Goal: Entertainment & Leisure: Consume media (video, audio)

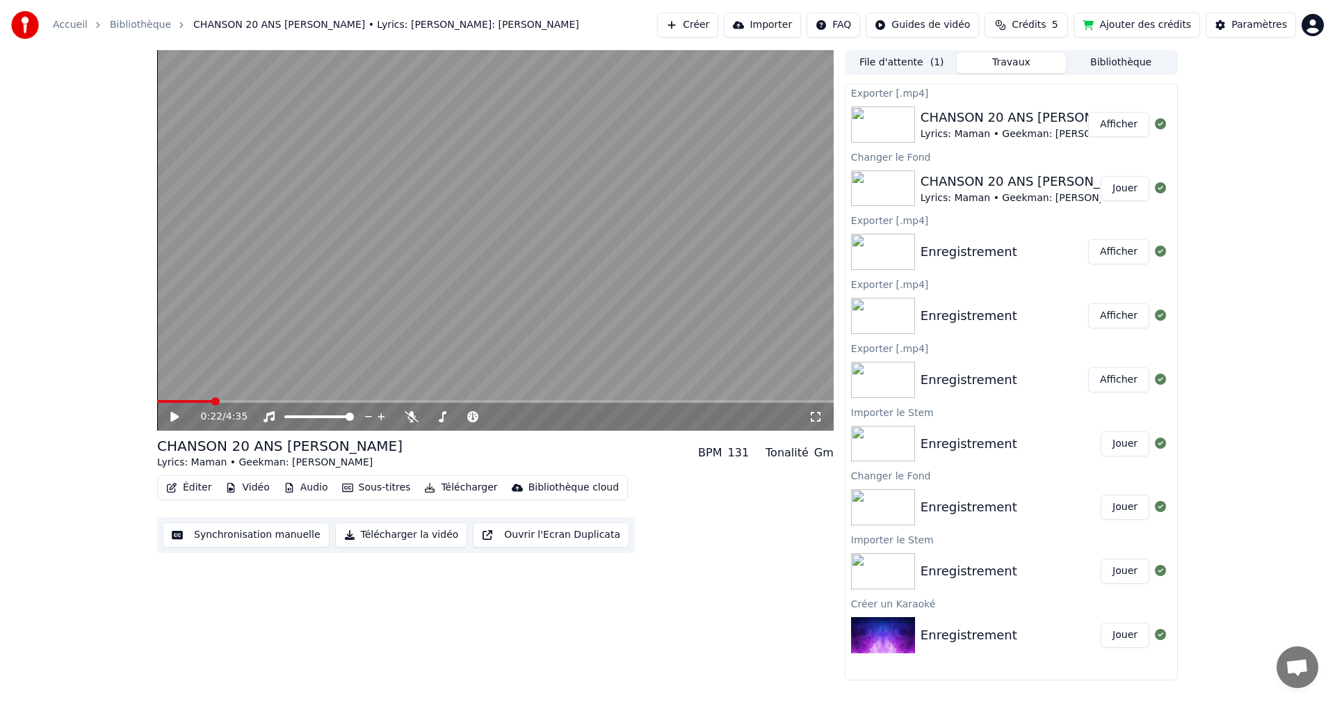
click at [195, 485] on button "Éditer" at bounding box center [189, 487] width 56 height 19
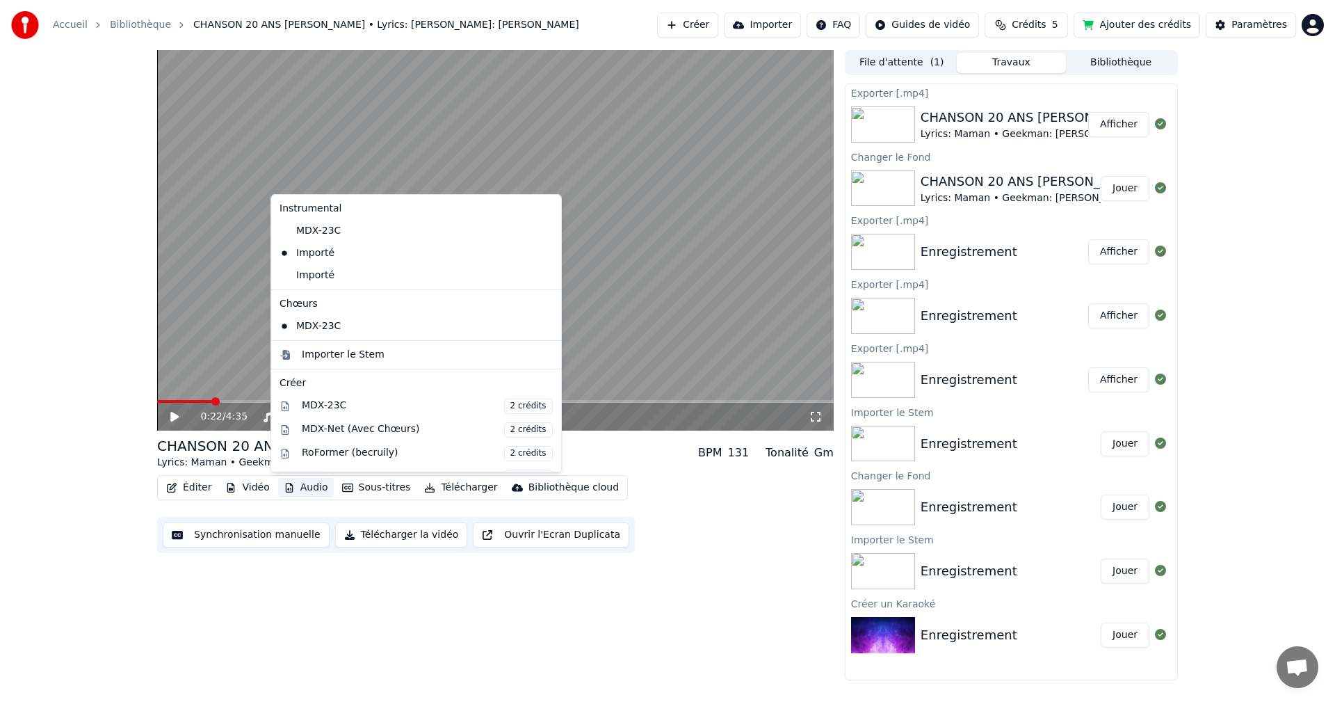
click at [1001, 133] on div "Lyrics: Maman • Geekman: [PERSON_NAME]" at bounding box center [1031, 134] width 221 height 14
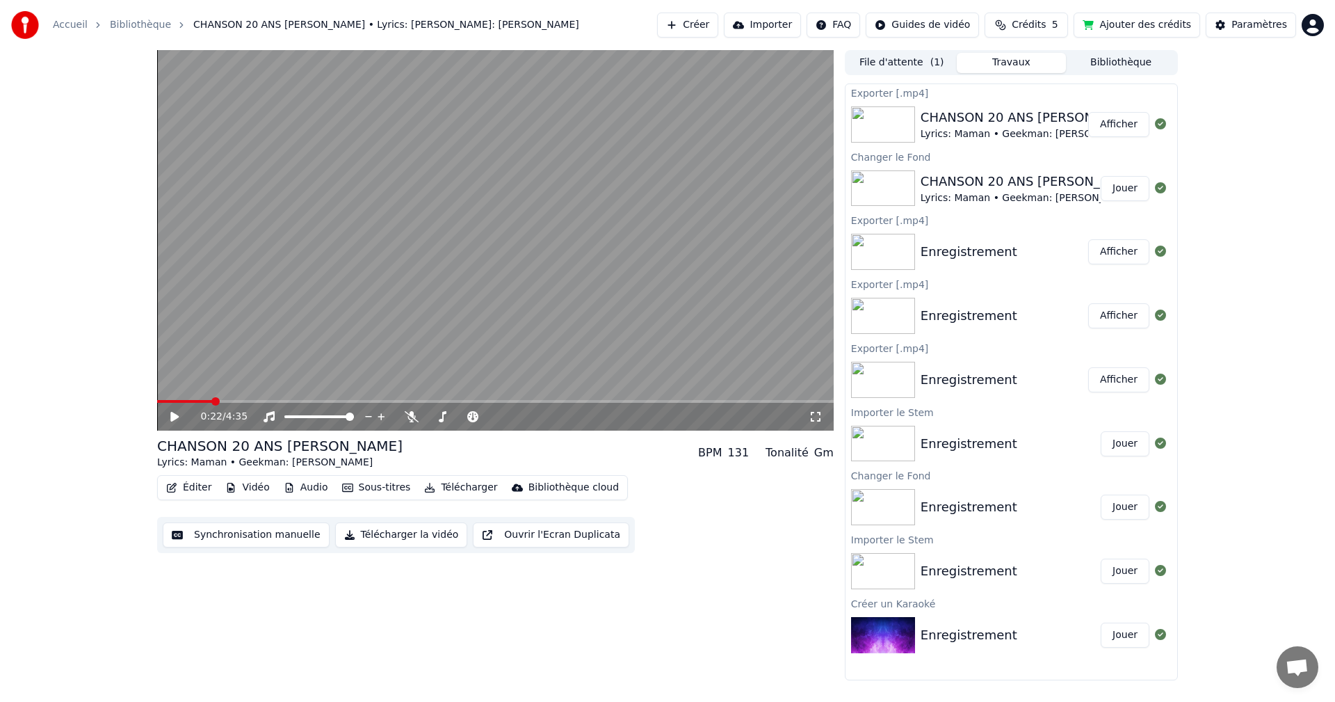
click at [196, 490] on button "Éditer" at bounding box center [189, 487] width 56 height 19
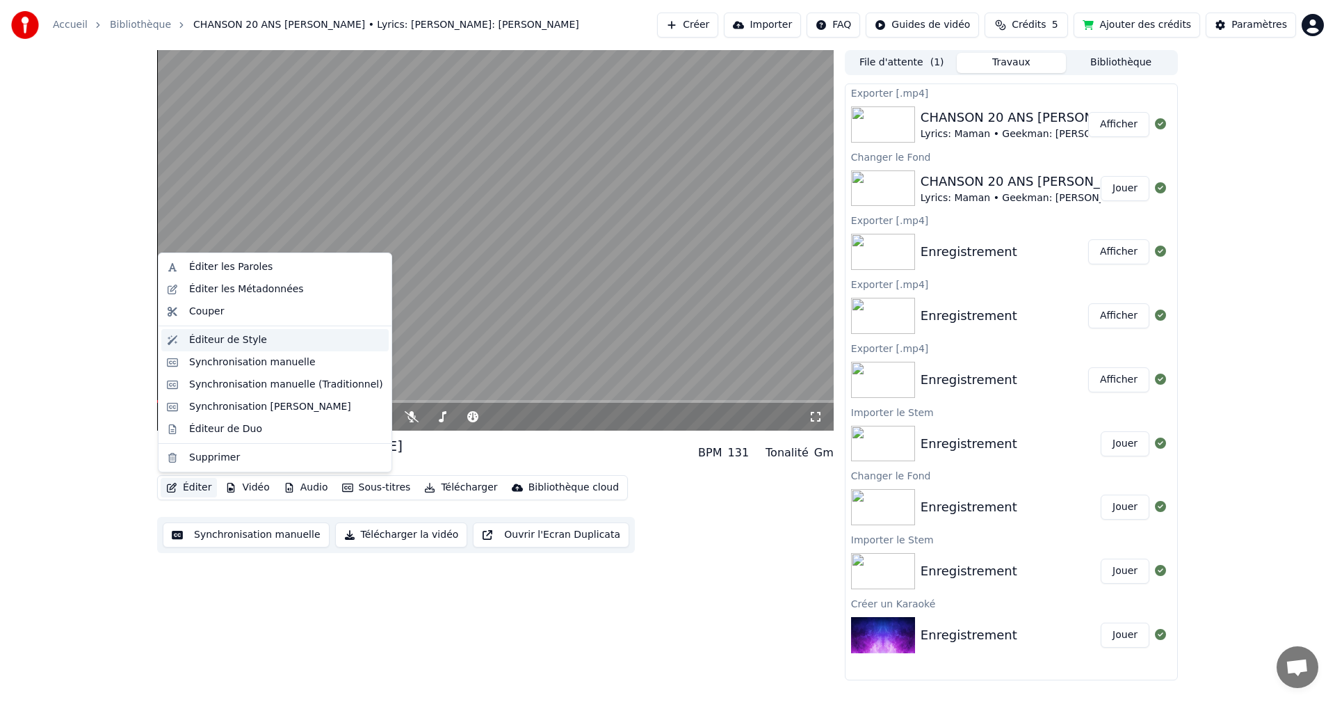
click at [259, 346] on div "Éditeur de Style" at bounding box center [286, 340] width 194 height 14
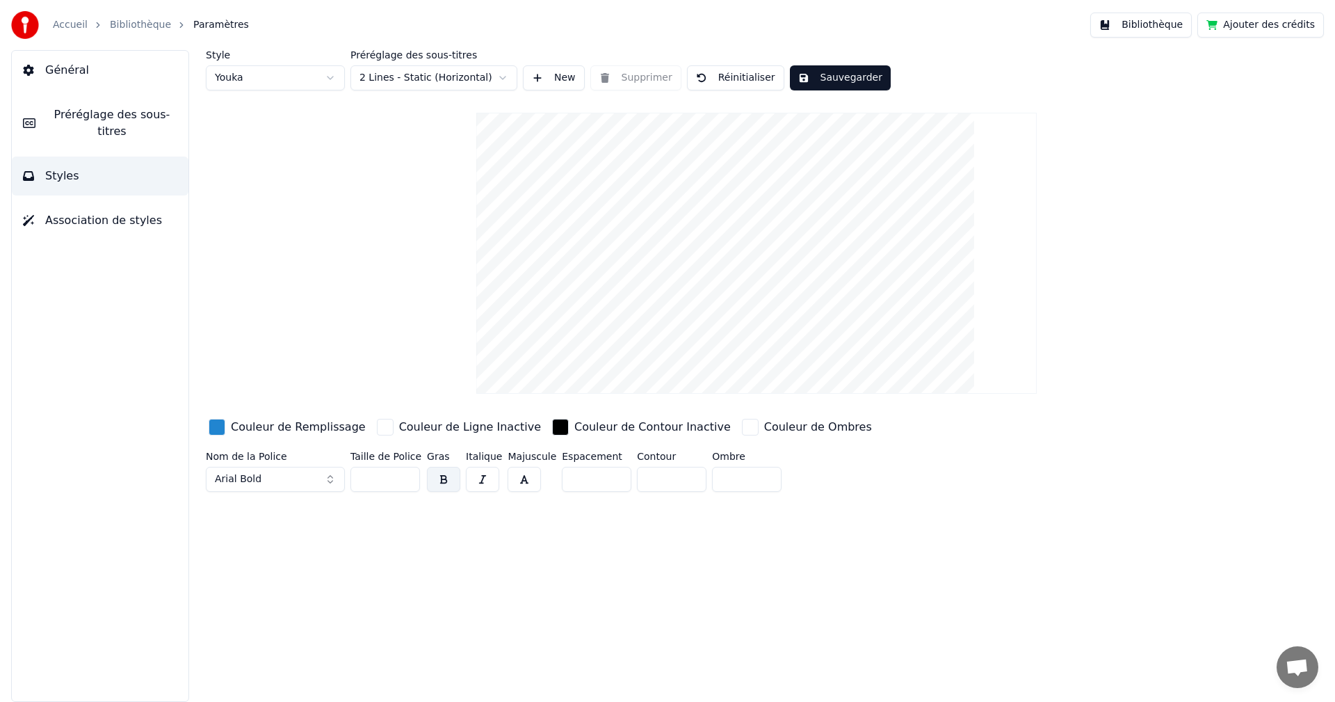
click at [132, 118] on span "Préréglage des sous-titres" at bounding box center [112, 122] width 131 height 33
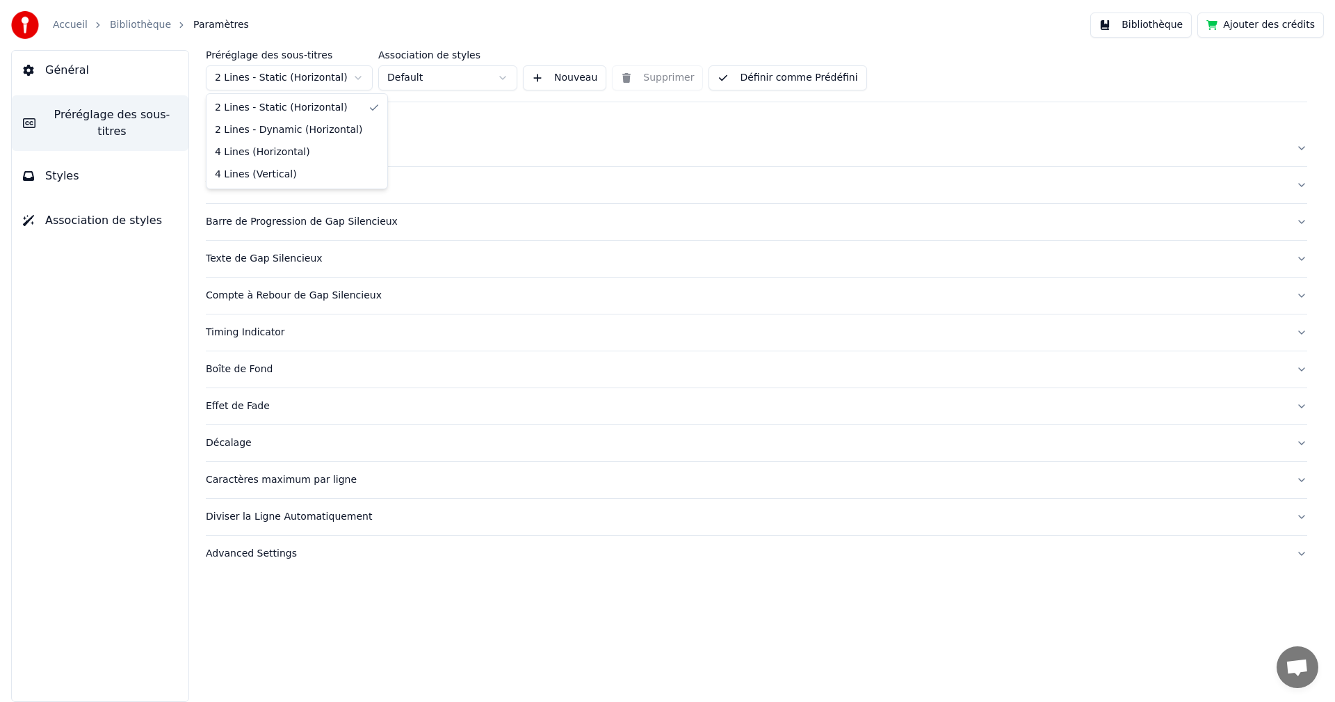
click at [362, 76] on html "Accueil Bibliothèque Paramètres Bibliothèque Ajouter des crédits Général Prérég…" at bounding box center [667, 351] width 1335 height 702
click at [502, 76] on html "Accueil Bibliothèque Paramètres Bibliothèque Ajouter des crédits Général Prérég…" at bounding box center [667, 351] width 1335 height 702
click at [239, 150] on div "Général" at bounding box center [745, 148] width 1079 height 14
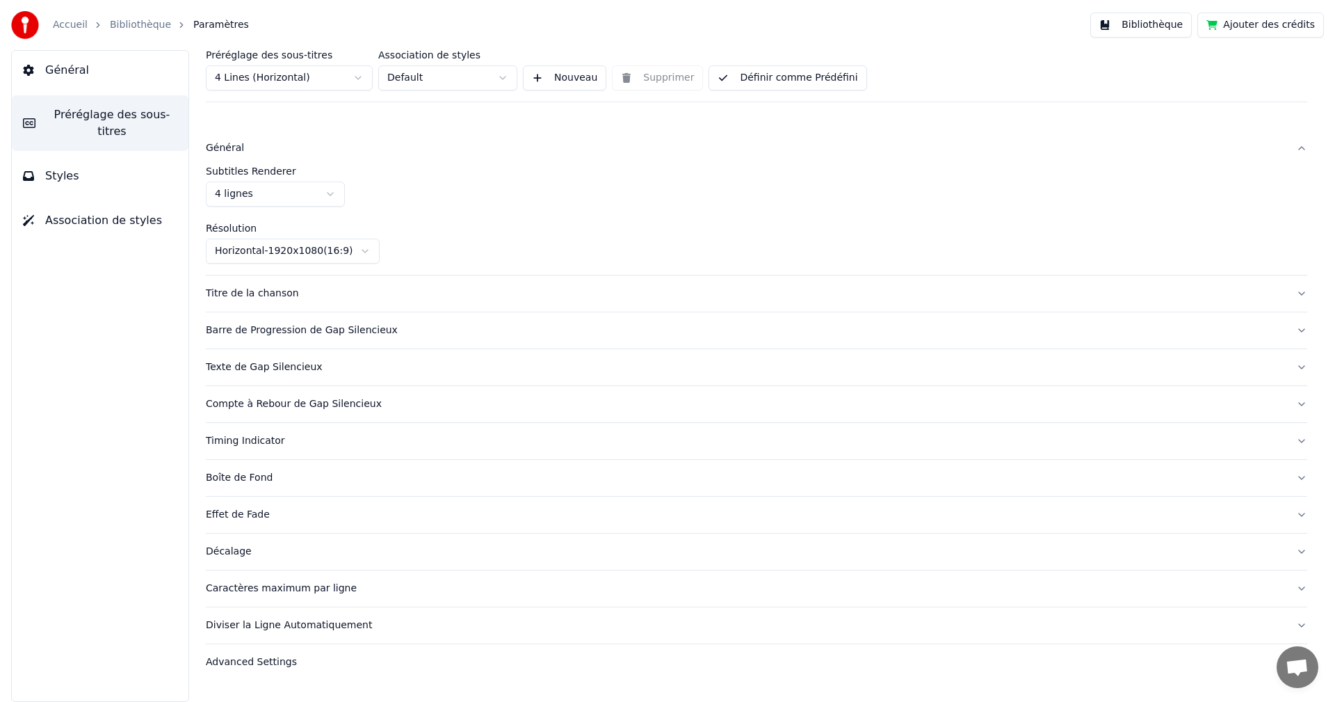
click at [328, 195] on html "Accueil Bibliothèque Paramètres Bibliothèque Ajouter des crédits Général Prérég…" at bounding box center [667, 351] width 1335 height 702
click at [362, 328] on div "Barre de Progression de Gap Silencieux" at bounding box center [745, 330] width 1079 height 14
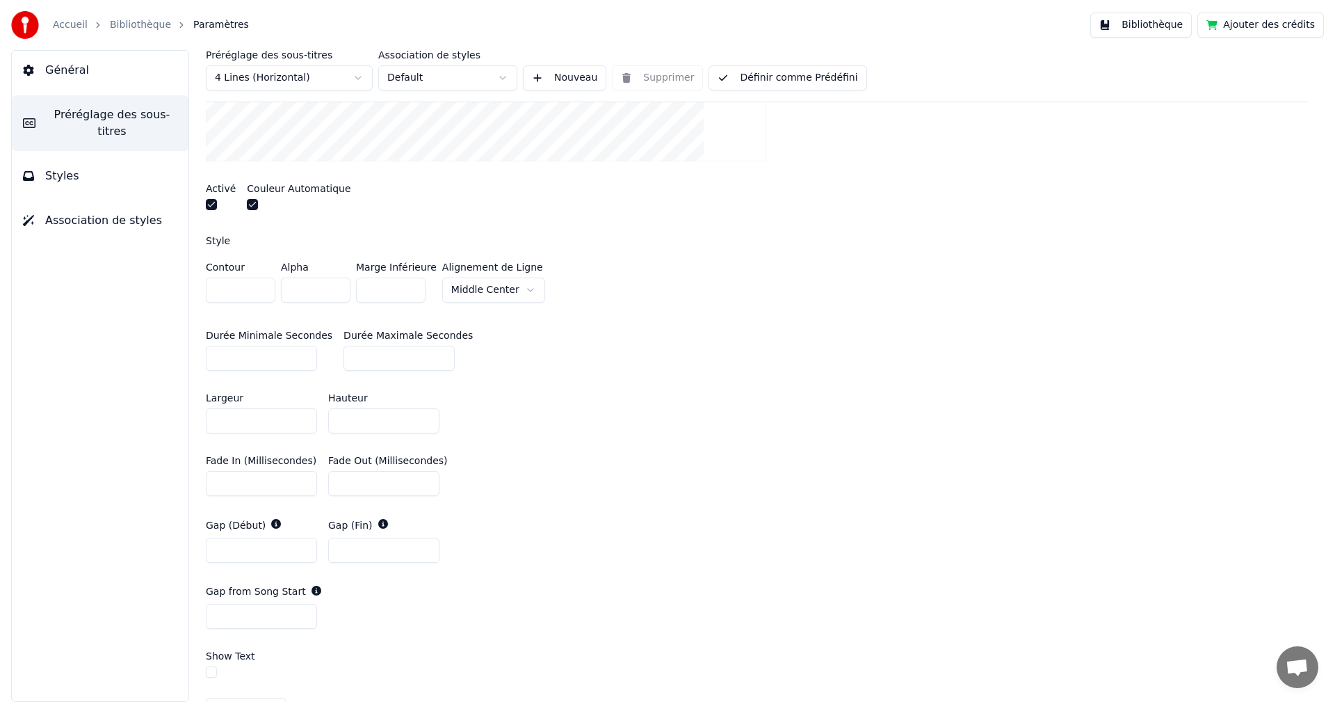
scroll to position [417, 0]
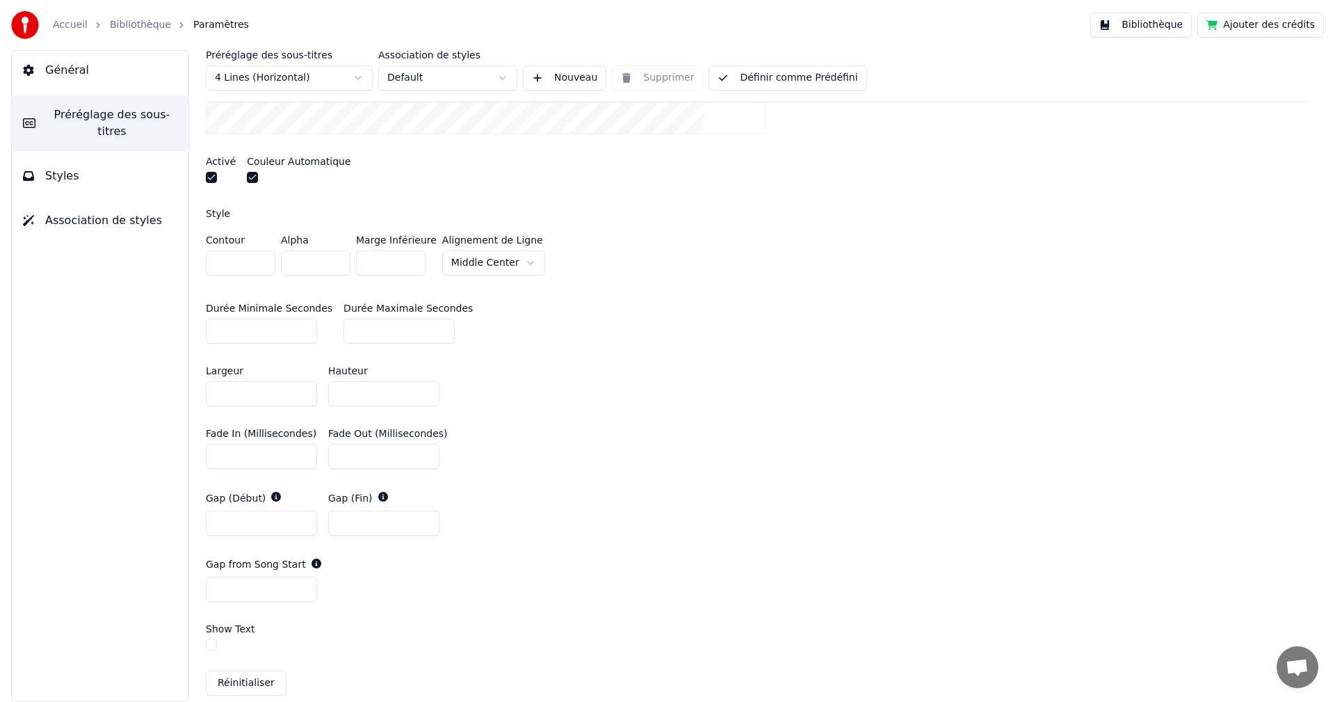
click at [211, 643] on button "button" at bounding box center [211, 644] width 11 height 11
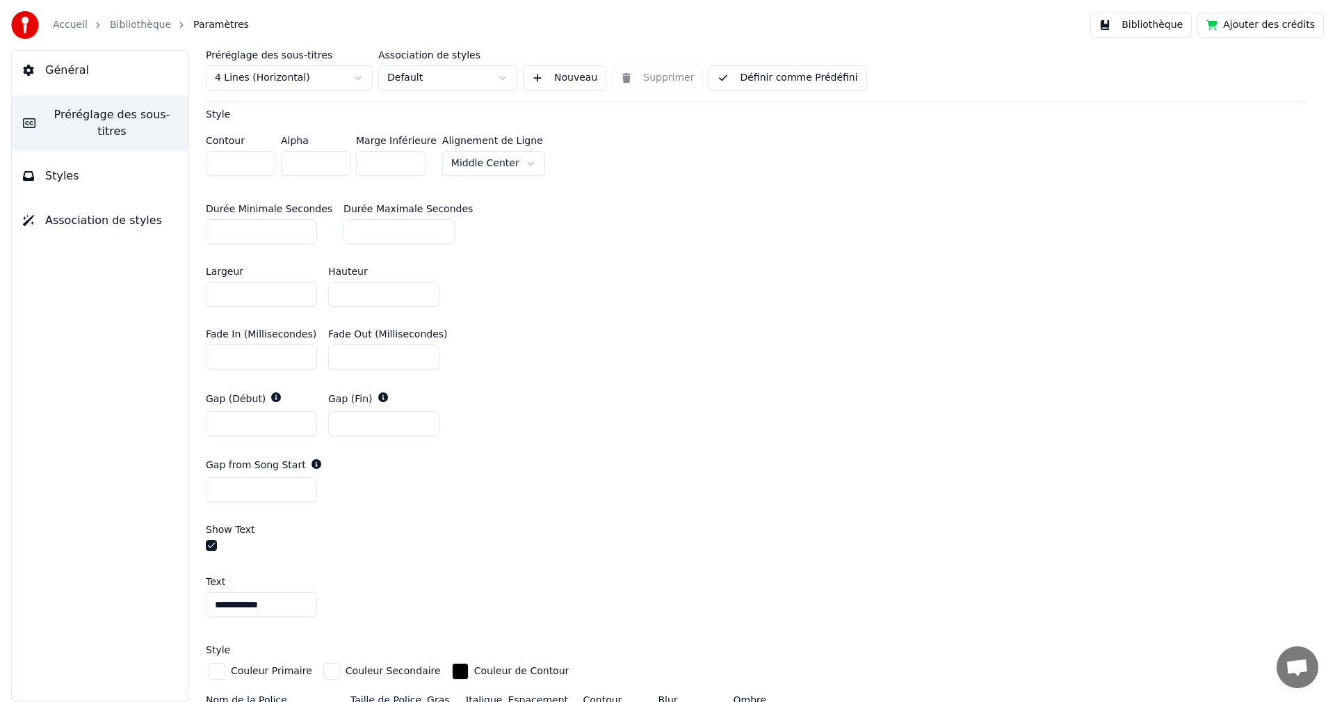
scroll to position [556, 0]
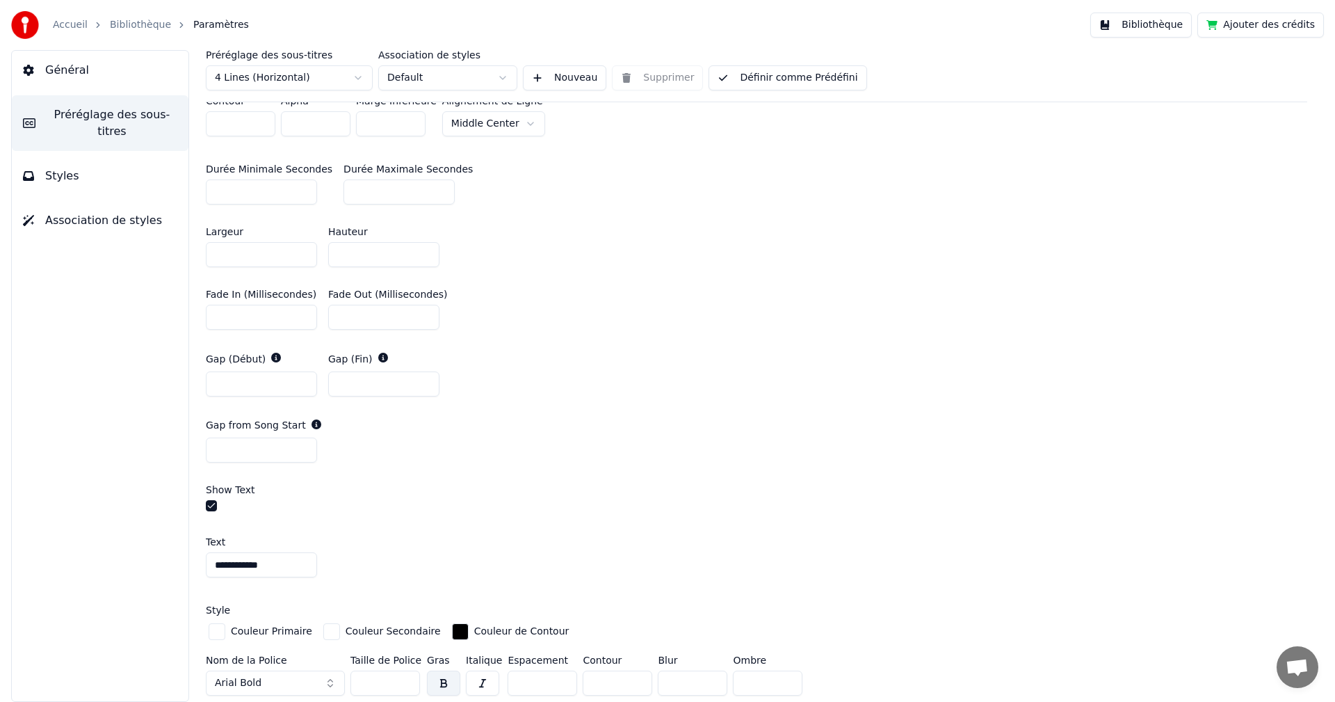
click at [211, 506] on button "button" at bounding box center [211, 505] width 11 height 11
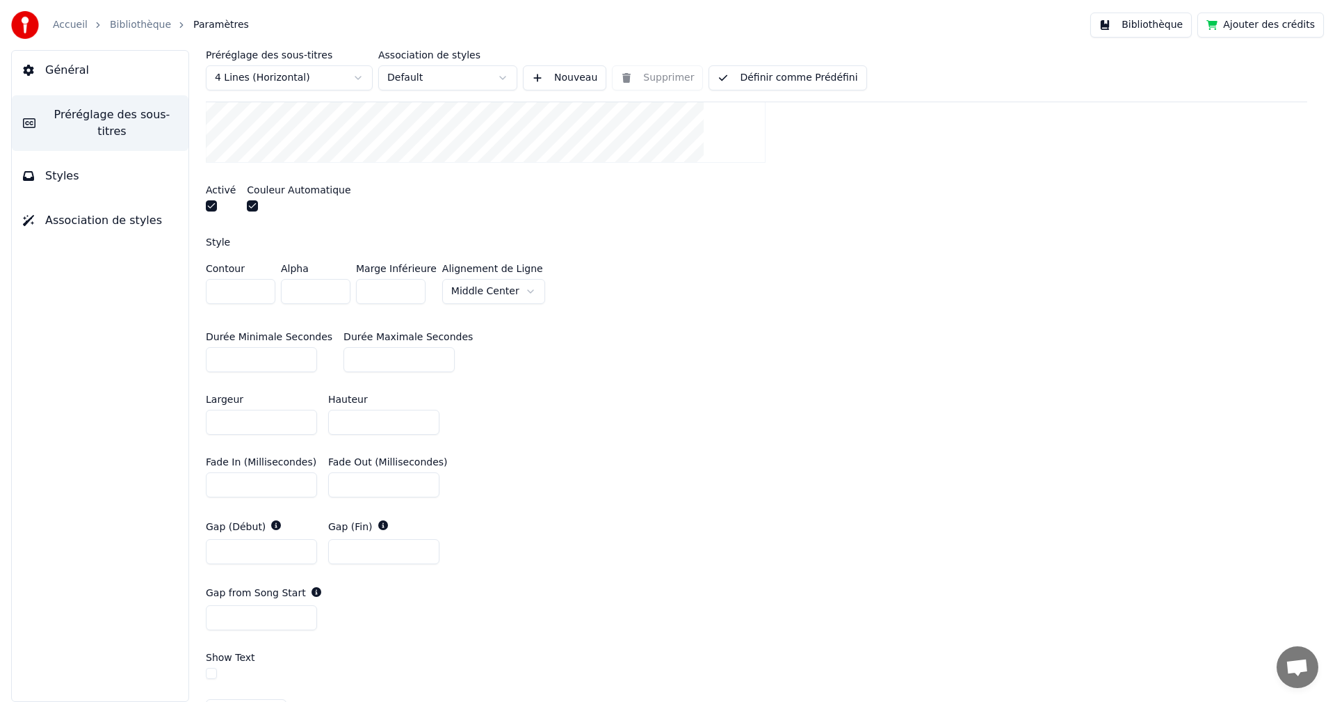
scroll to position [417, 0]
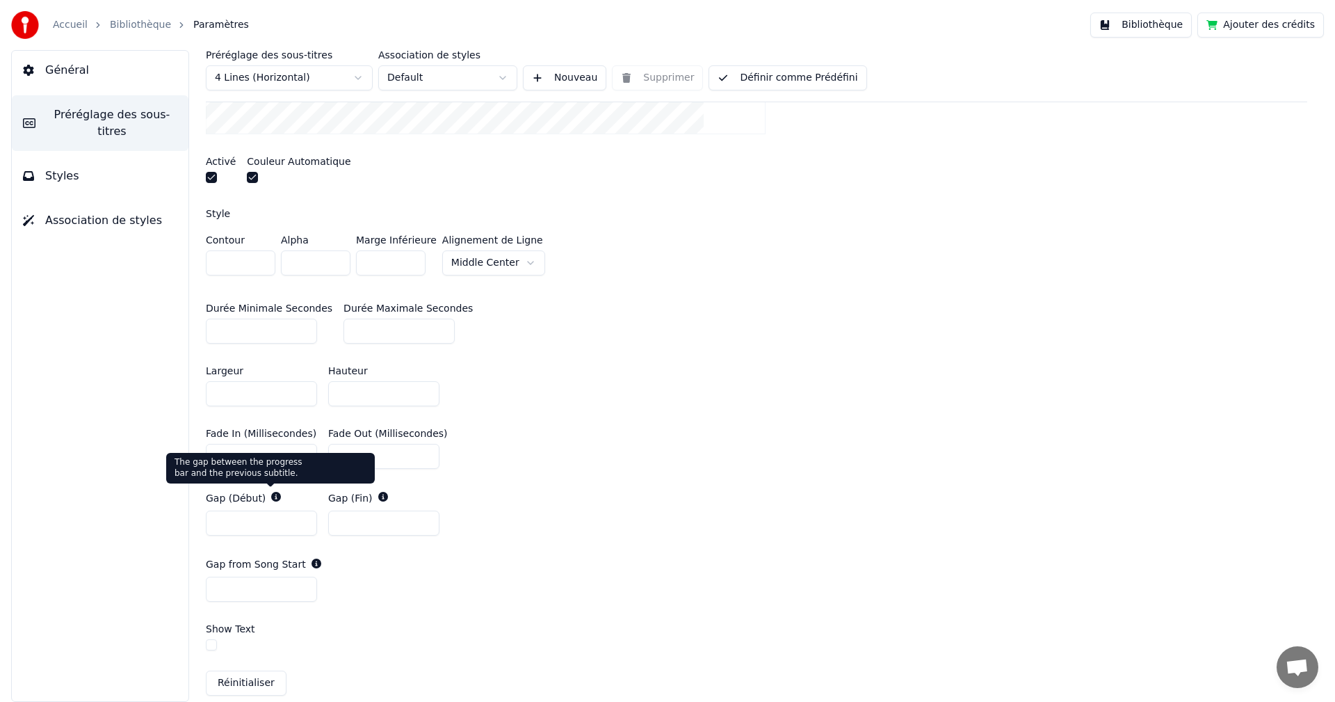
click at [271, 497] on icon at bounding box center [276, 497] width 10 height 10
click at [271, 499] on icon at bounding box center [276, 497] width 10 height 10
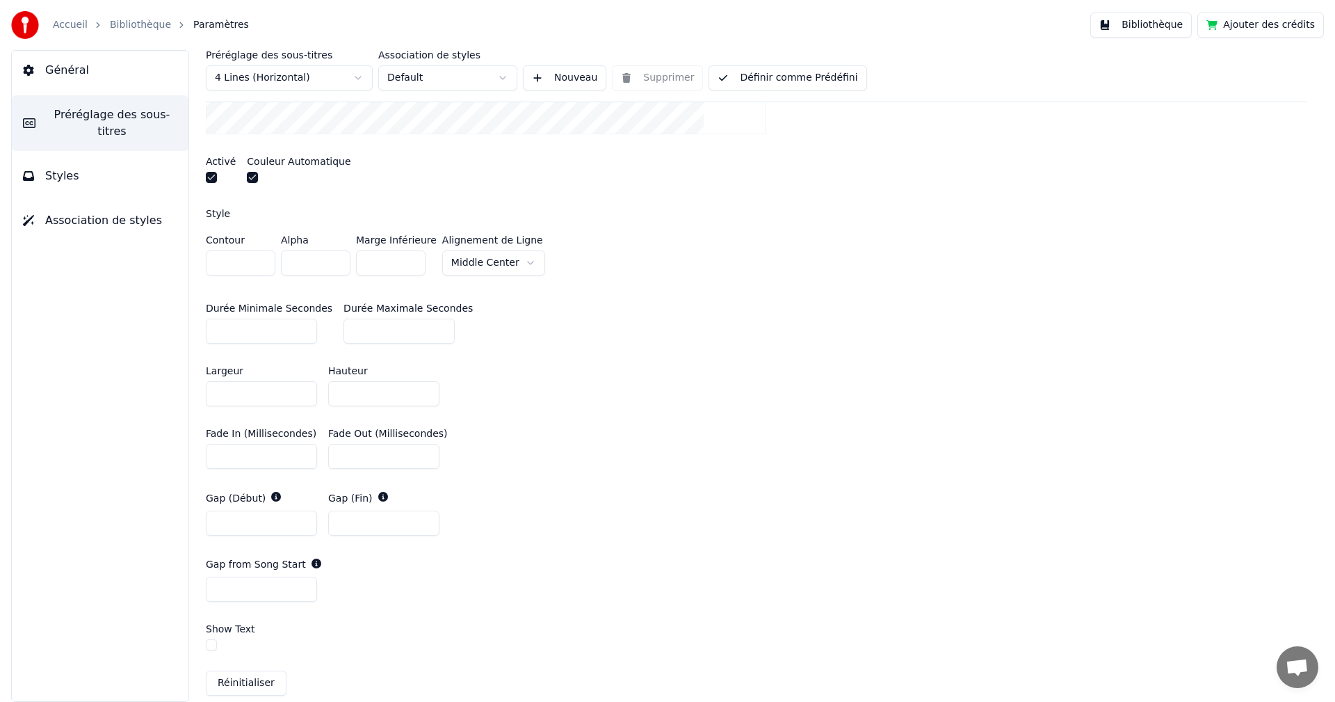
click at [271, 496] on icon at bounding box center [276, 497] width 10 height 10
drag, startPoint x: 246, startPoint y: 523, endPoint x: 208, endPoint y: 516, distance: 38.9
click at [208, 516] on input "*" at bounding box center [261, 522] width 111 height 25
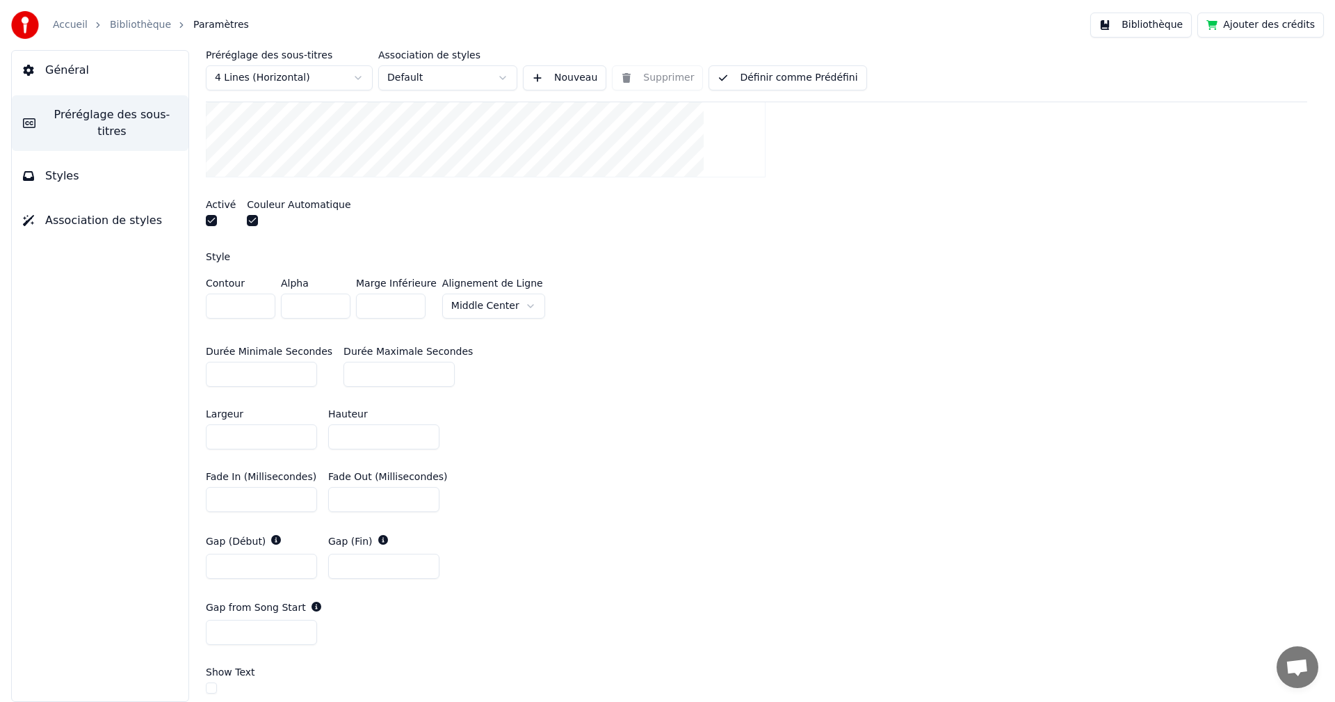
scroll to position [487, 0]
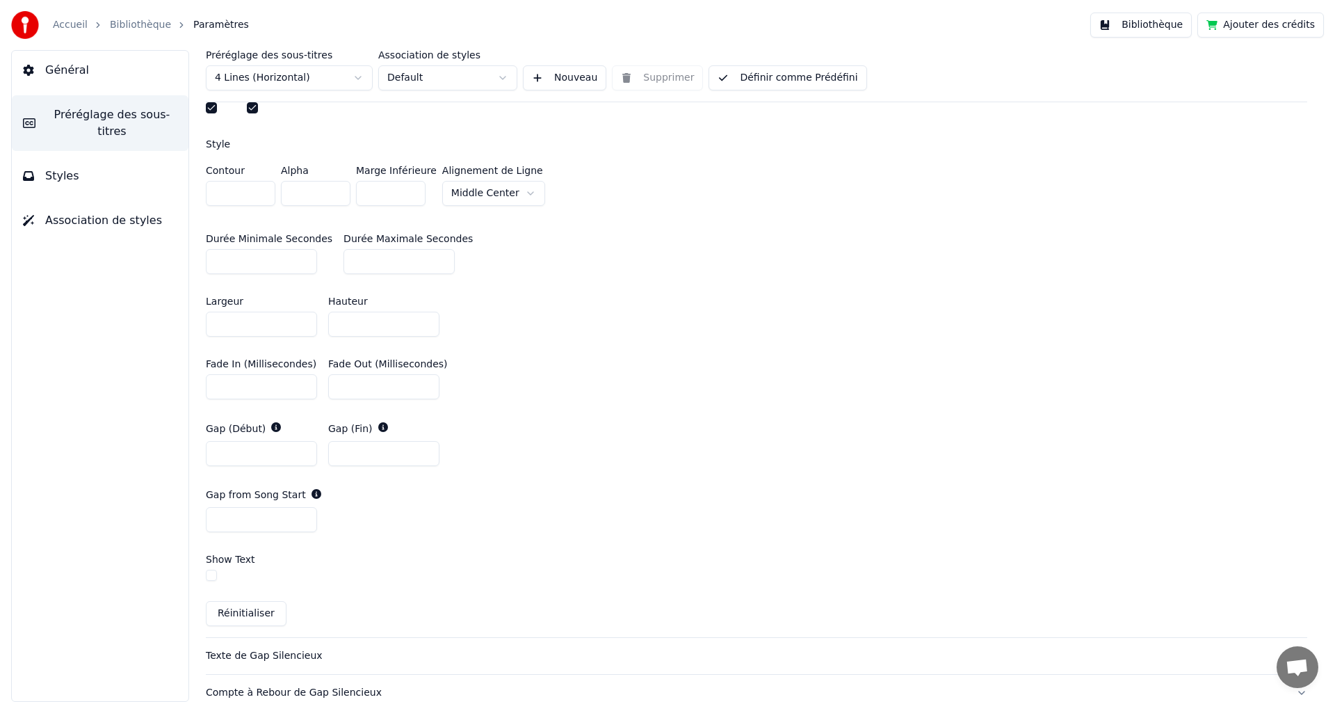
type input "*"
drag, startPoint x: 366, startPoint y: 453, endPoint x: 318, endPoint y: 446, distance: 47.8
click at [318, 446] on div "Gap (Début) * Gap (Fin) *" at bounding box center [756, 443] width 1101 height 67
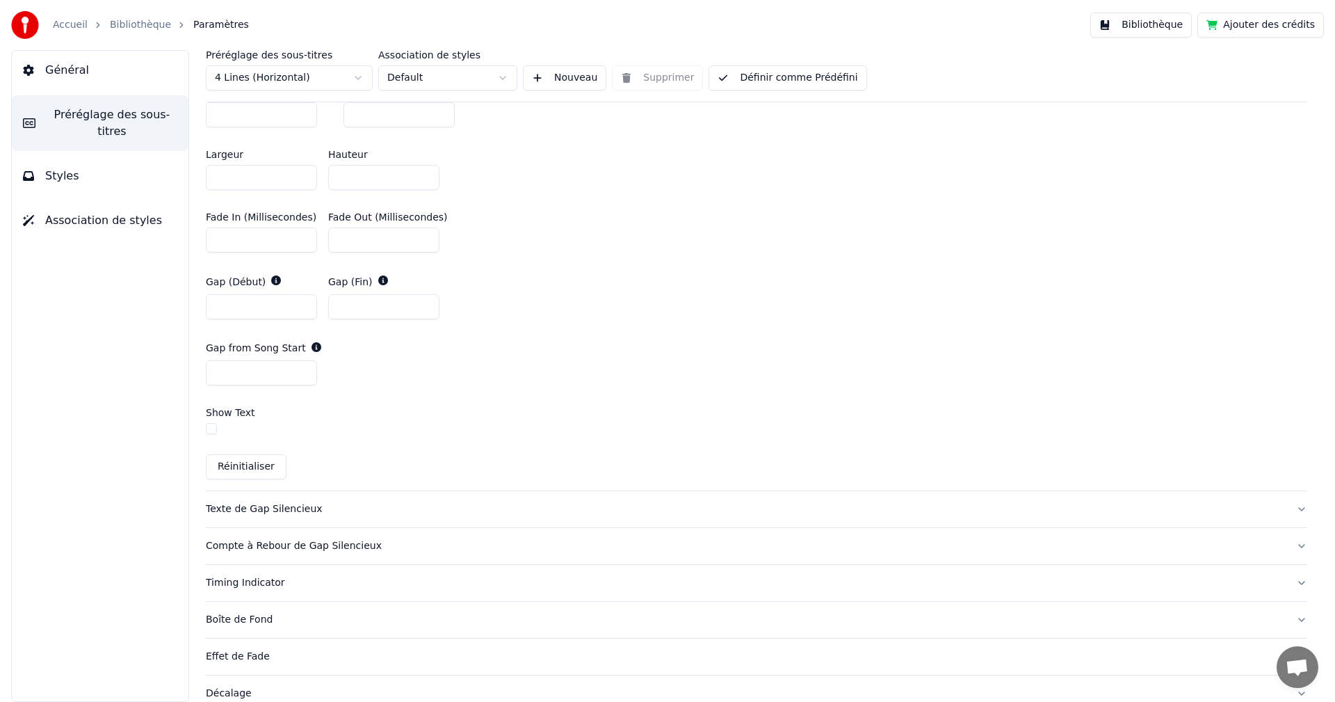
scroll to position [695, 0]
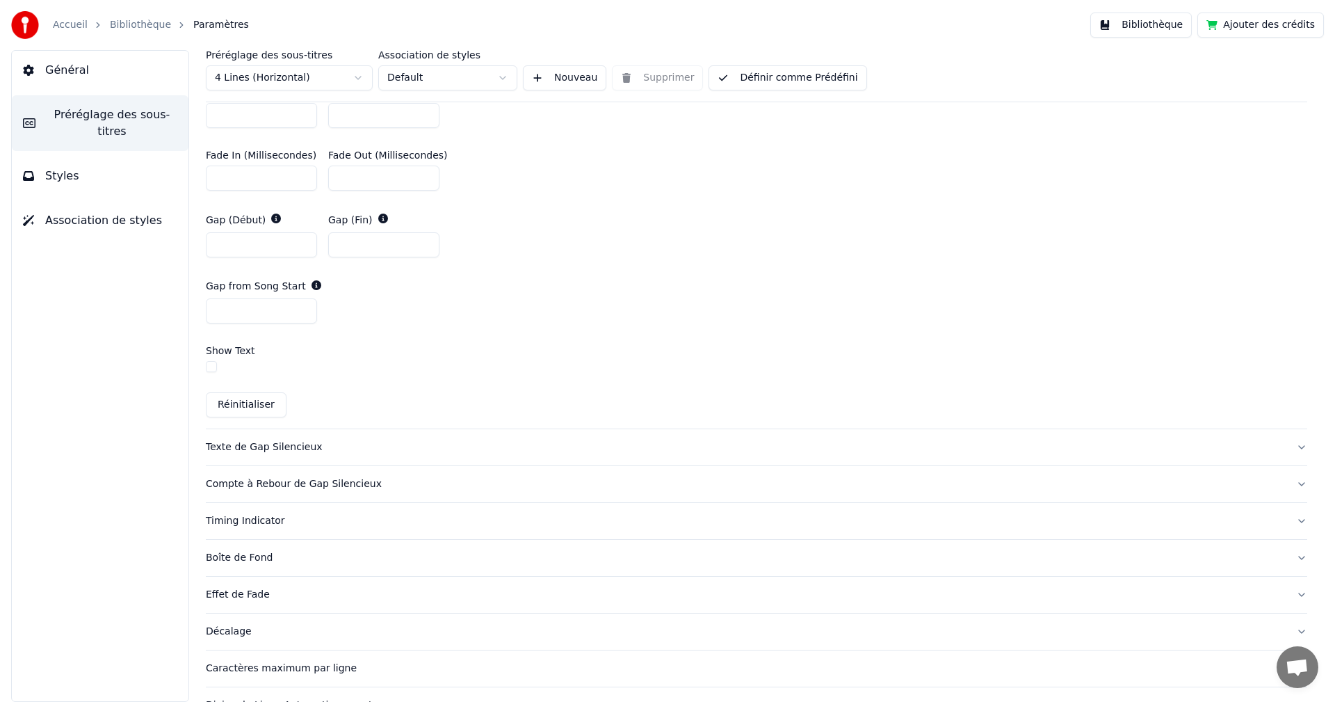
type input "*"
drag, startPoint x: 274, startPoint y: 248, endPoint x: 200, endPoint y: 250, distance: 73.7
click at [200, 250] on div "Préréglage des sous-titres 4 Lines (Horizontal) Association de styles Default N…" at bounding box center [756, 376] width 1157 height 652
type input "*"
drag, startPoint x: 364, startPoint y: 246, endPoint x: 300, endPoint y: 245, distance: 64.7
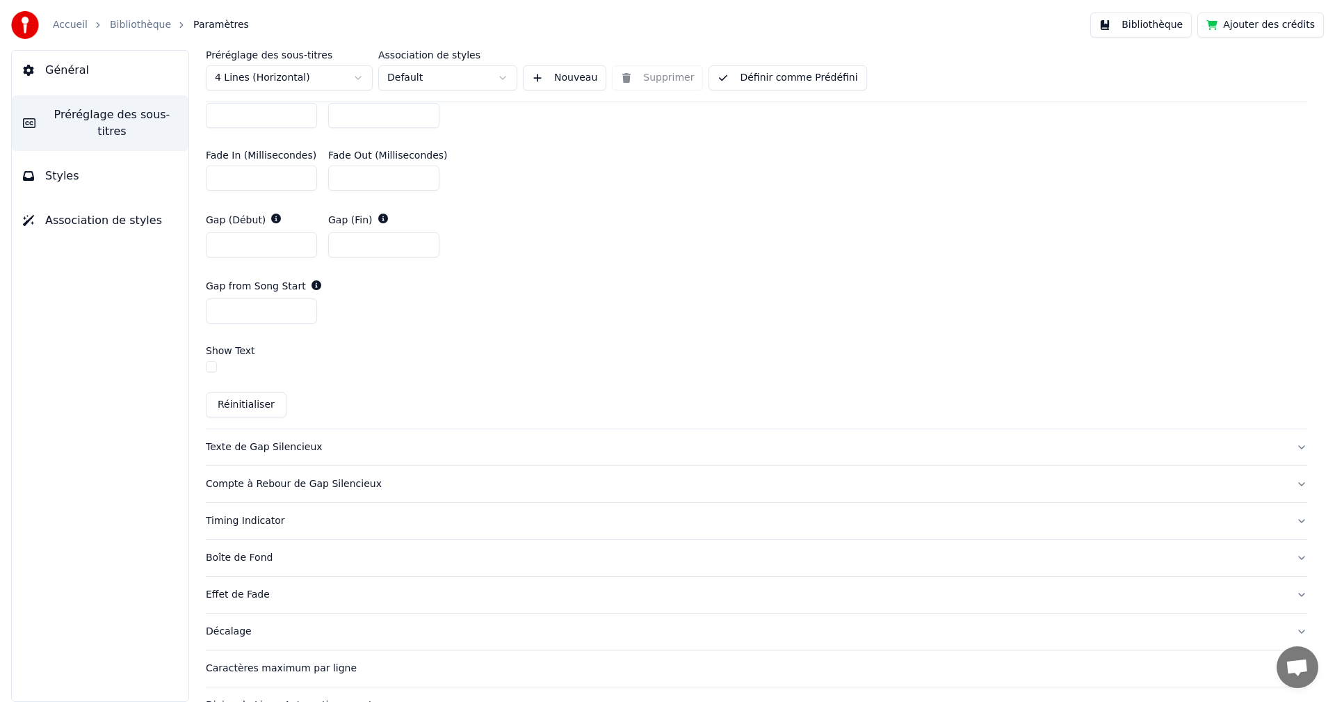
click at [330, 248] on input "*" at bounding box center [383, 244] width 111 height 25
type input "*"
click at [266, 449] on div "Texte de Gap Silencieux" at bounding box center [745, 447] width 1079 height 14
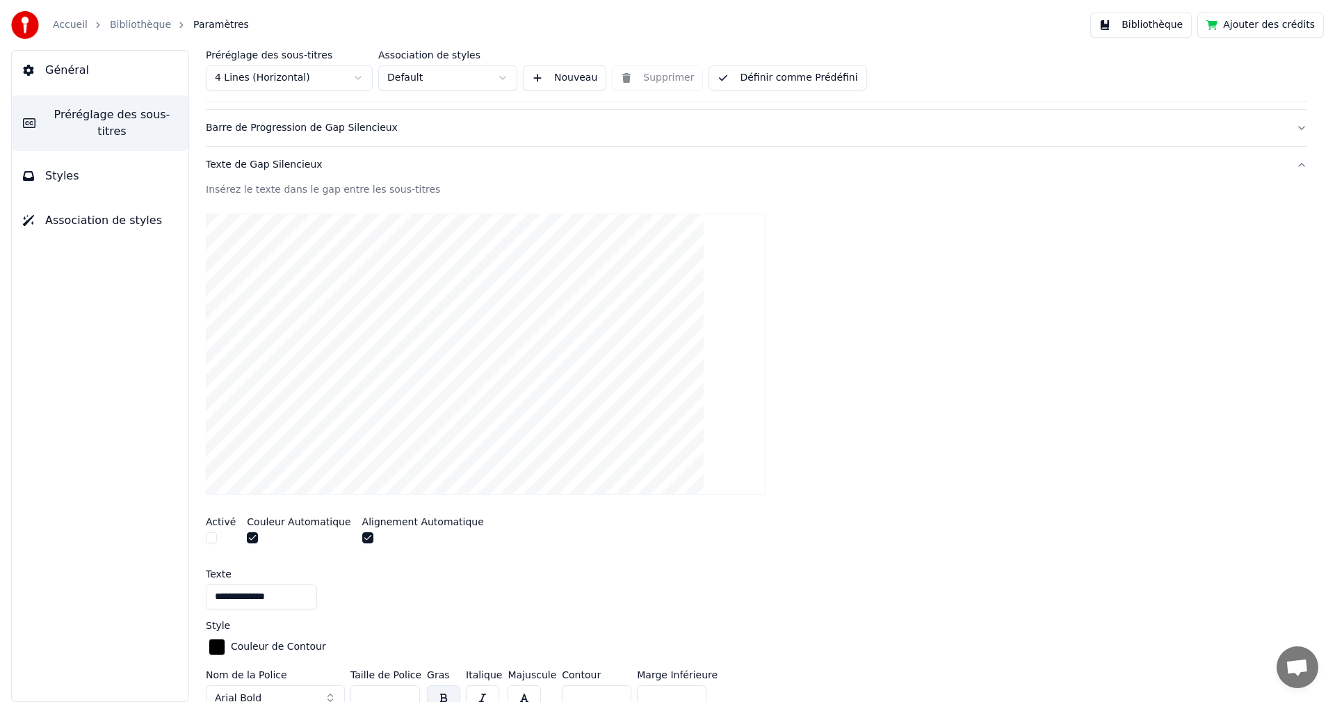
scroll to position [138, 0]
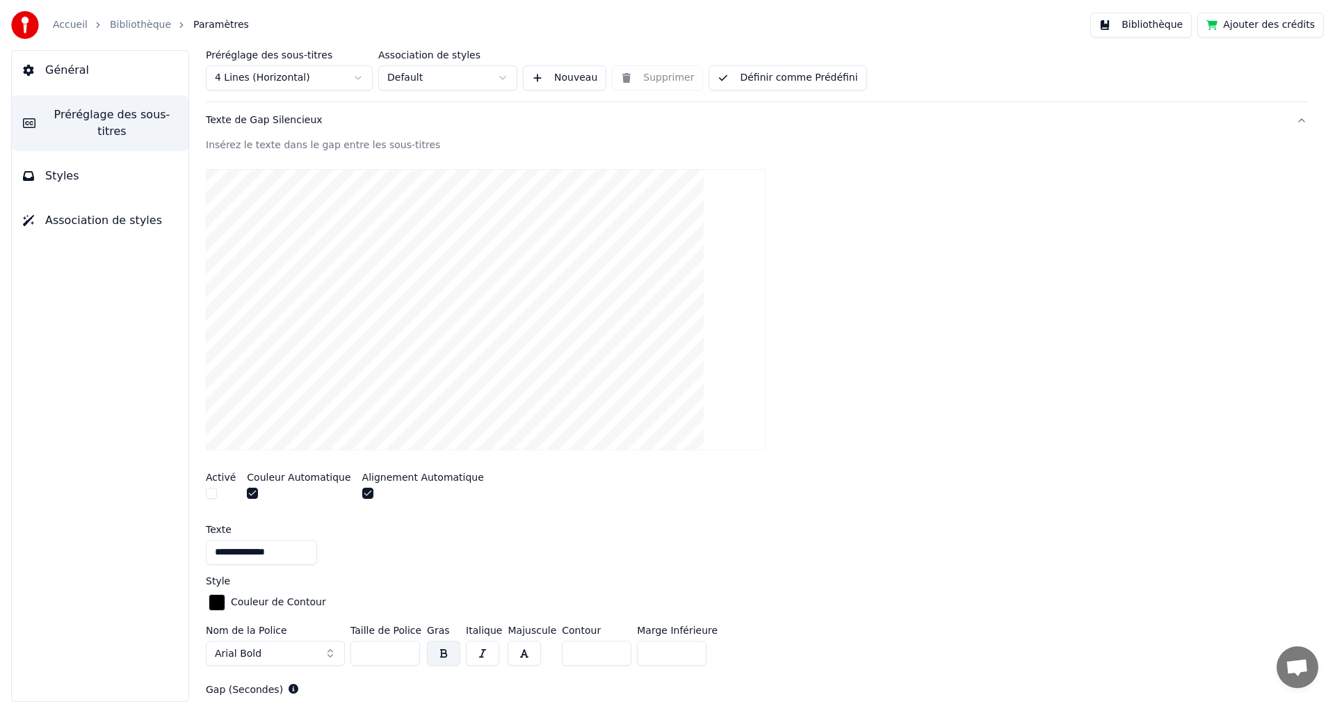
click at [212, 488] on button "button" at bounding box center [211, 492] width 11 height 11
drag, startPoint x: 273, startPoint y: 549, endPoint x: 207, endPoint y: 546, distance: 66.1
click at [207, 546] on input "**********" at bounding box center [261, 552] width 111 height 25
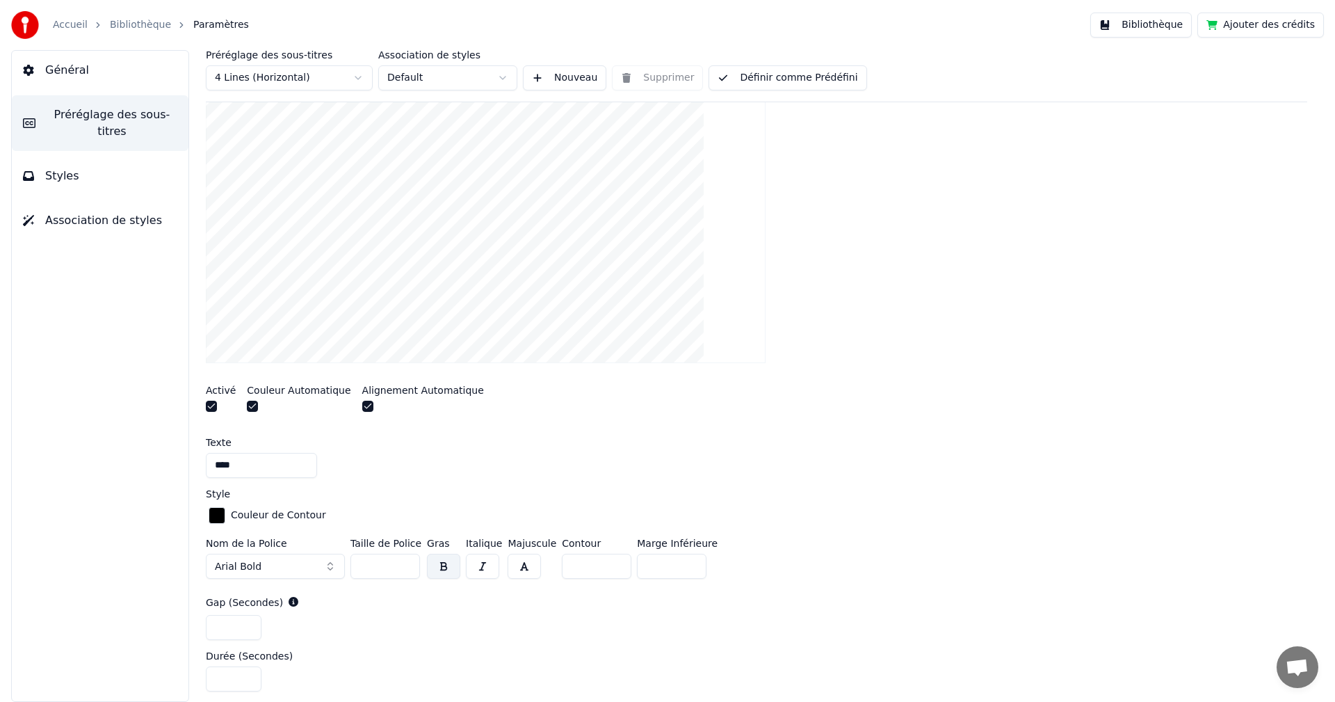
scroll to position [277, 0]
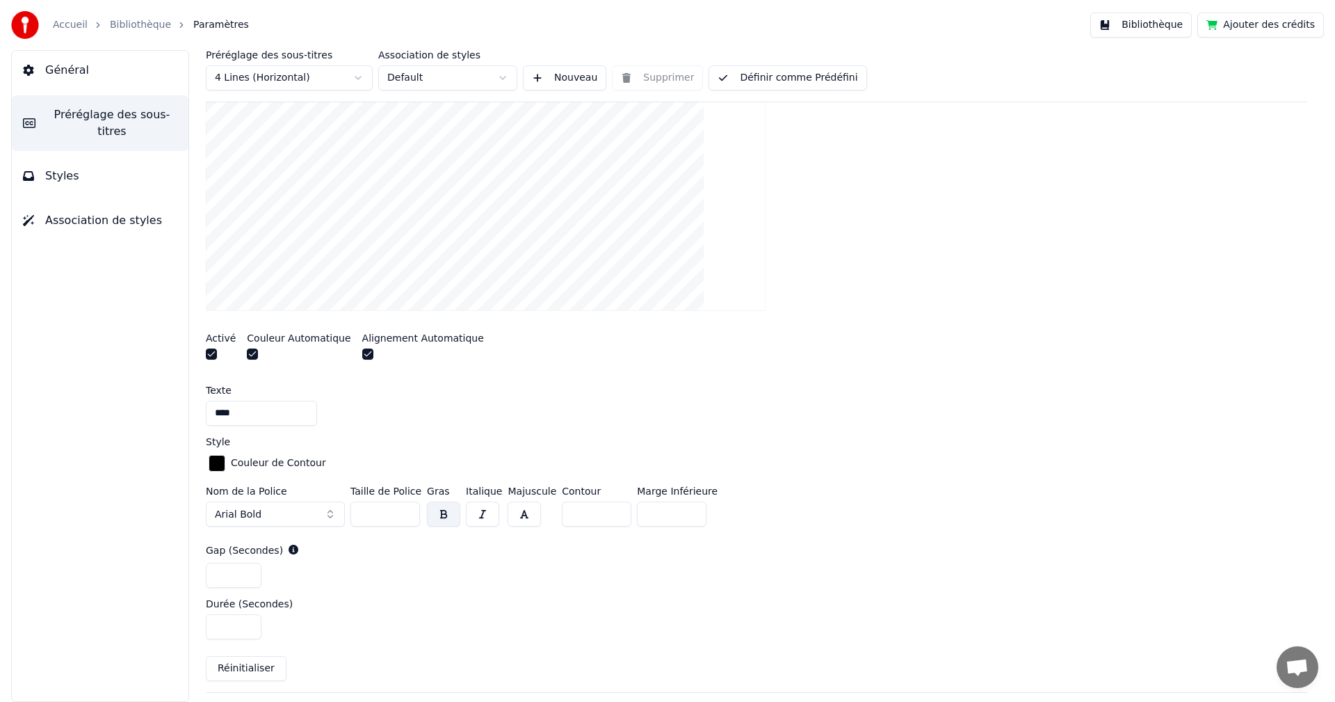
type input "****"
drag, startPoint x: 235, startPoint y: 573, endPoint x: 202, endPoint y: 567, distance: 34.0
click at [202, 567] on div "Préréglage des sous-titres 4 Lines (Horizontal) Association de styles Default N…" at bounding box center [756, 376] width 1157 height 652
type input "*"
drag, startPoint x: 216, startPoint y: 627, endPoint x: 192, endPoint y: 624, distance: 23.8
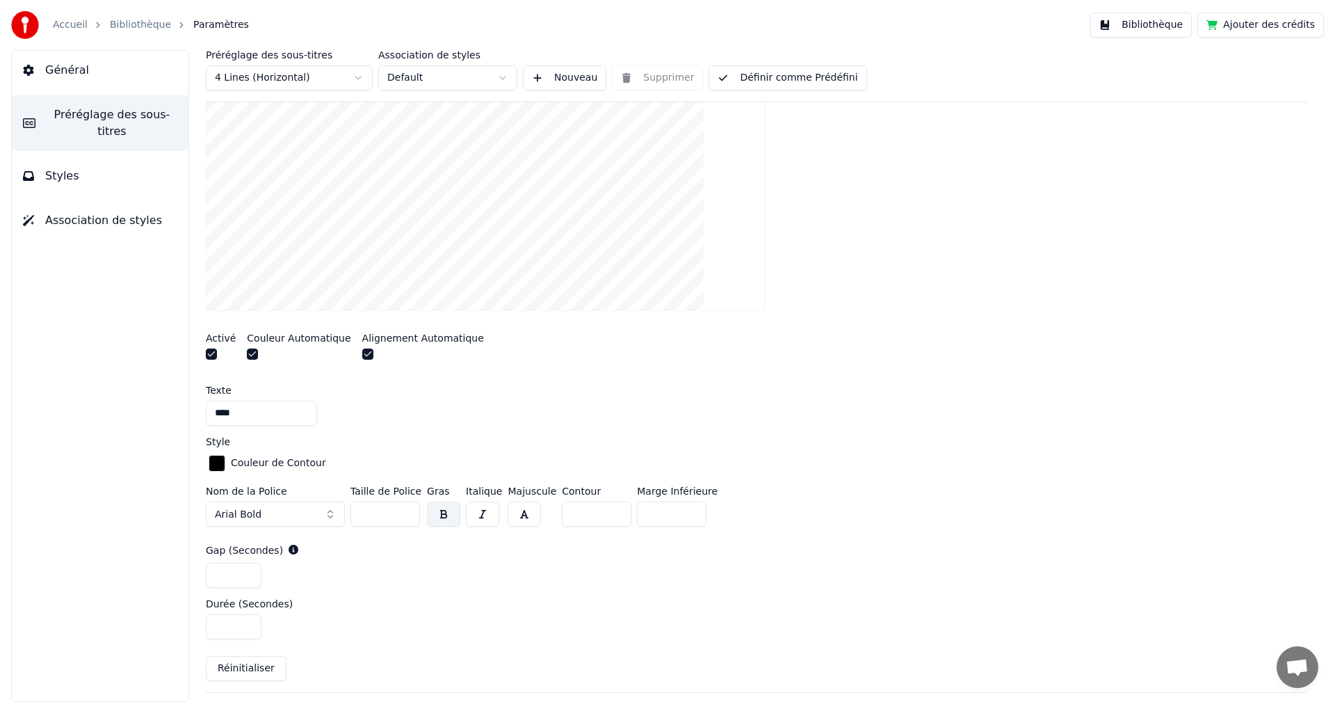
click at [192, 624] on div "Préréglage des sous-titres 4 Lines (Horizontal) Association de styles Default N…" at bounding box center [756, 376] width 1157 height 652
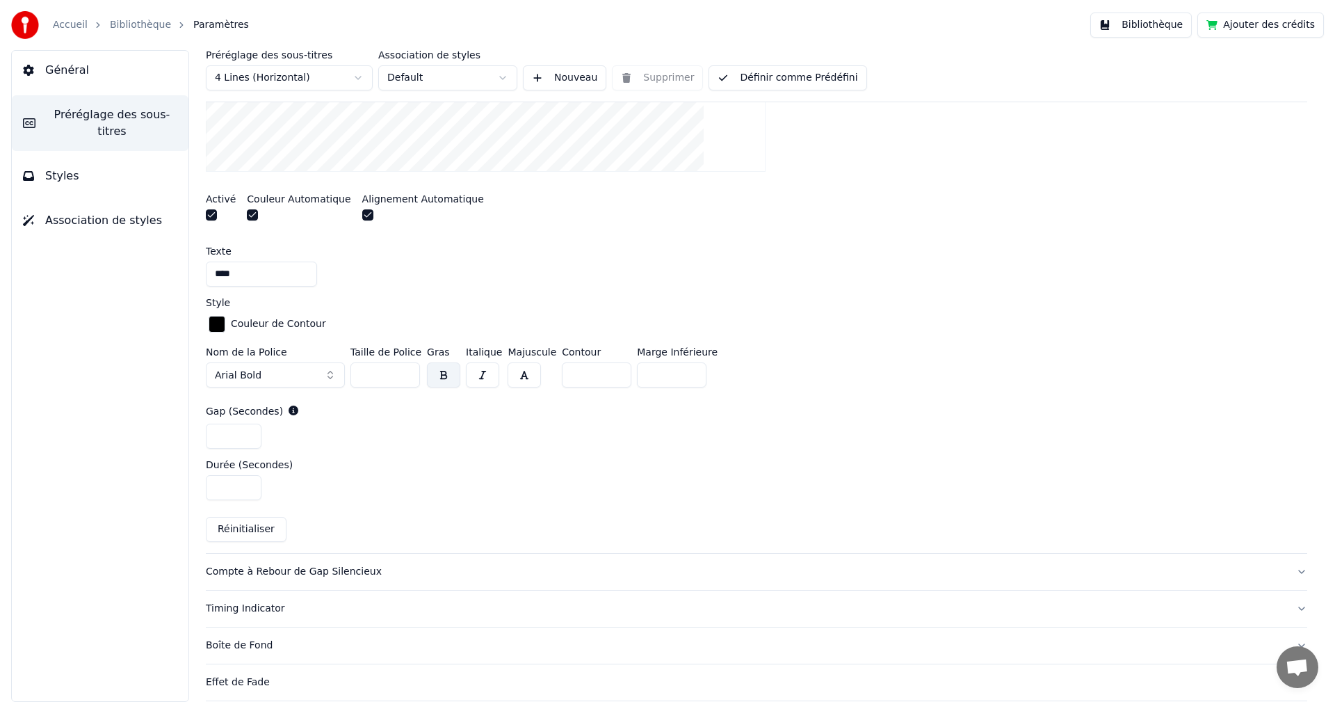
type input "*"
click at [348, 572] on div "Compte à Rebour de Gap Silencieux" at bounding box center [745, 572] width 1079 height 14
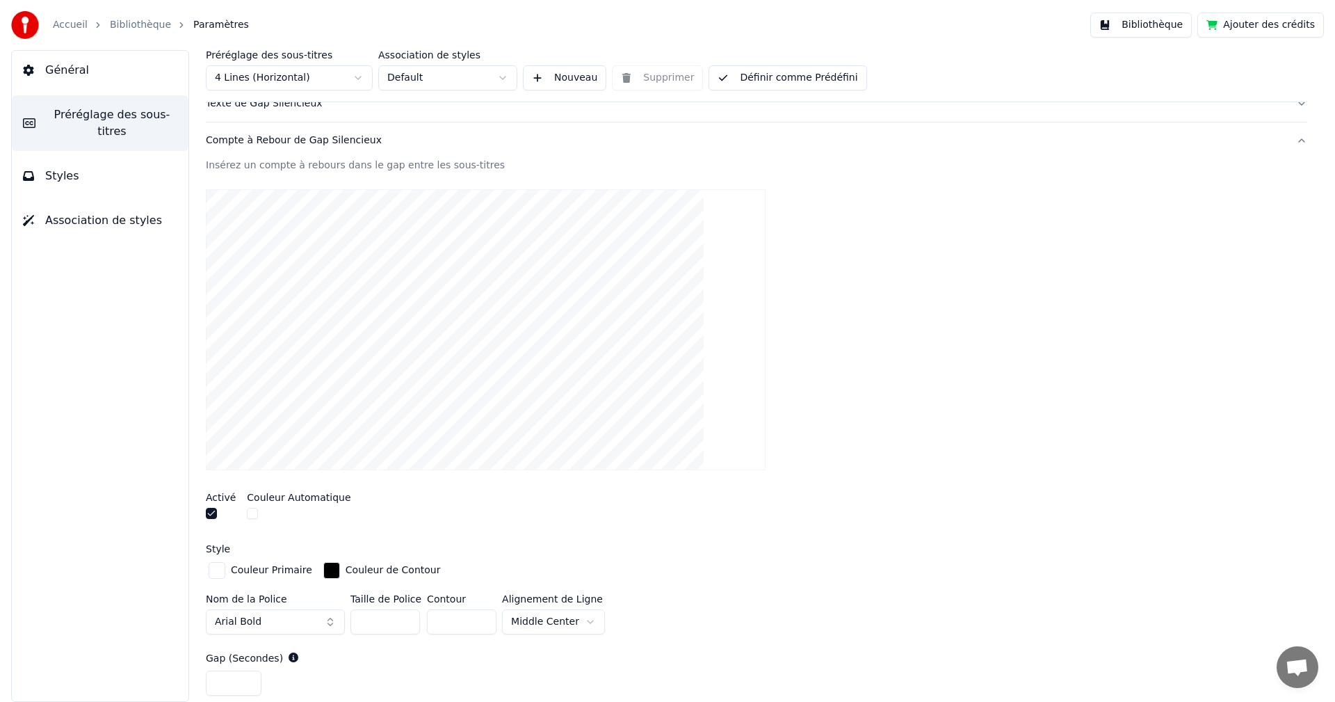
scroll to position [69, 0]
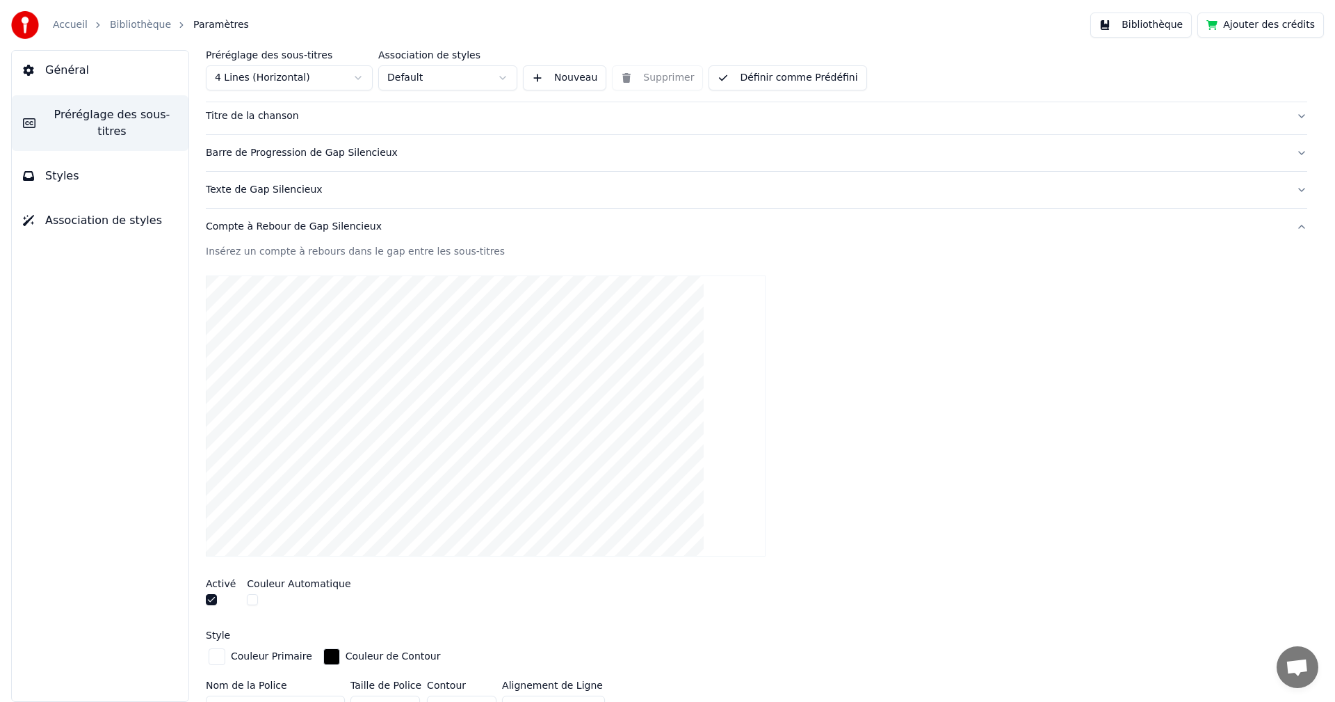
click at [323, 655] on div "button" at bounding box center [331, 656] width 17 height 17
type input "*******"
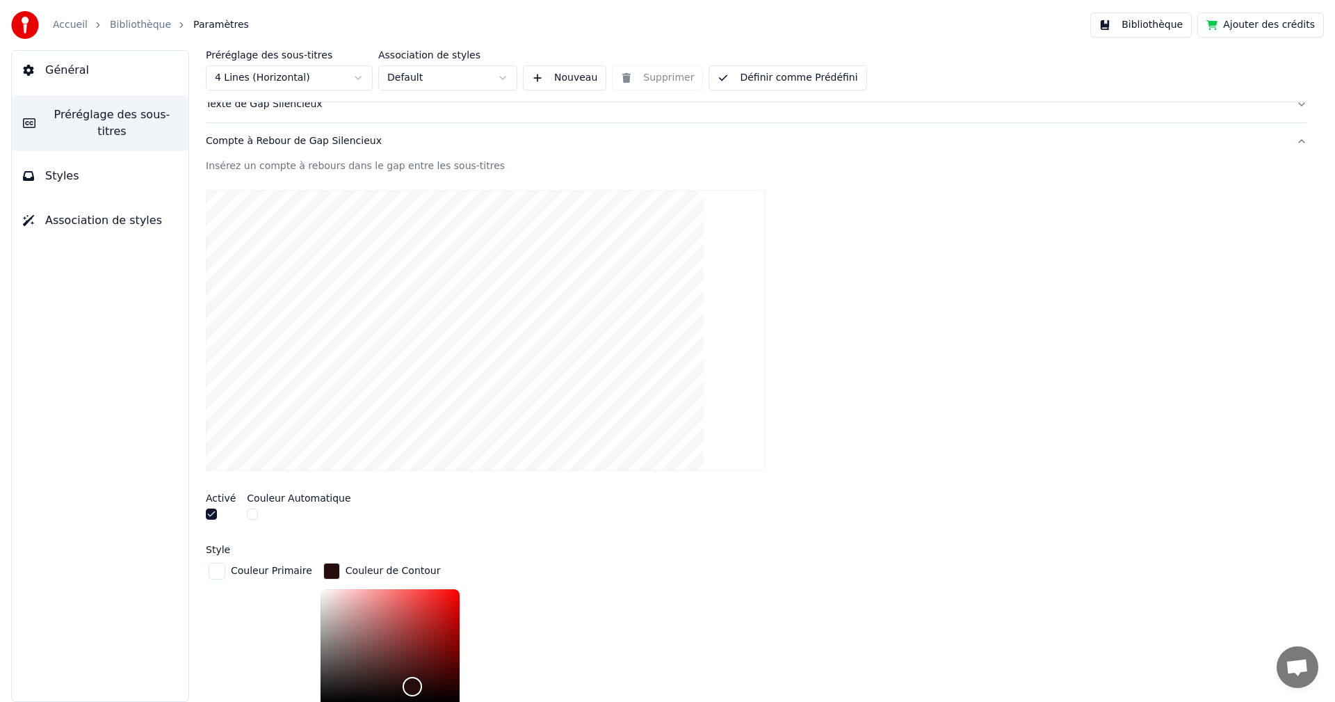
click at [606, 525] on div "Activé Couleur Automatique" at bounding box center [756, 508] width 1101 height 52
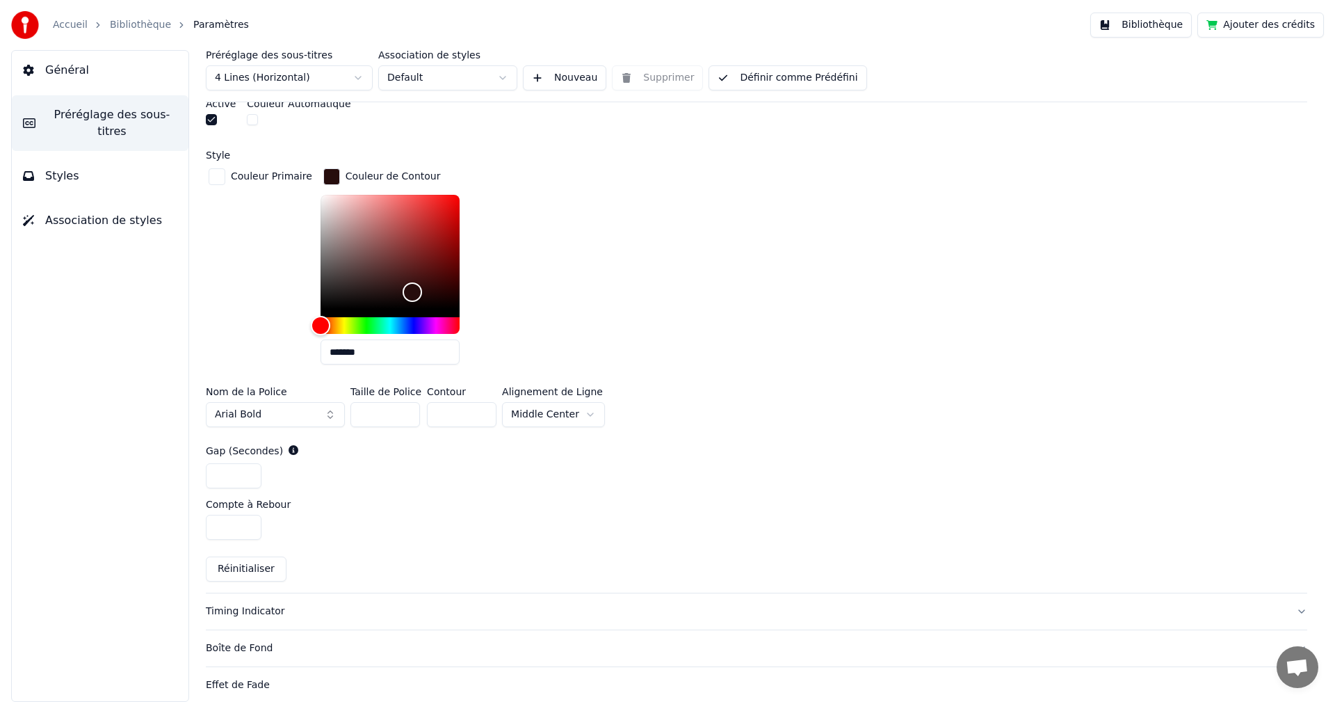
scroll to position [641, 0]
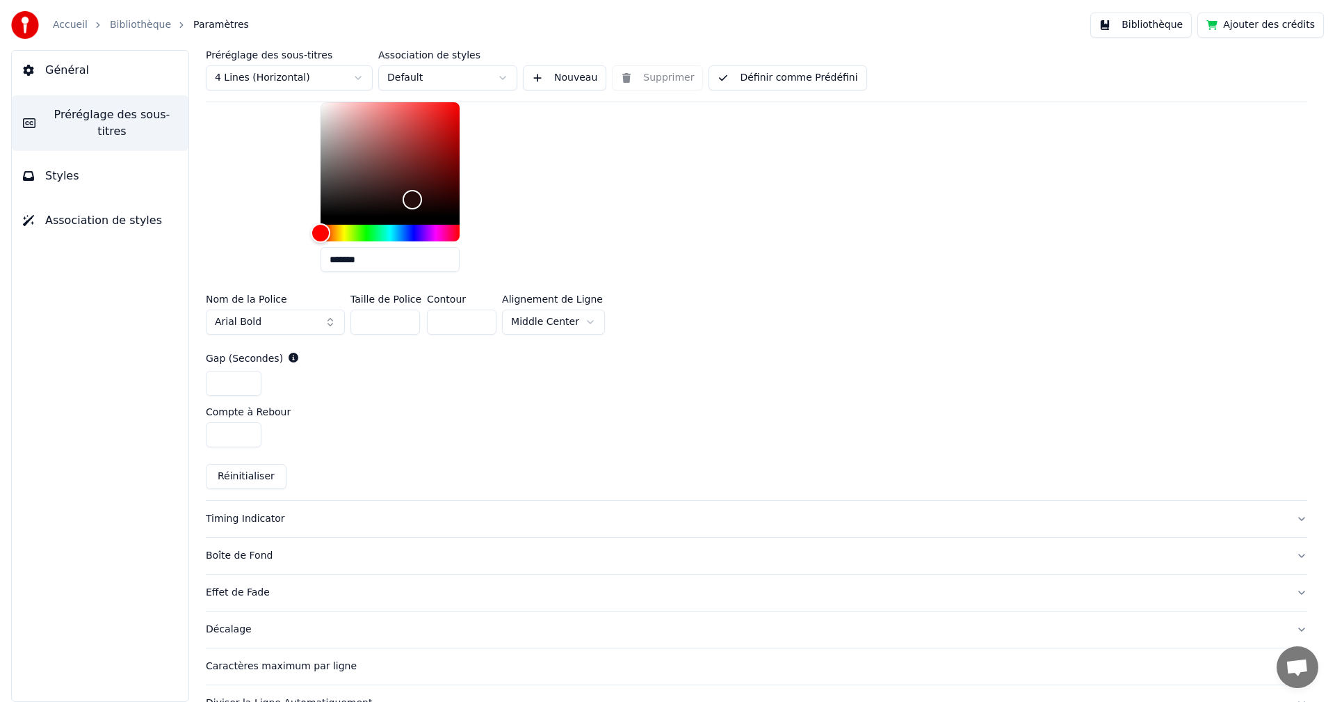
click at [253, 517] on div "Timing Indicator" at bounding box center [745, 519] width 1079 height 14
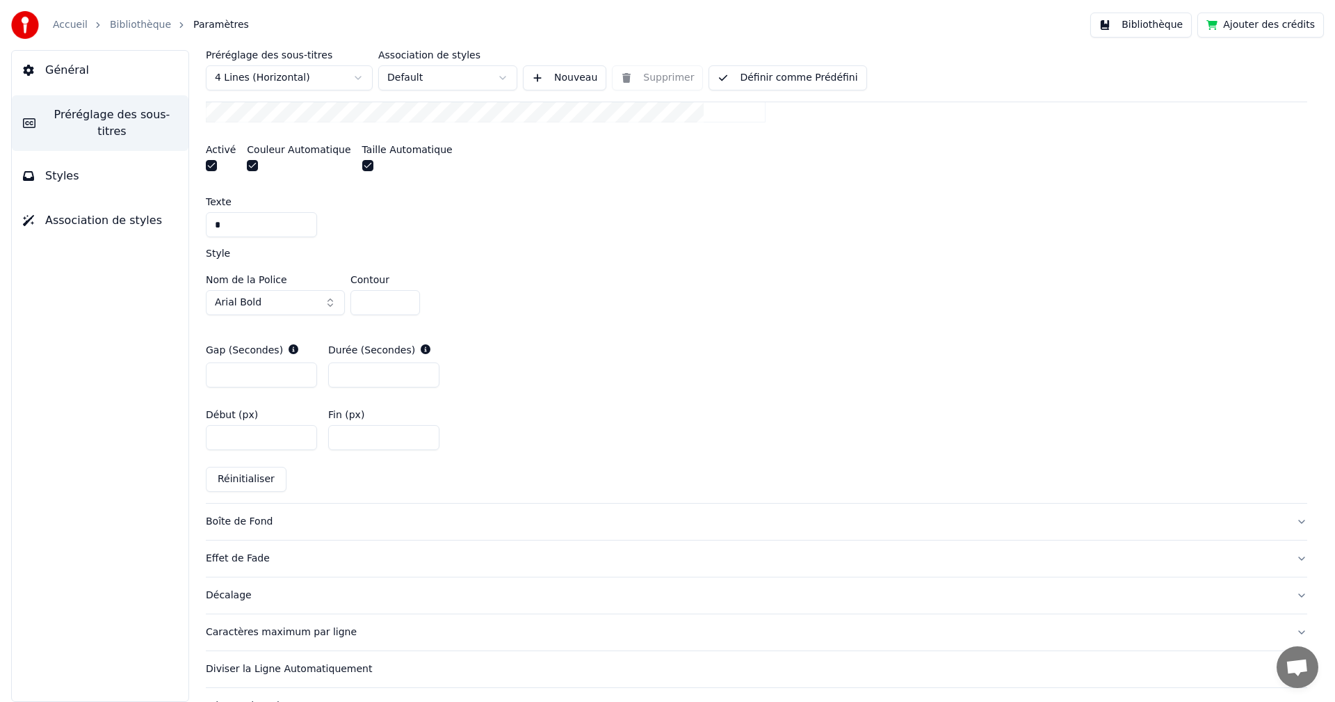
scroll to position [572, 0]
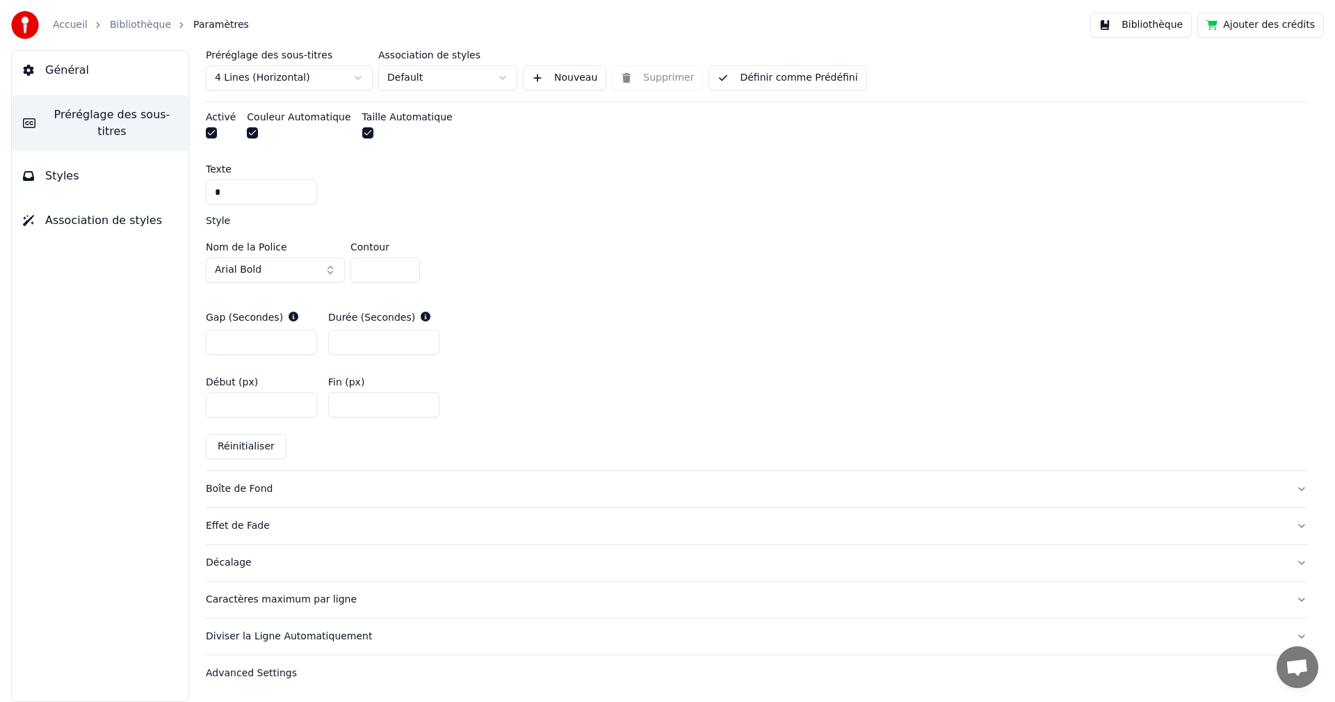
click at [248, 565] on div "Décalage" at bounding box center [745, 563] width 1079 height 14
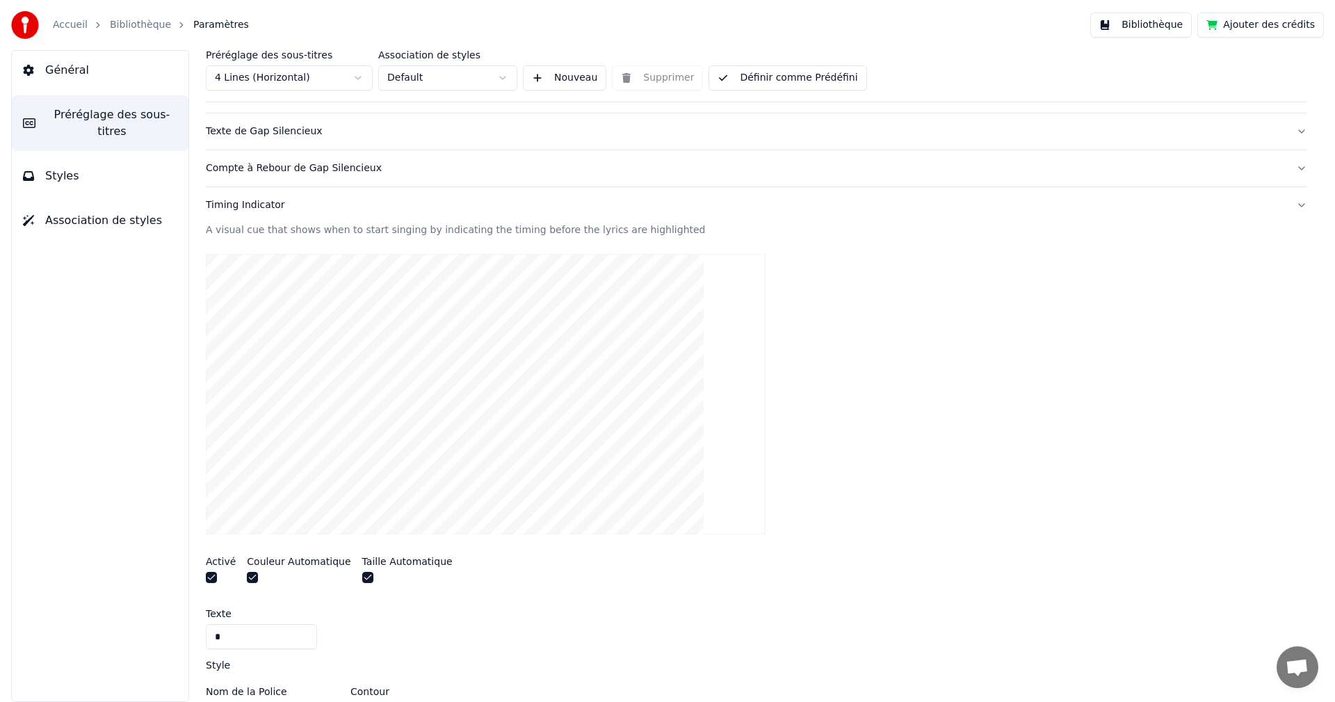
scroll to position [45, 0]
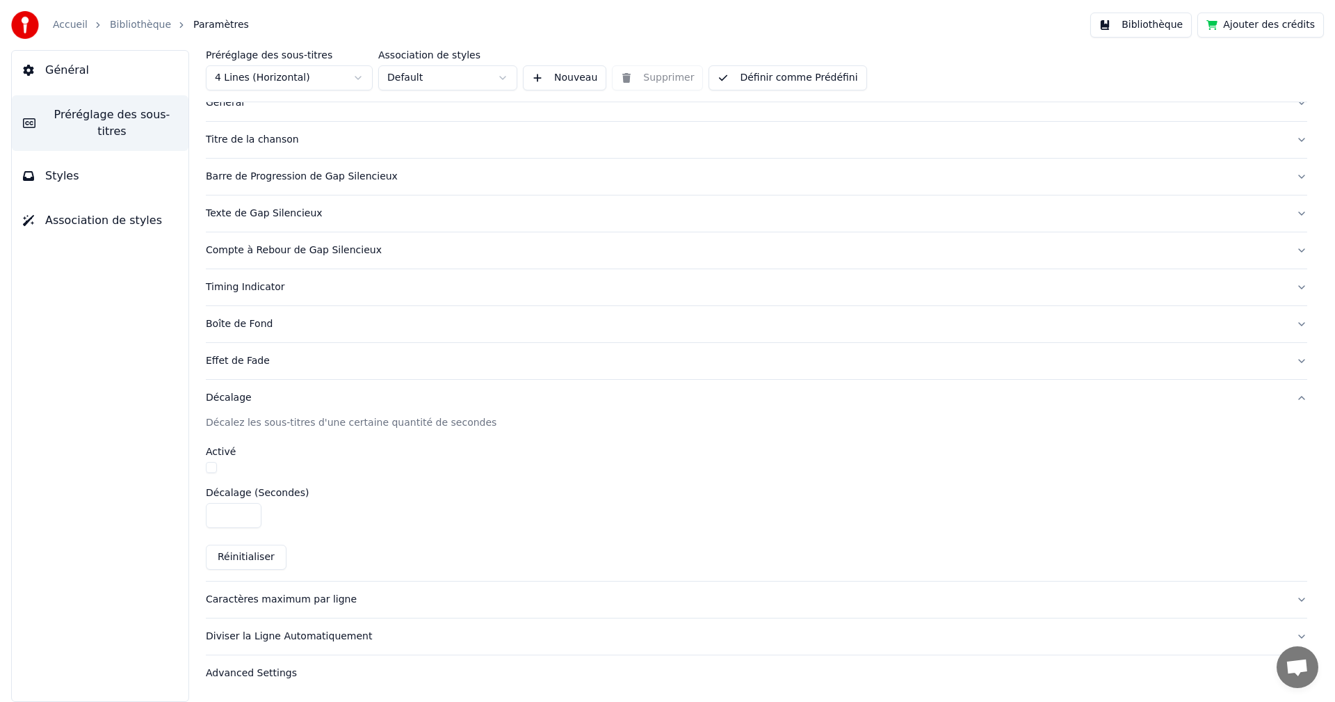
click at [336, 601] on div "Caractères maximum par ligne" at bounding box center [745, 599] width 1079 height 14
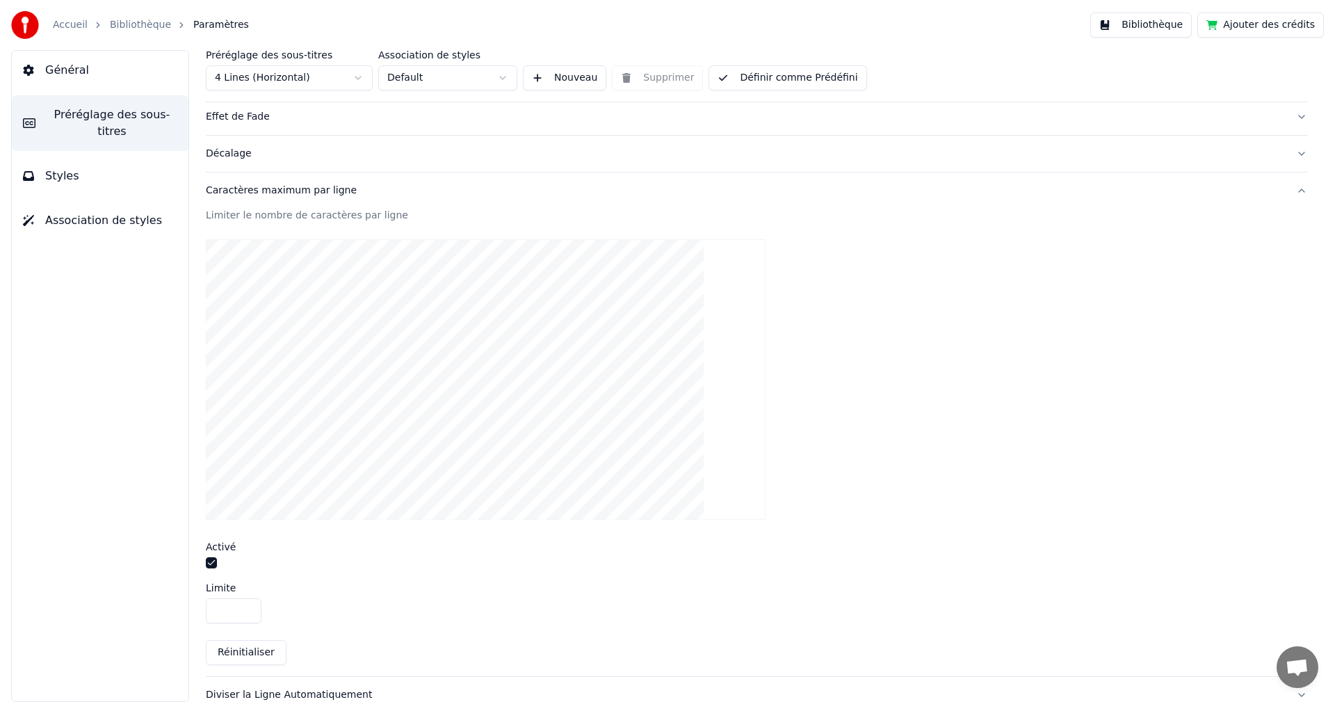
scroll to position [348, 0]
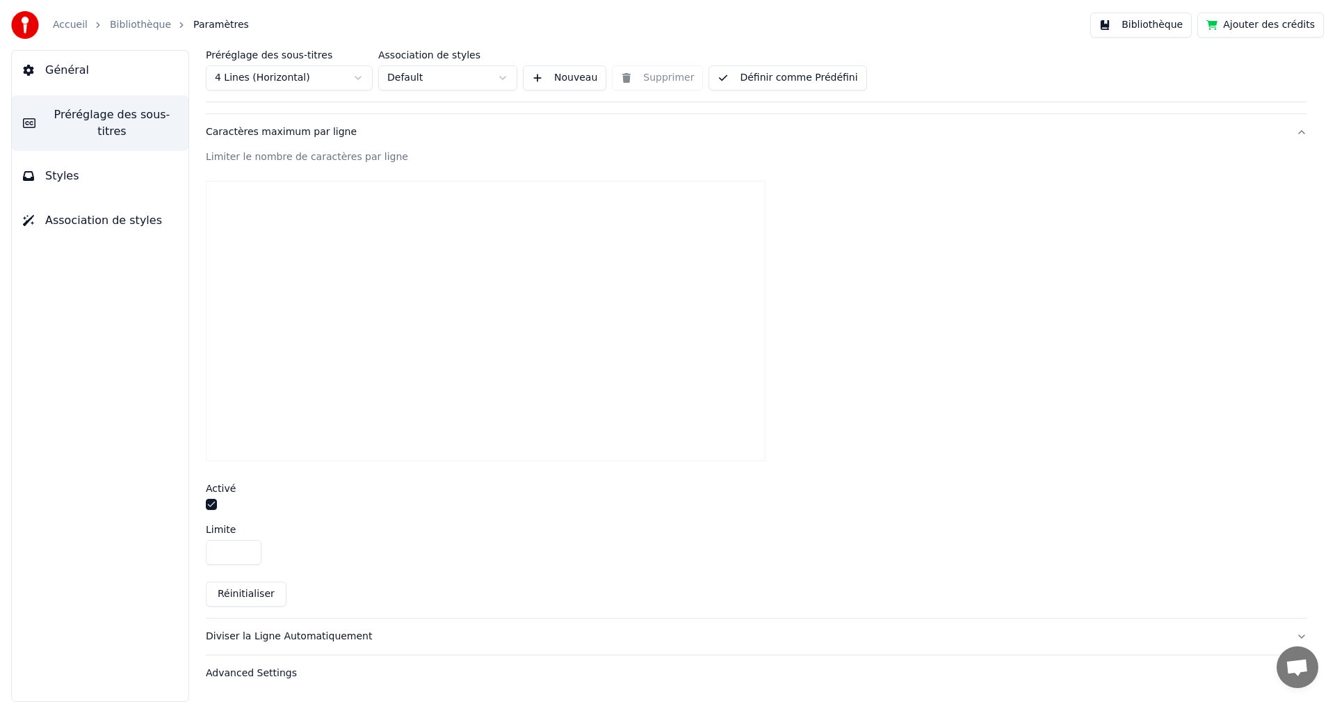
drag, startPoint x: 245, startPoint y: 556, endPoint x: 232, endPoint y: 556, distance: 12.5
click at [232, 556] on input "**" at bounding box center [234, 552] width 56 height 25
click at [247, 548] on input "**" at bounding box center [234, 552] width 56 height 25
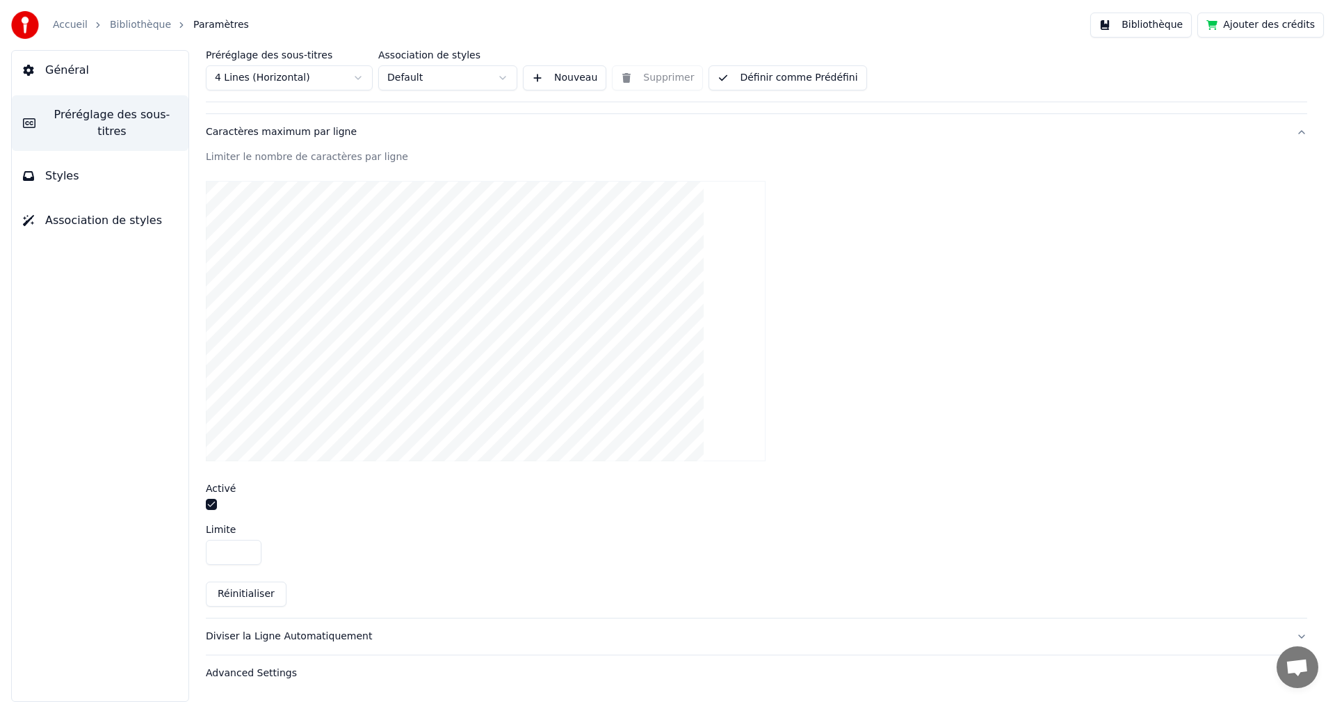
click at [247, 548] on input "**" at bounding box center [234, 552] width 56 height 25
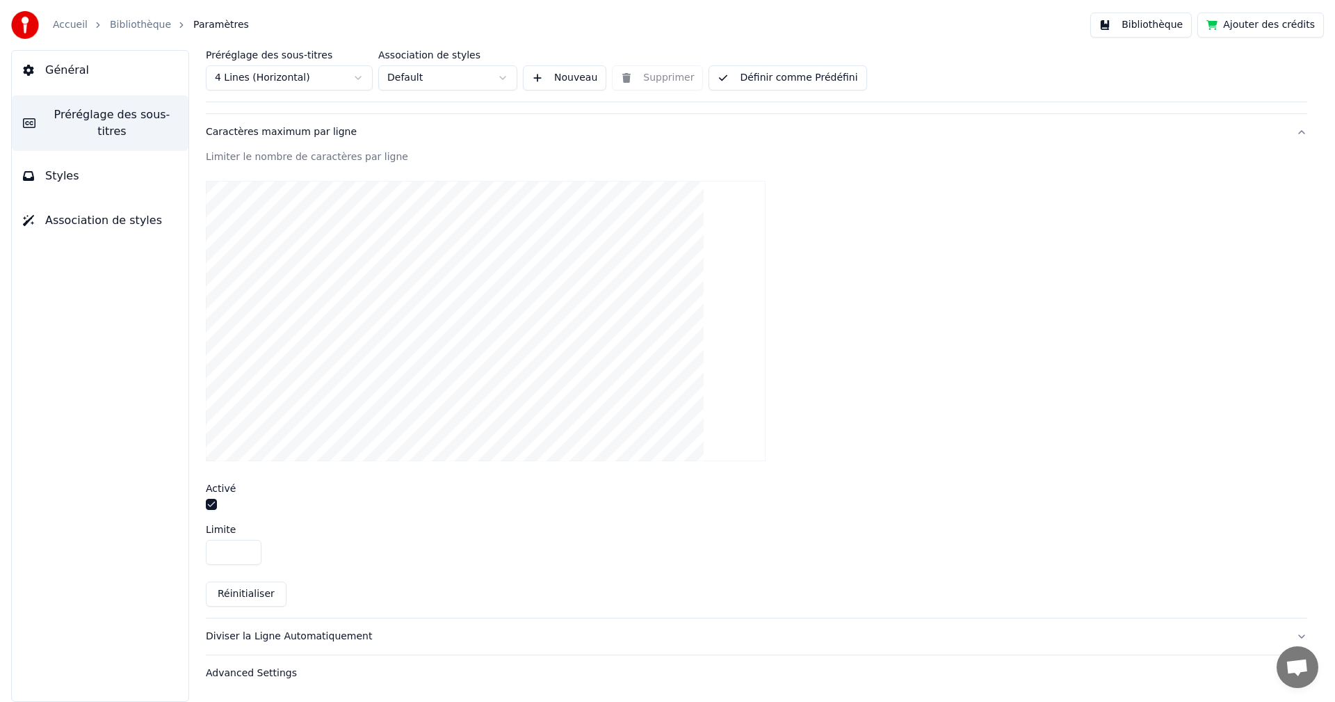
click at [247, 548] on input "**" at bounding box center [234, 552] width 56 height 25
type input "**"
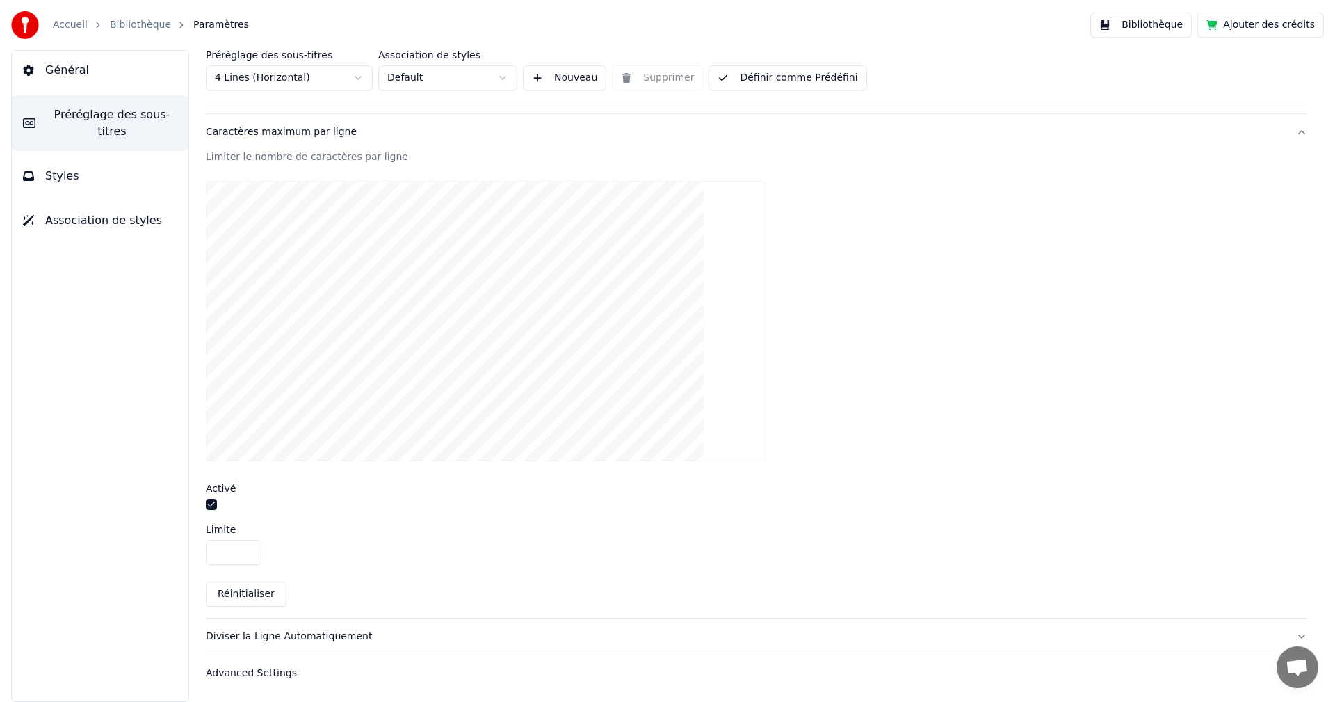
click at [247, 548] on input "**" at bounding box center [234, 552] width 56 height 25
click at [391, 571] on div "Limiter le nombre de caractères par ligne Activé Limite ** Réinitialiser" at bounding box center [756, 384] width 1101 height 468
click at [293, 639] on div "Diviser la Ligne Automatiquement" at bounding box center [745, 636] width 1079 height 14
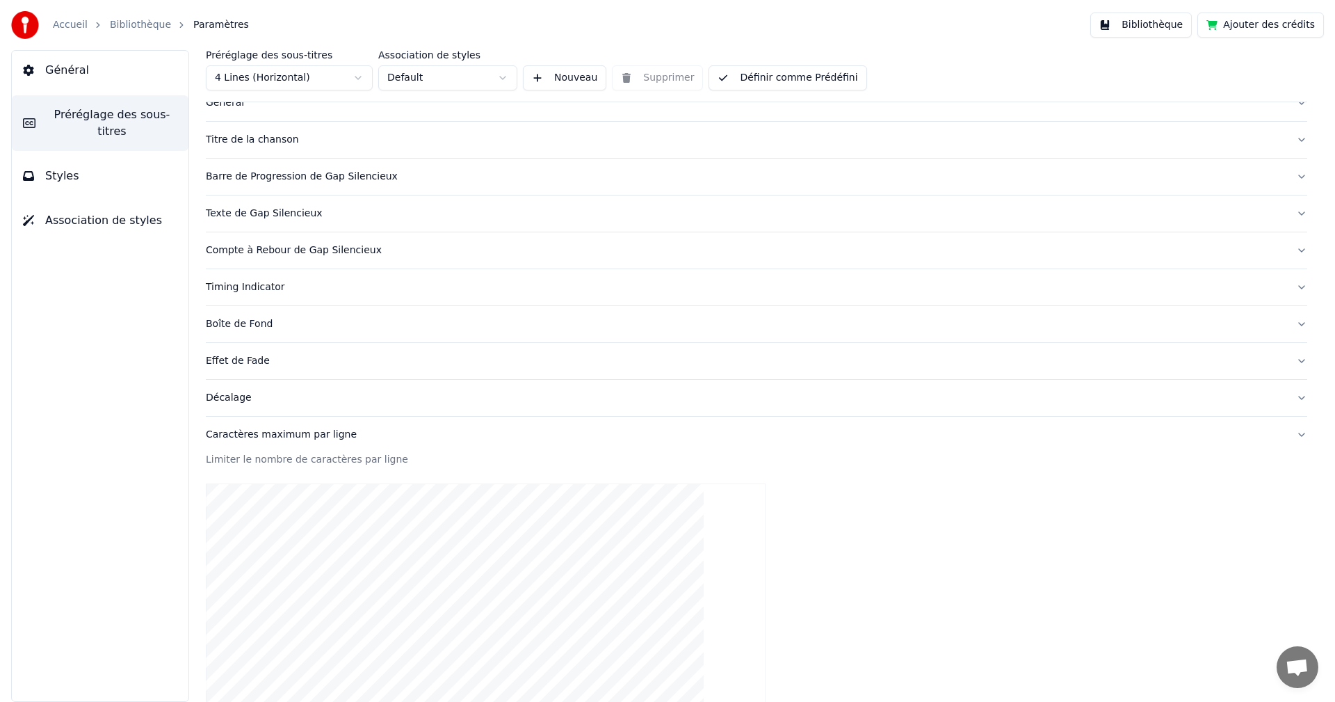
scroll to position [45, 0]
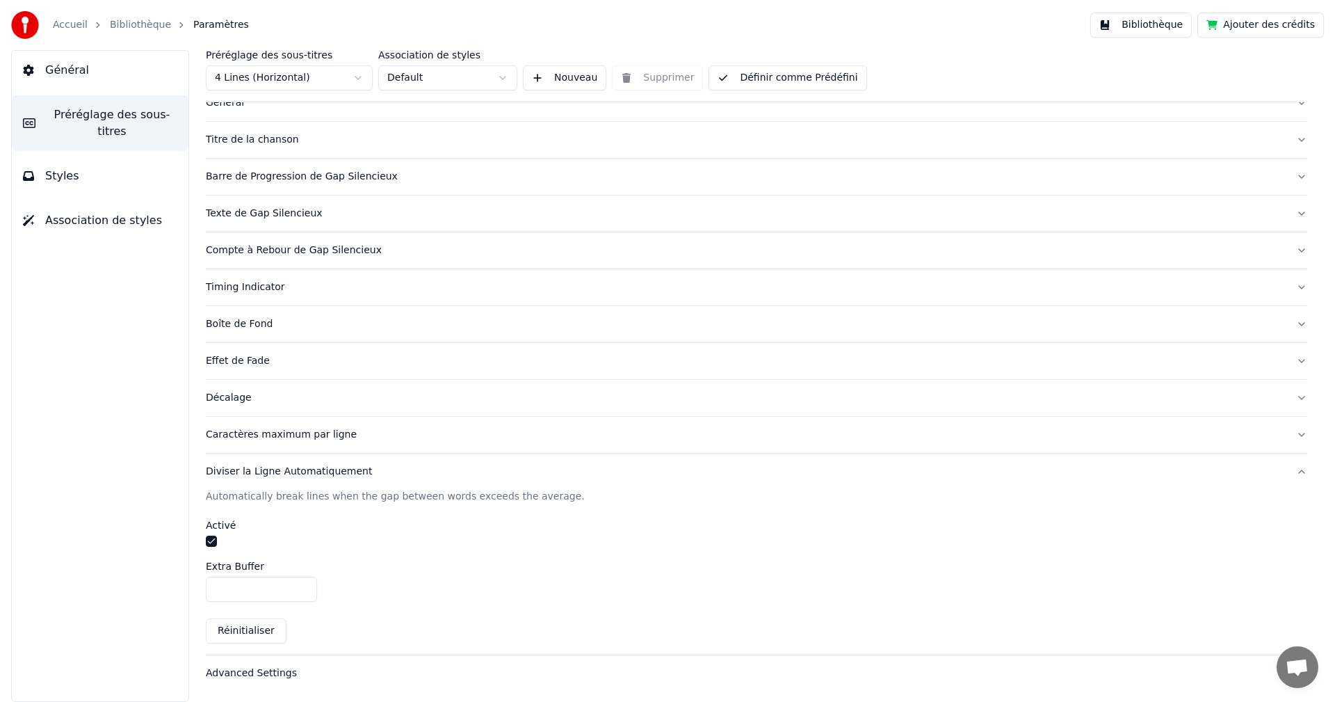
click at [210, 540] on button "button" at bounding box center [211, 540] width 11 height 11
click at [370, 554] on div "Automatically break lines when the gap between words exceeds the average. Activ…" at bounding box center [756, 572] width 1101 height 165
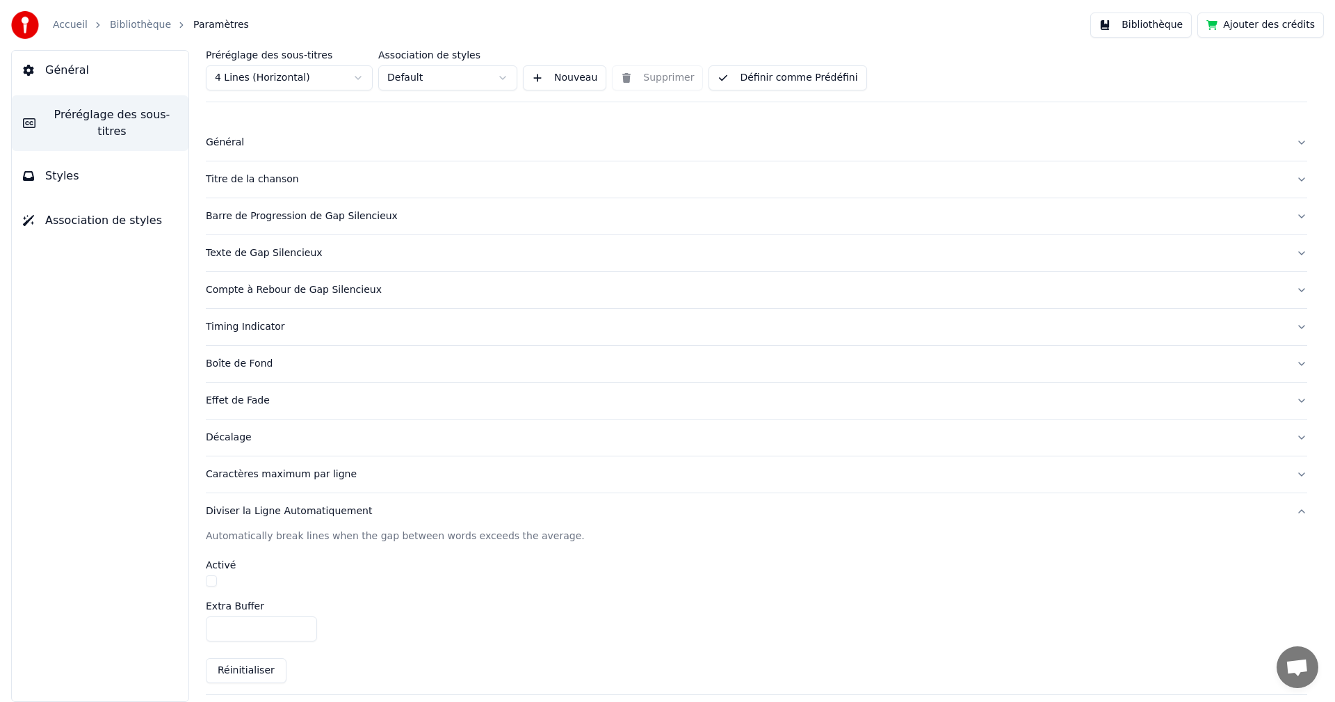
scroll to position [0, 0]
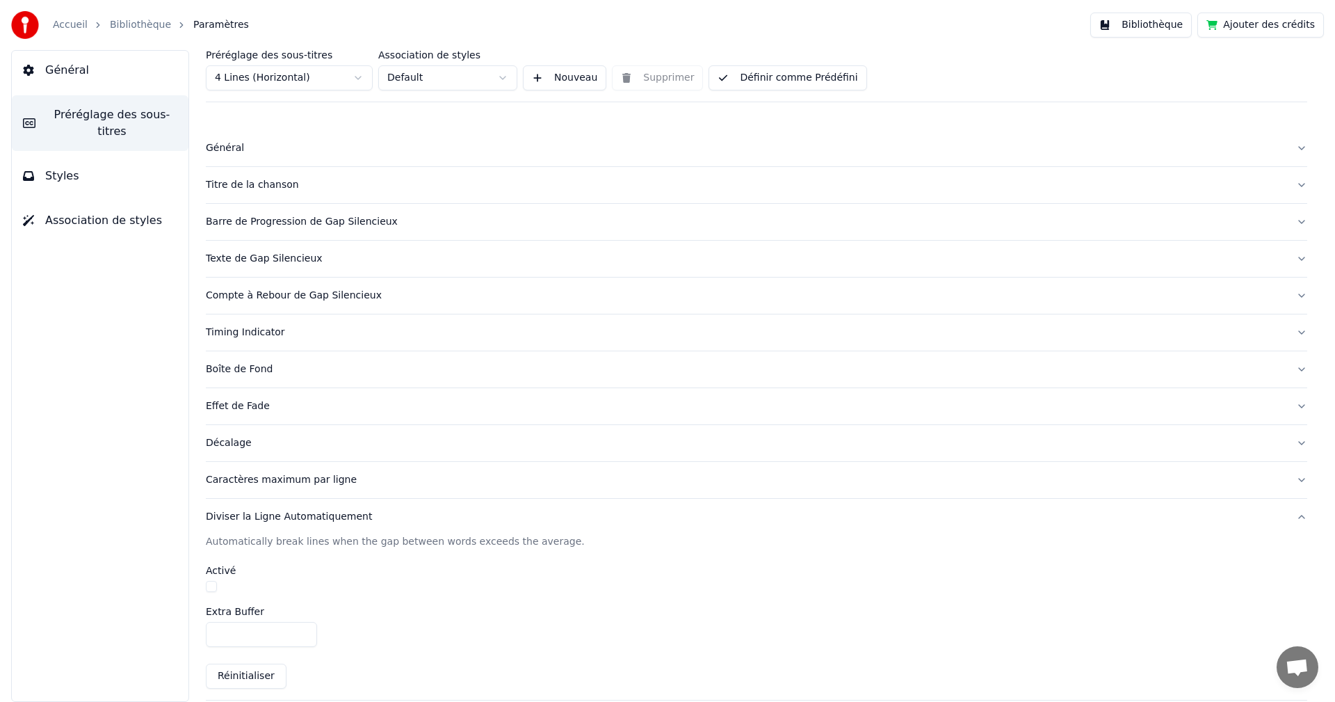
click at [144, 27] on link "Bibliothèque" at bounding box center [140, 25] width 61 height 14
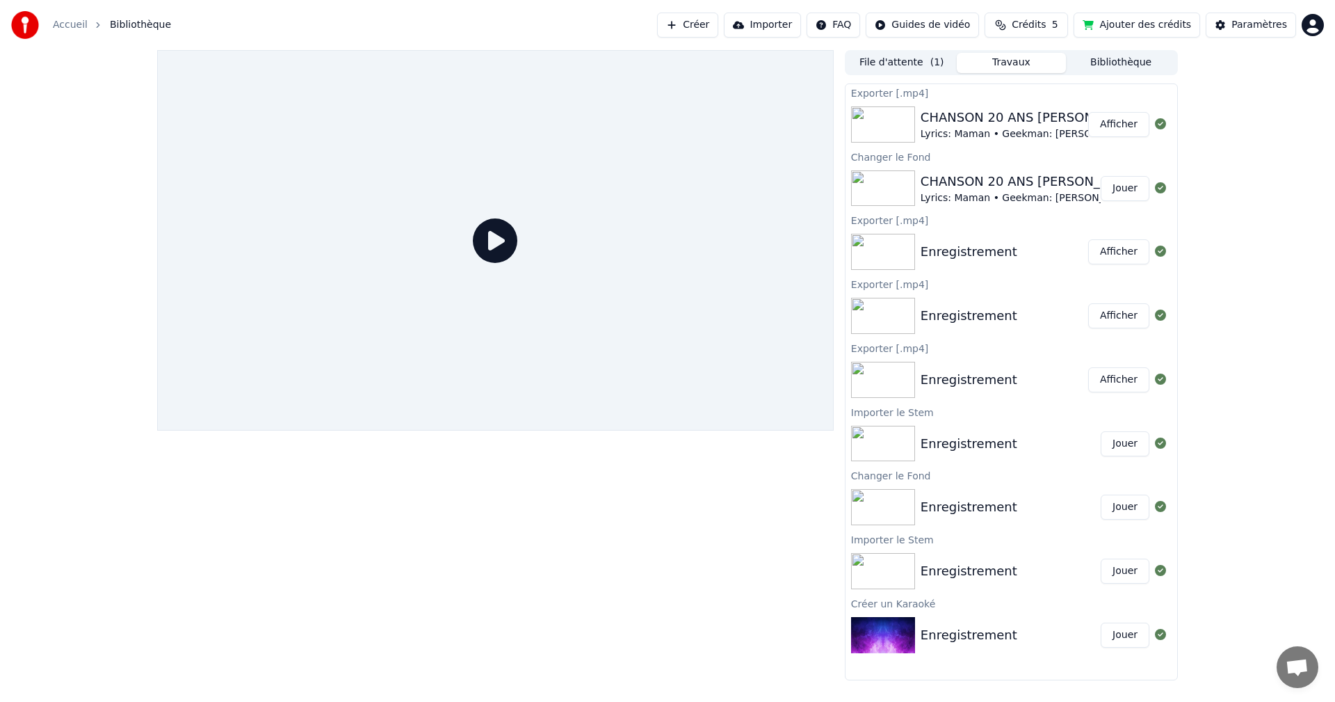
click at [1008, 118] on div "CHANSON 20 ANS [PERSON_NAME]" at bounding box center [1031, 117] width 221 height 19
click at [1128, 121] on button "Afficher" at bounding box center [1118, 124] width 61 height 25
click at [1133, 126] on button "Afficher" at bounding box center [1118, 124] width 61 height 25
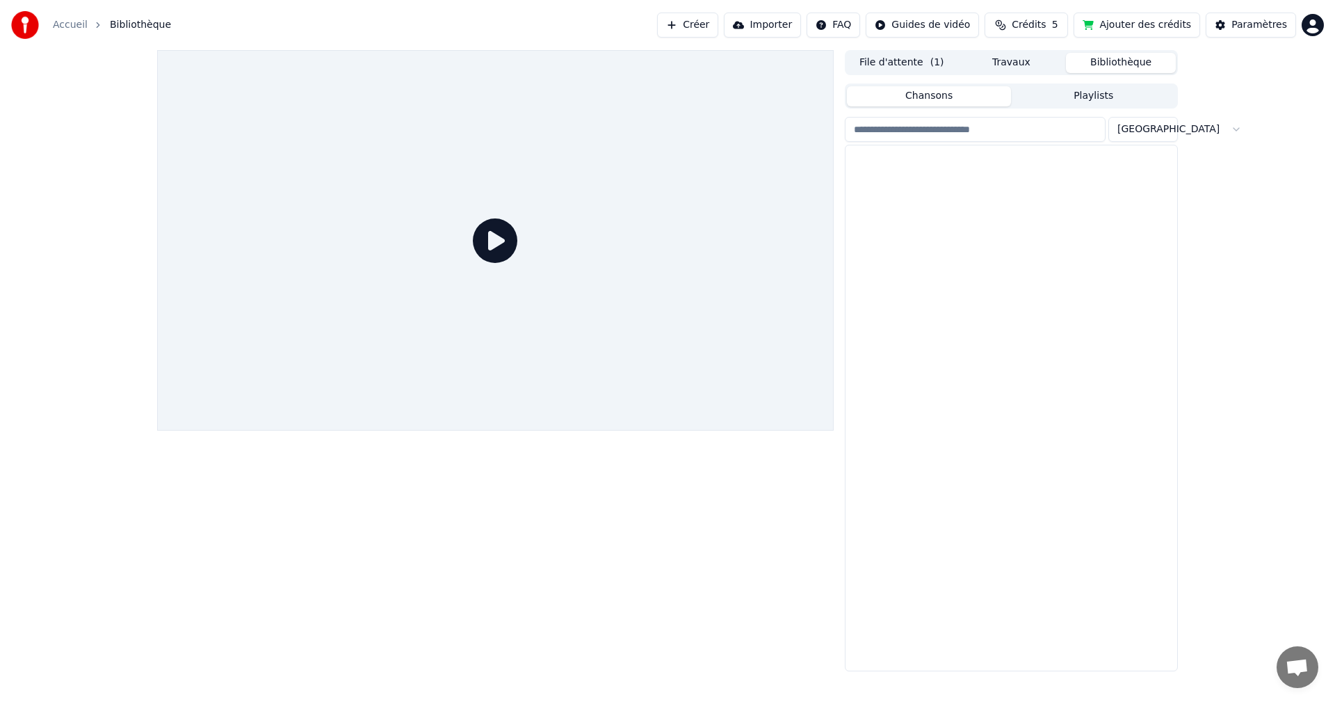
click at [1118, 60] on button "Bibliothèque" at bounding box center [1121, 63] width 110 height 20
click at [895, 172] on img at bounding box center [883, 169] width 64 height 36
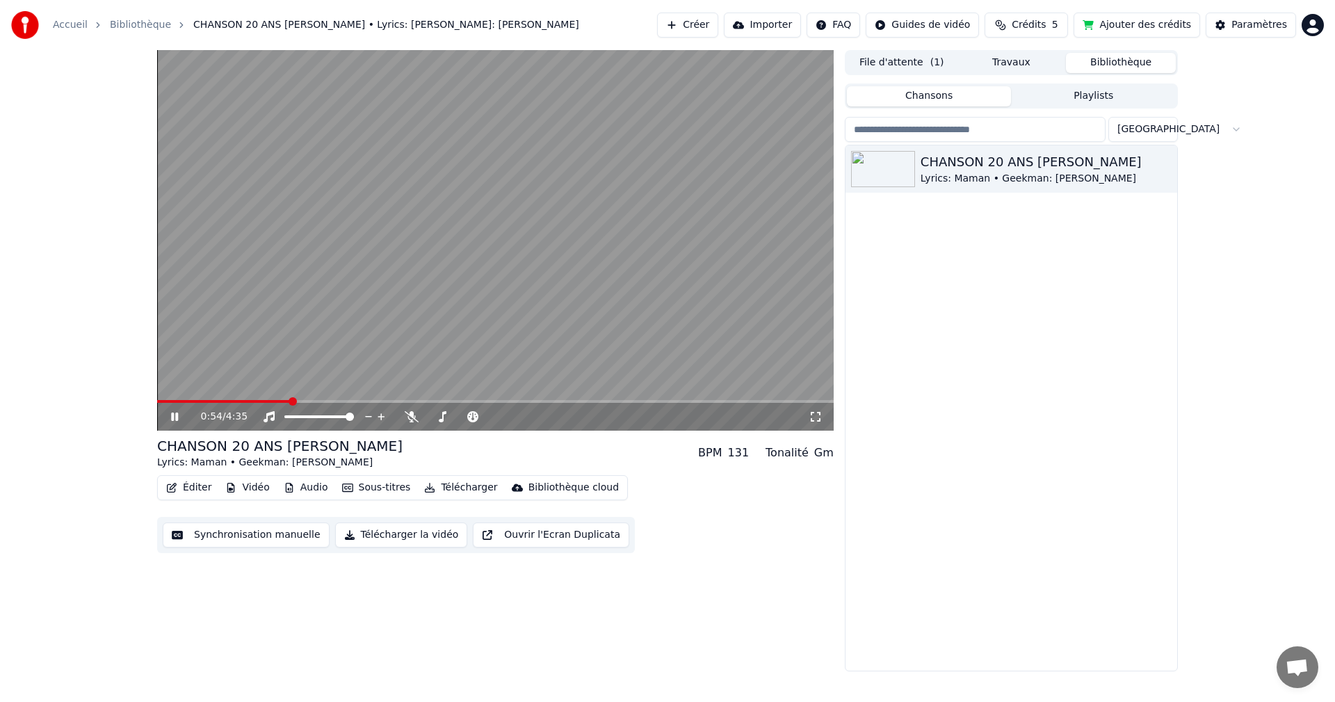
click at [172, 417] on icon at bounding box center [174, 416] width 7 height 8
click at [193, 487] on button "Éditer" at bounding box center [189, 487] width 56 height 19
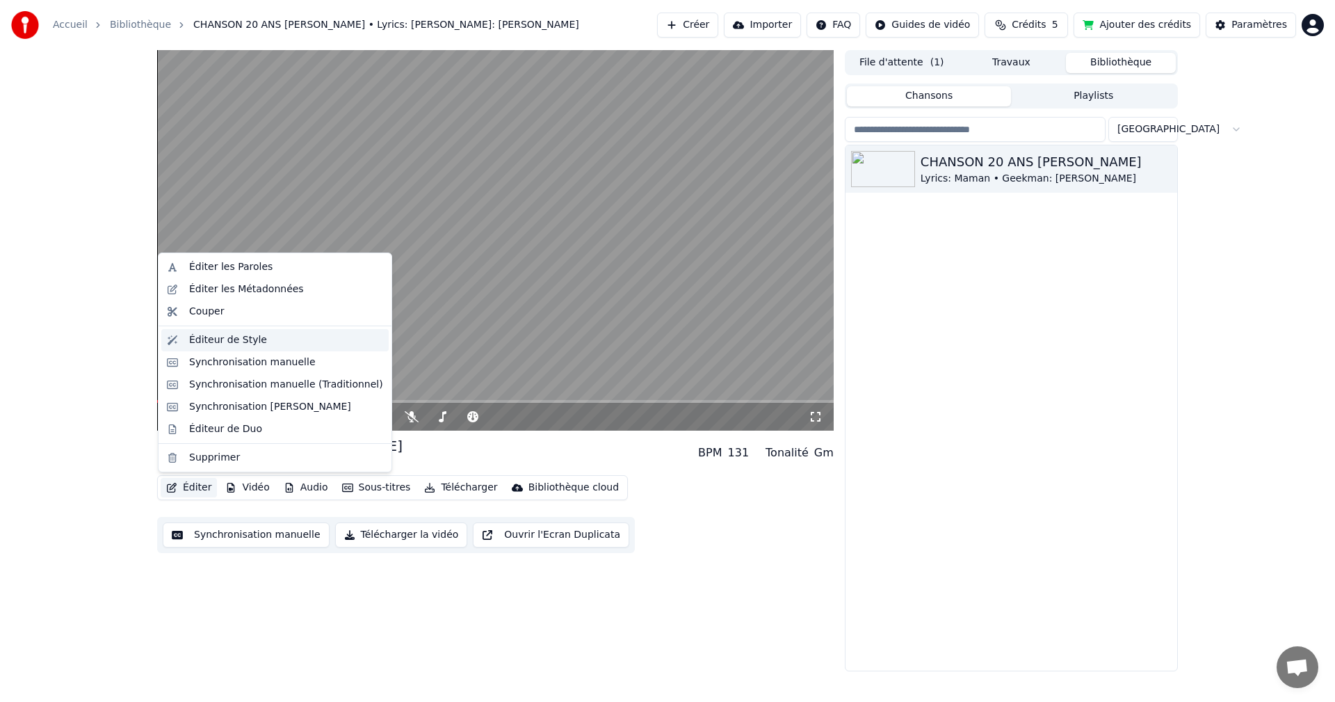
click at [225, 344] on div "Éditeur de Style" at bounding box center [228, 340] width 78 height 14
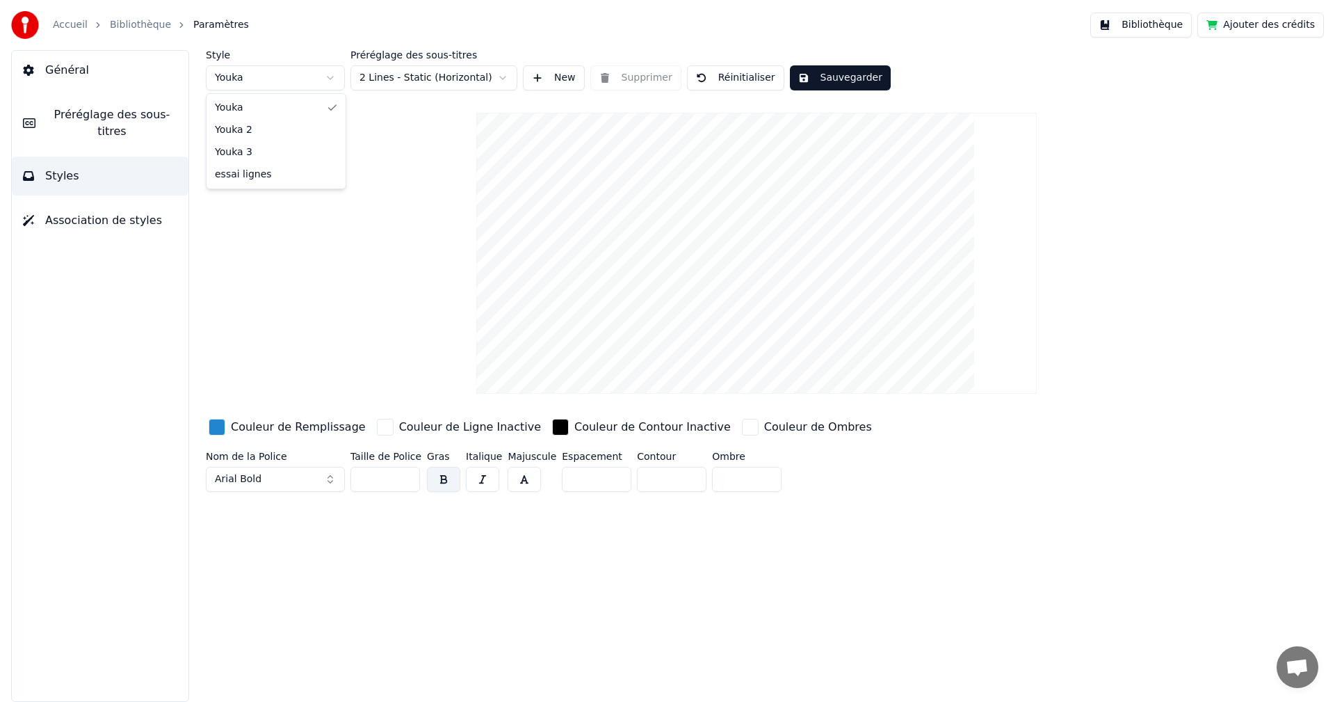
click at [331, 76] on html "Accueil Bibliothèque Paramètres Bibliothèque Ajouter des crédits Général Prérég…" at bounding box center [667, 351] width 1335 height 702
click at [118, 118] on span "Préréglage des sous-titres" at bounding box center [112, 122] width 131 height 33
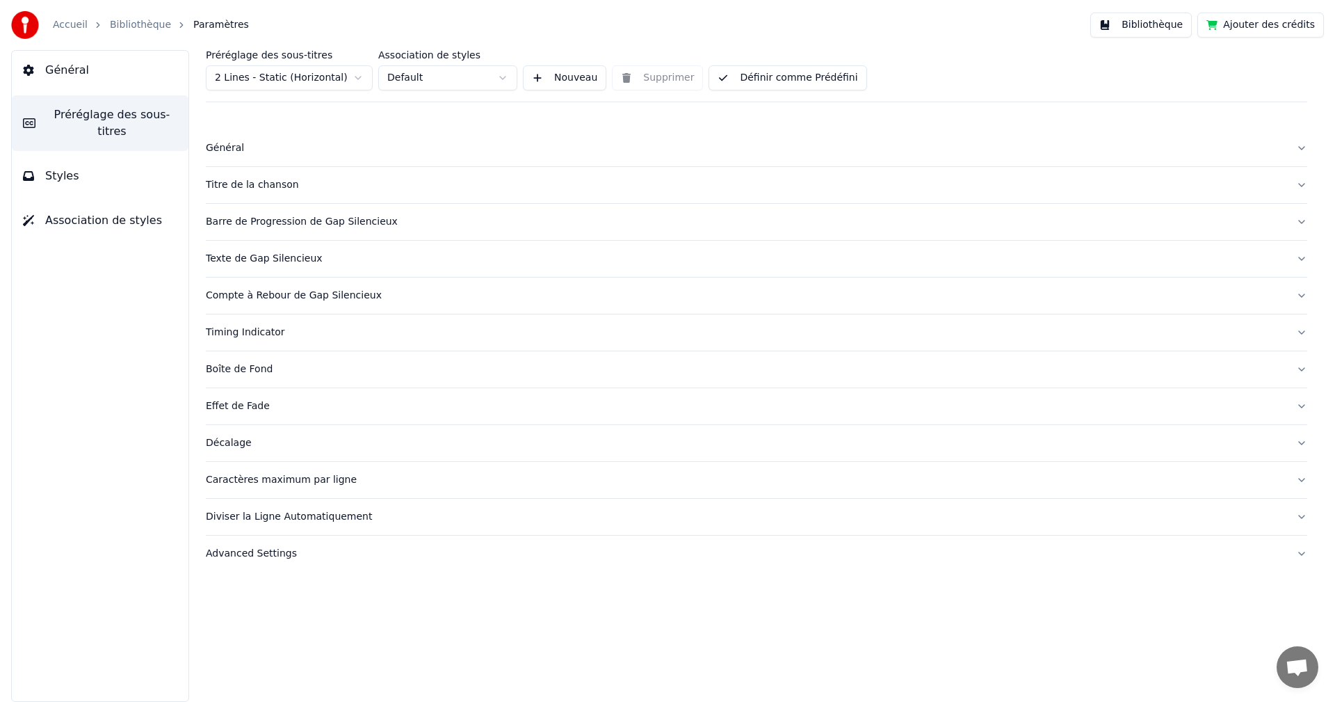
click at [340, 76] on html "Accueil Bibliothèque Paramètres Bibliothèque Ajouter des crédits Général Prérég…" at bounding box center [667, 351] width 1335 height 702
click at [338, 298] on div "Compte à Rebour de Gap Silencieux" at bounding box center [745, 296] width 1079 height 14
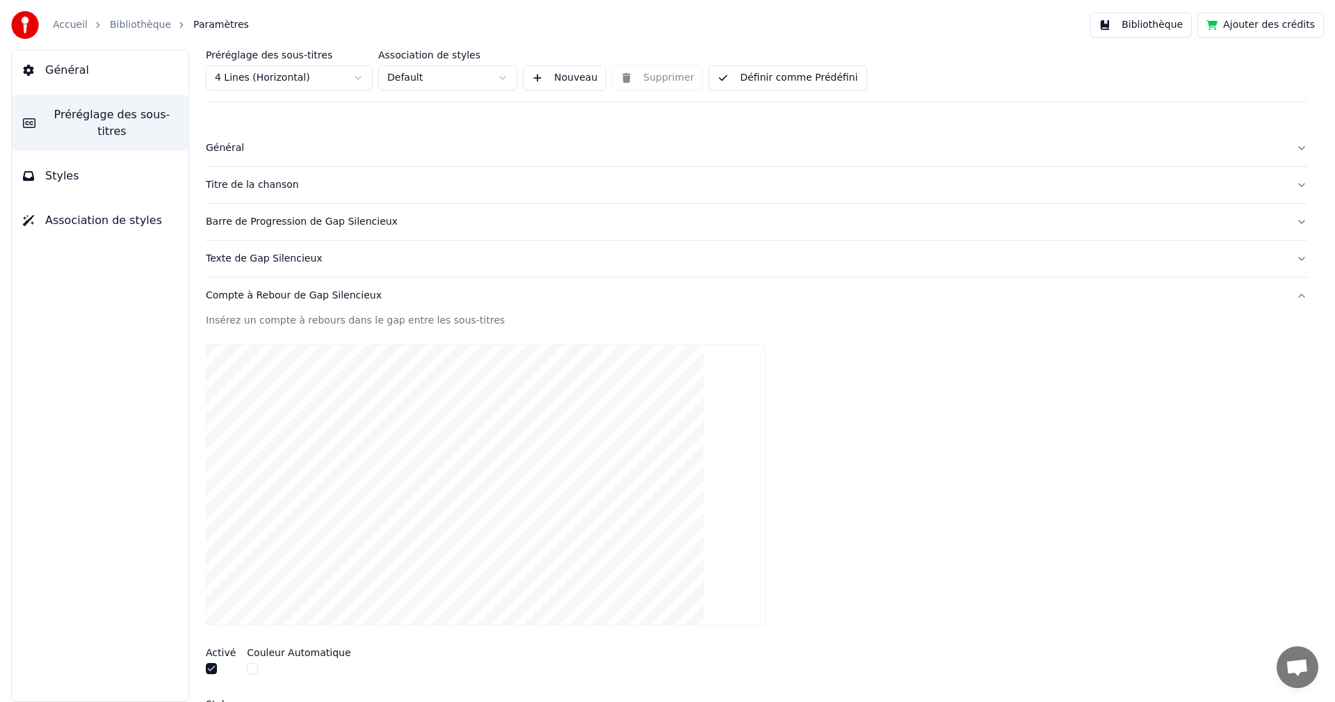
click at [272, 255] on div "Texte de Gap Silencieux" at bounding box center [745, 259] width 1079 height 14
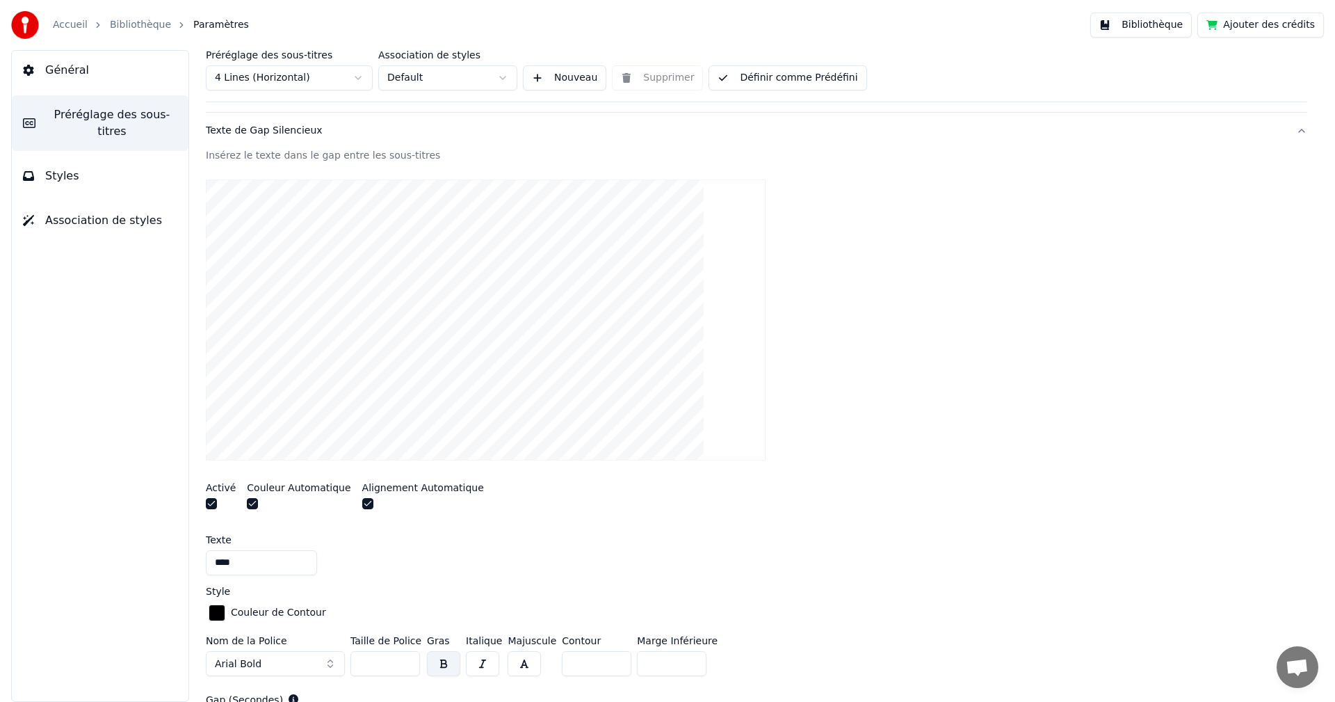
scroll to position [209, 0]
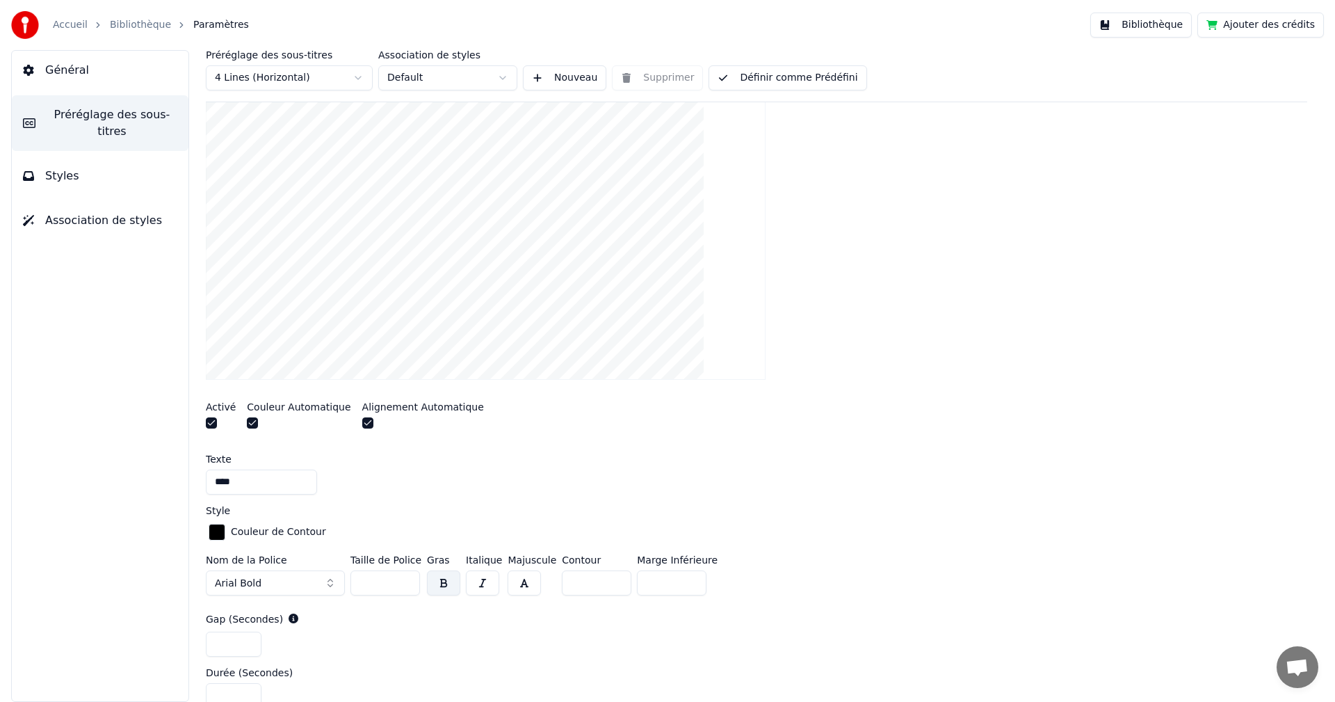
click at [213, 423] on button "button" at bounding box center [211, 422] width 11 height 11
click at [134, 28] on link "Bibliothèque" at bounding box center [140, 25] width 61 height 14
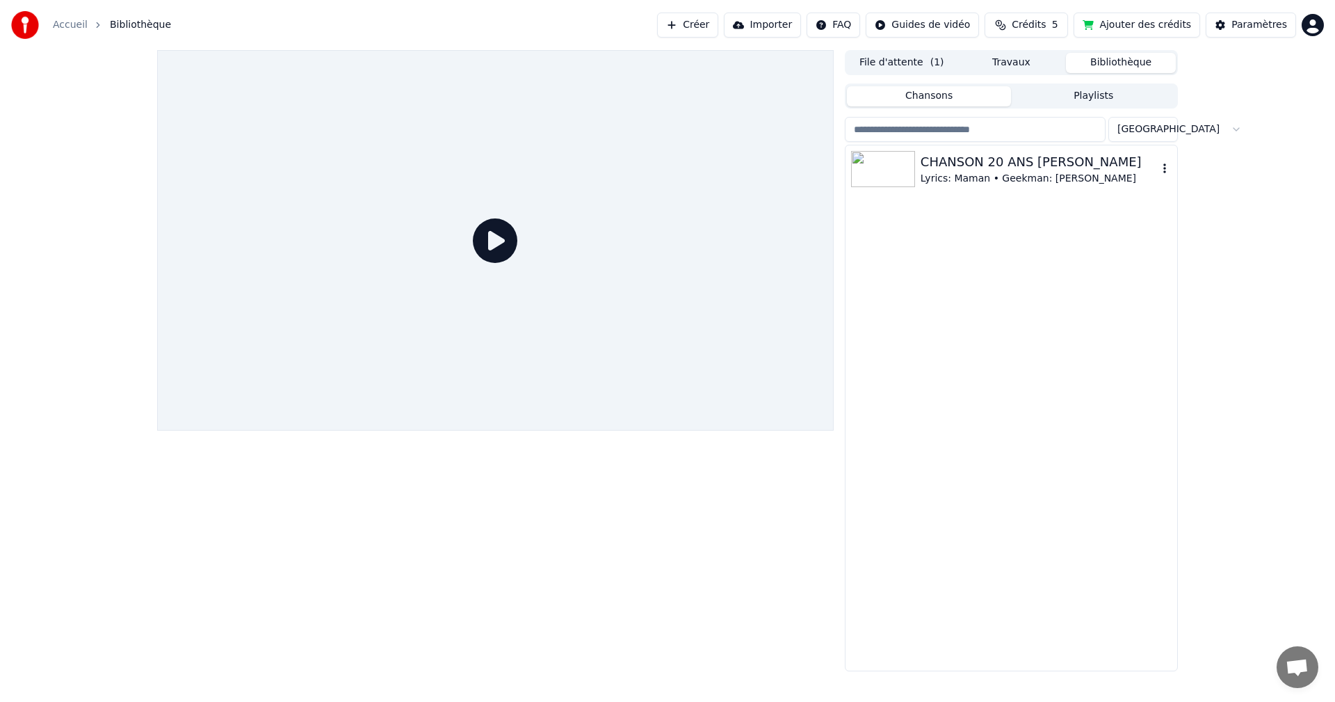
click at [944, 175] on div "Lyrics: Maman • Geekman: [PERSON_NAME]" at bounding box center [1039, 179] width 237 height 14
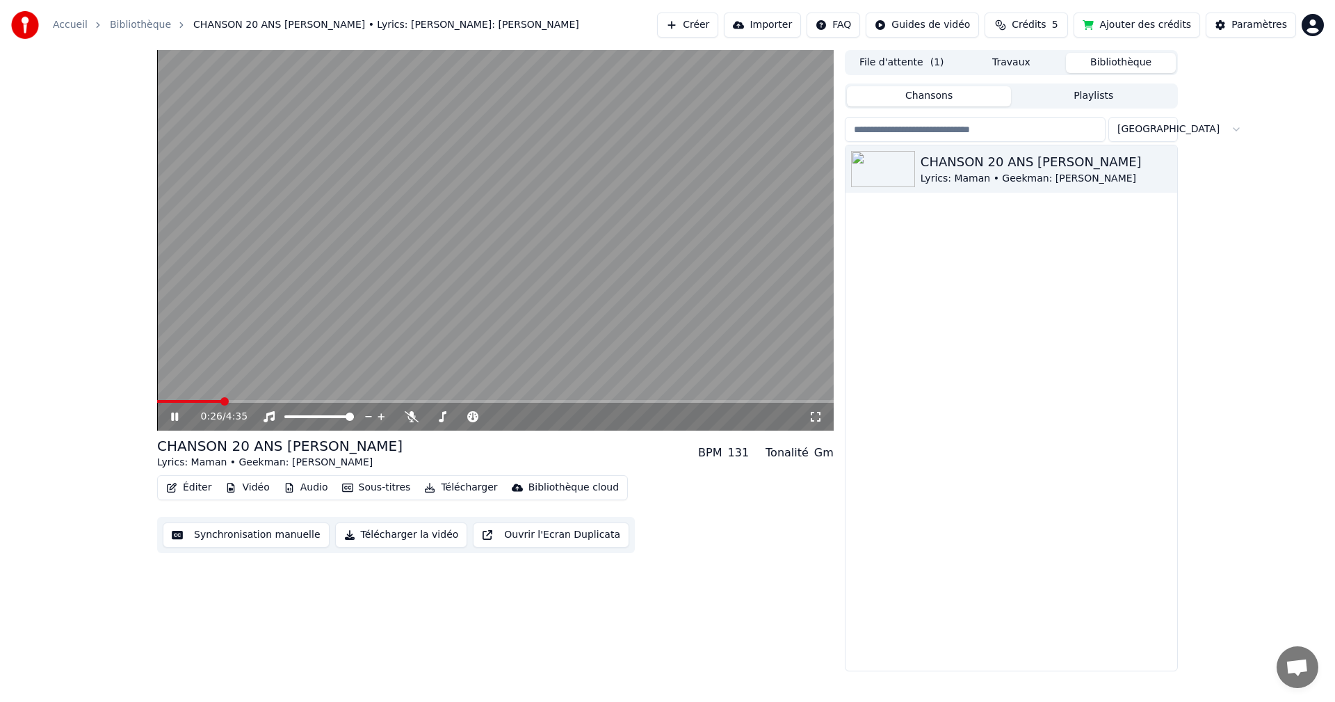
click at [177, 415] on icon at bounding box center [174, 416] width 7 height 8
click at [191, 485] on button "Éditer" at bounding box center [189, 487] width 56 height 19
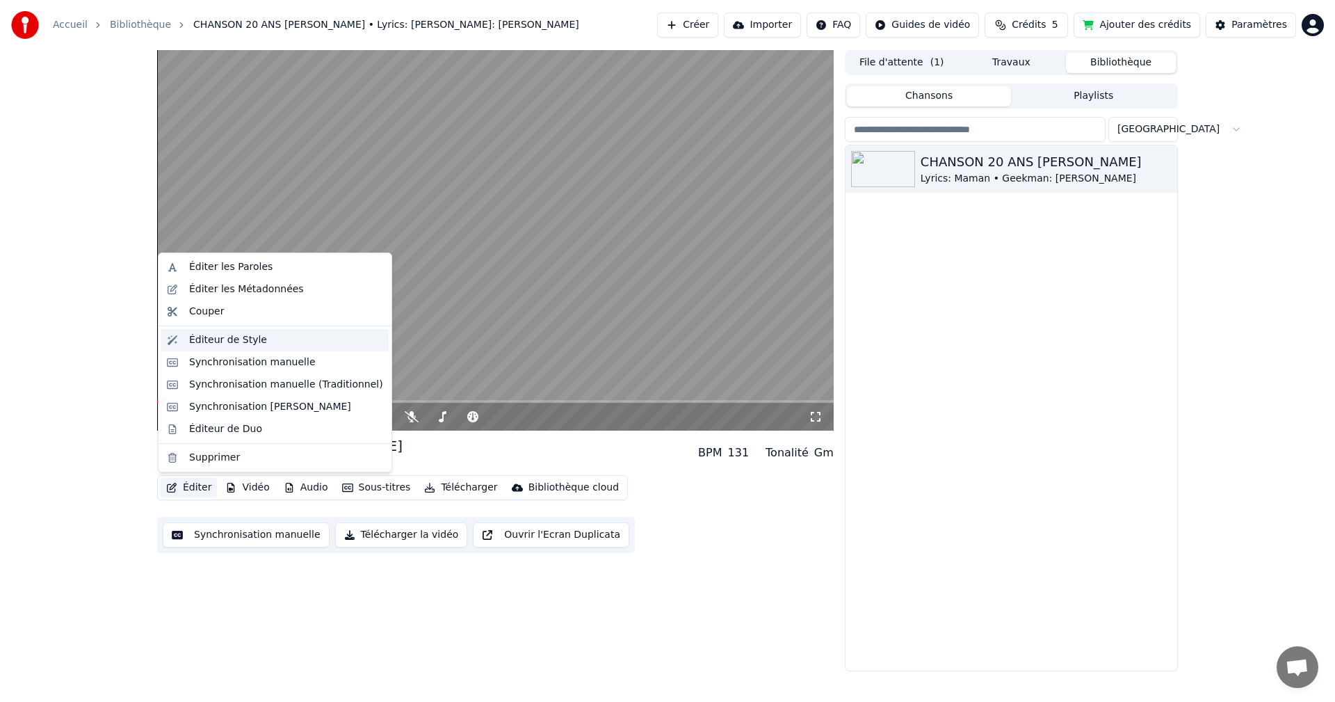
click at [224, 334] on div "Éditeur de Style" at bounding box center [228, 340] width 78 height 14
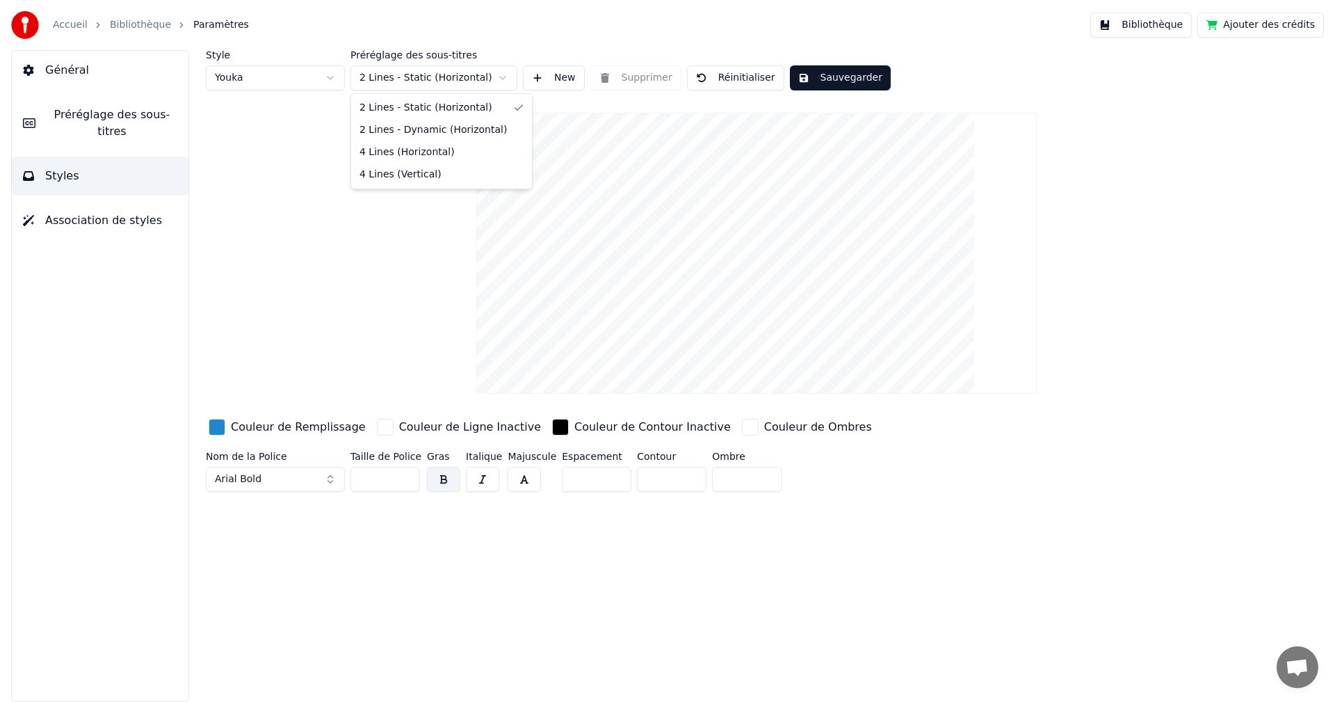
click at [476, 74] on html "Accueil Bibliothèque Paramètres Bibliothèque Ajouter des crédits Général Prérég…" at bounding box center [667, 351] width 1335 height 702
click at [837, 77] on button "Sauvegarder" at bounding box center [840, 77] width 101 height 25
click at [128, 115] on span "Préréglage des sous-titres" at bounding box center [112, 122] width 131 height 33
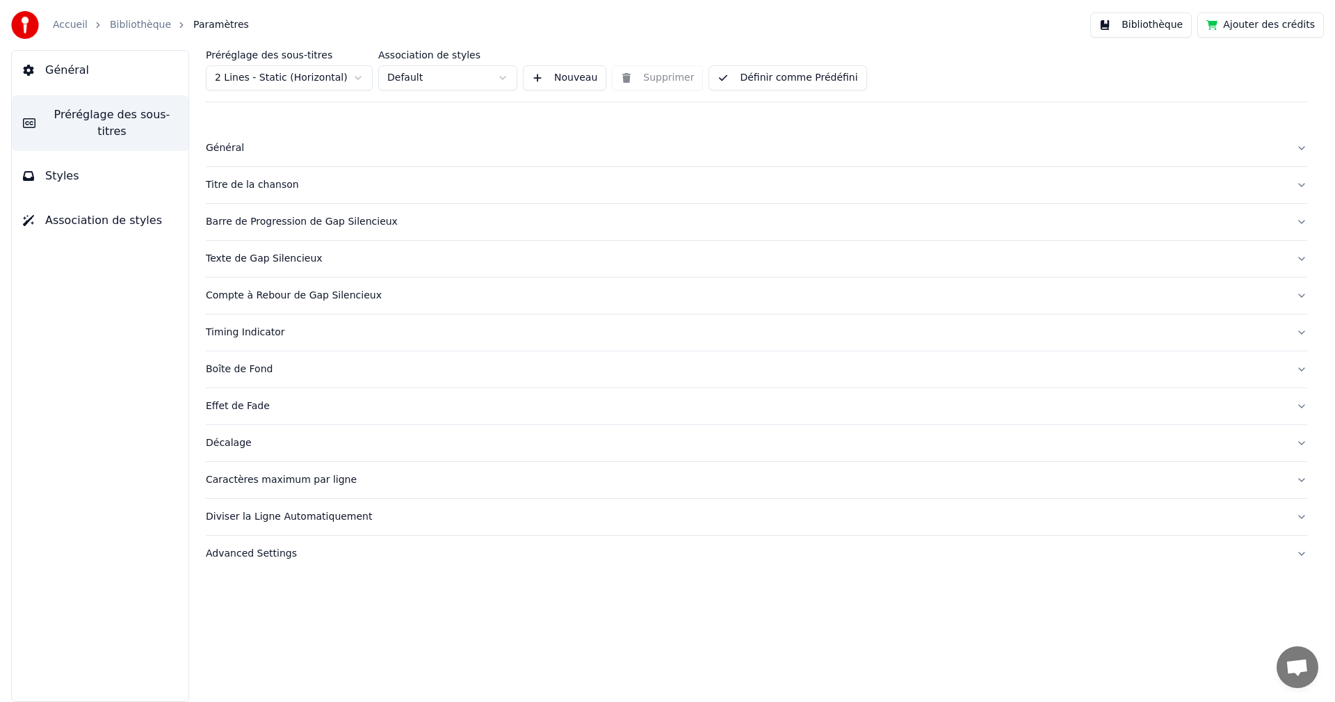
click at [347, 79] on html "Accueil Bibliothèque Paramètres Bibliothèque Ajouter des crédits Général Prérég…" at bounding box center [667, 351] width 1335 height 702
click at [294, 260] on div "Texte de Gap Silencieux" at bounding box center [745, 259] width 1079 height 14
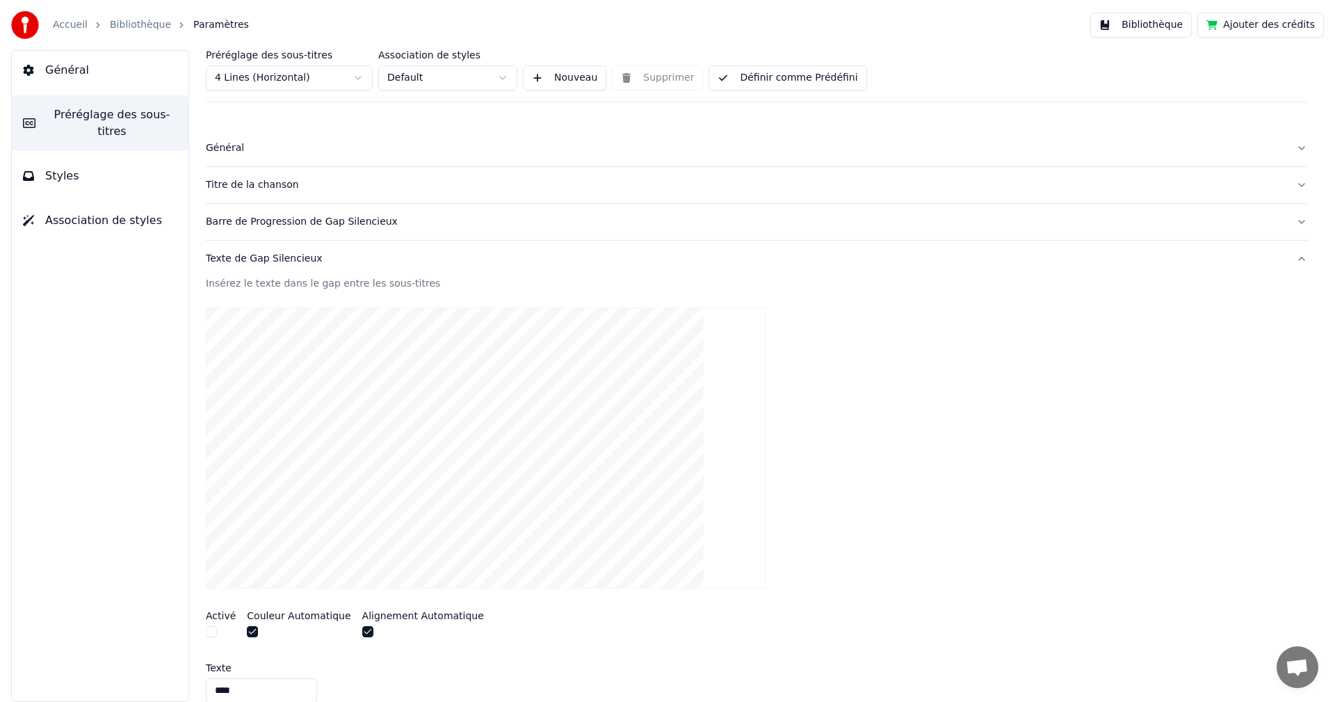
click at [293, 260] on div "Texte de Gap Silencieux" at bounding box center [745, 259] width 1079 height 14
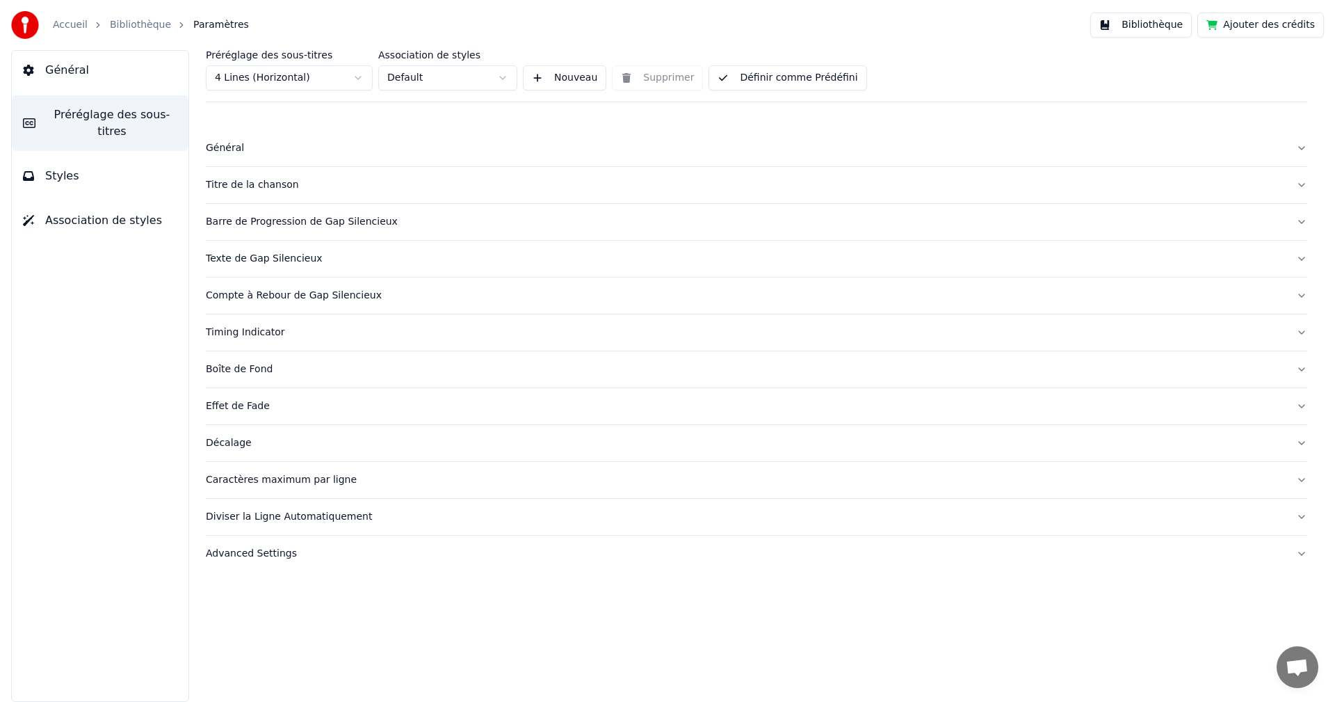
click at [296, 229] on button "Barre de Progression de Gap Silencieux" at bounding box center [756, 222] width 1101 height 36
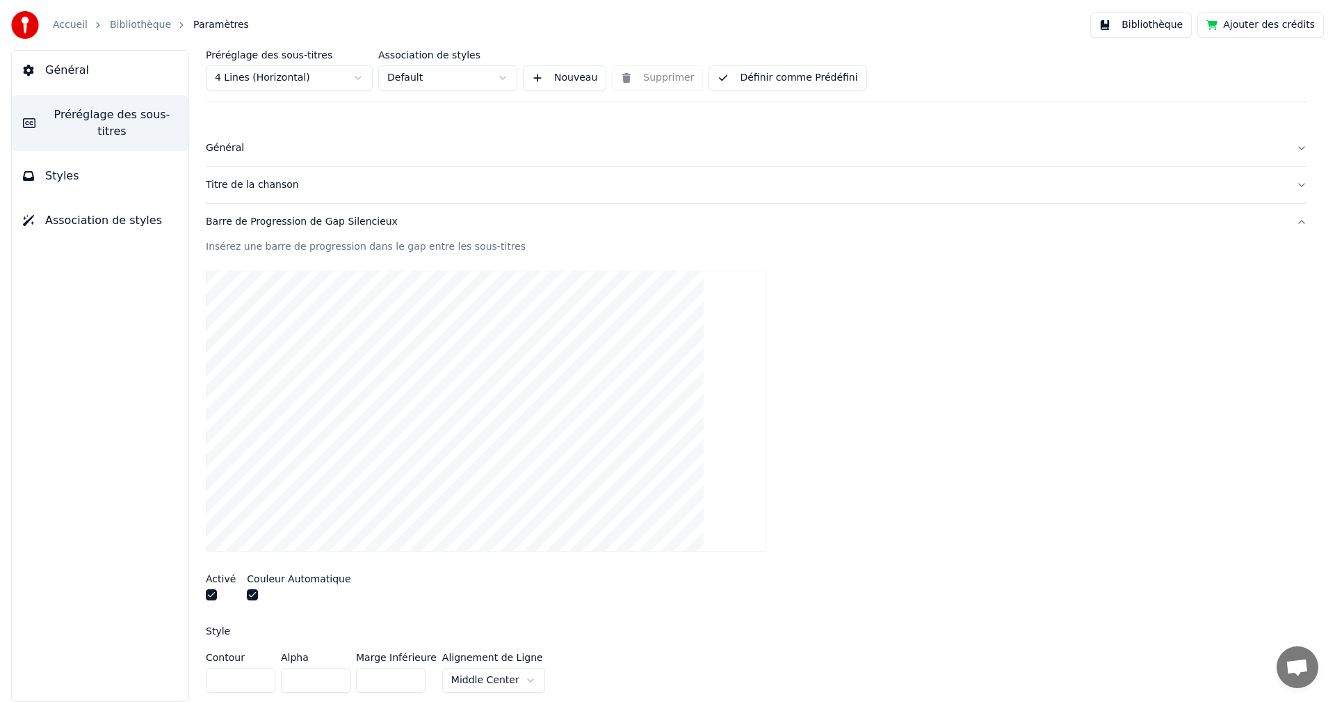
click at [441, 377] on video at bounding box center [486, 411] width 560 height 281
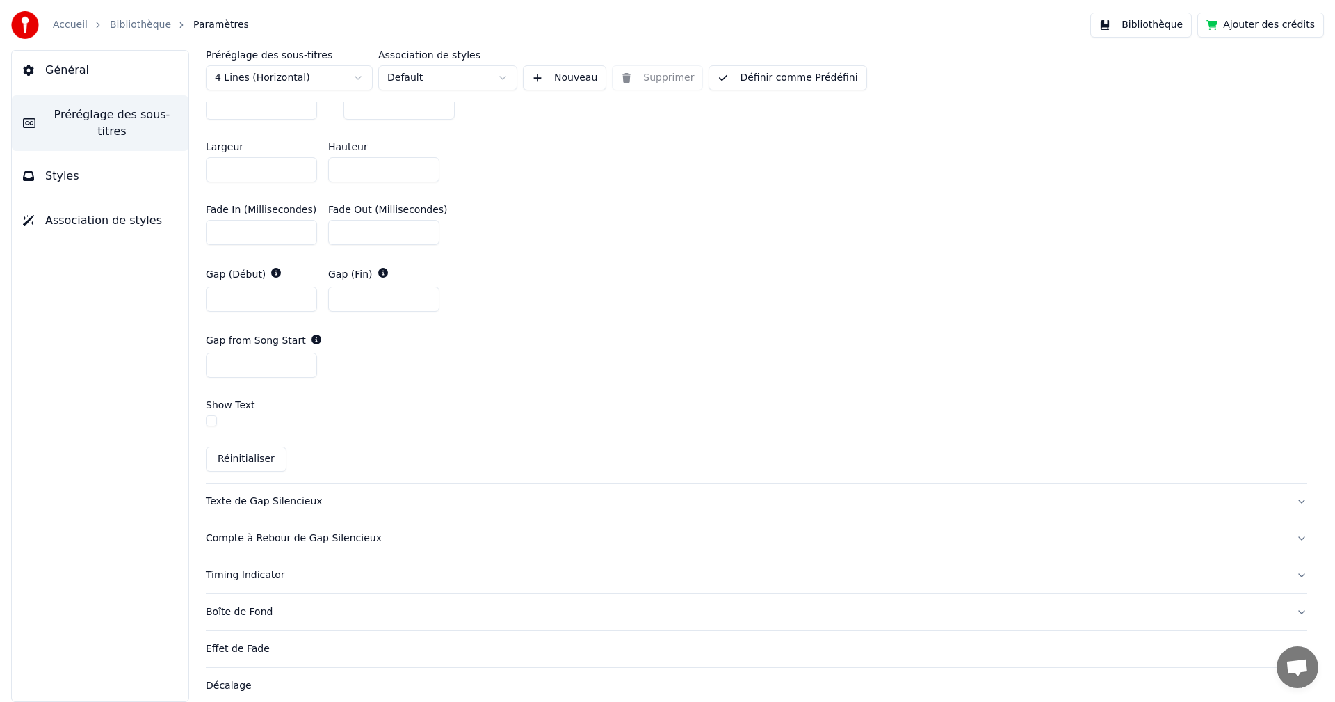
scroll to position [764, 0]
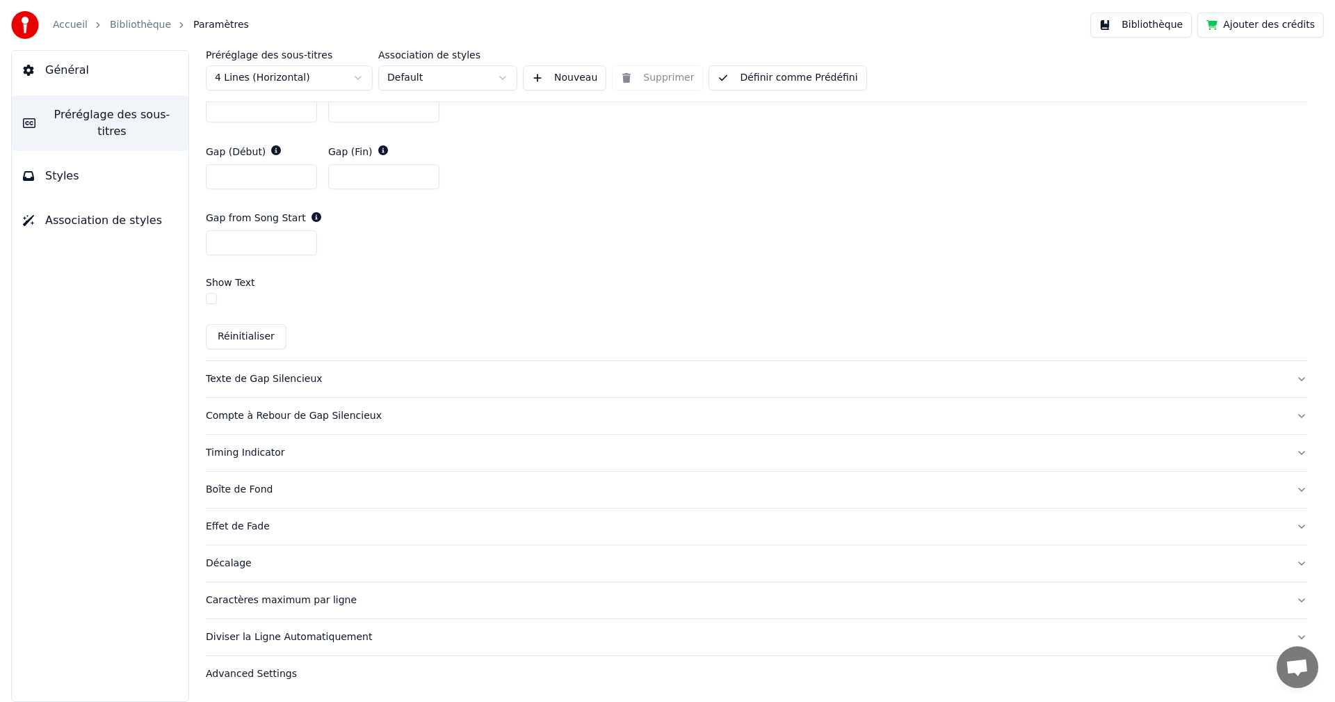
click at [298, 382] on div "Texte de Gap Silencieux" at bounding box center [745, 379] width 1079 height 14
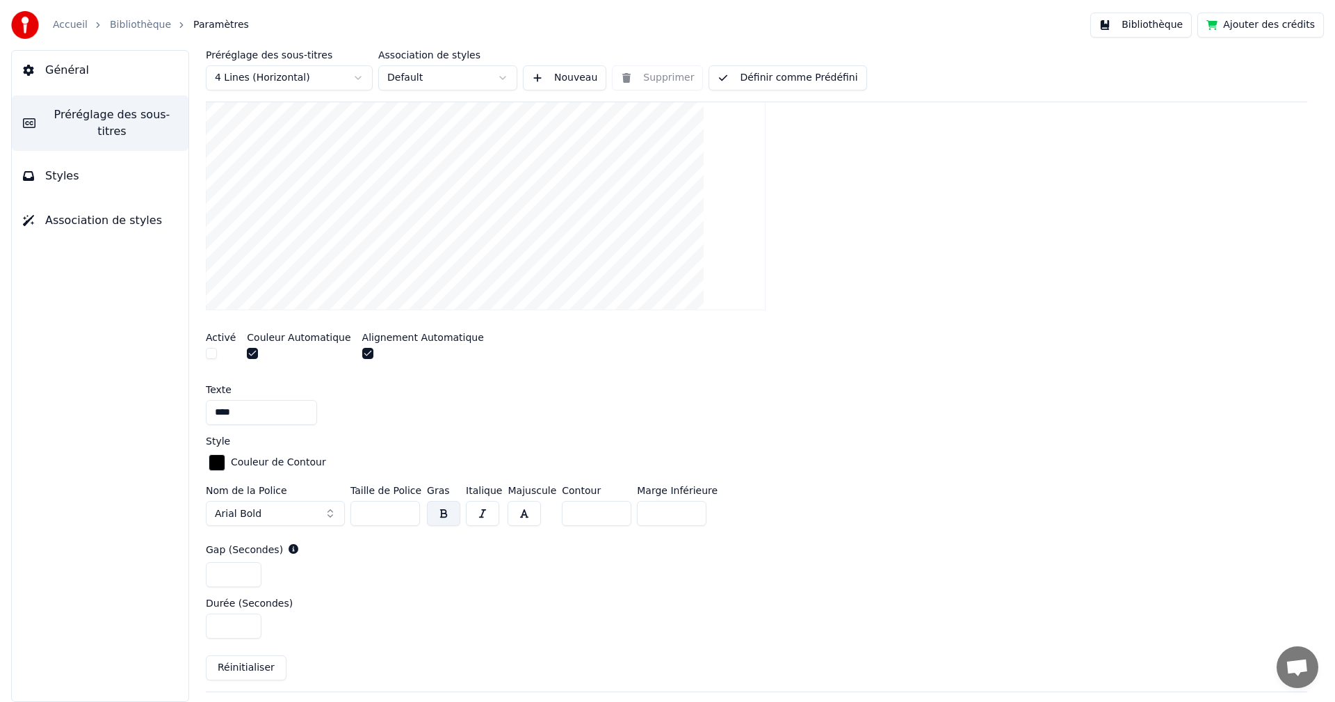
scroll to position [417, 0]
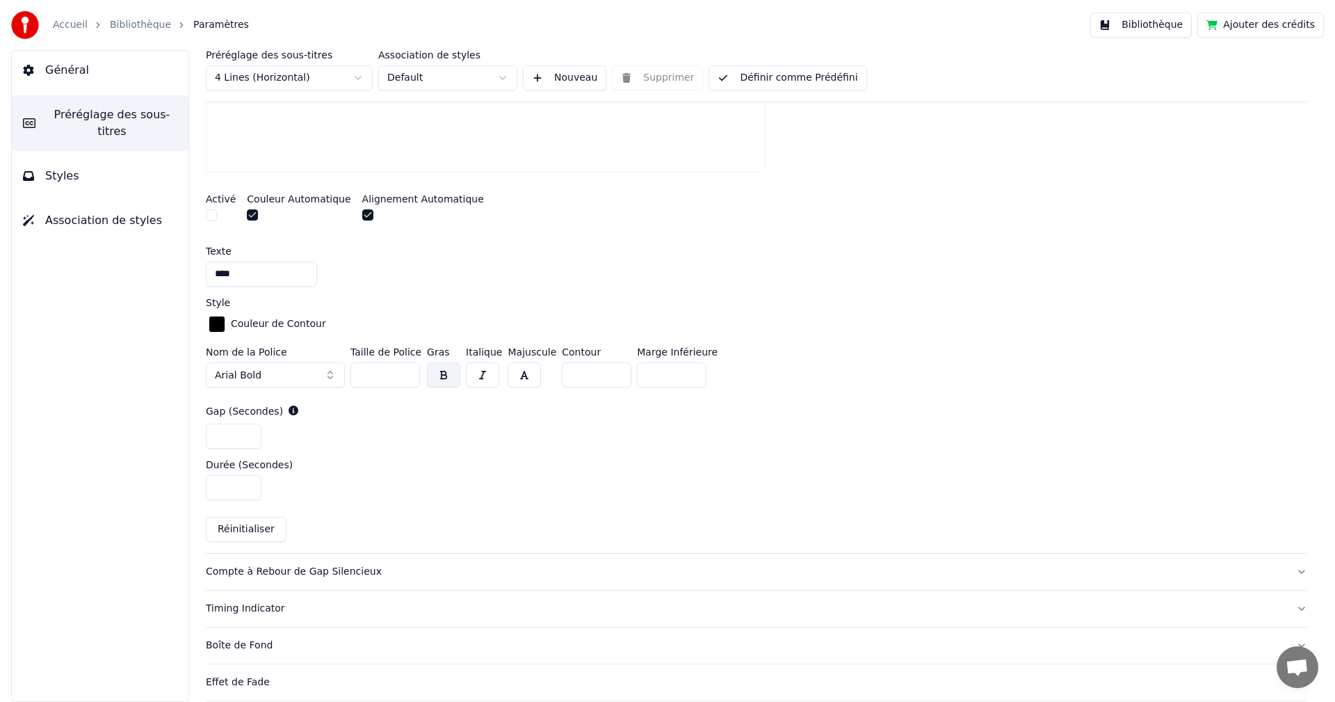
drag, startPoint x: 242, startPoint y: 434, endPoint x: 192, endPoint y: 434, distance: 50.1
click at [206, 434] on input "**" at bounding box center [234, 435] width 56 height 25
click at [245, 435] on input "**" at bounding box center [234, 435] width 56 height 25
click at [245, 435] on input "*" at bounding box center [234, 435] width 56 height 25
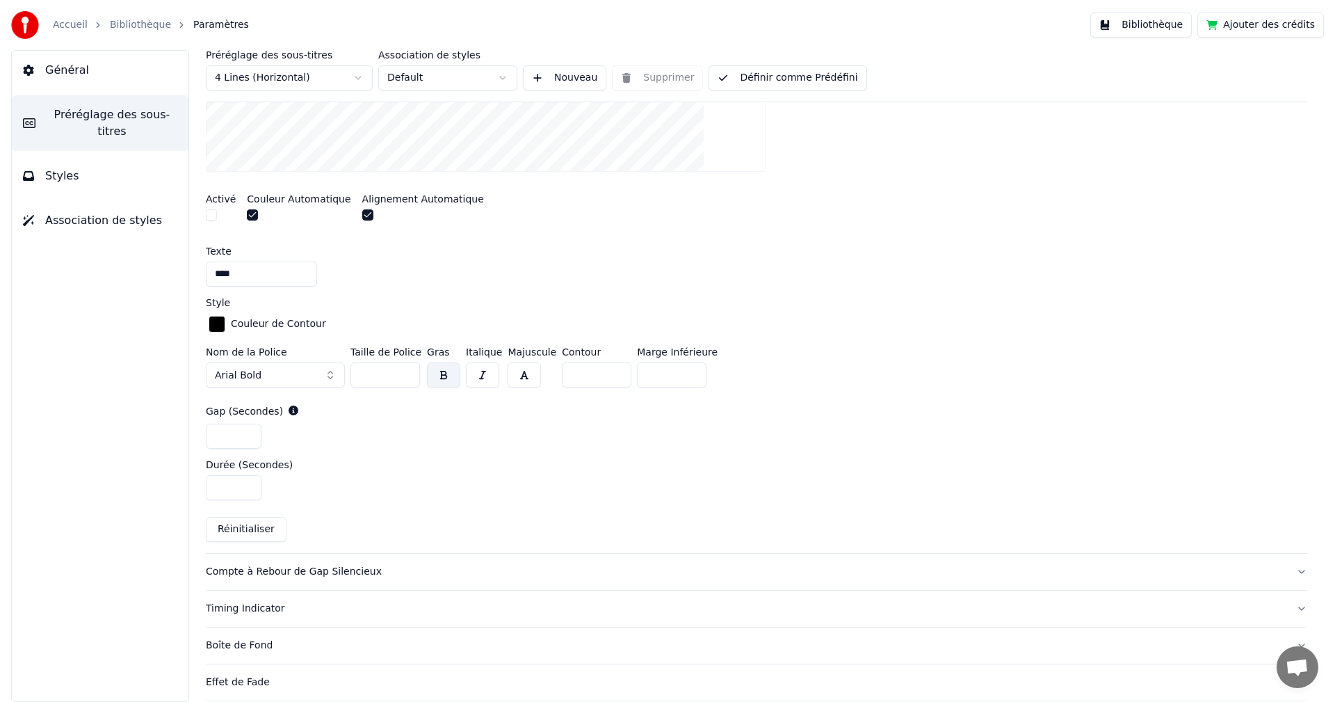
click at [245, 435] on input "*" at bounding box center [234, 435] width 56 height 25
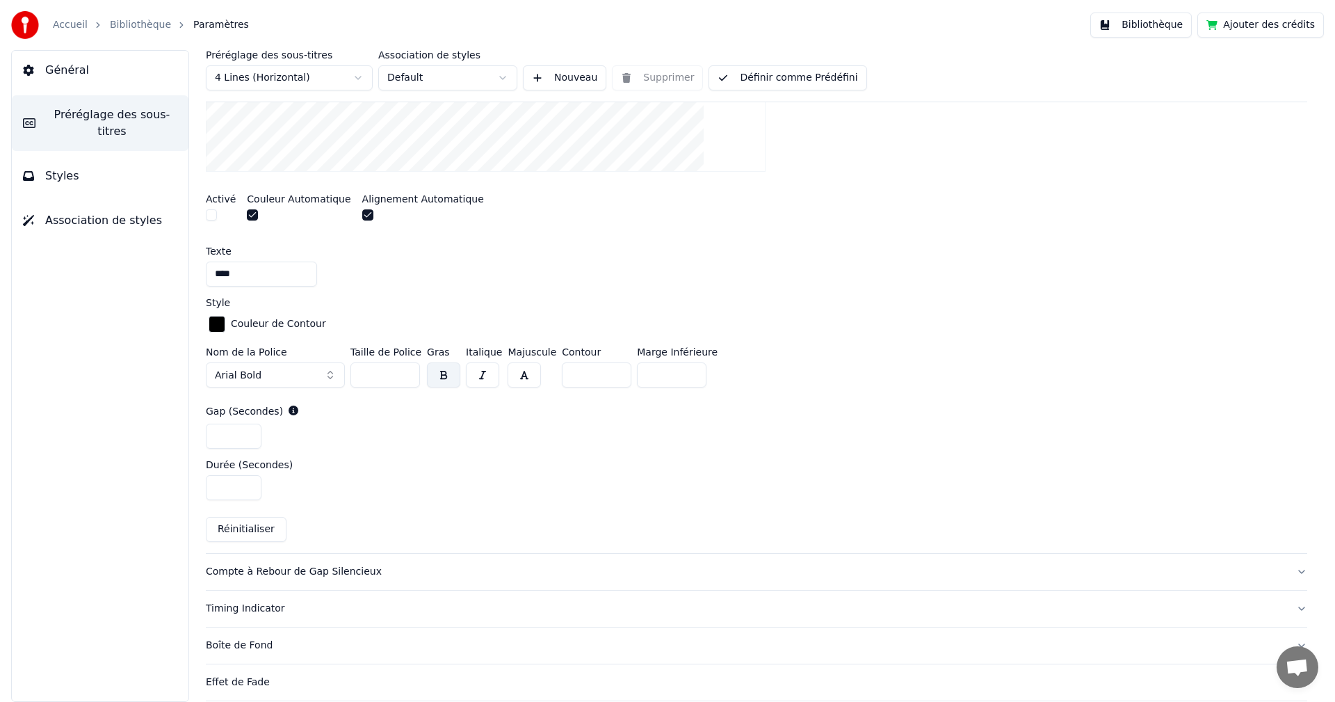
click at [245, 435] on input "*" at bounding box center [234, 435] width 56 height 25
type input "*"
click at [245, 435] on input "*" at bounding box center [234, 435] width 56 height 25
drag, startPoint x: 228, startPoint y: 490, endPoint x: 204, endPoint y: 487, distance: 24.4
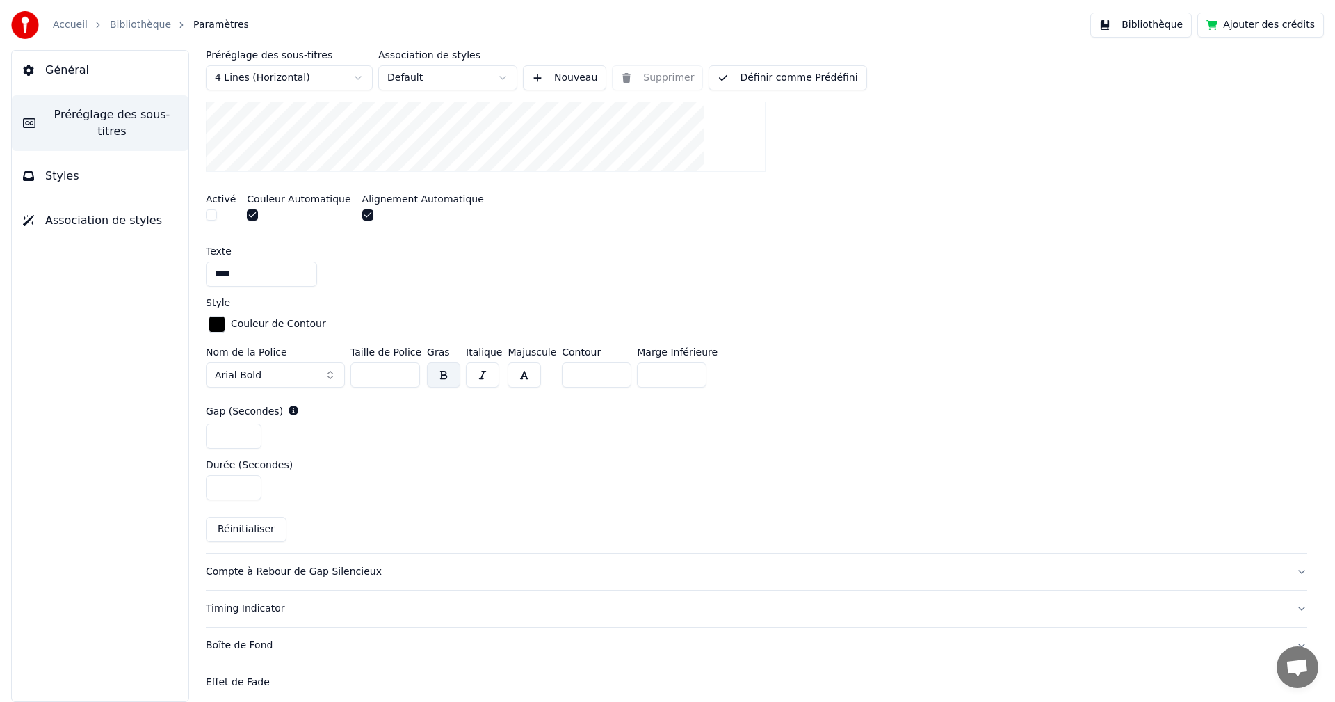
click at [204, 487] on div "Préréglage des sous-titres 4 Lines (Horizontal) Association de styles Default N…" at bounding box center [756, 376] width 1157 height 652
click at [248, 490] on input "*" at bounding box center [234, 487] width 56 height 25
type input "*"
click at [248, 490] on input "*" at bounding box center [234, 487] width 56 height 25
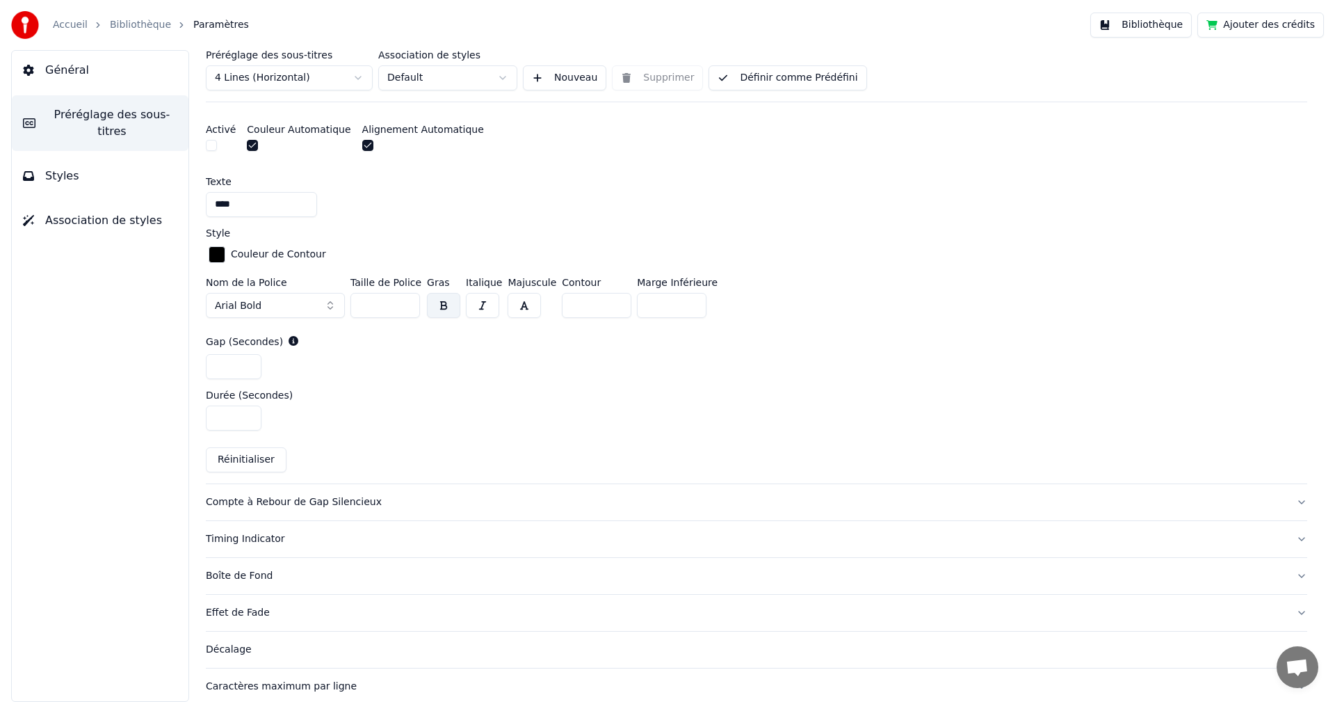
scroll to position [556, 0]
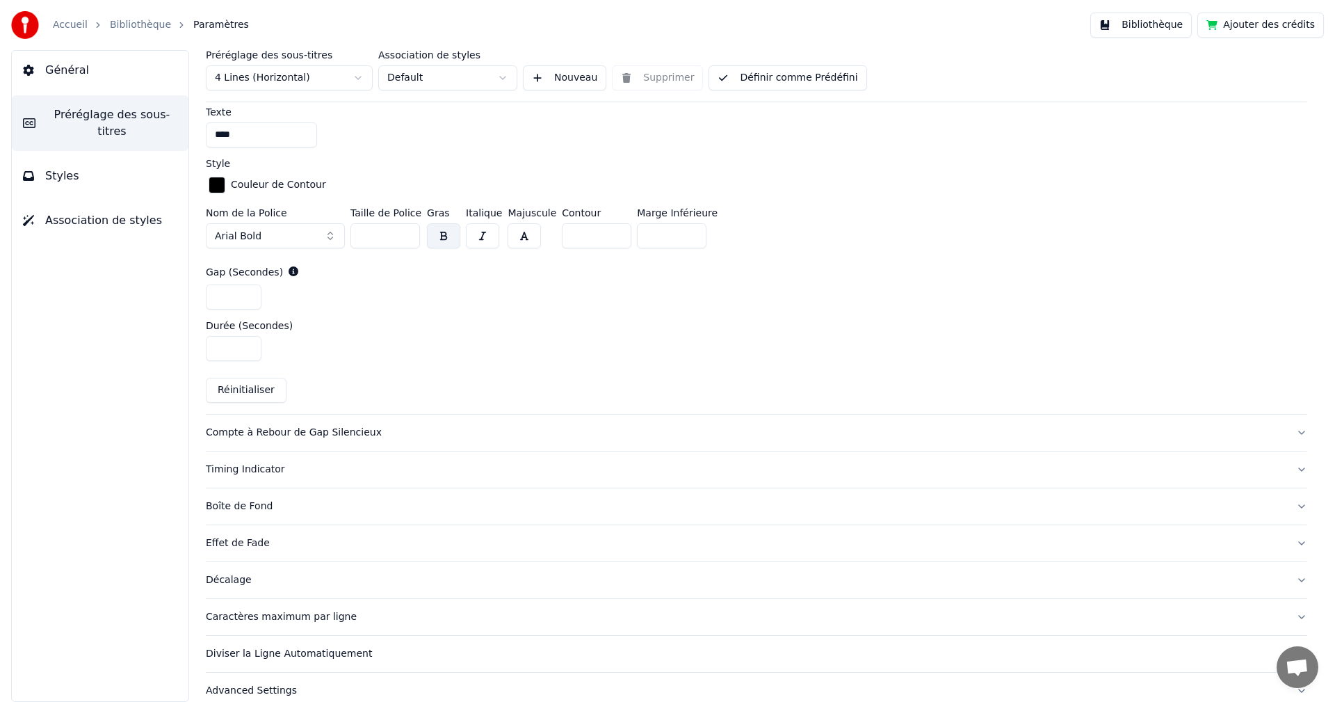
click at [234, 580] on div "Décalage" at bounding box center [745, 580] width 1079 height 14
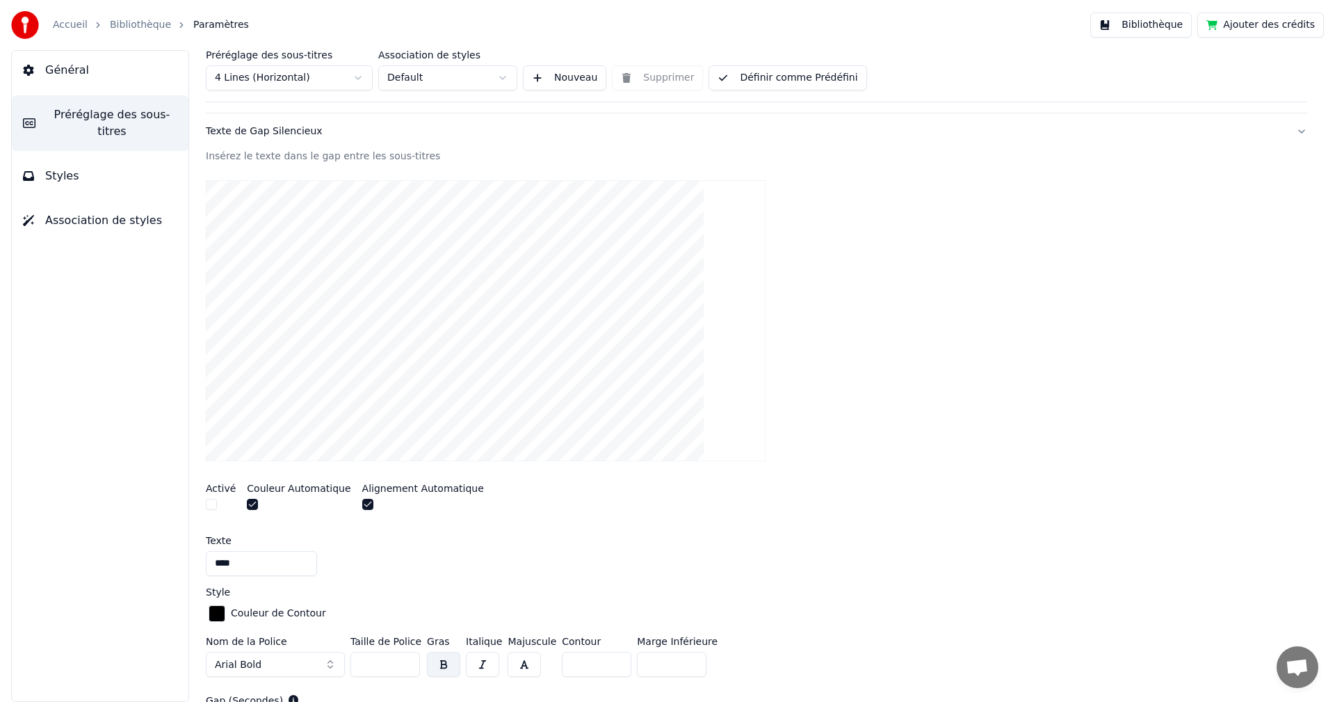
scroll to position [45, 0]
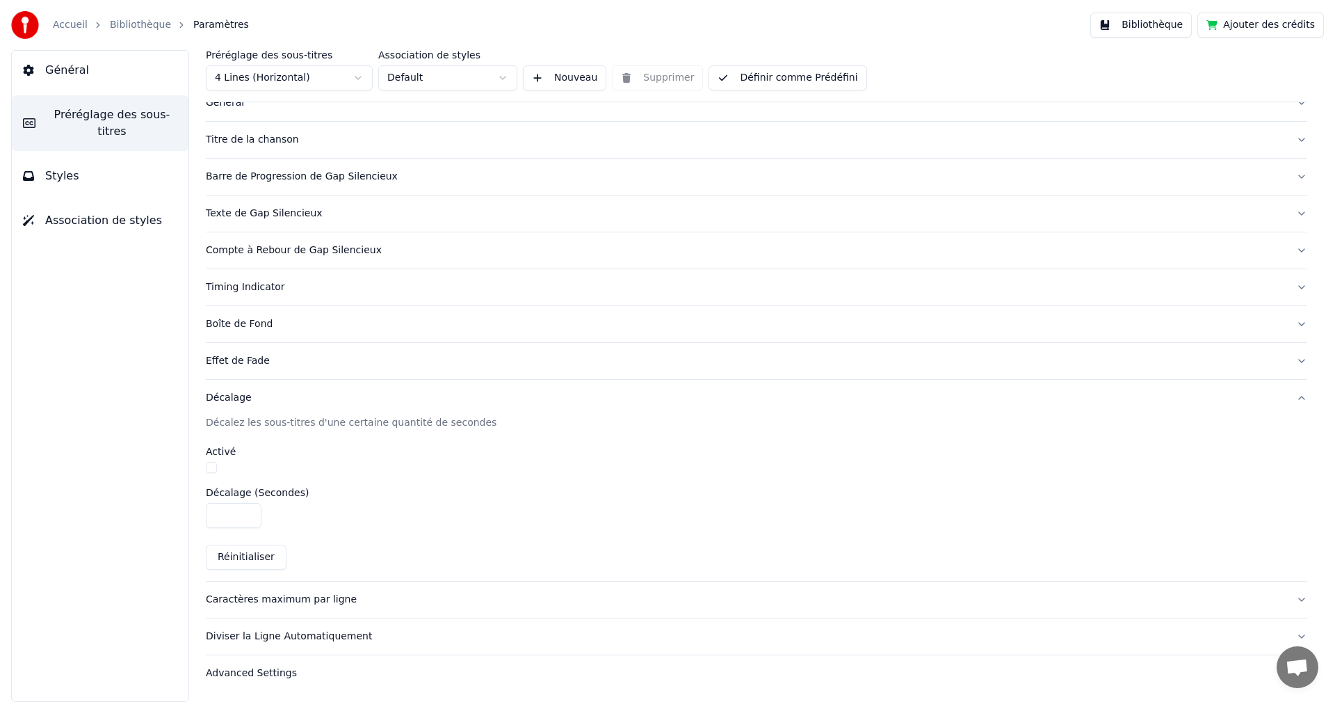
click at [279, 599] on div "Caractères maximum par ligne" at bounding box center [745, 599] width 1079 height 14
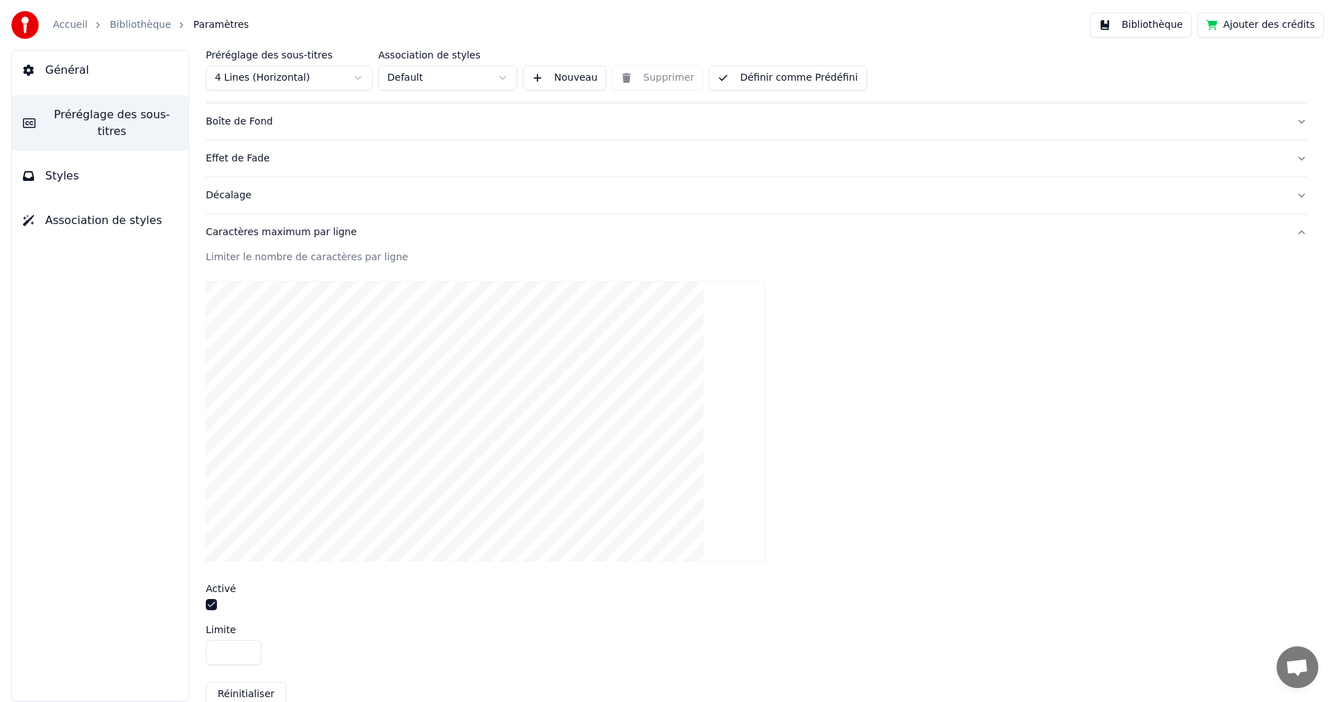
scroll to position [323, 0]
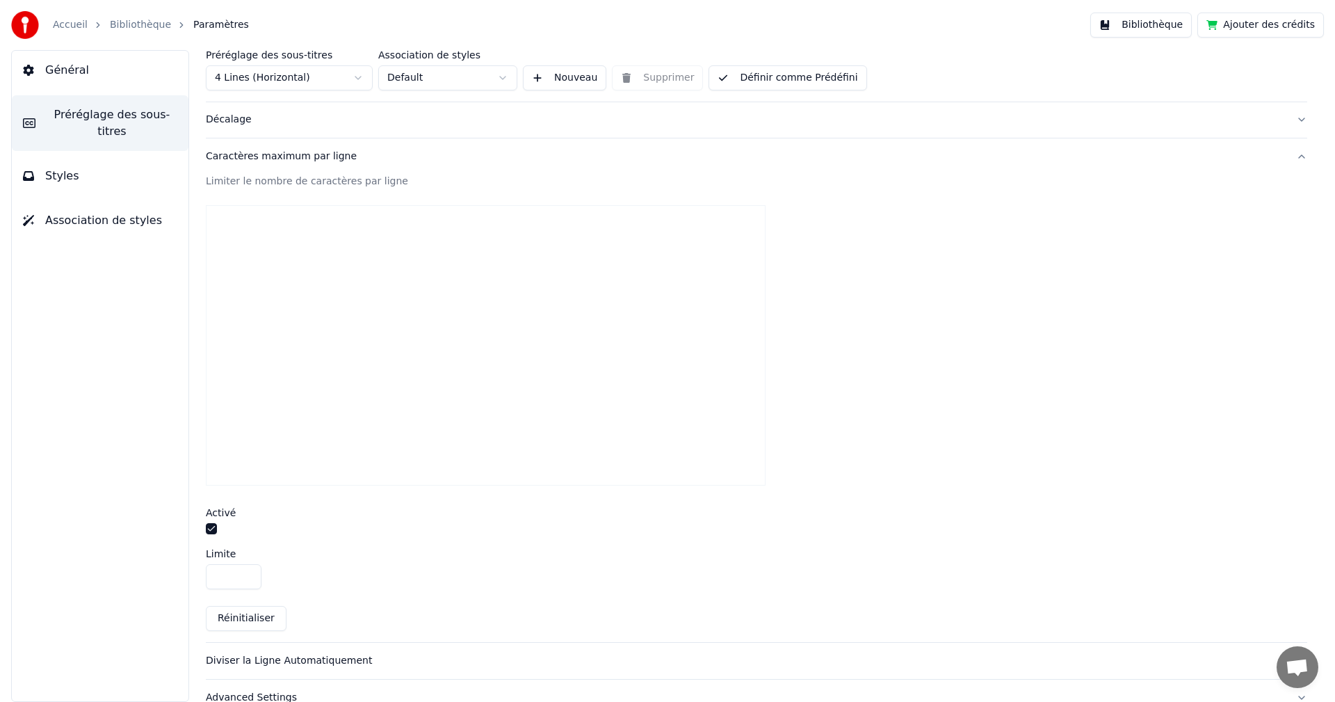
click at [246, 570] on input "**" at bounding box center [234, 576] width 56 height 25
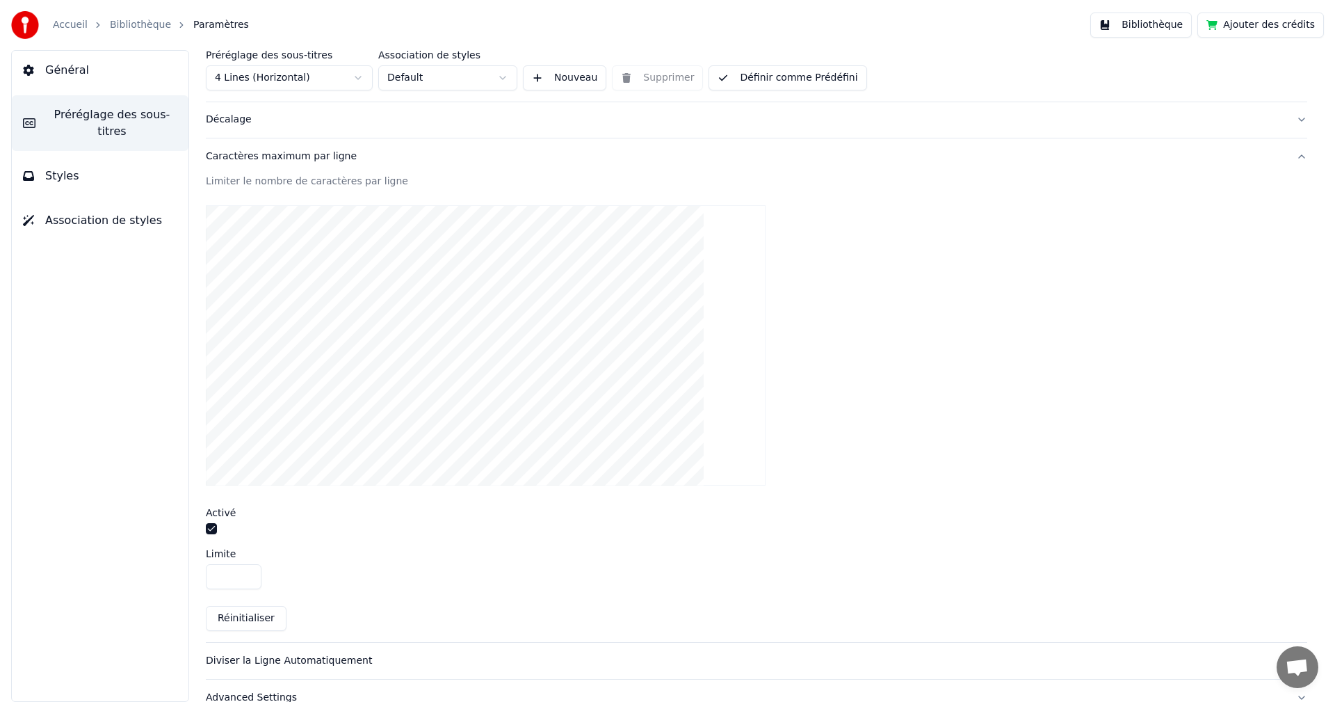
type input "**"
click at [246, 570] on input "**" at bounding box center [234, 576] width 56 height 25
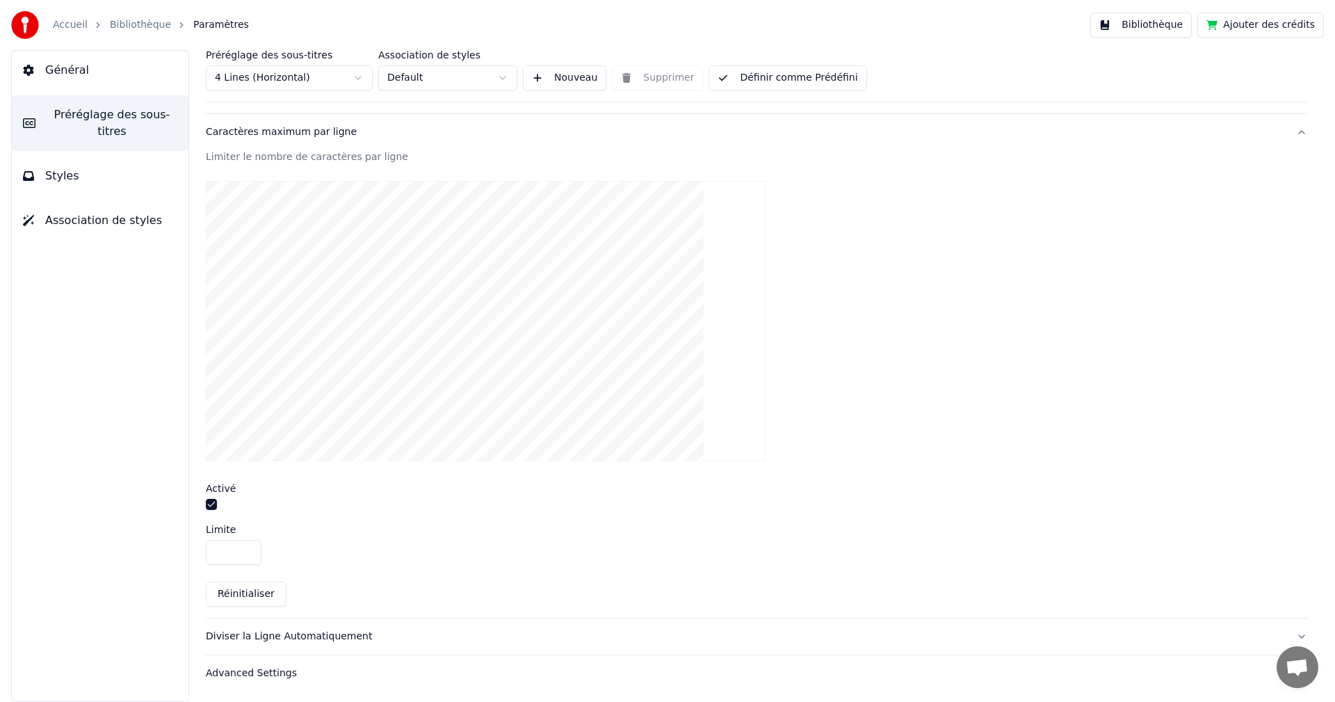
click at [327, 631] on div "Diviser la Ligne Automatiquement" at bounding box center [745, 636] width 1079 height 14
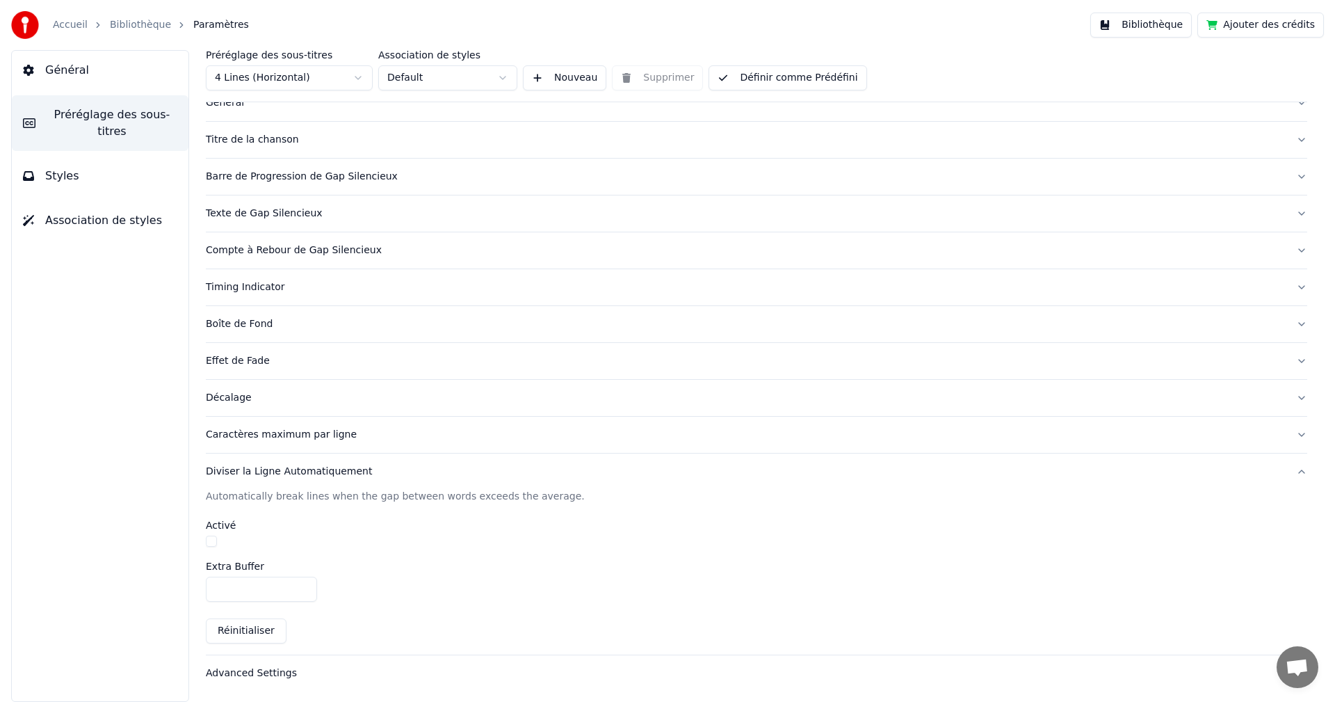
scroll to position [45, 0]
click at [211, 535] on button "button" at bounding box center [211, 540] width 11 height 11
click at [142, 20] on link "Bibliothèque" at bounding box center [140, 25] width 61 height 14
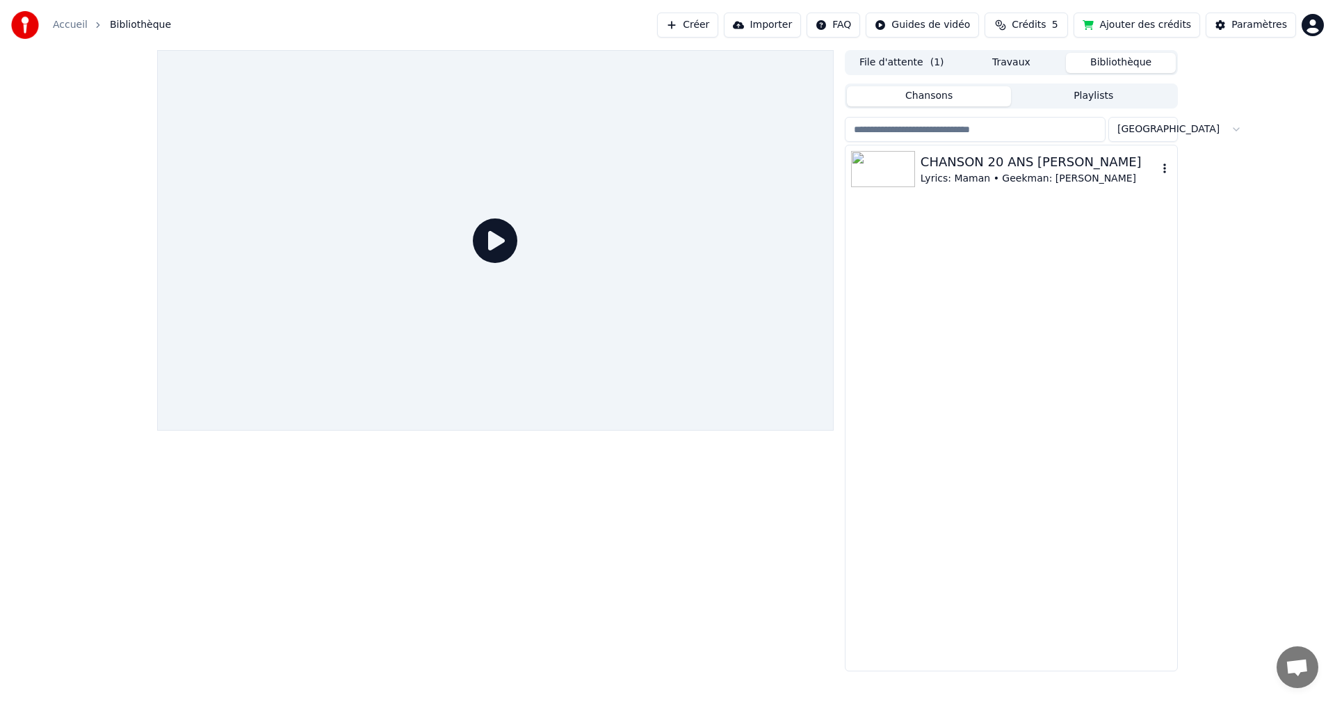
click at [912, 174] on img at bounding box center [883, 169] width 64 height 36
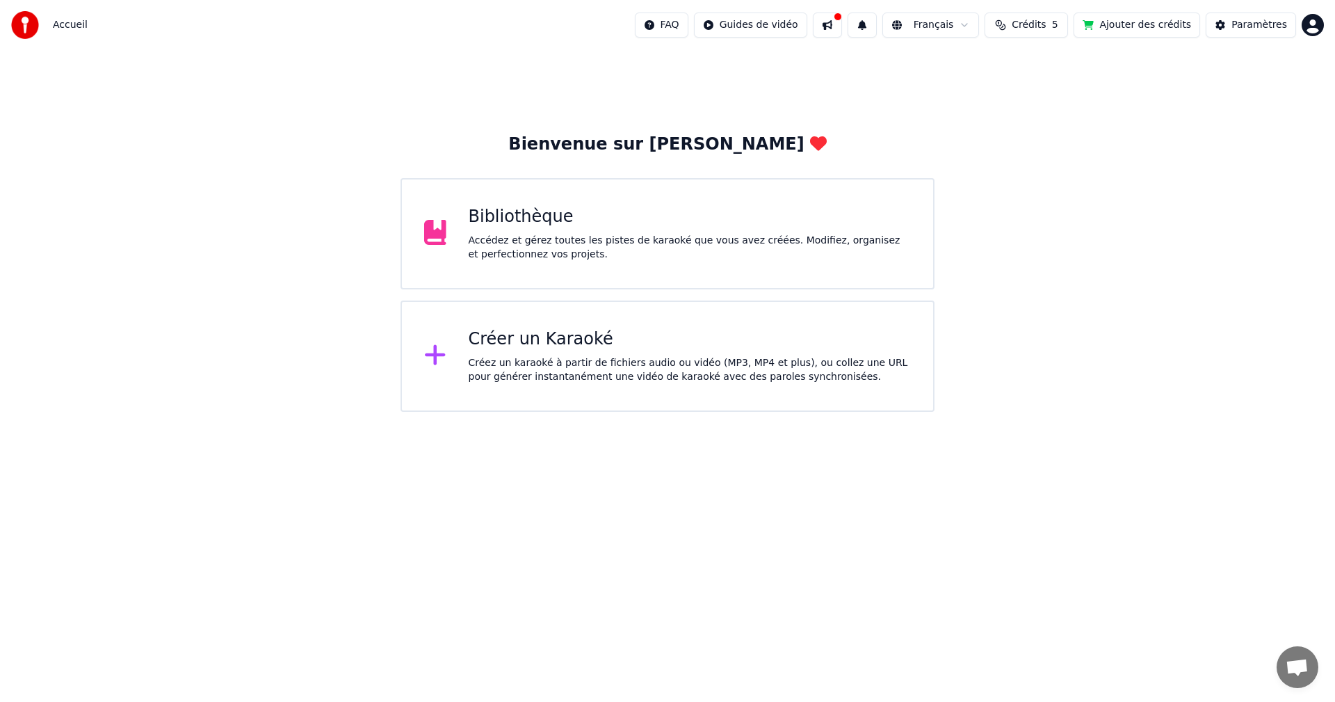
click at [563, 264] on div "Bibliothèque Accédez et gérez toutes les pistes de karaoké que vous avez créées…" at bounding box center [668, 233] width 534 height 111
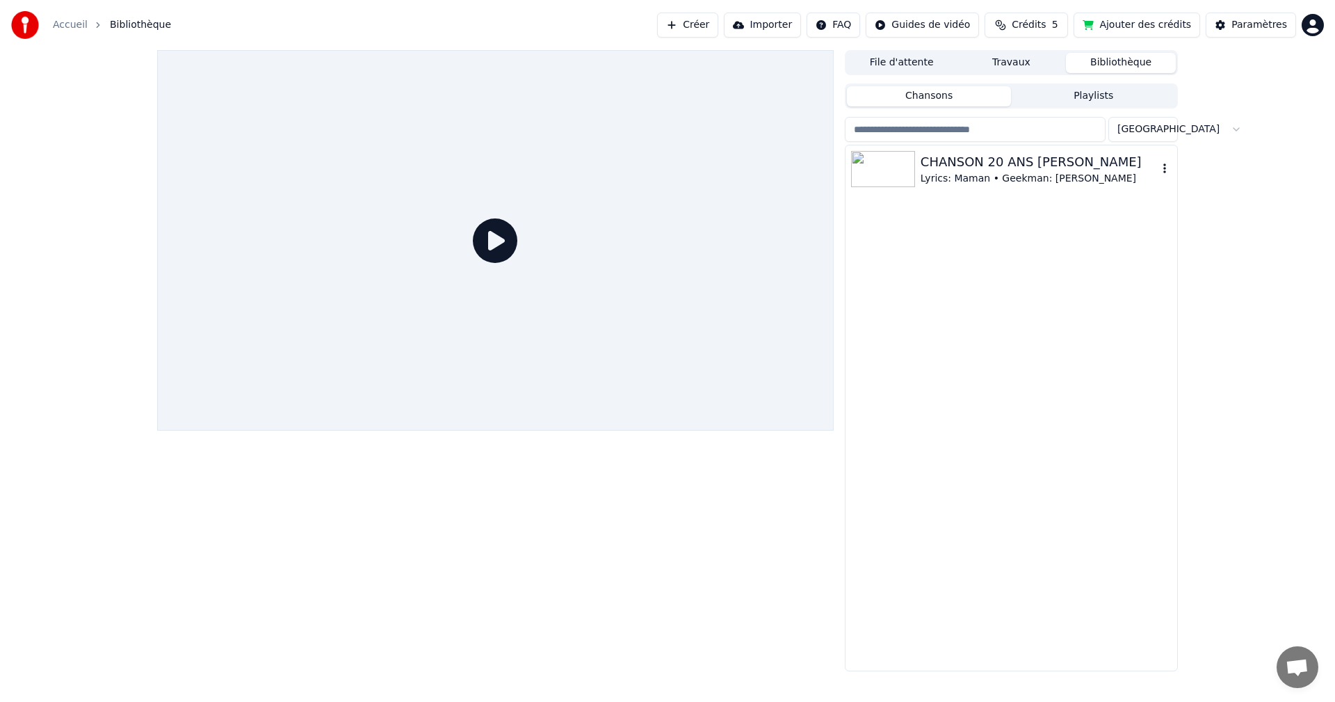
click at [888, 168] on img at bounding box center [883, 169] width 64 height 36
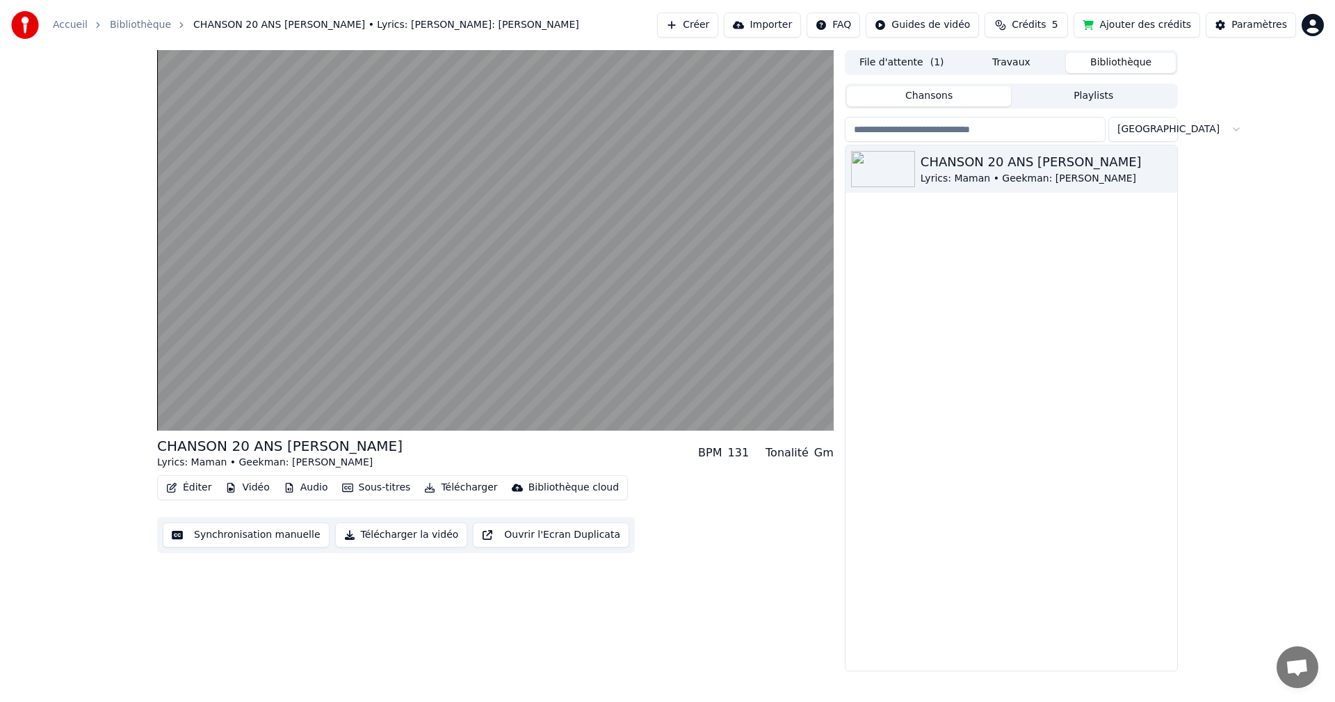
click at [184, 487] on button "Éditer" at bounding box center [189, 487] width 56 height 19
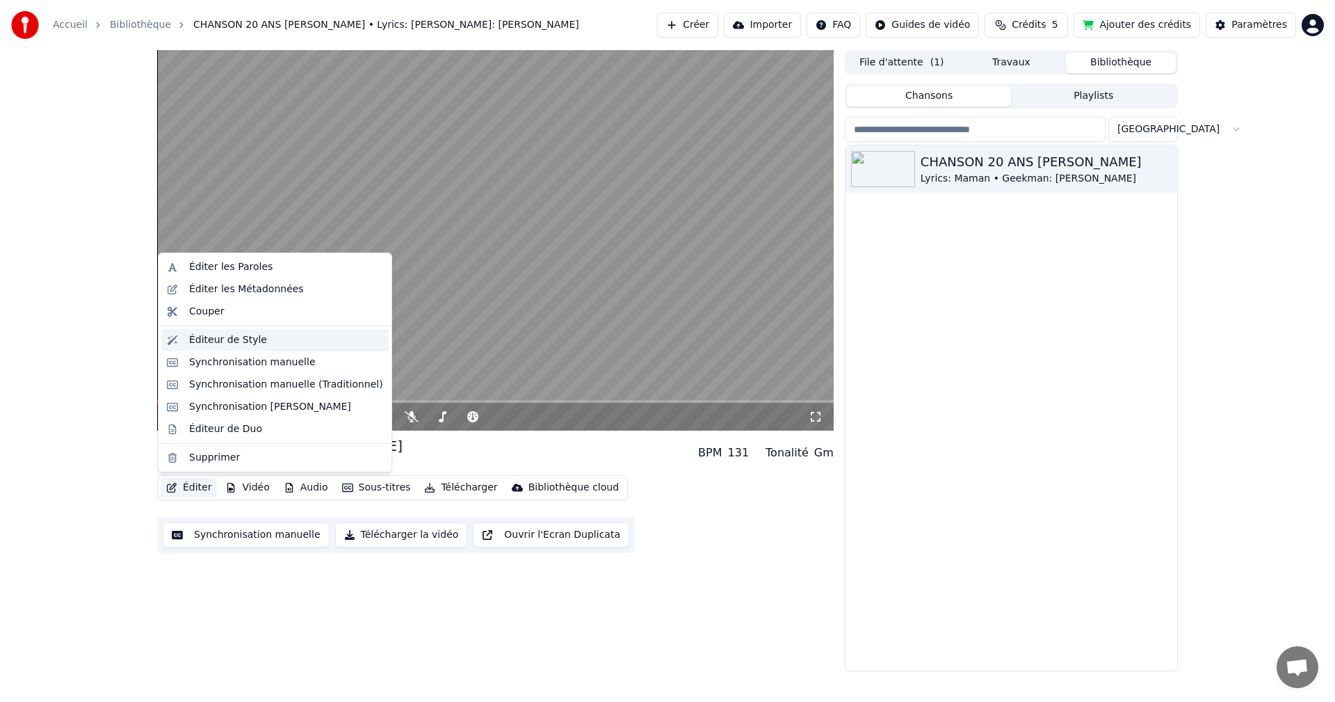
click at [255, 344] on div "Éditeur de Style" at bounding box center [228, 340] width 78 height 14
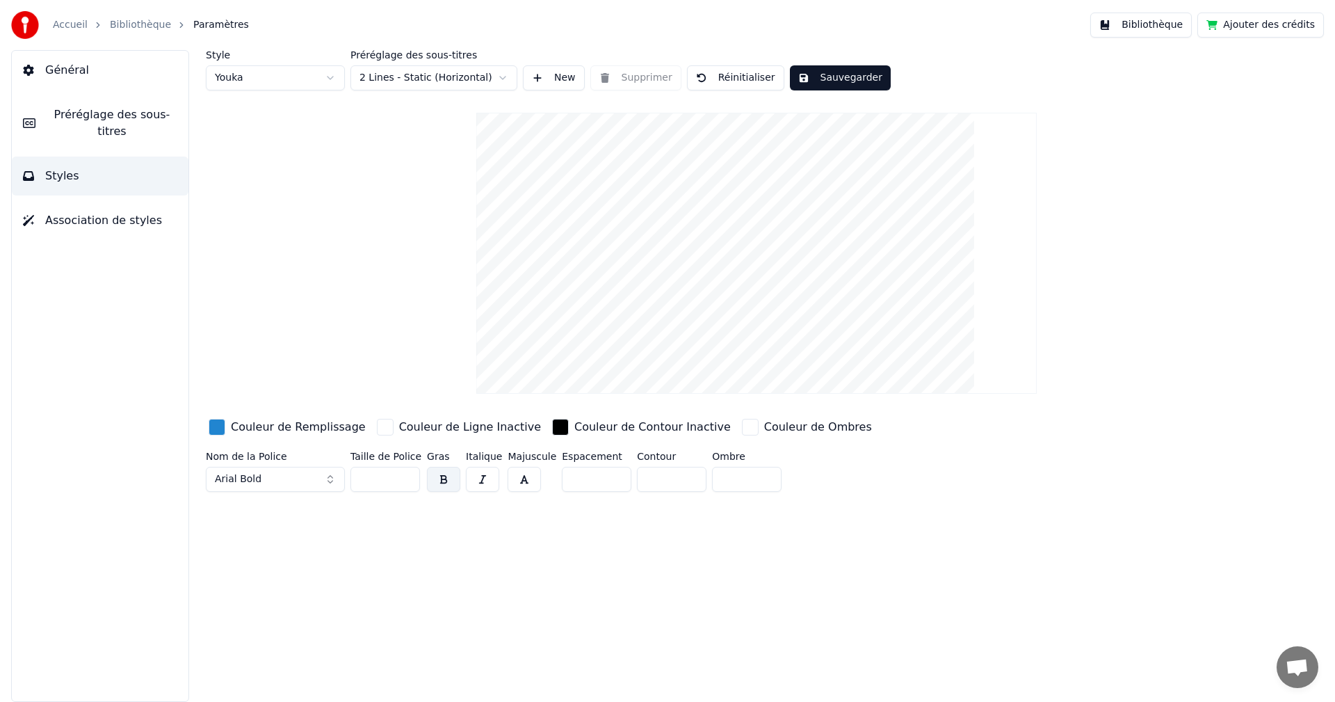
click at [113, 113] on span "Préréglage des sous-titres" at bounding box center [112, 122] width 131 height 33
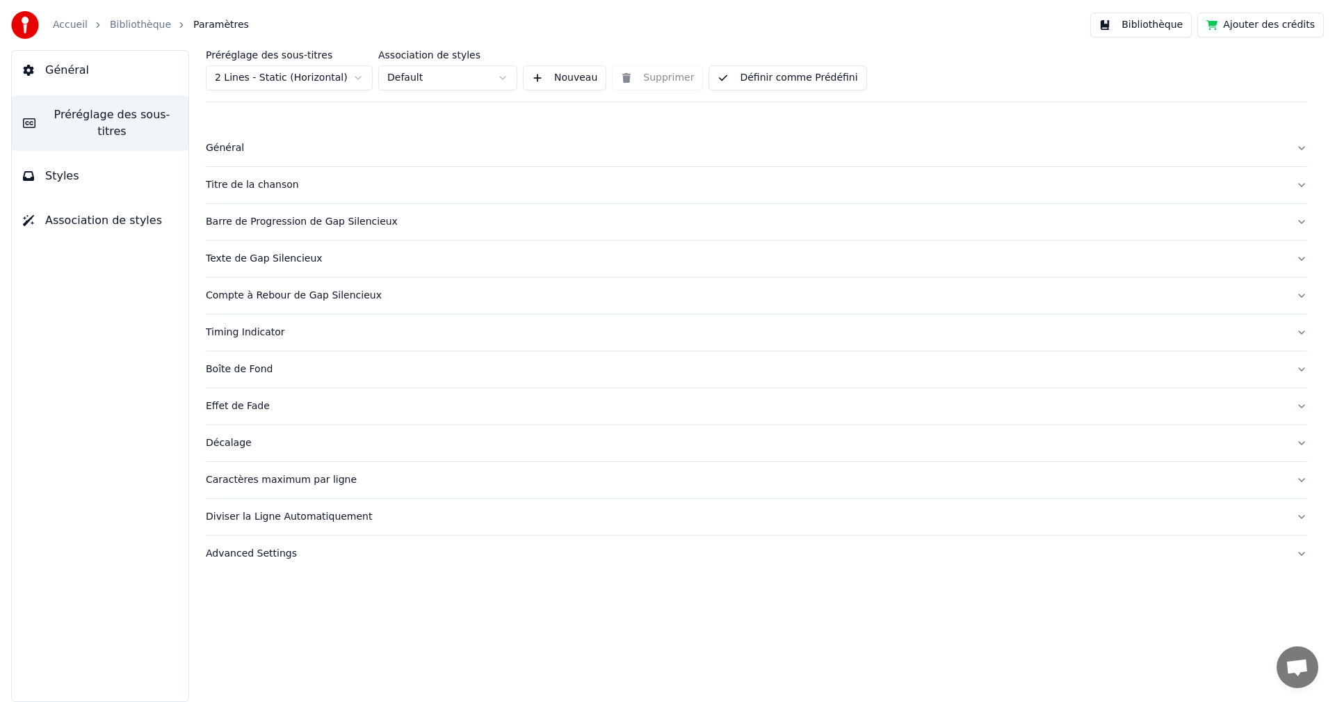
click at [359, 76] on html "Accueil Bibliothèque Paramètres Bibliothèque Ajouter des crédits Général Prérég…" at bounding box center [667, 351] width 1335 height 702
click at [490, 76] on html "Accueil Bibliothèque Paramètres Bibliothèque Ajouter des crédits Général Prérég…" at bounding box center [667, 351] width 1335 height 702
click at [268, 187] on div "Titre de la chanson" at bounding box center [745, 185] width 1079 height 14
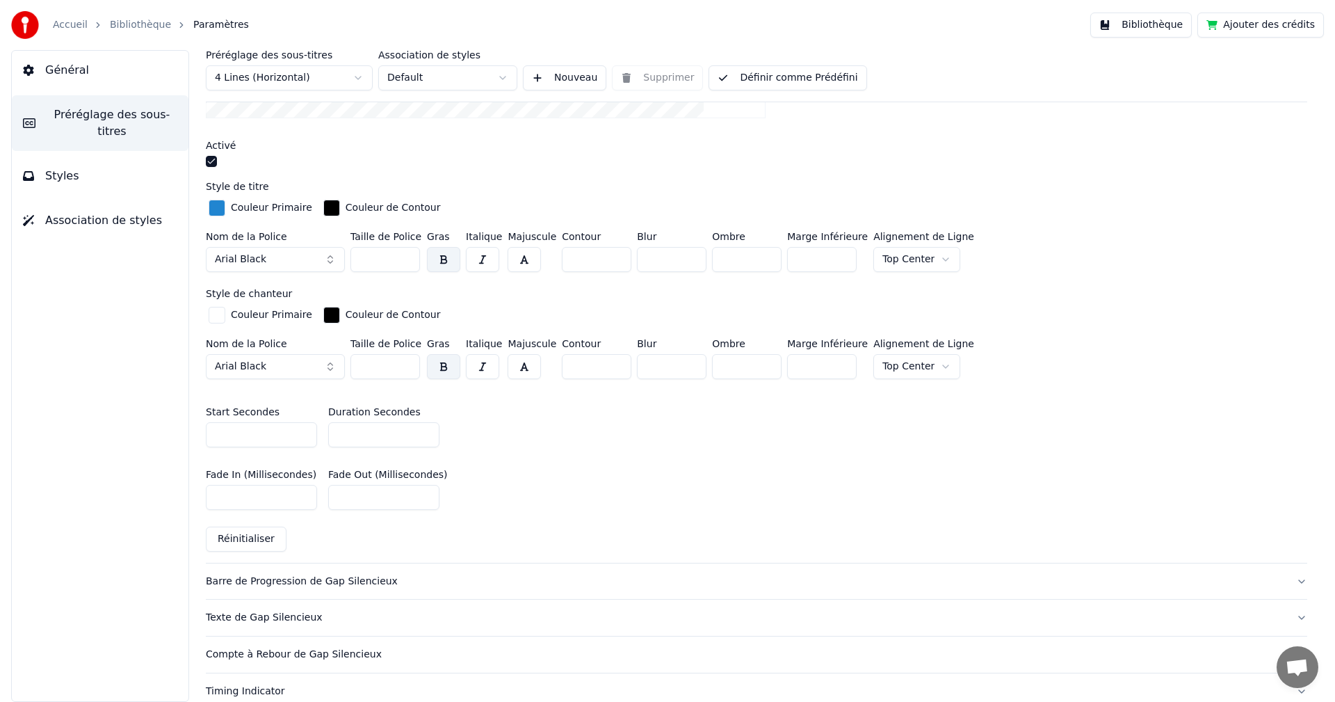
scroll to position [487, 0]
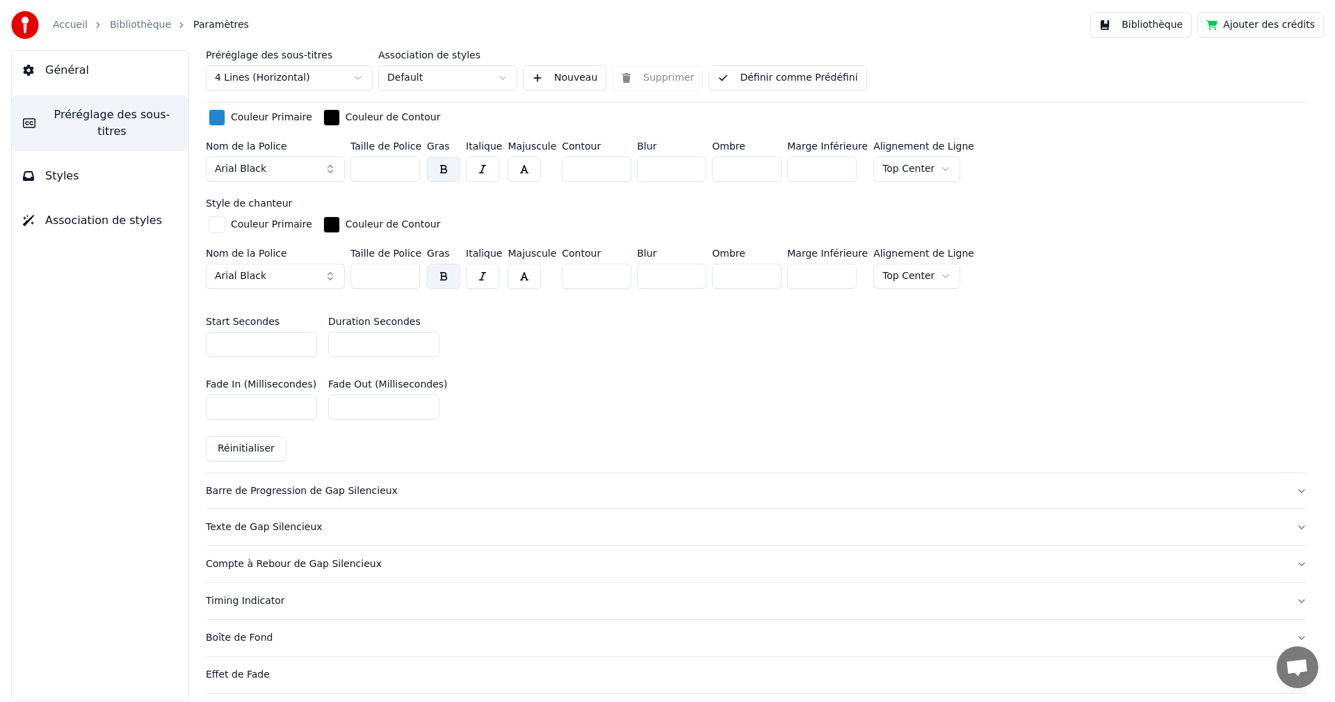
click at [331, 486] on div "Barre de Progression de Gap Silencieux" at bounding box center [745, 491] width 1079 height 14
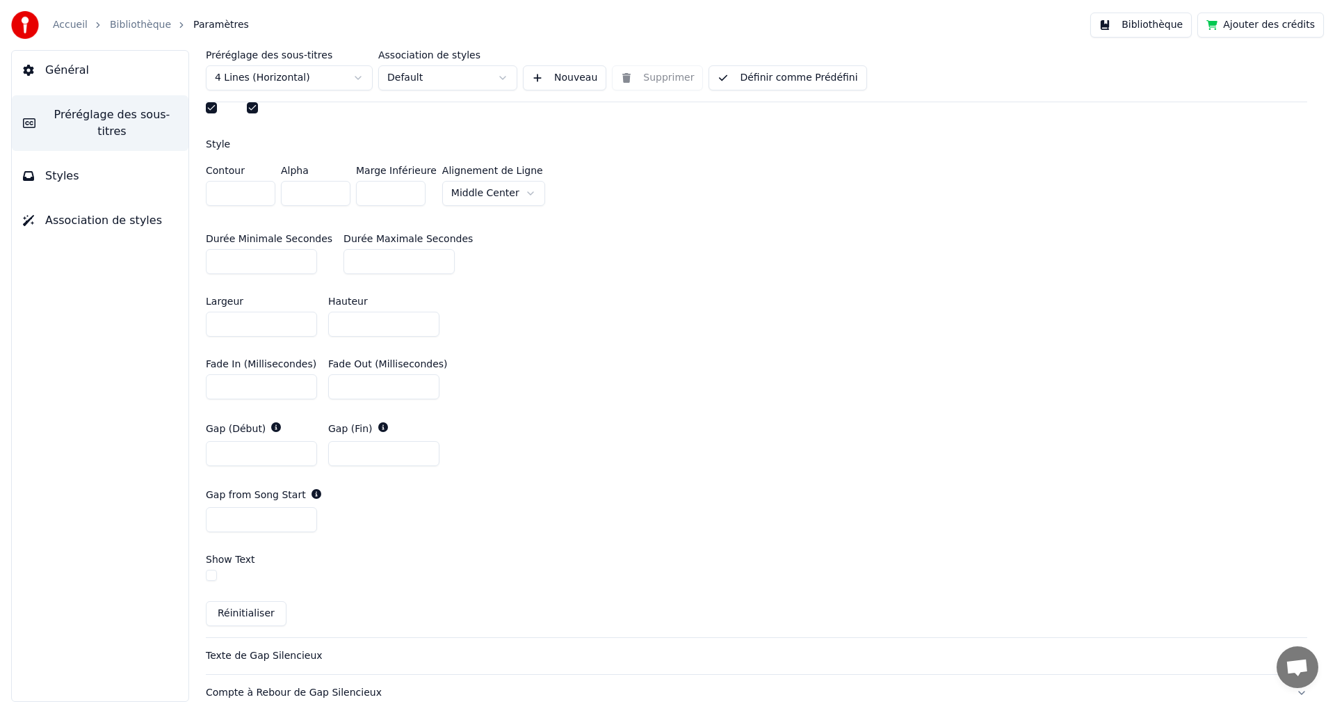
click at [250, 613] on button "Réinitialiser" at bounding box center [246, 613] width 81 height 25
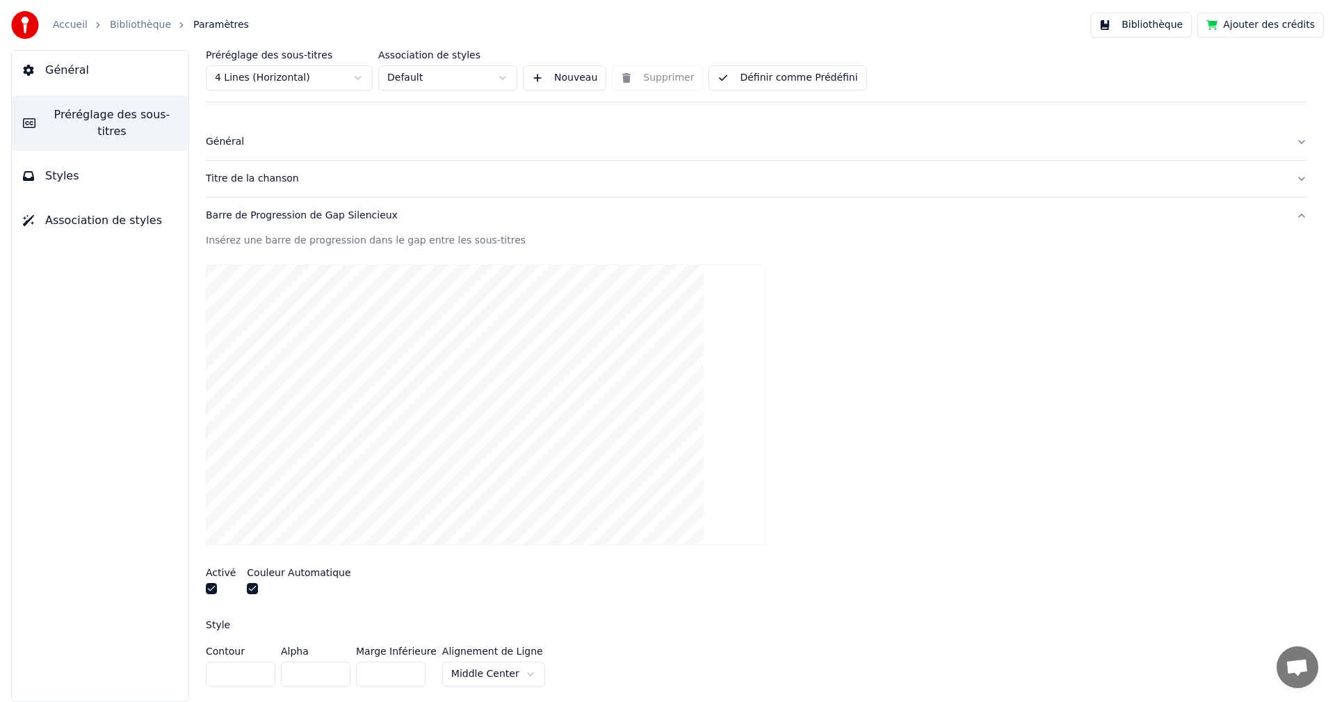
scroll to position [0, 0]
click at [249, 186] on div "Titre de la chanson" at bounding box center [745, 185] width 1079 height 14
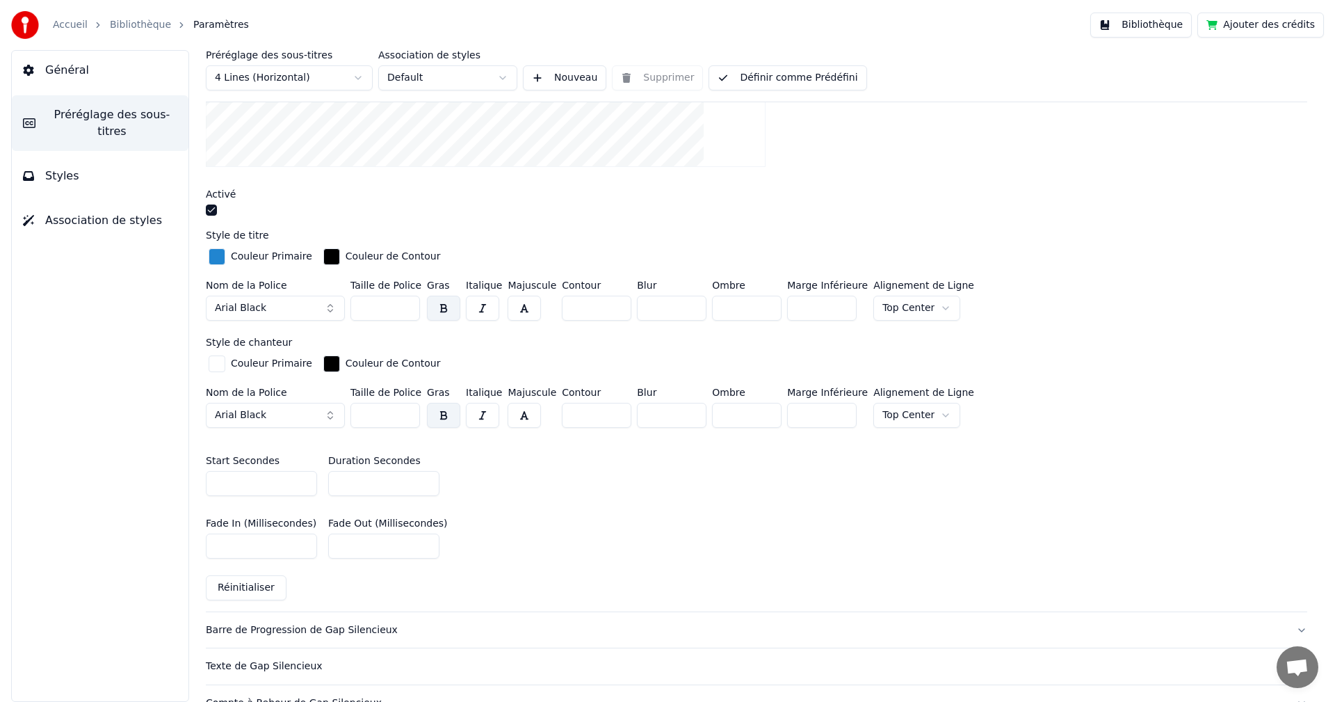
click at [247, 592] on button "Réinitialiser" at bounding box center [246, 587] width 81 height 25
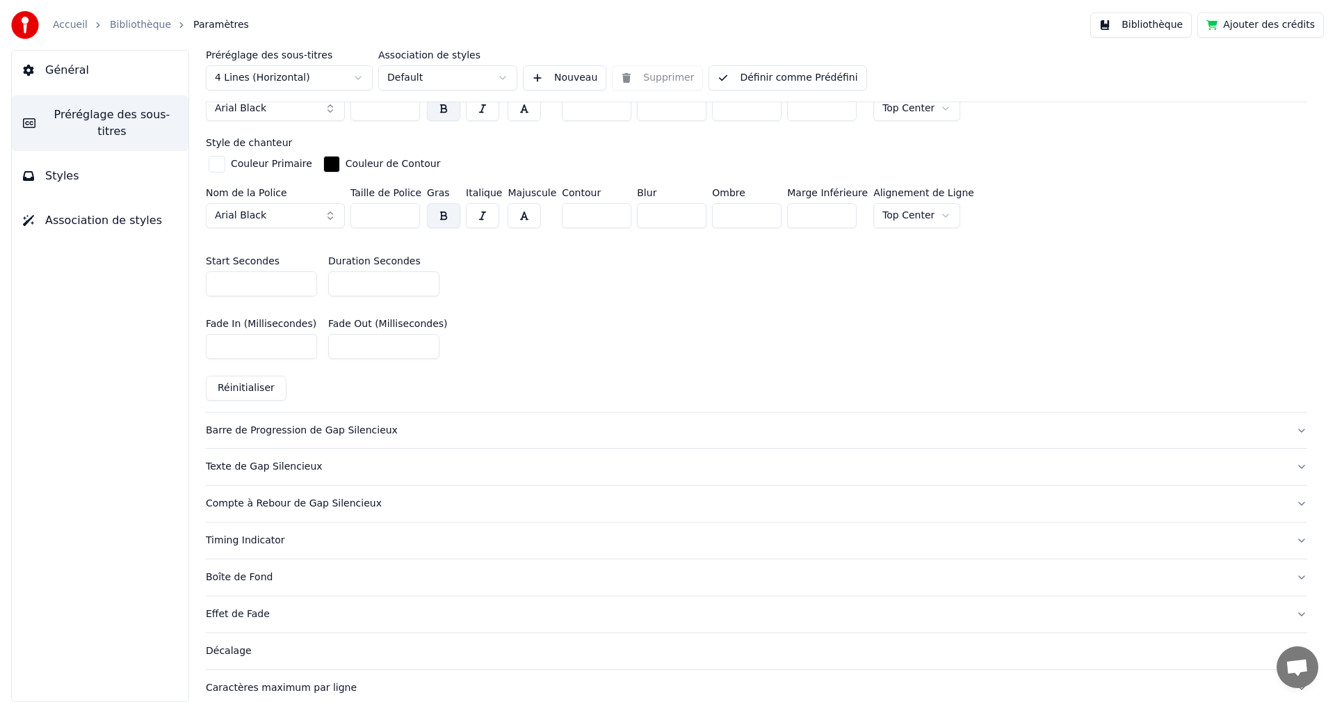
scroll to position [556, 0]
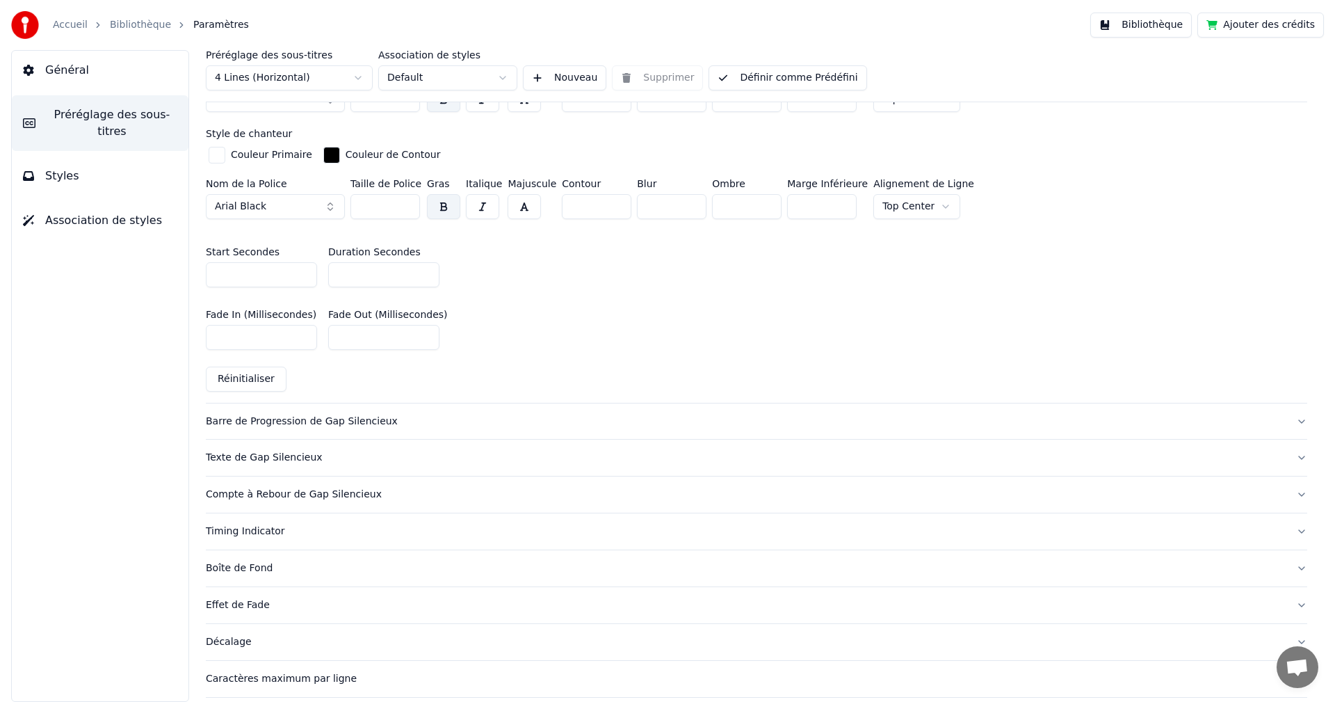
click at [252, 451] on div "Texte de Gap Silencieux" at bounding box center [745, 458] width 1079 height 14
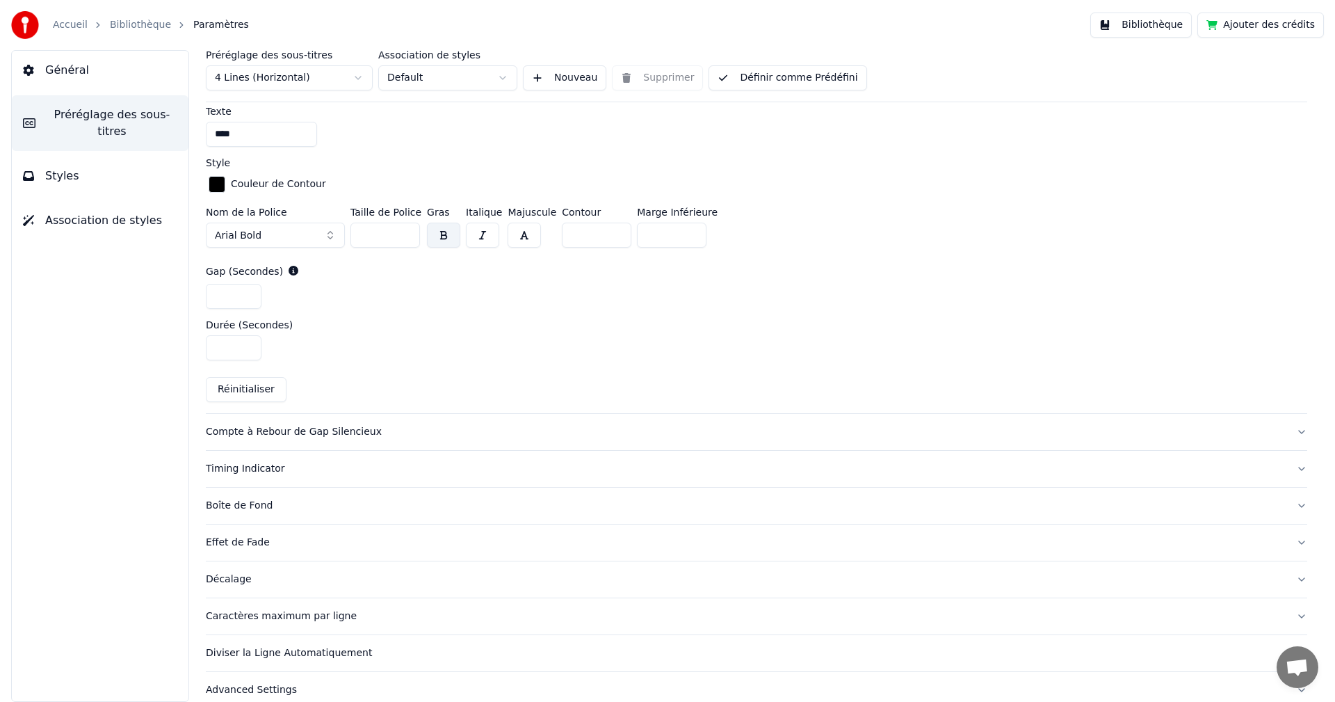
scroll to position [551, 0]
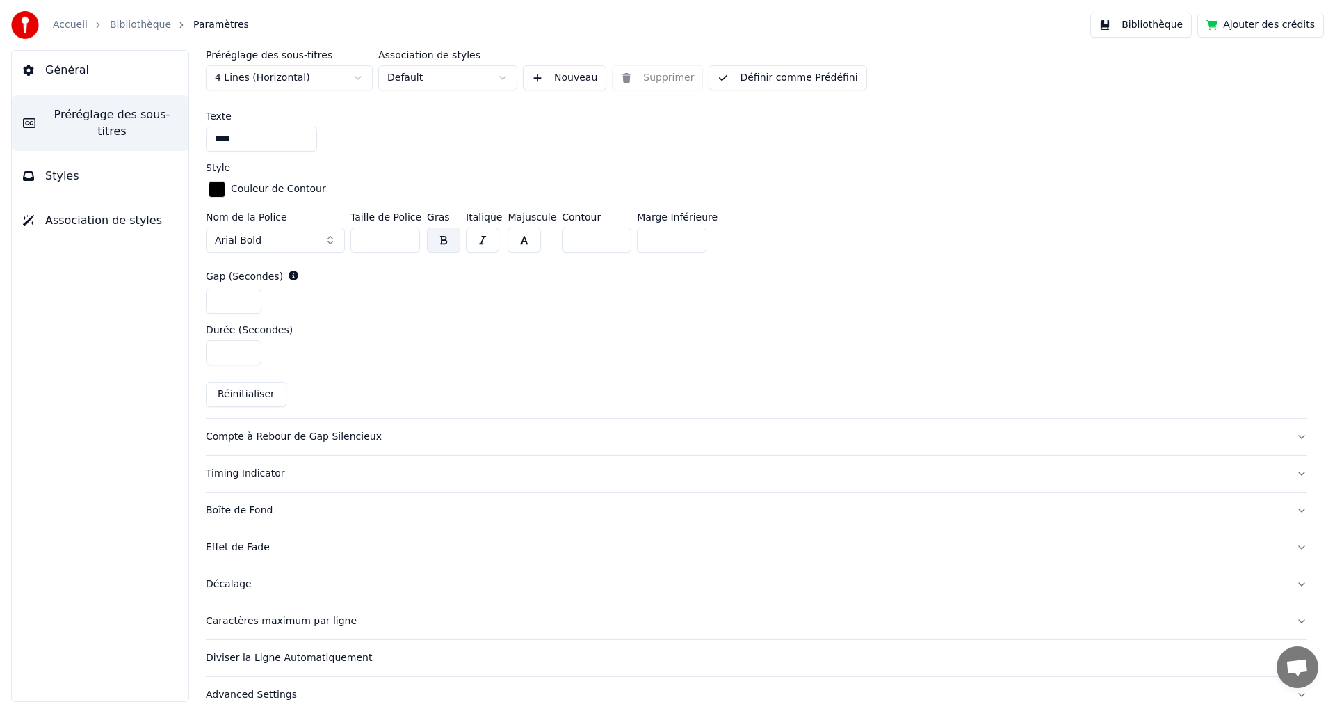
click at [255, 398] on button "Réinitialiser" at bounding box center [246, 394] width 81 height 25
type input "**********"
type input "*"
click at [277, 435] on div "Compte à Rebour de Gap Silencieux" at bounding box center [745, 437] width 1079 height 14
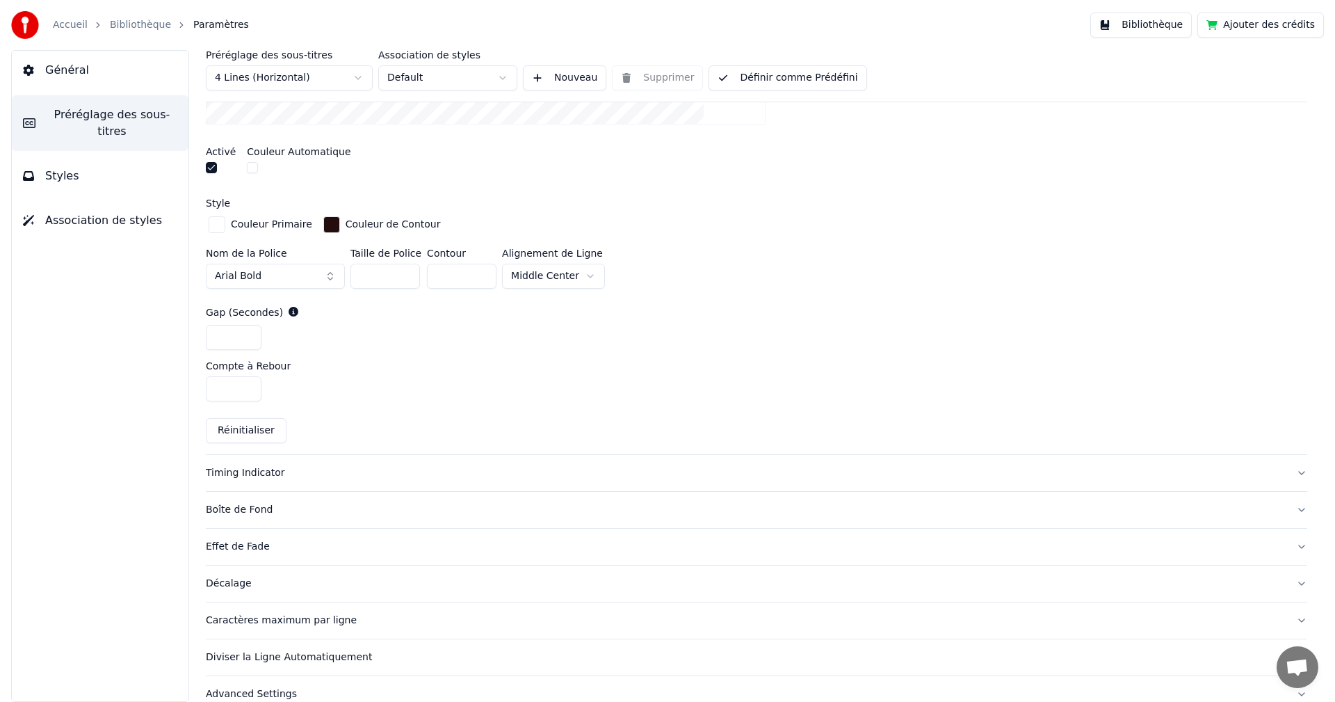
scroll to position [521, 0]
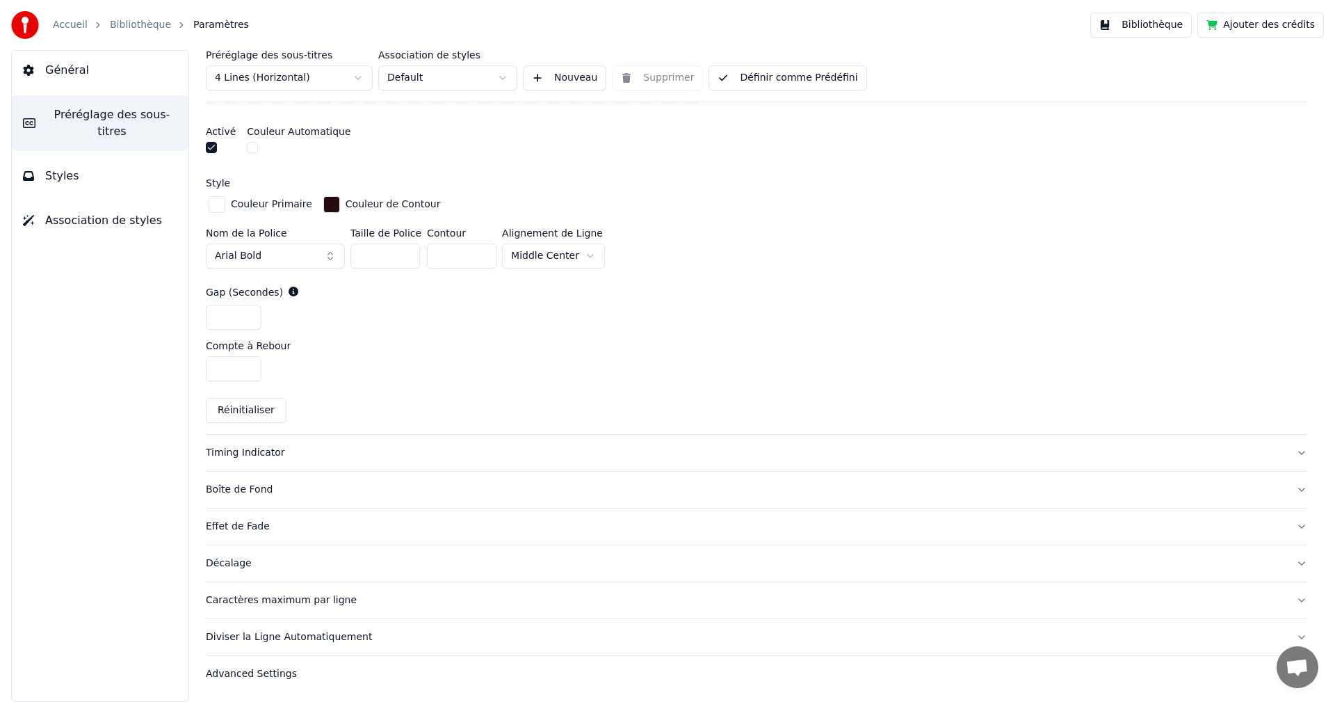
click at [243, 412] on button "Réinitialiser" at bounding box center [246, 410] width 81 height 25
click at [250, 460] on button "Timing Indicator" at bounding box center [756, 453] width 1101 height 36
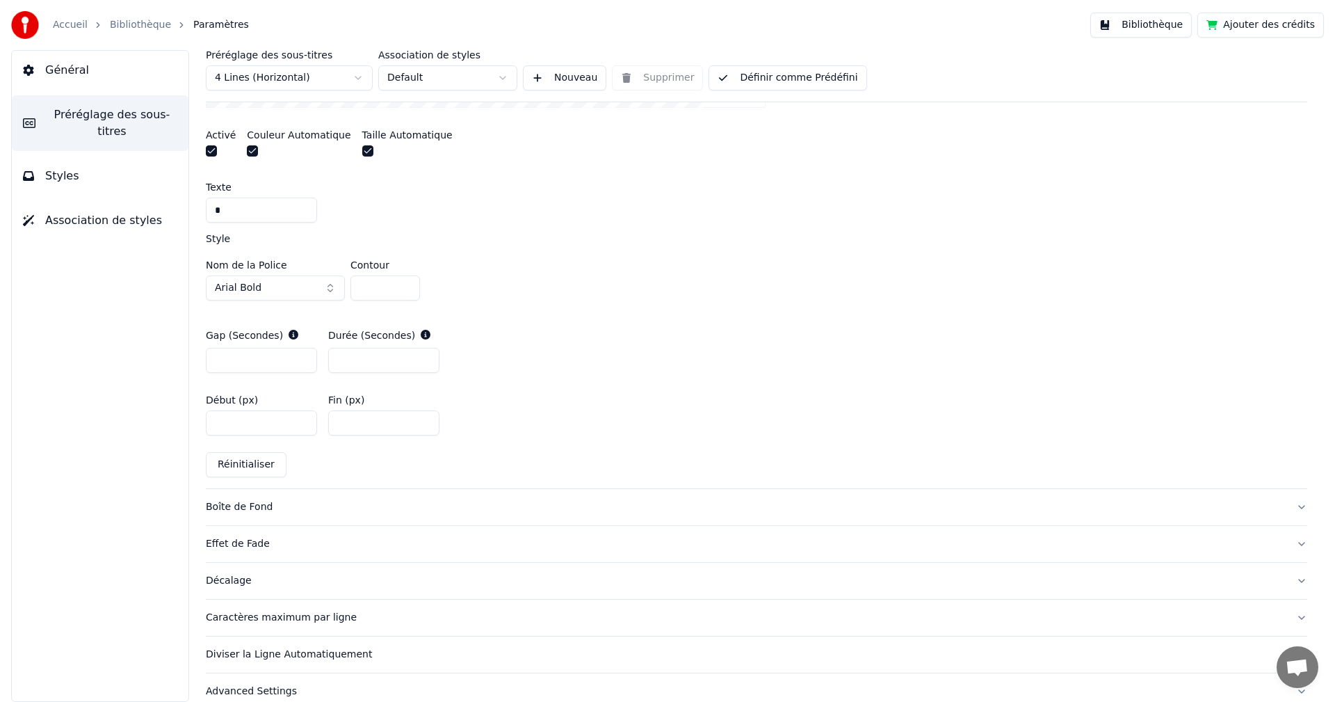
scroll to position [572, 0]
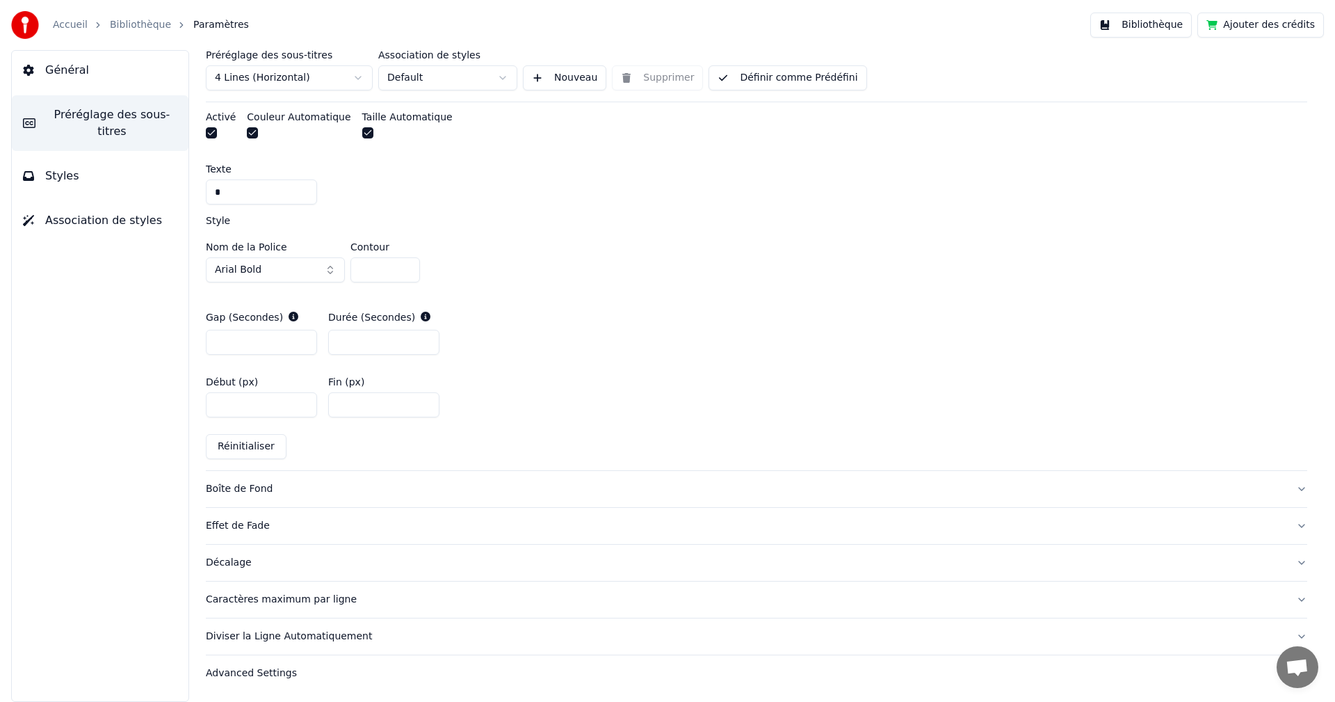
click at [248, 449] on button "Réinitialiser" at bounding box center [246, 446] width 81 height 25
click at [247, 492] on div "Boîte de Fond" at bounding box center [745, 489] width 1079 height 14
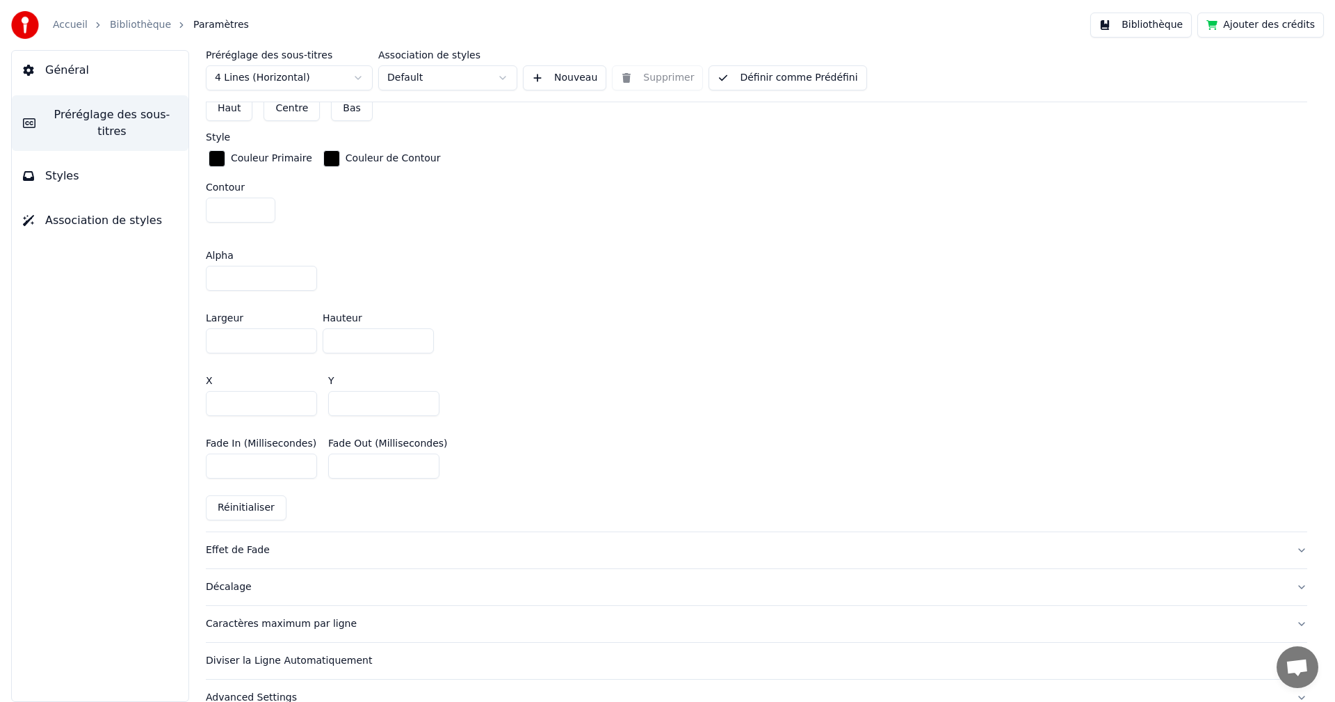
scroll to position [688, 0]
click at [250, 510] on button "Réinitialiser" at bounding box center [246, 506] width 81 height 25
click at [254, 506] on button "Réinitialiser" at bounding box center [246, 506] width 81 height 25
click at [237, 549] on div "Effet de Fade" at bounding box center [745, 549] width 1079 height 14
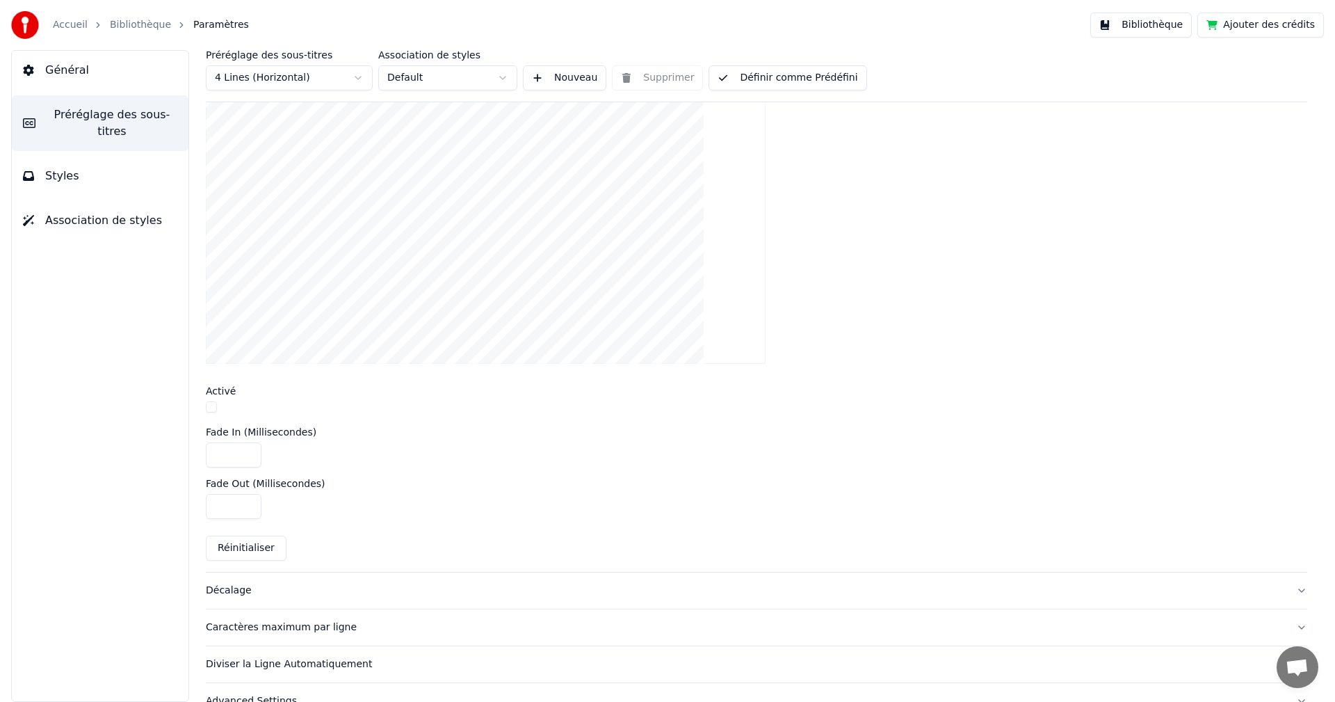
scroll to position [371, 0]
click at [248, 551] on button "Réinitialiser" at bounding box center [246, 547] width 81 height 25
click at [226, 596] on div "Décalage" at bounding box center [745, 590] width 1079 height 14
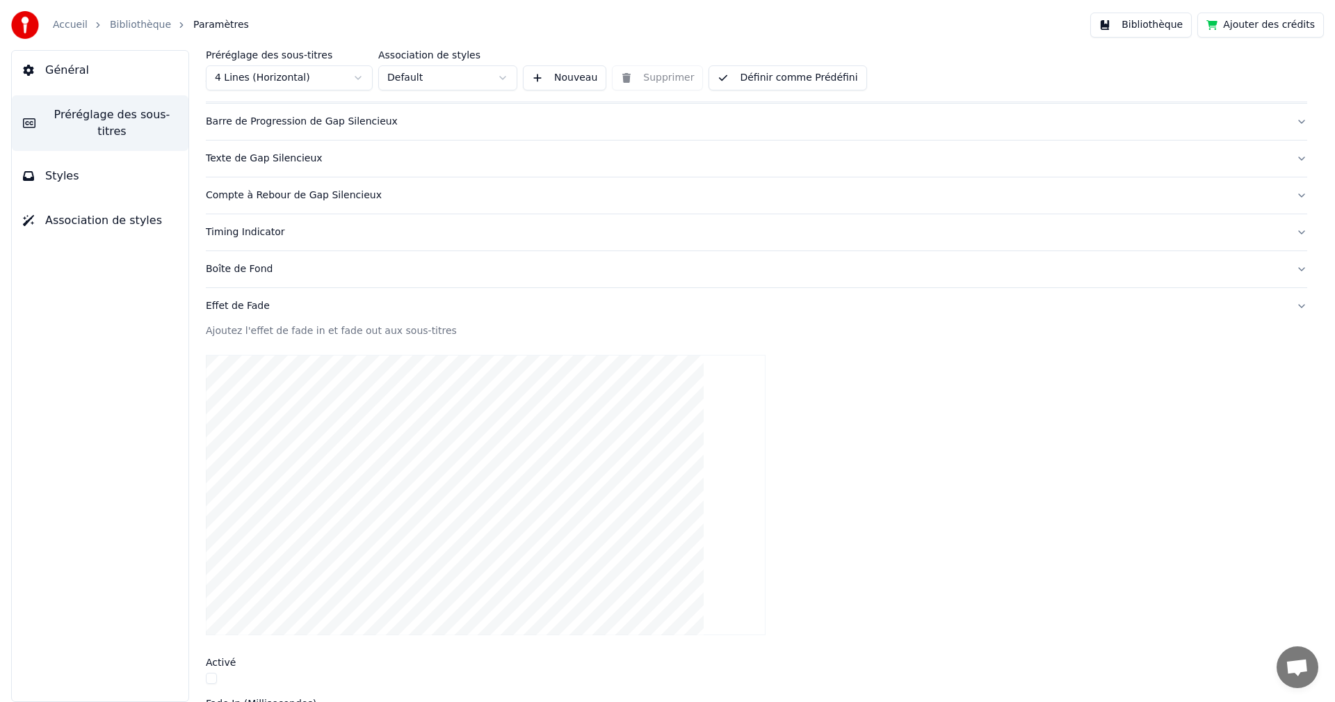
scroll to position [45, 0]
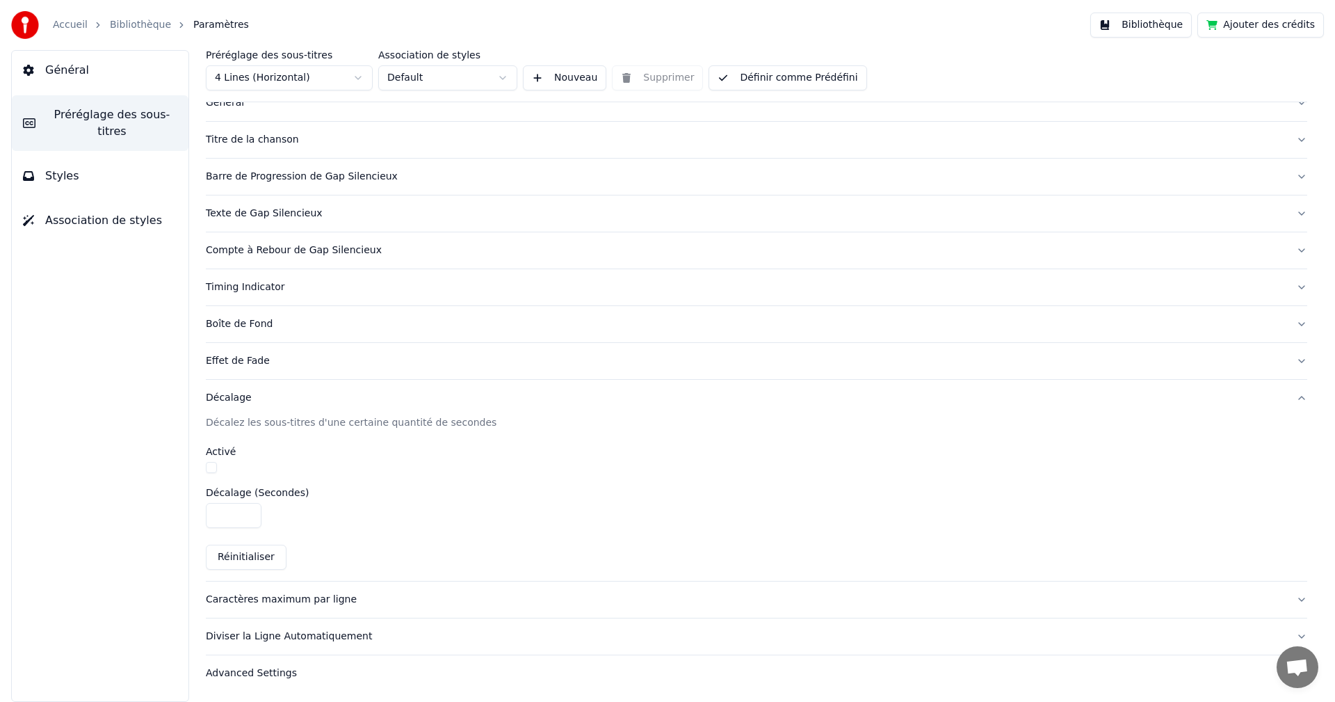
click at [253, 565] on button "Réinitialiser" at bounding box center [246, 556] width 81 height 25
click at [259, 557] on button "Réinitialiser" at bounding box center [246, 556] width 81 height 25
click at [261, 597] on div "Caractères maximum par ligne" at bounding box center [745, 599] width 1079 height 14
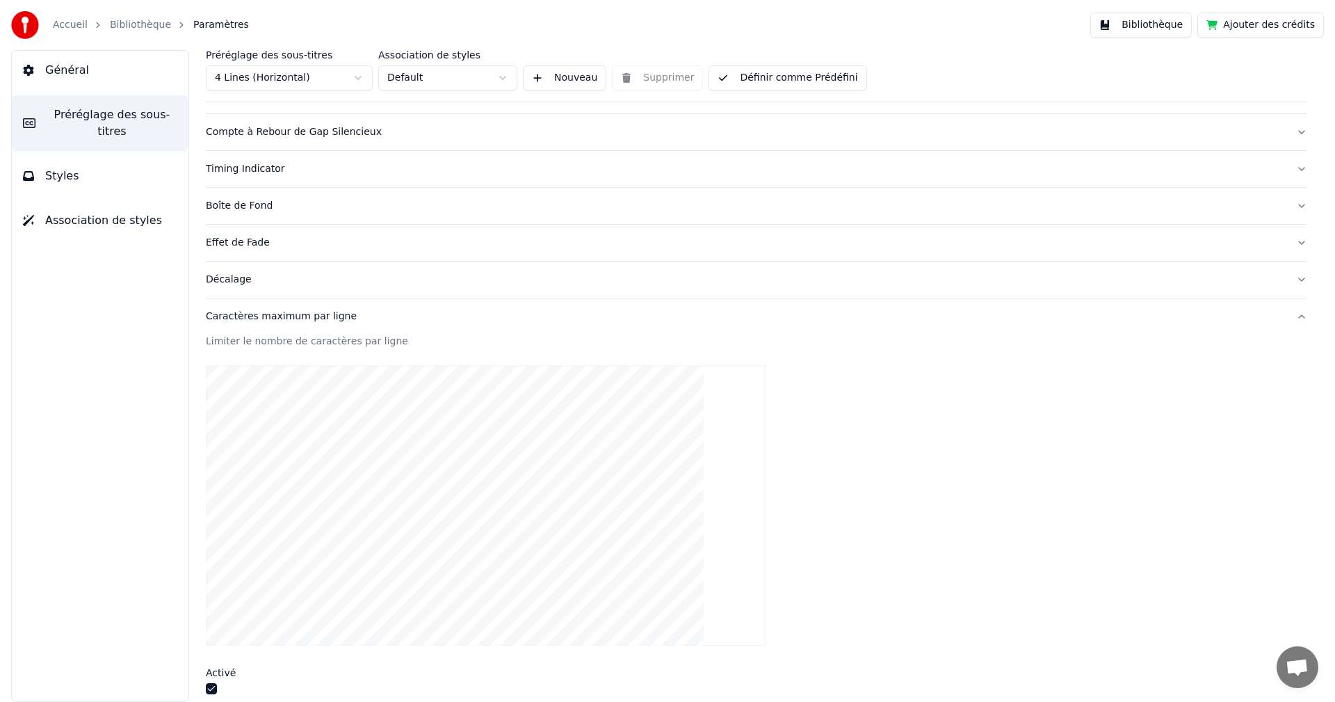
scroll to position [348, 0]
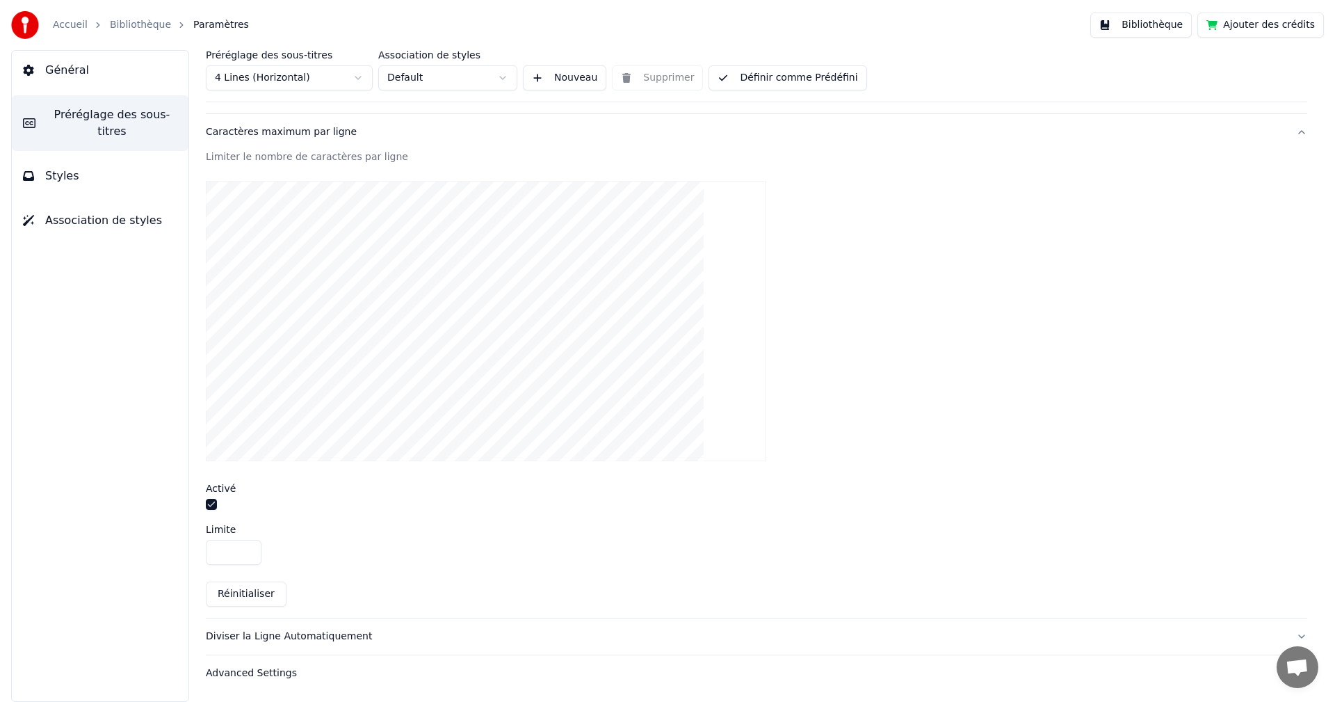
click at [241, 590] on button "Réinitialiser" at bounding box center [246, 593] width 81 height 25
type input "**"
click at [259, 639] on div "Diviser la Ligne Automatiquement" at bounding box center [745, 636] width 1079 height 14
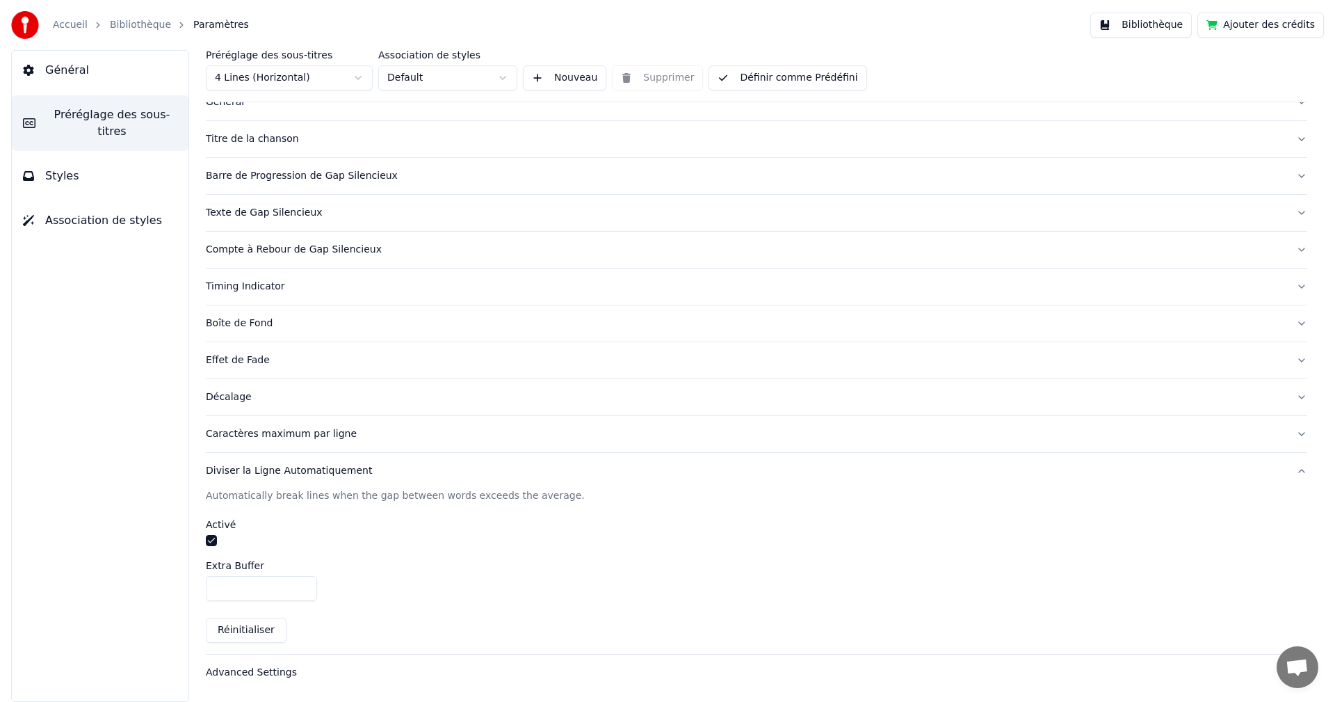
scroll to position [45, 0]
click at [255, 631] on button "Réinitialiser" at bounding box center [246, 630] width 81 height 25
click at [257, 670] on div "Advanced Settings" at bounding box center [745, 673] width 1079 height 14
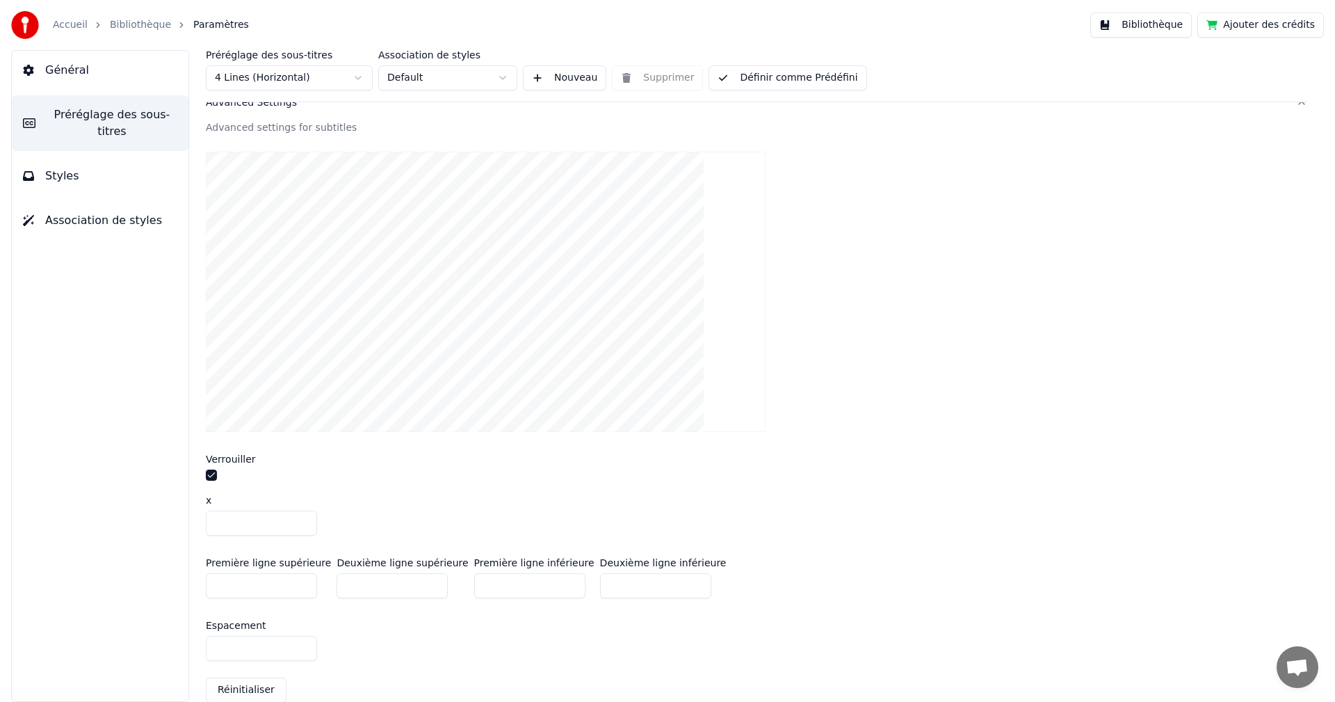
scroll to position [473, 0]
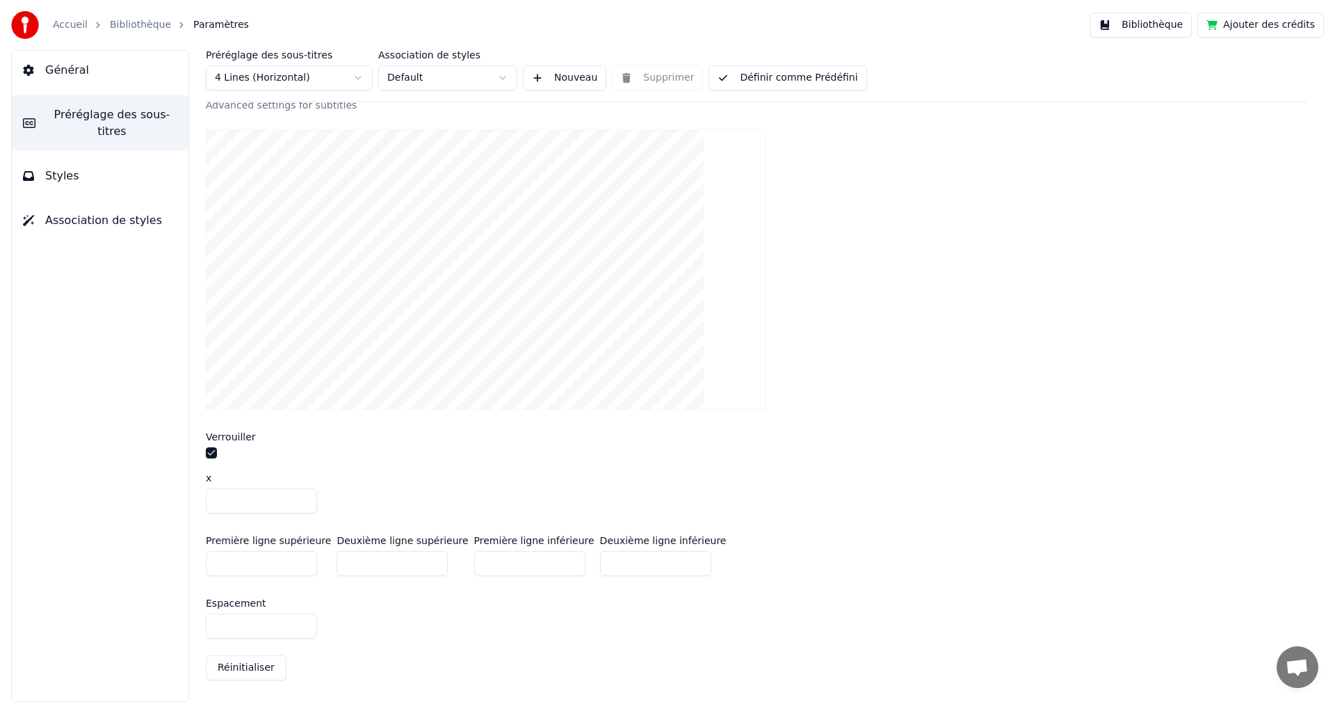
click at [248, 667] on button "Réinitialiser" at bounding box center [246, 667] width 81 height 25
click at [58, 168] on button "Styles" at bounding box center [100, 175] width 177 height 39
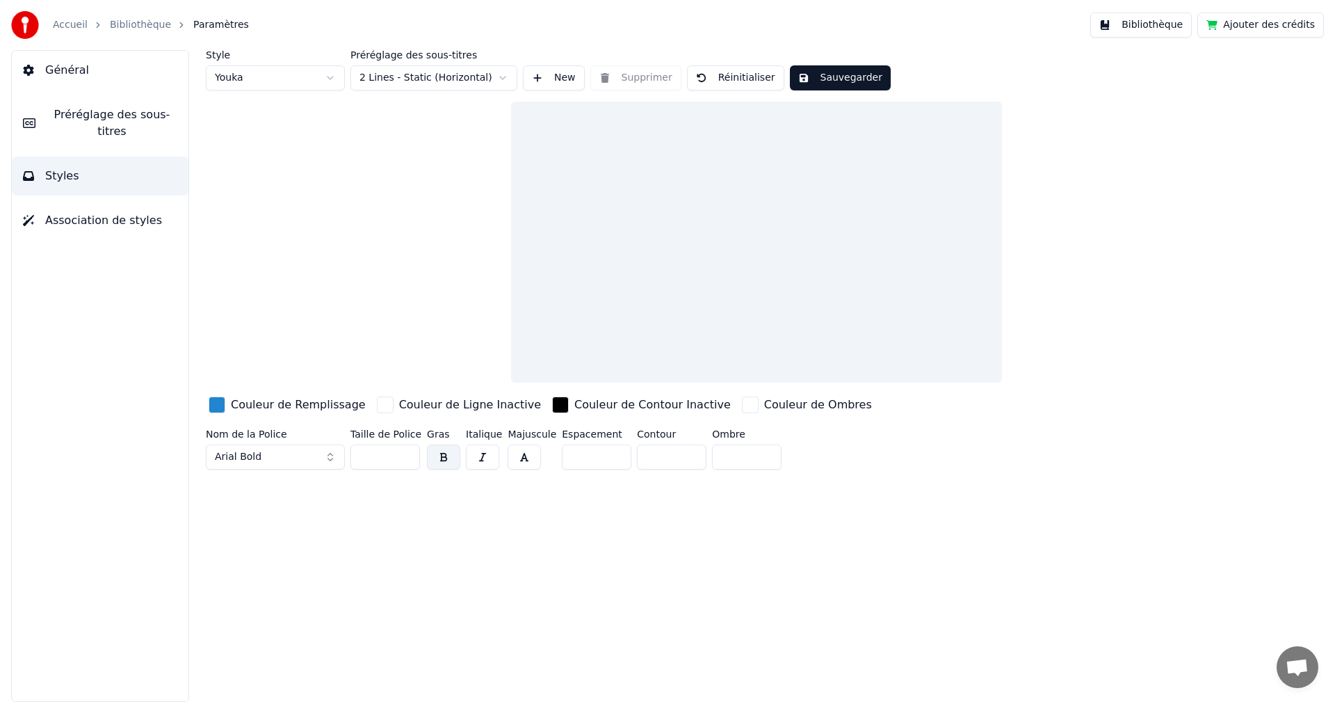
scroll to position [0, 0]
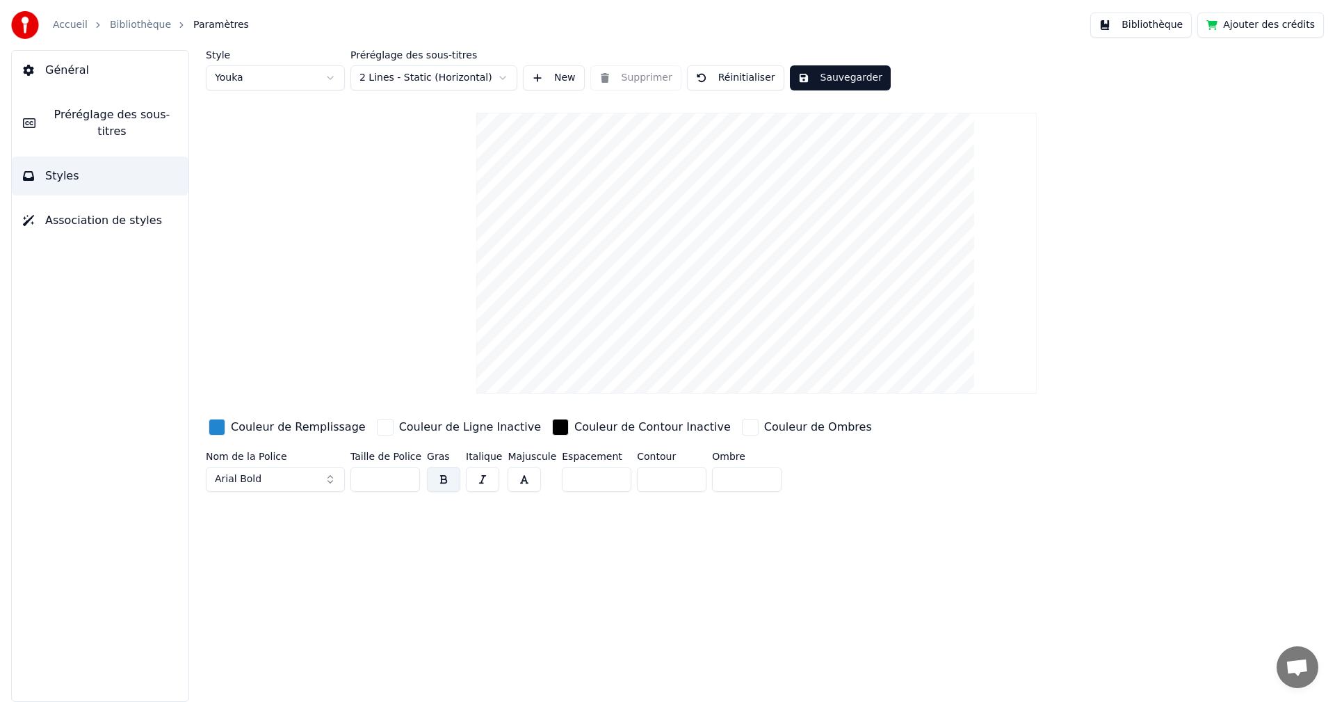
click at [473, 79] on html "Accueil Bibliothèque Paramètres Bibliothèque Ajouter des crédits Général Prérég…" at bounding box center [667, 351] width 1335 height 702
click at [828, 76] on button "Sauvegarder" at bounding box center [840, 77] width 101 height 25
click at [146, 24] on link "Bibliothèque" at bounding box center [140, 25] width 61 height 14
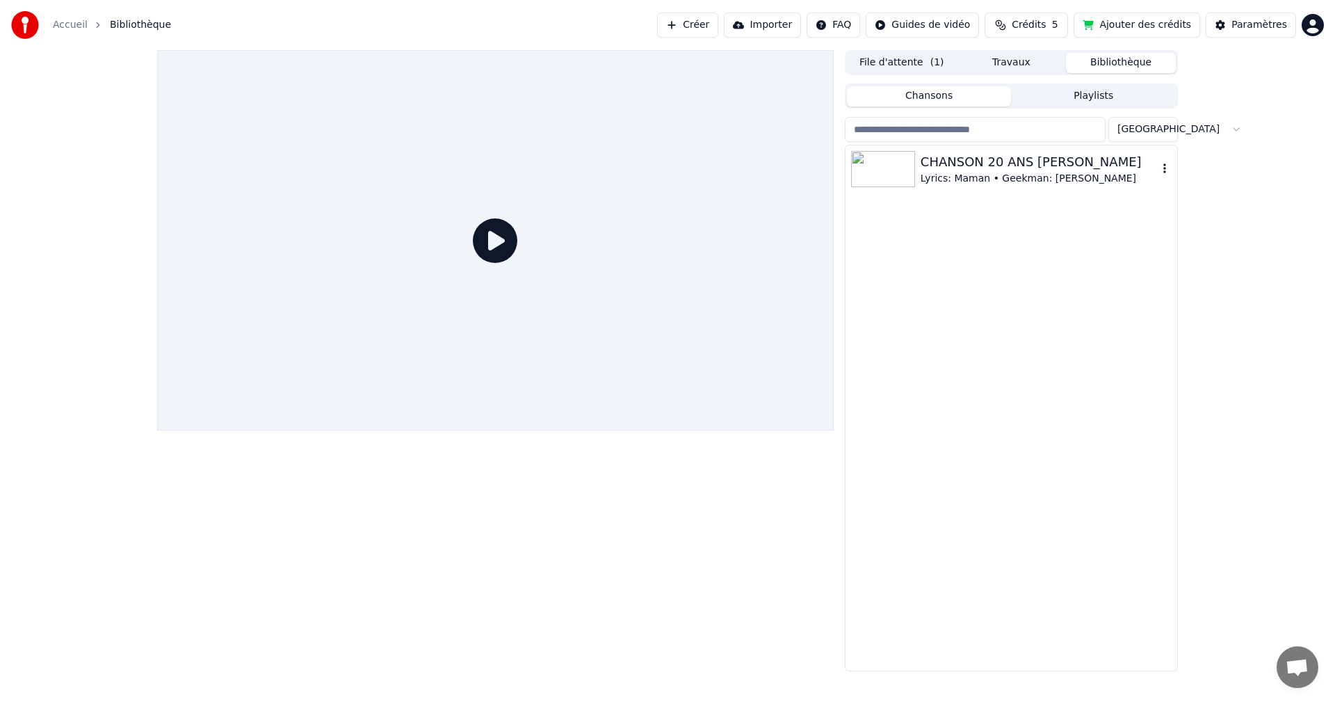
click at [891, 168] on img at bounding box center [883, 169] width 64 height 36
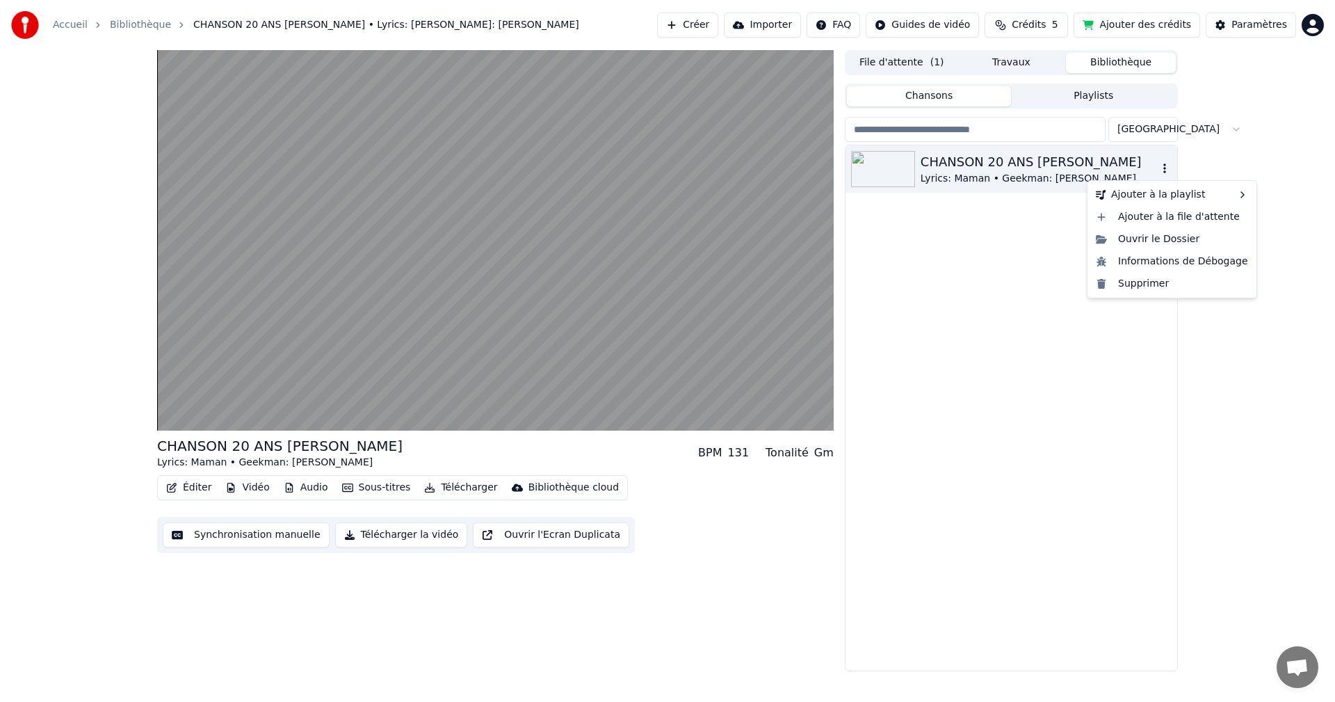
click at [1164, 165] on icon "button" at bounding box center [1164, 168] width 3 height 10
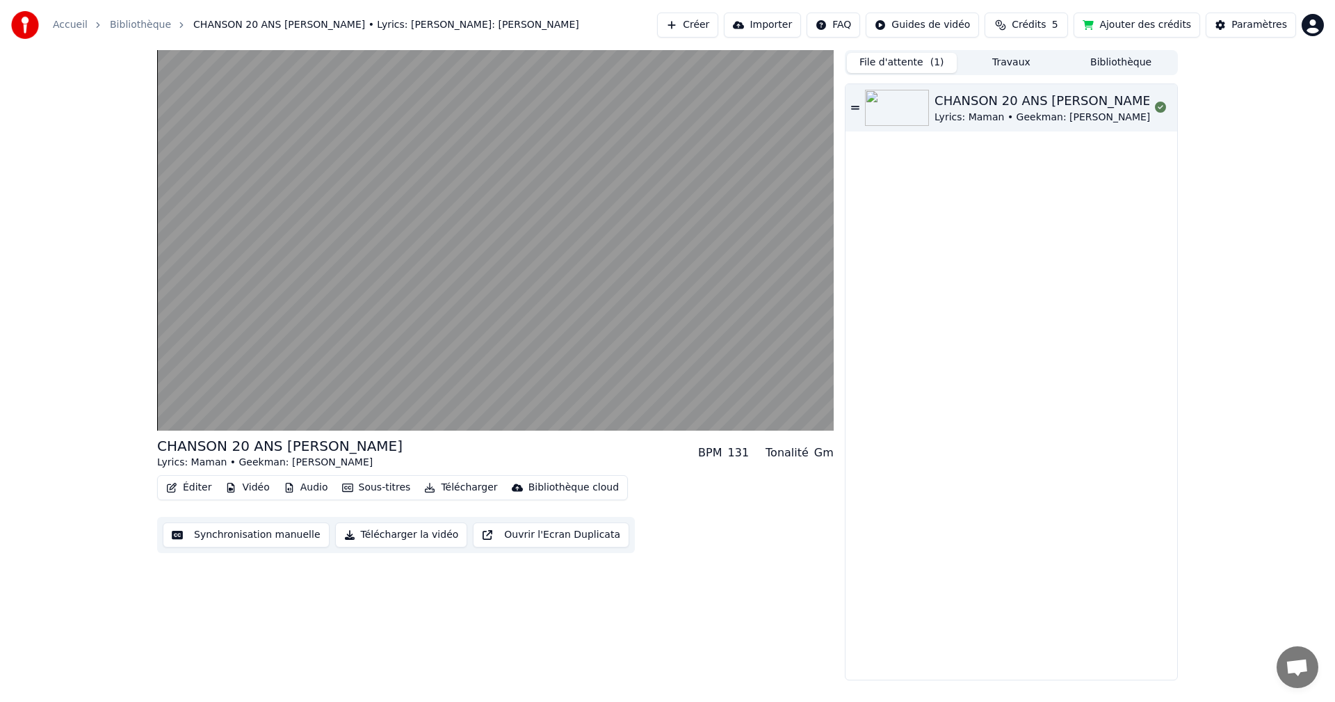
click at [923, 60] on button "File d'attente ( 1 )" at bounding box center [902, 63] width 110 height 20
click at [989, 108] on div "CHANSON 20 ANS [PERSON_NAME]" at bounding box center [1045, 100] width 221 height 19
click at [858, 110] on icon at bounding box center [855, 108] width 8 height 10
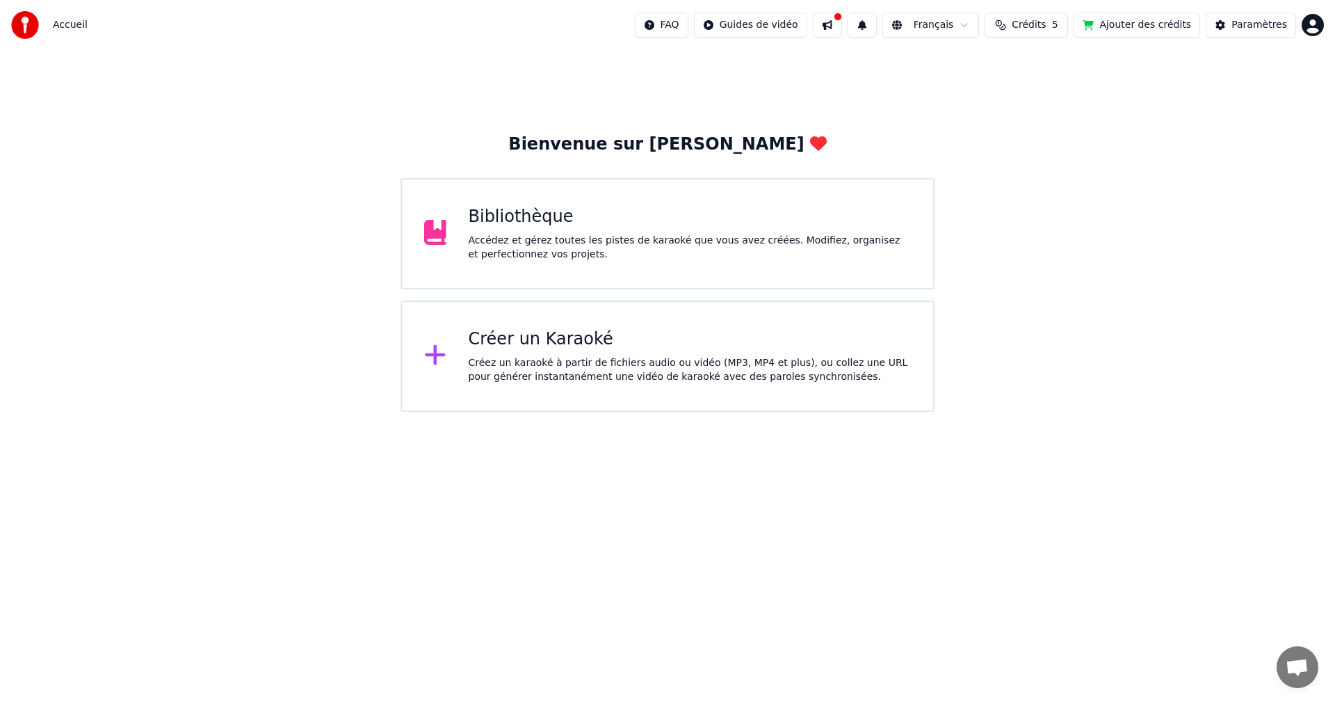
click at [663, 220] on div "Bibliothèque" at bounding box center [690, 217] width 443 height 22
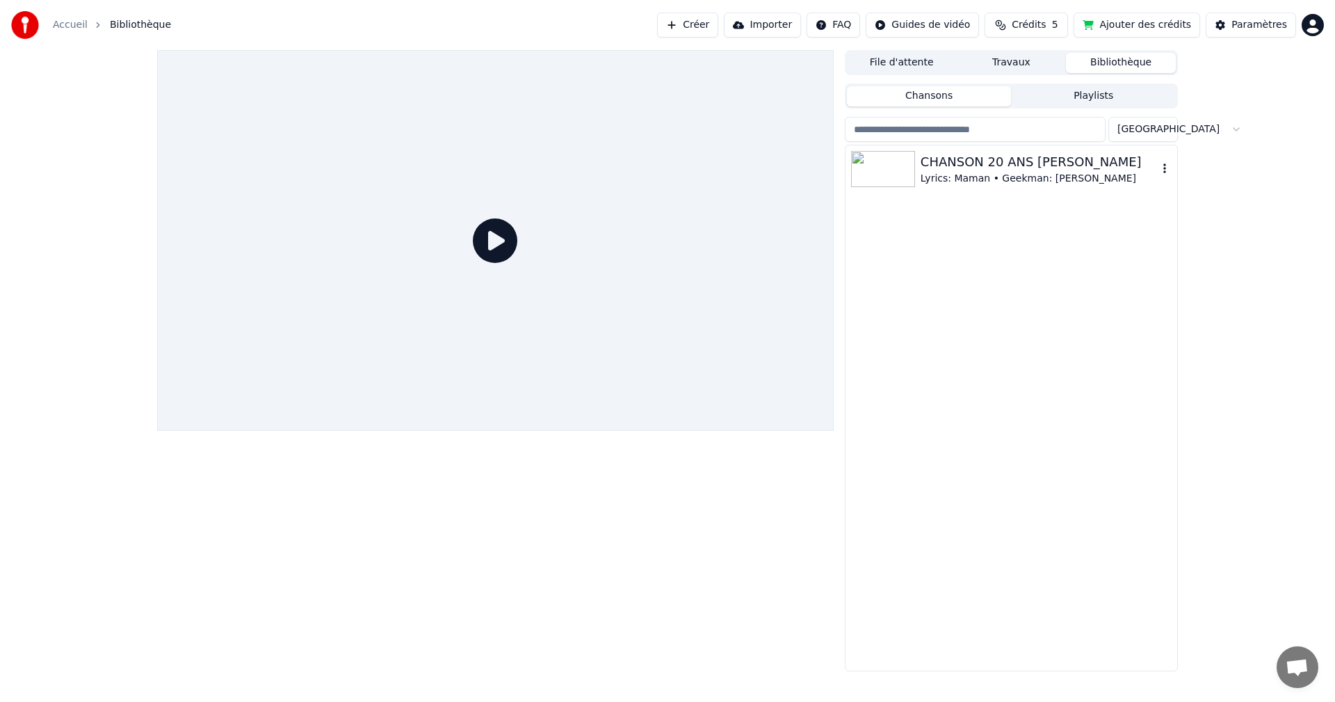
click at [985, 172] on div "Lyrics: Maman • Geekman: [PERSON_NAME]" at bounding box center [1039, 179] width 237 height 14
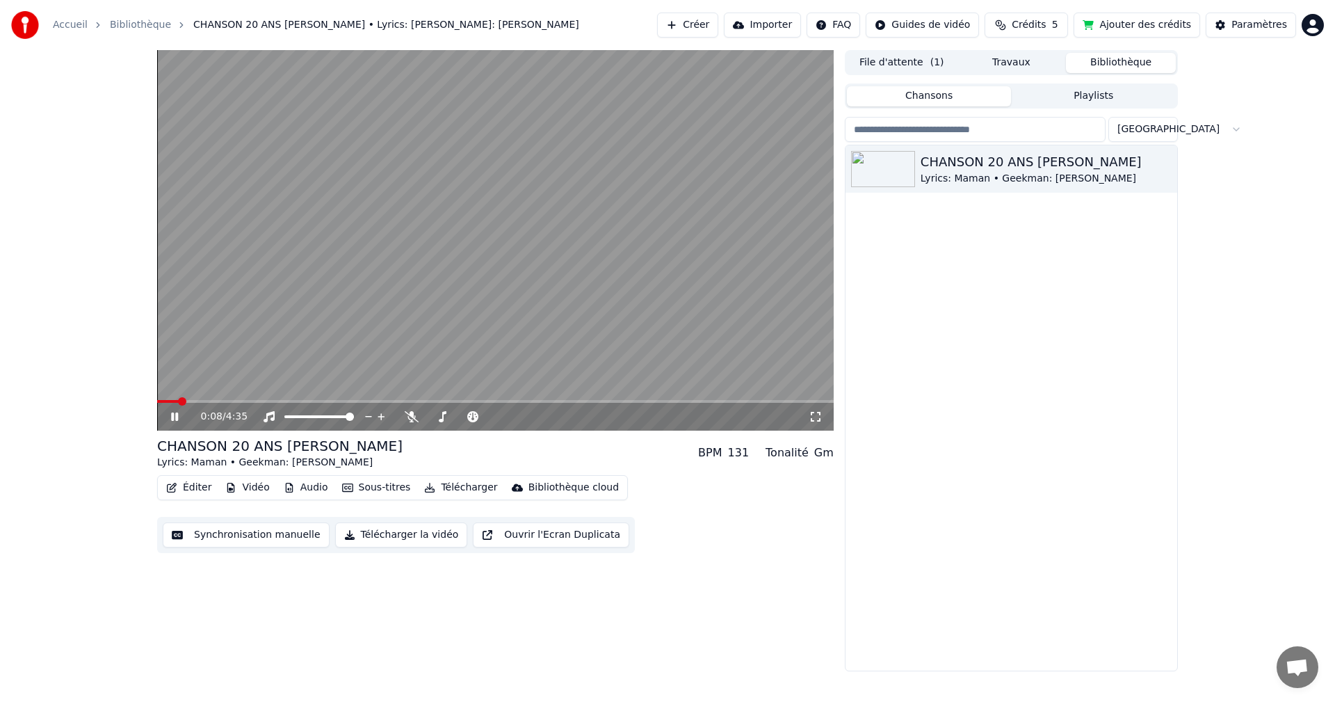
click at [177, 421] on icon at bounding box center [184, 416] width 33 height 11
click at [904, 601] on div "CHANSON 20 ANS [PERSON_NAME] Lyrics: [PERSON_NAME]: [PERSON_NAME]" at bounding box center [1012, 407] width 332 height 525
click at [365, 490] on button "Sous-titres" at bounding box center [377, 487] width 80 height 19
click at [784, 583] on div "0:08 / 4:35 CHANSON 20 ANS LOUIS Lyrics: Maman • Geekman: Juju BPM 131 Tonalité…" at bounding box center [495, 360] width 677 height 621
click at [903, 66] on button "File d'attente ( 1 )" at bounding box center [902, 63] width 110 height 20
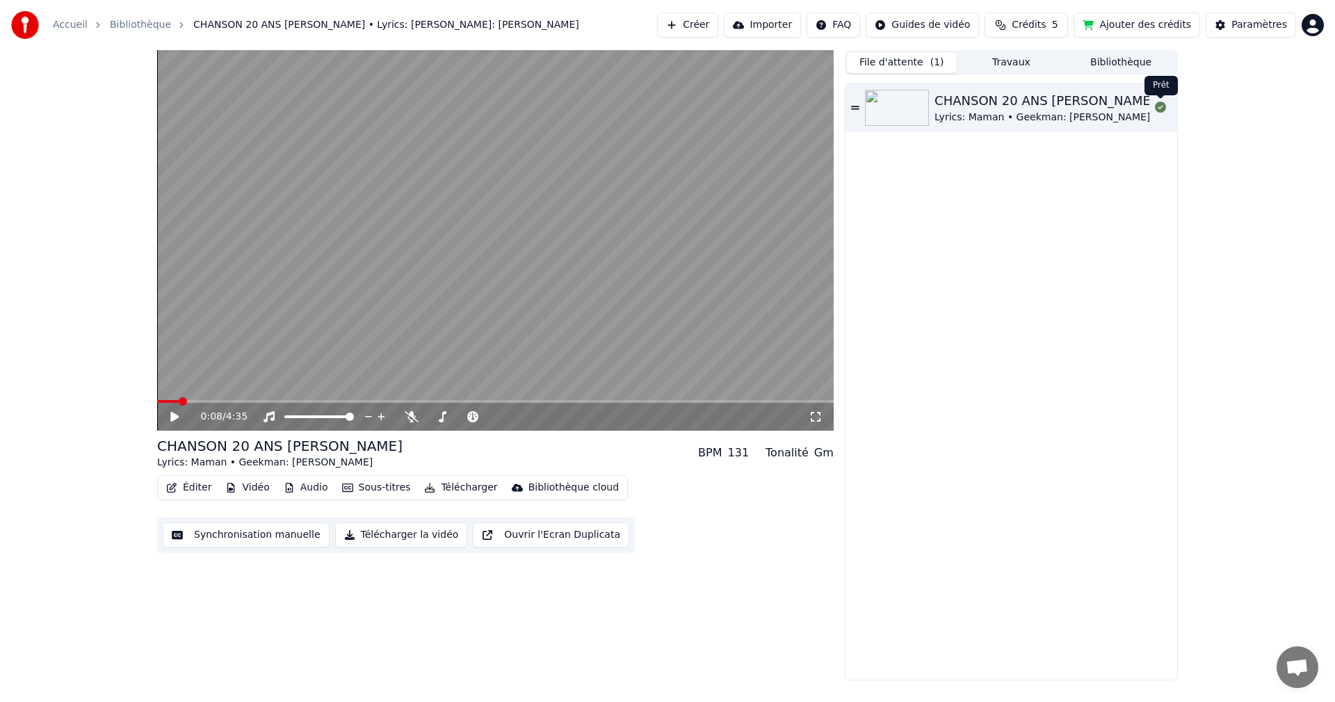
click at [1124, 63] on button "Bibliothèque" at bounding box center [1121, 63] width 110 height 20
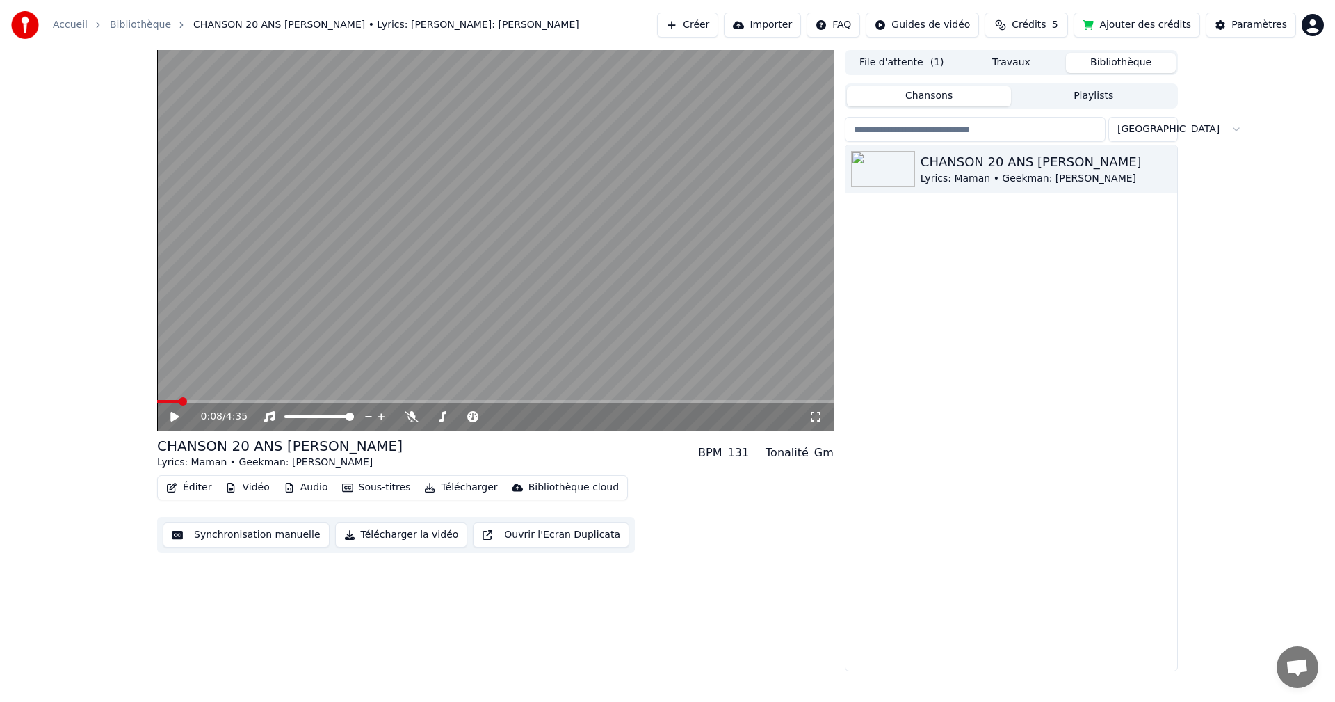
click at [903, 65] on button "File d'attente ( 1 )" at bounding box center [902, 63] width 110 height 20
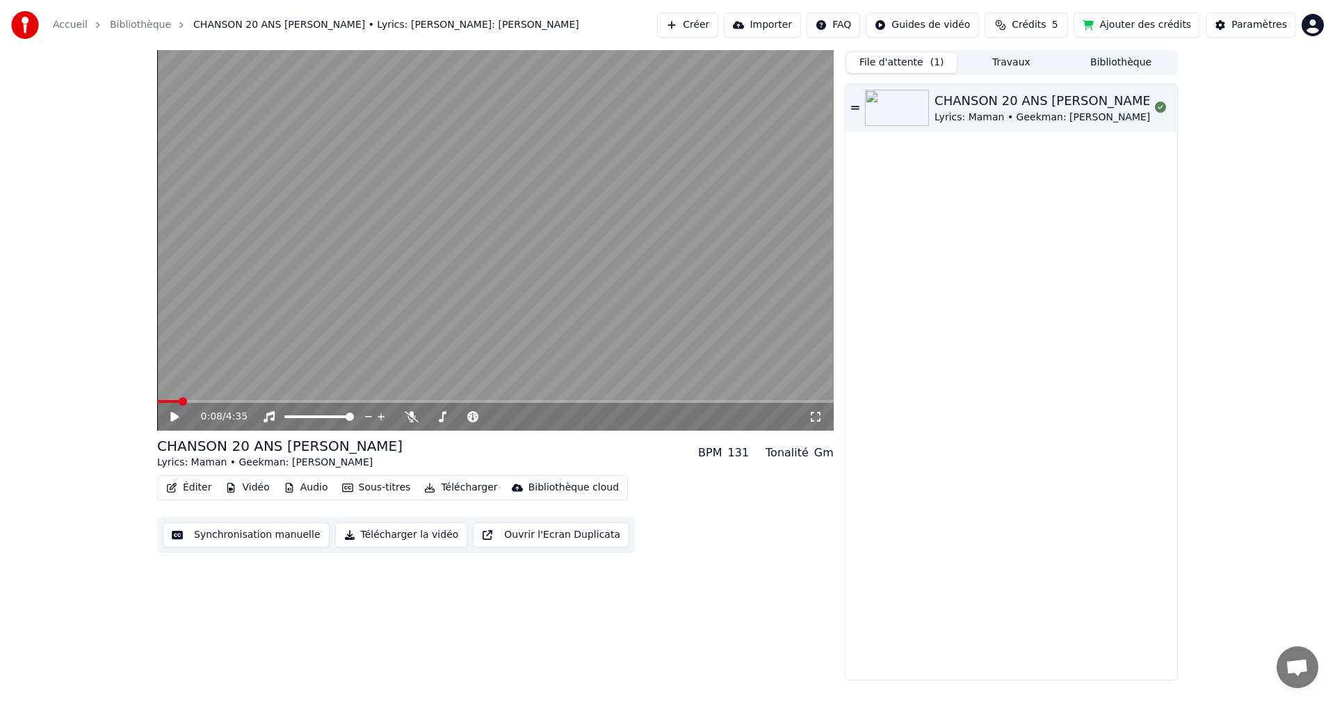
click at [947, 186] on div "CHANSON 20 ANS [PERSON_NAME] Lyrics: [PERSON_NAME]: [PERSON_NAME]" at bounding box center [1012, 381] width 332 height 595
click at [945, 188] on div "CHANSON 20 ANS [PERSON_NAME] Lyrics: [PERSON_NAME]: [PERSON_NAME]" at bounding box center [1012, 381] width 332 height 595
click at [1004, 66] on button "Travaux" at bounding box center [1012, 63] width 110 height 20
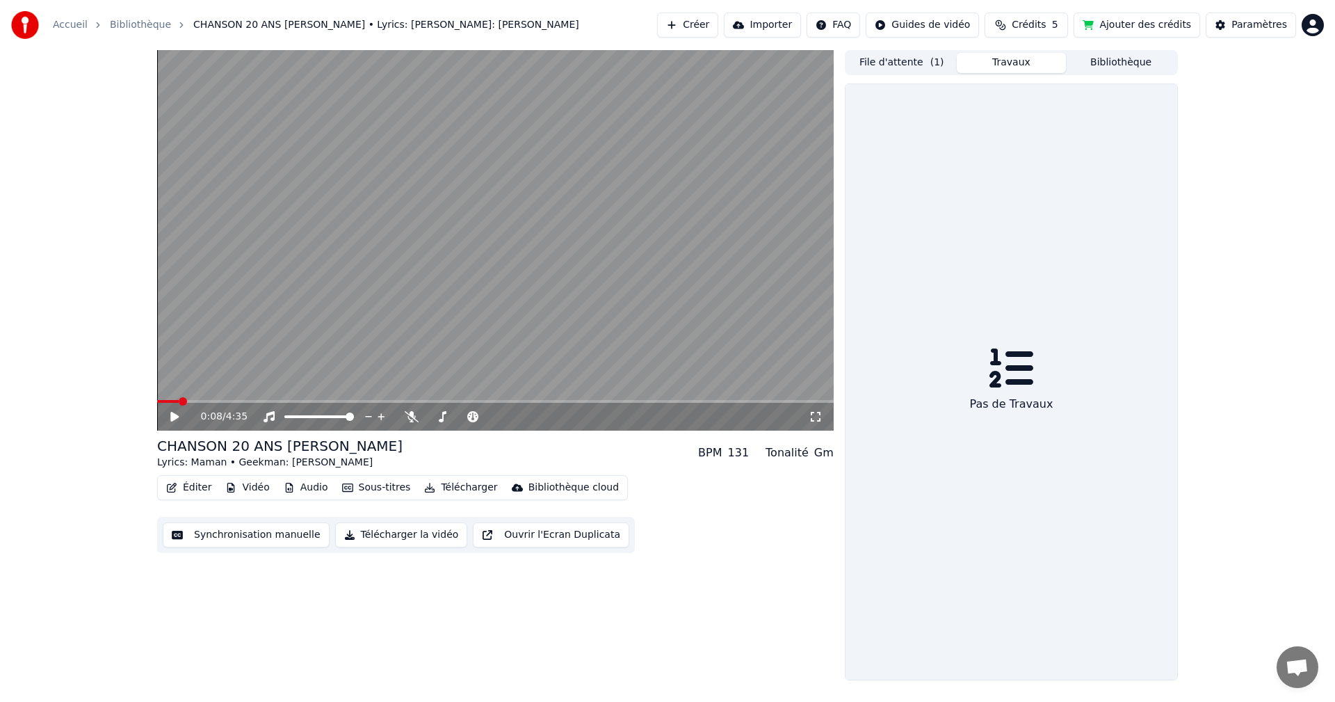
click at [1037, 398] on div "Pas de Travaux" at bounding box center [1011, 404] width 95 height 28
click at [909, 65] on button "File d'attente ( 1 )" at bounding box center [902, 63] width 110 height 20
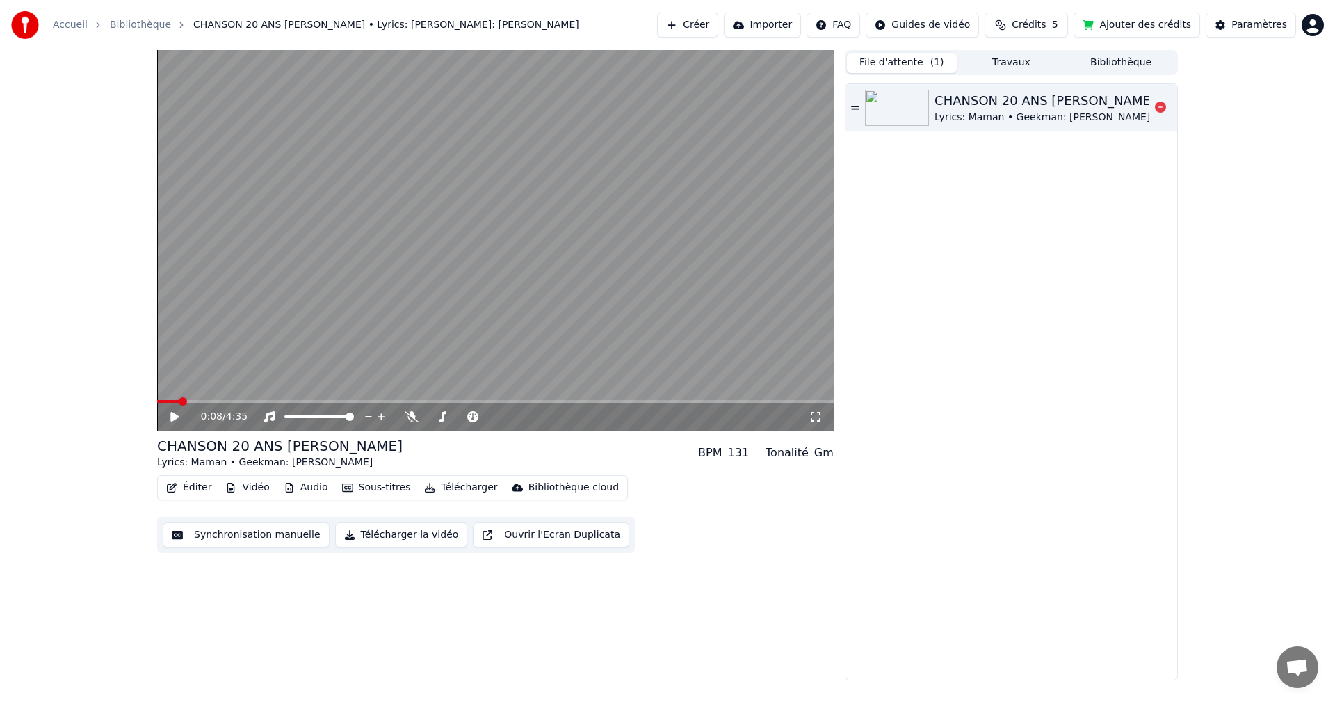
click at [994, 111] on div "Lyrics: Maman • Geekman: [PERSON_NAME]" at bounding box center [1045, 118] width 221 height 14
click at [226, 419] on span "4:35" at bounding box center [237, 417] width 22 height 14
click at [177, 417] on icon at bounding box center [174, 417] width 15 height 16
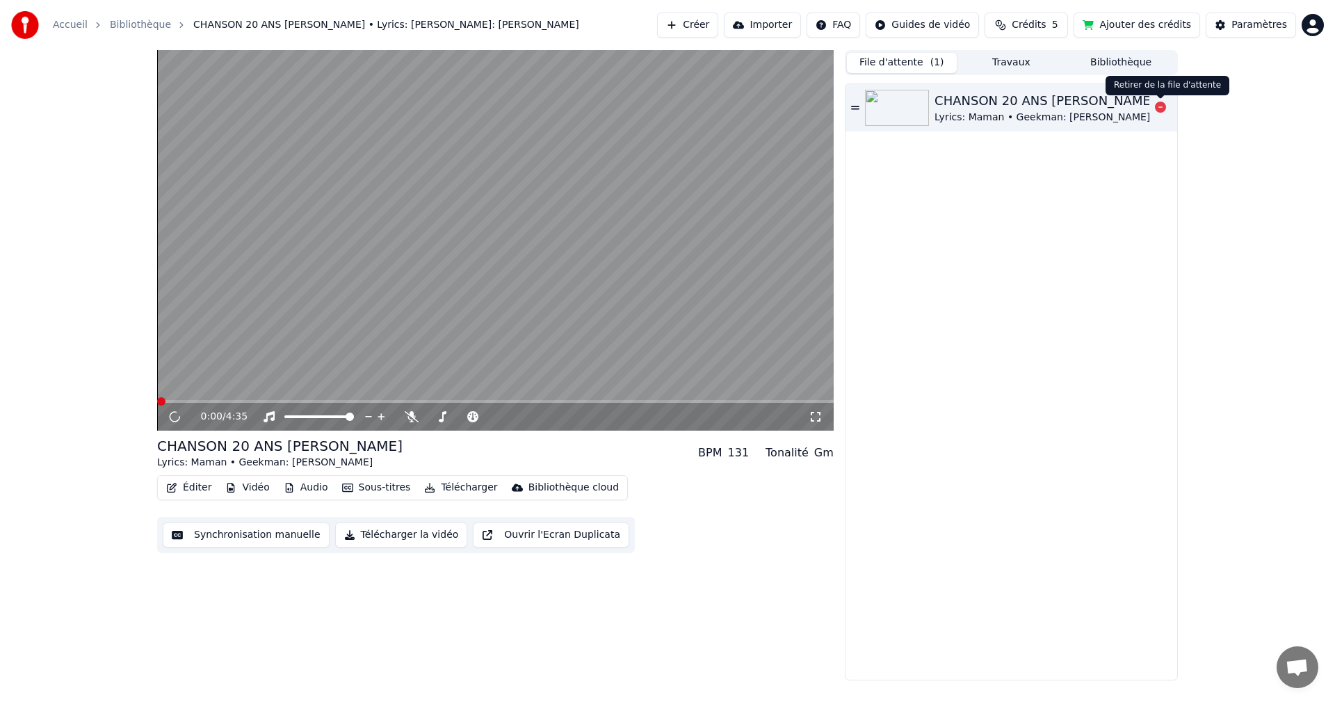
click at [1161, 106] on icon at bounding box center [1160, 107] width 11 height 11
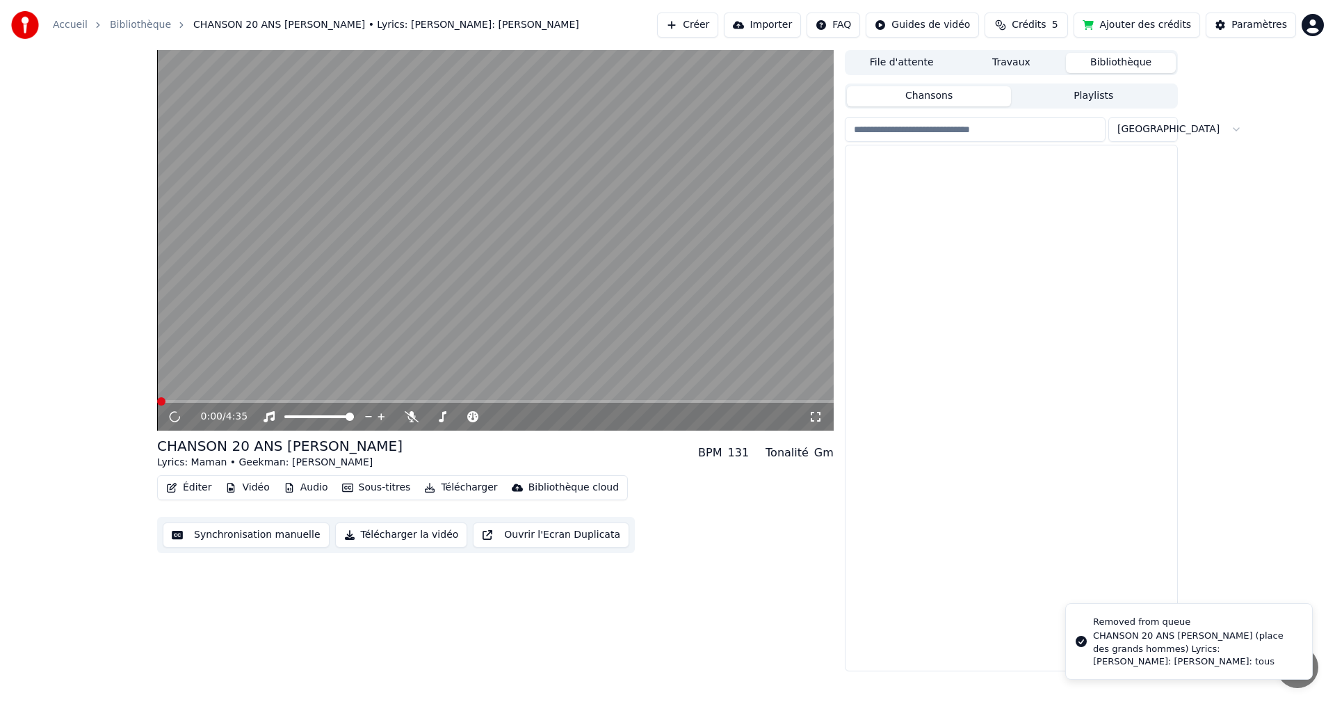
click at [1135, 69] on button "Bibliothèque" at bounding box center [1121, 63] width 110 height 20
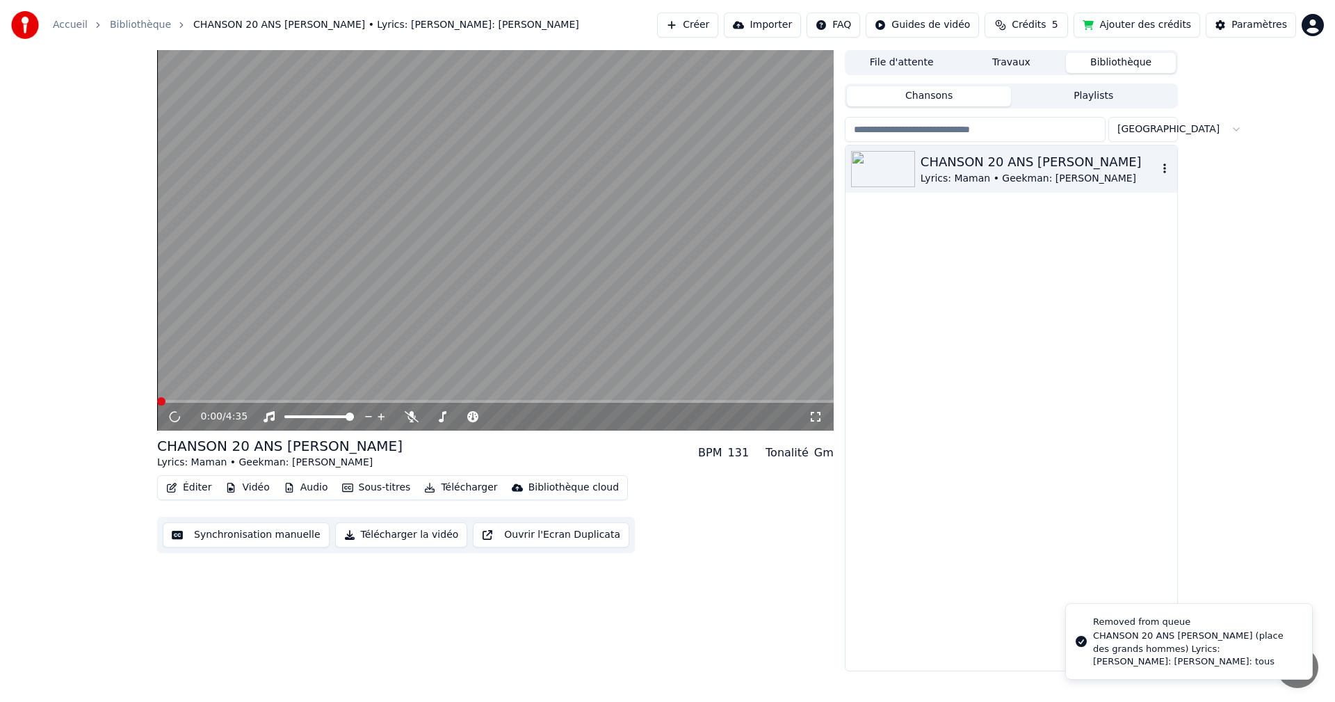
click at [912, 170] on img at bounding box center [883, 169] width 64 height 36
click at [823, 455] on div "Gm" at bounding box center [823, 452] width 19 height 17
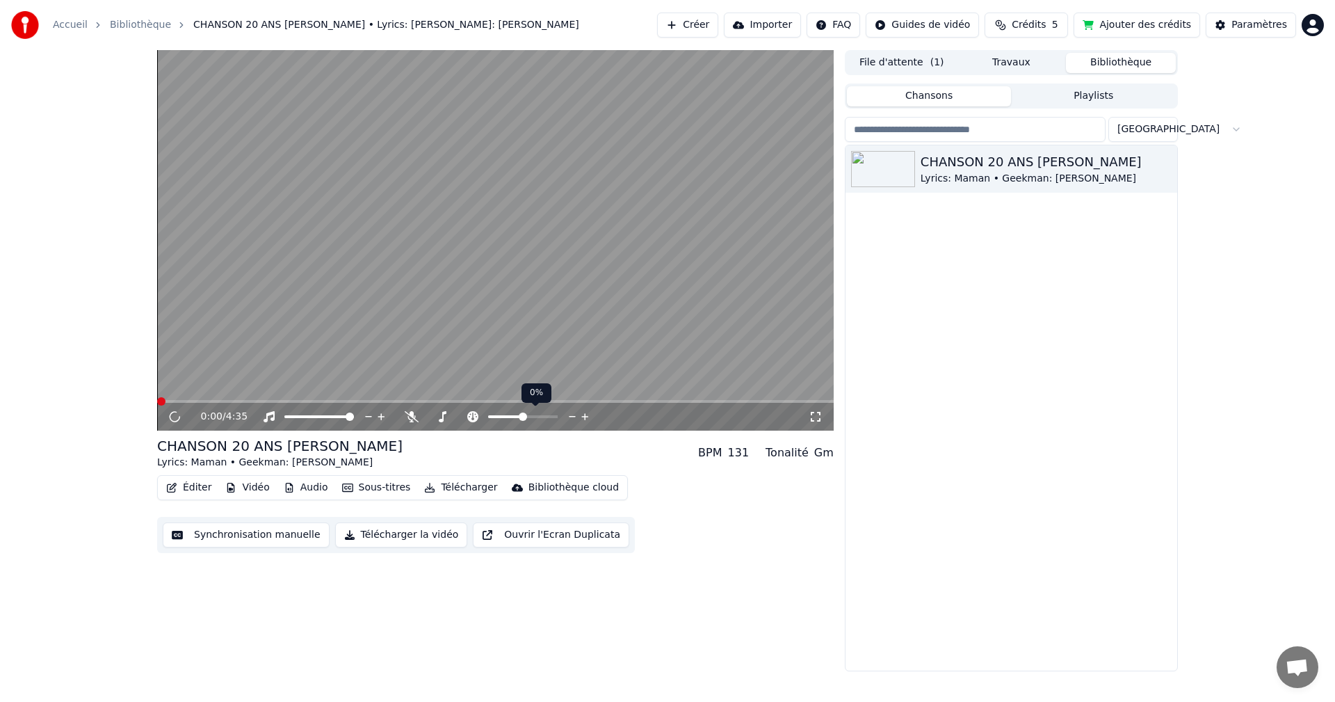
click at [572, 415] on icon at bounding box center [572, 417] width 13 height 14
click at [584, 414] on icon at bounding box center [585, 417] width 13 height 14
click at [583, 414] on icon at bounding box center [585, 417] width 13 height 14
click at [572, 414] on icon at bounding box center [572, 417] width 13 height 14
click at [569, 415] on icon at bounding box center [572, 417] width 13 height 14
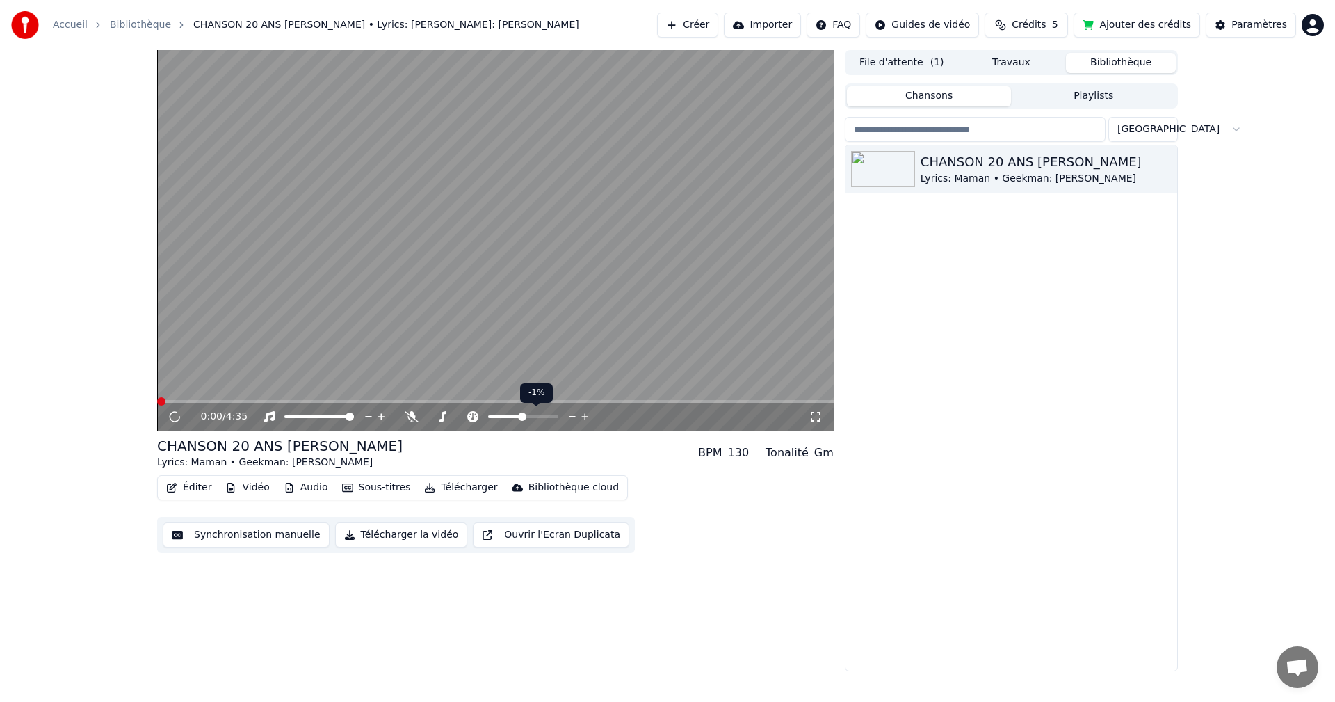
click at [570, 415] on icon at bounding box center [572, 417] width 13 height 14
click at [583, 415] on icon at bounding box center [585, 417] width 13 height 14
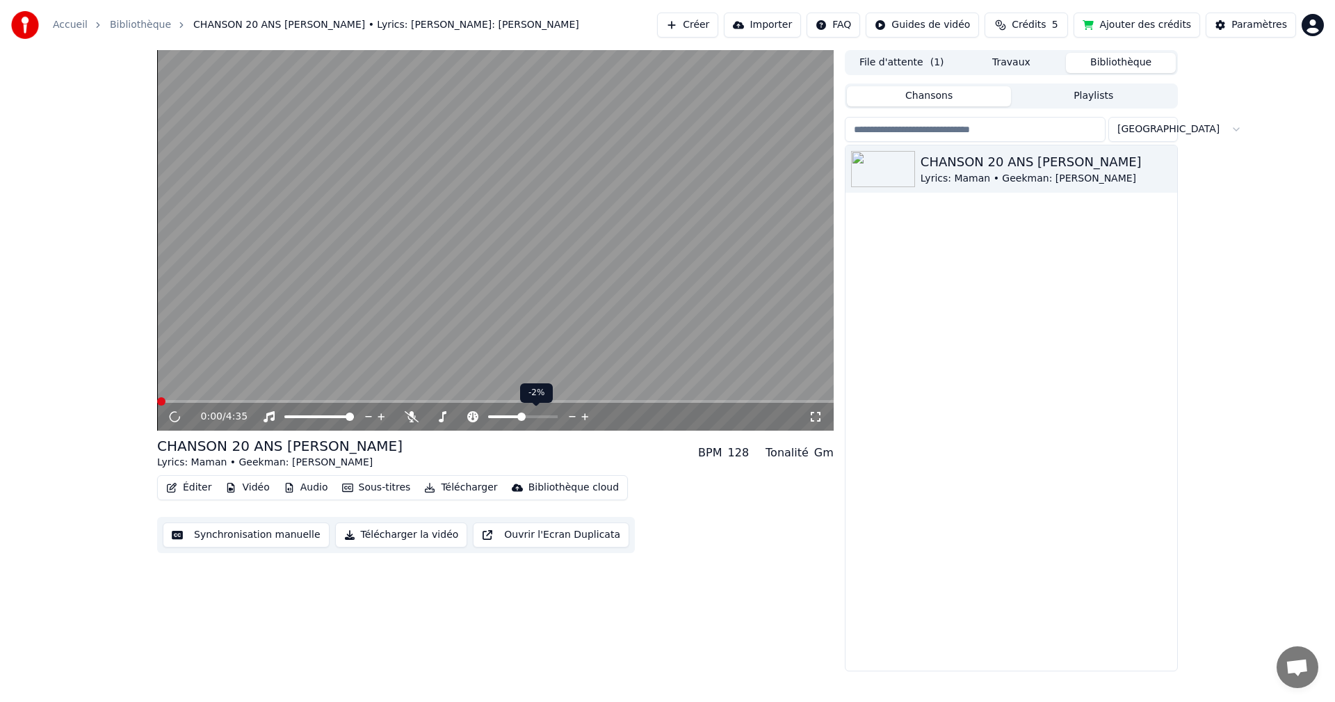
click at [583, 415] on icon at bounding box center [585, 417] width 13 height 14
click at [298, 330] on video at bounding box center [495, 240] width 677 height 380
click at [277, 210] on video at bounding box center [495, 240] width 677 height 380
click at [220, 414] on div "0:00 / 4:35" at bounding box center [217, 417] width 33 height 14
click at [959, 175] on div "Lyrics: Maman • Geekman: [PERSON_NAME]" at bounding box center [1039, 179] width 237 height 14
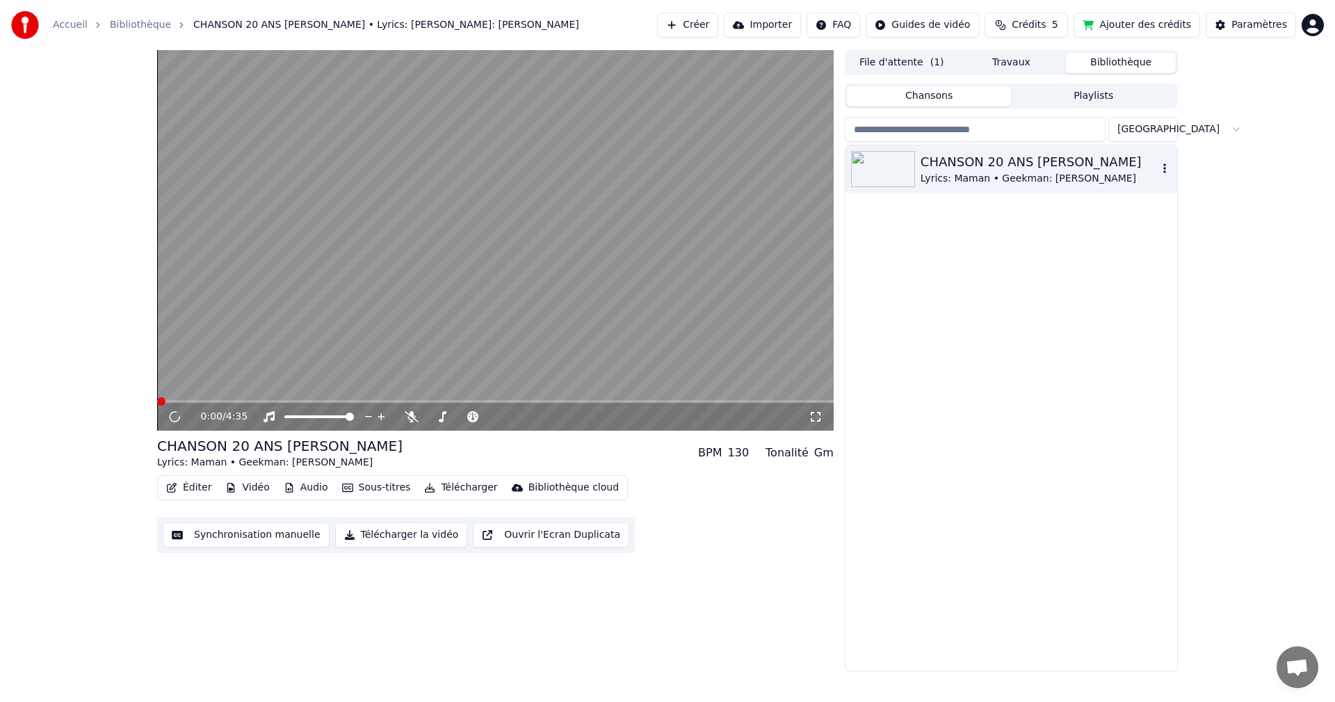
click at [1163, 169] on icon "button" at bounding box center [1165, 168] width 14 height 11
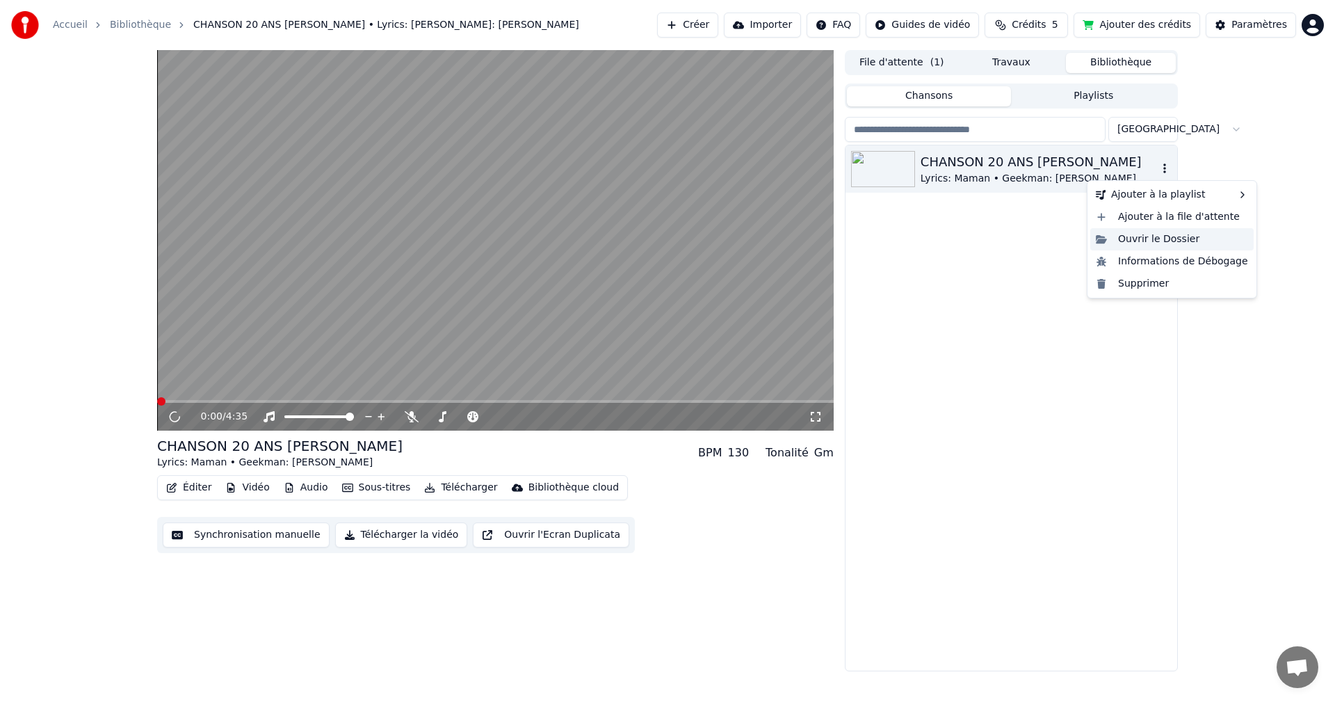
click at [1158, 240] on div "Ouvrir le Dossier" at bounding box center [1171, 239] width 163 height 22
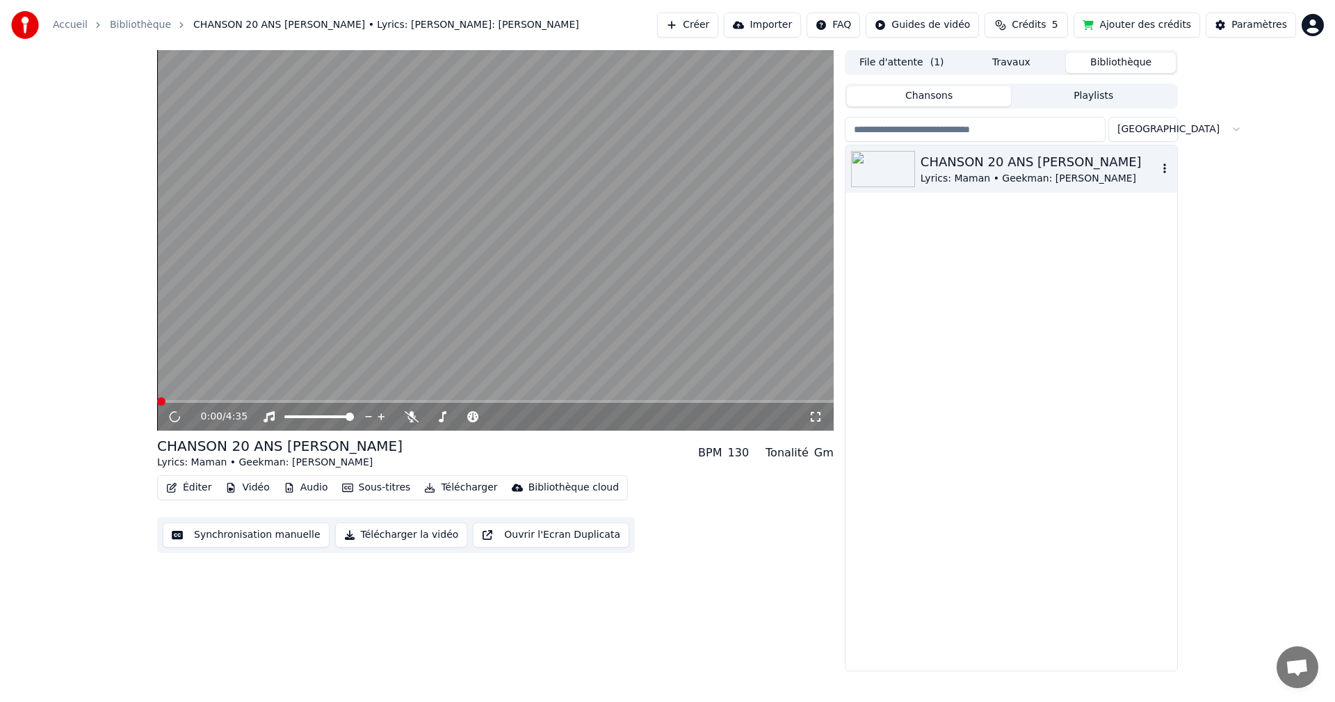
click at [1161, 168] on icon "button" at bounding box center [1165, 168] width 14 height 11
click at [916, 60] on button "File d'attente ( 1 )" at bounding box center [902, 63] width 110 height 20
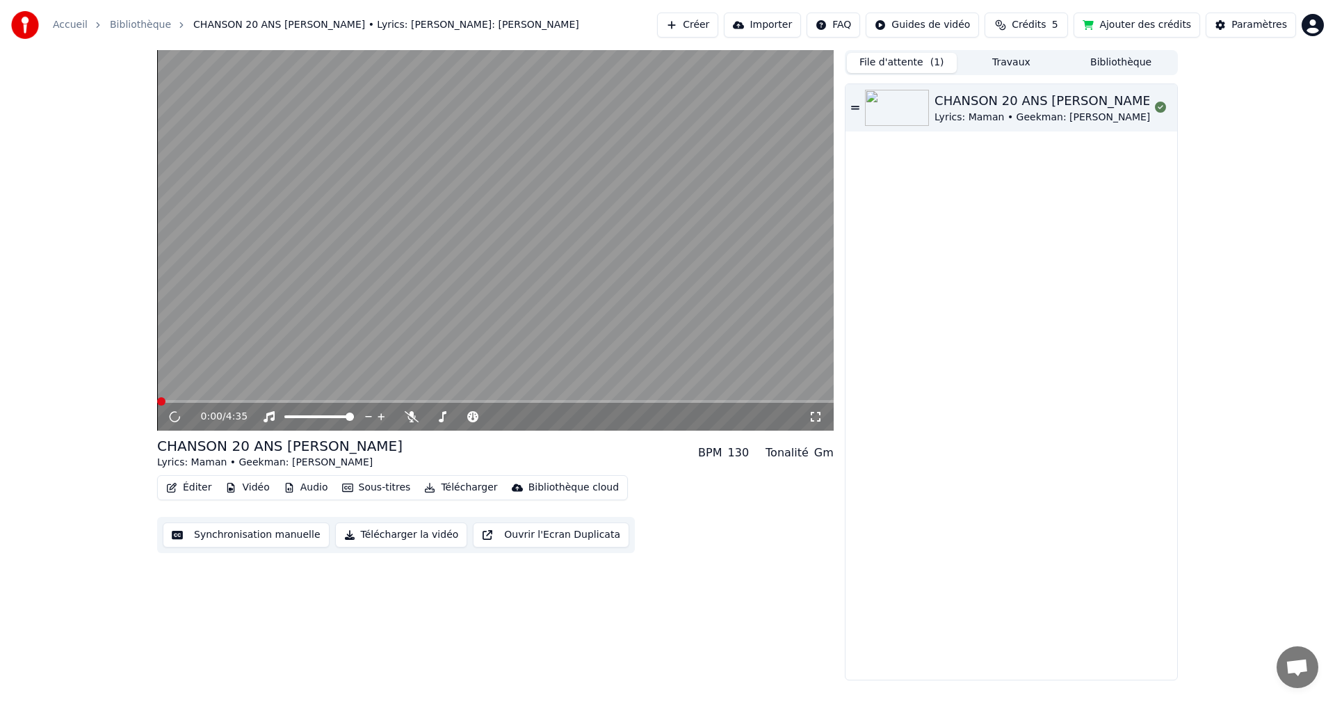
click at [995, 339] on div "CHANSON 20 ANS [PERSON_NAME] Lyrics: [PERSON_NAME]: [PERSON_NAME]" at bounding box center [1012, 381] width 332 height 595
click at [914, 96] on img at bounding box center [897, 108] width 64 height 36
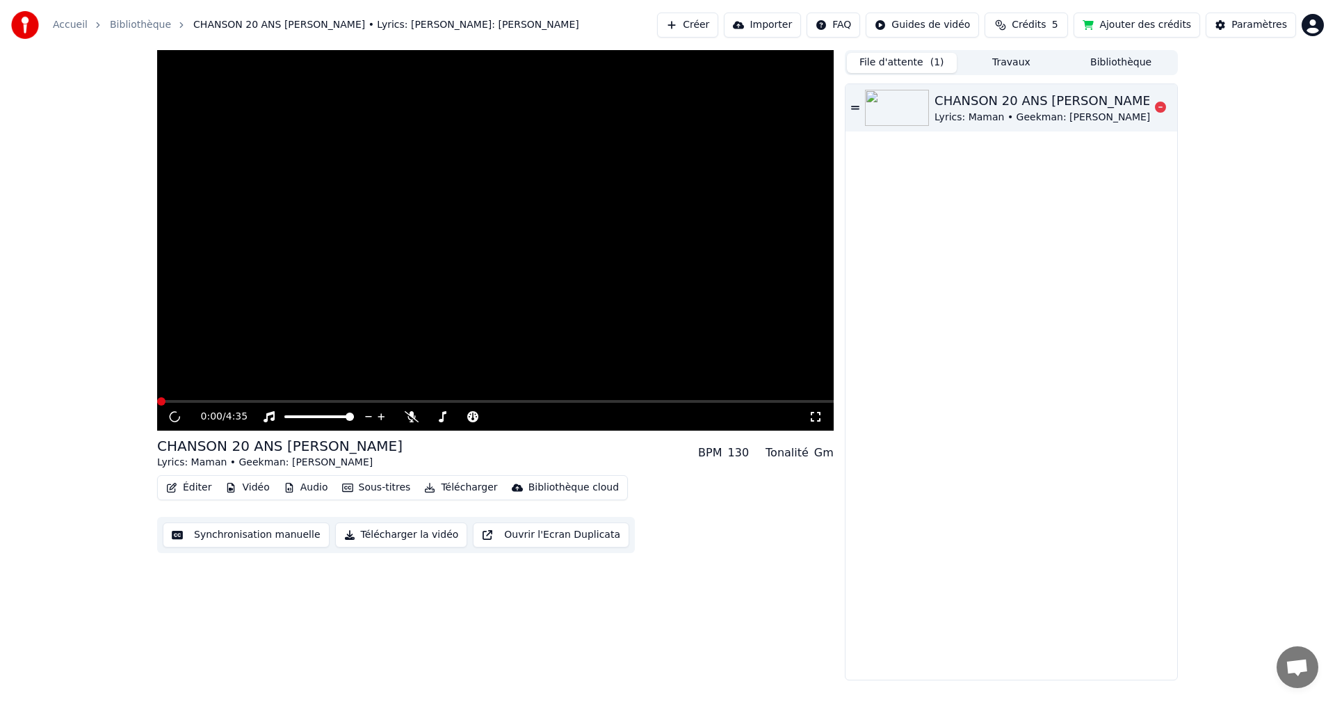
click at [914, 96] on img at bounding box center [897, 108] width 64 height 36
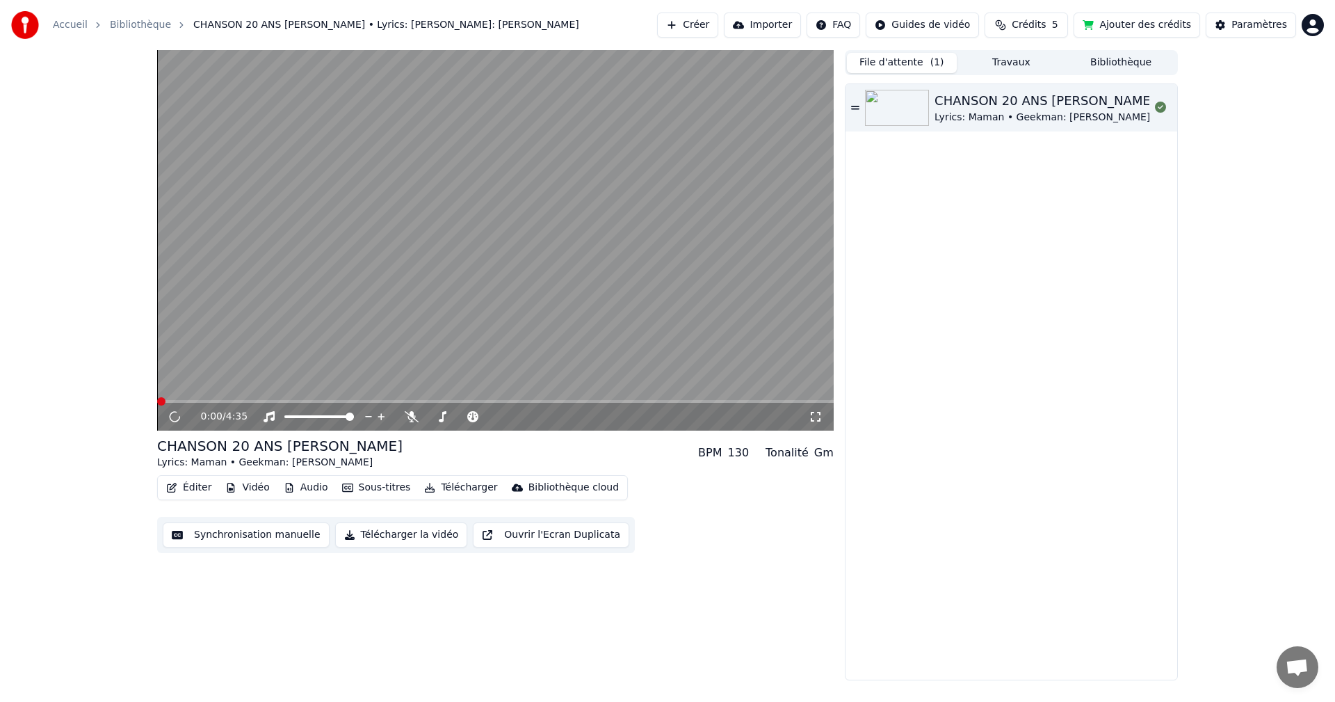
click at [1041, 25] on span "Crédits" at bounding box center [1029, 25] width 34 height 14
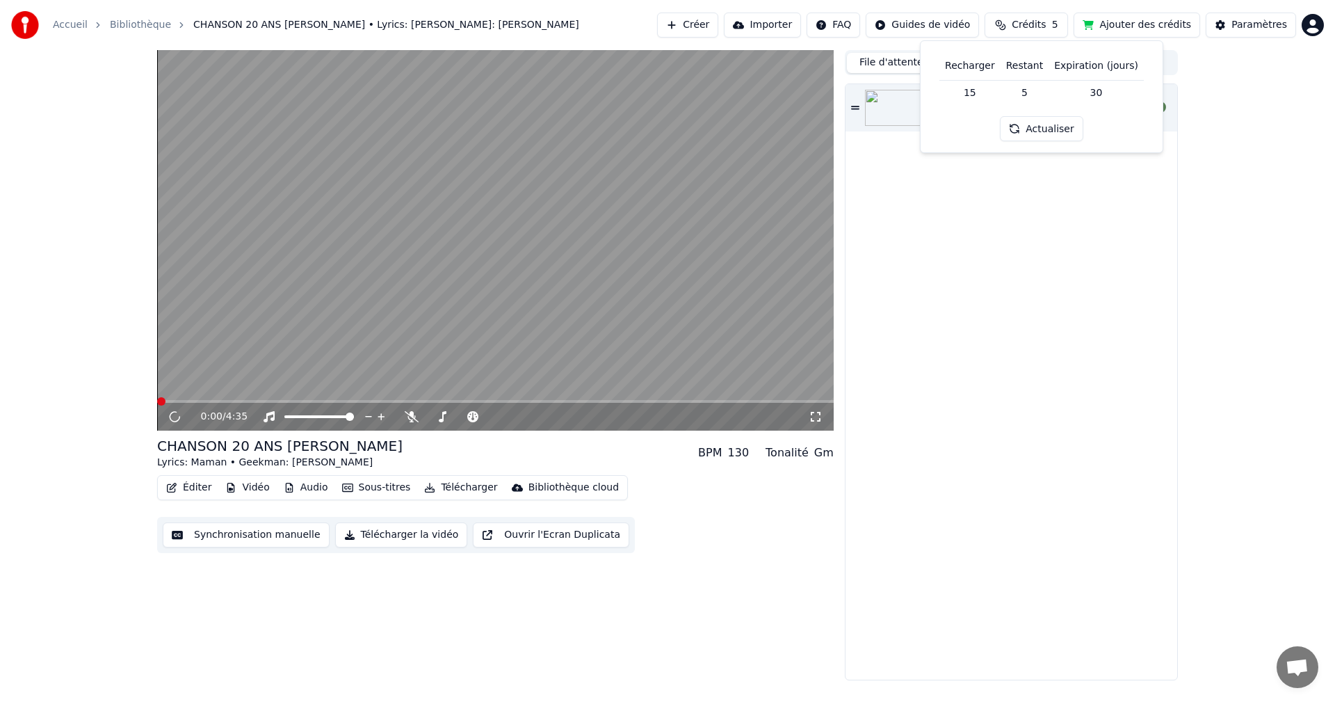
click at [976, 93] on td "15" at bounding box center [969, 92] width 61 height 25
click at [1033, 131] on button "Actualiser" at bounding box center [1041, 128] width 83 height 25
click at [1015, 282] on div "CHANSON 20 ANS [PERSON_NAME] Lyrics: [PERSON_NAME]: [PERSON_NAME]" at bounding box center [1012, 381] width 332 height 595
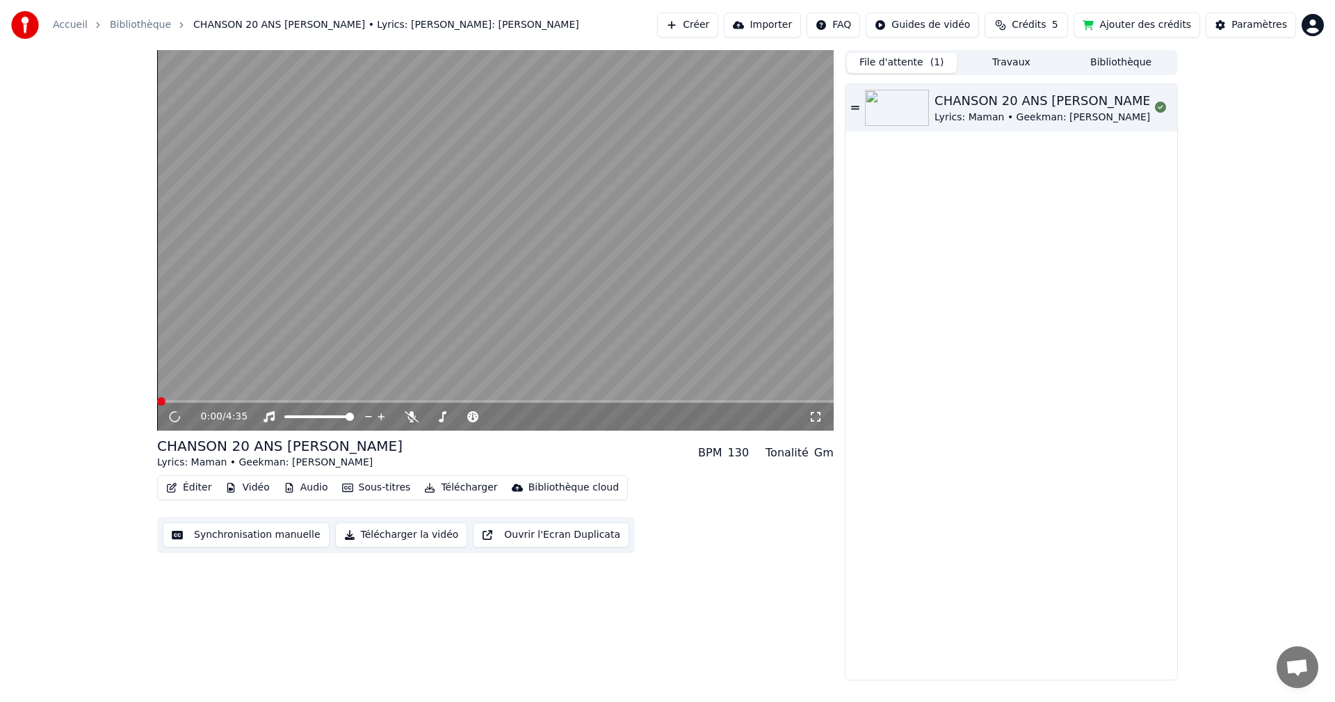
click at [818, 417] on icon at bounding box center [816, 416] width 14 height 11
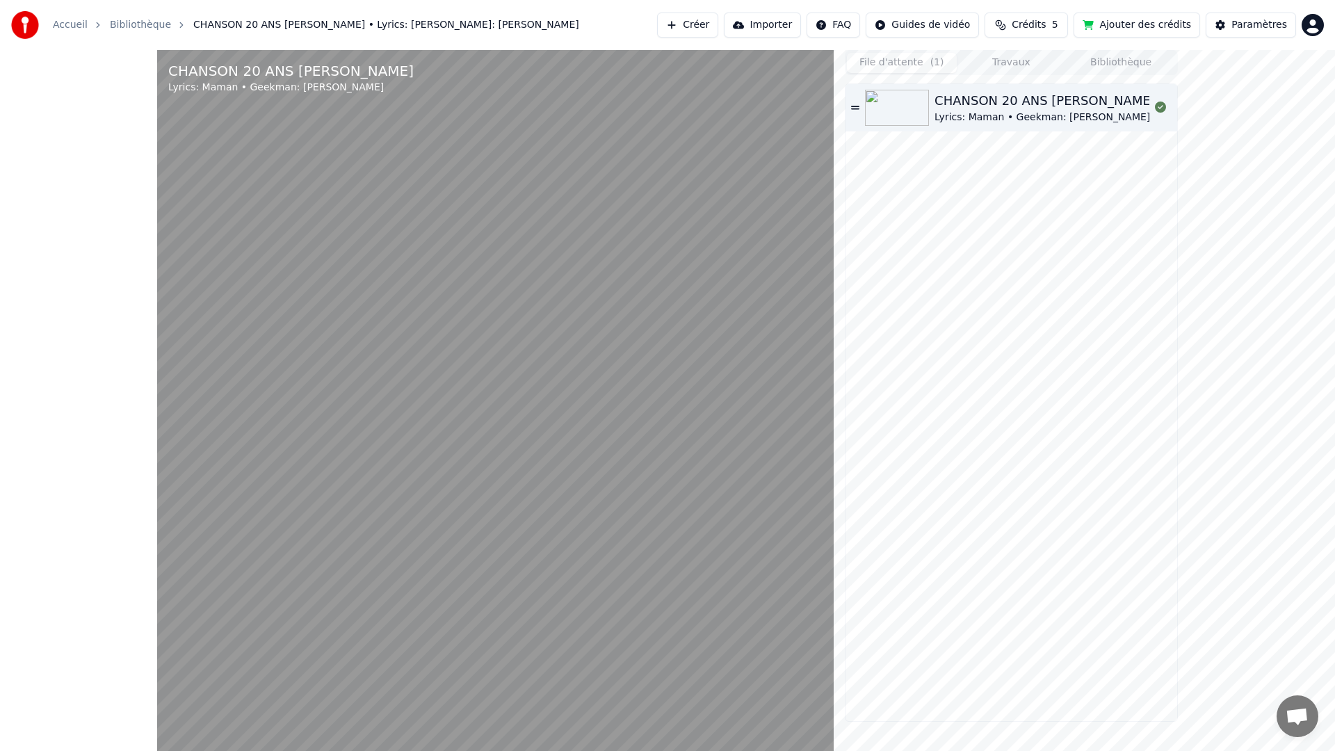
click at [816, 433] on video at bounding box center [495, 425] width 677 height 751
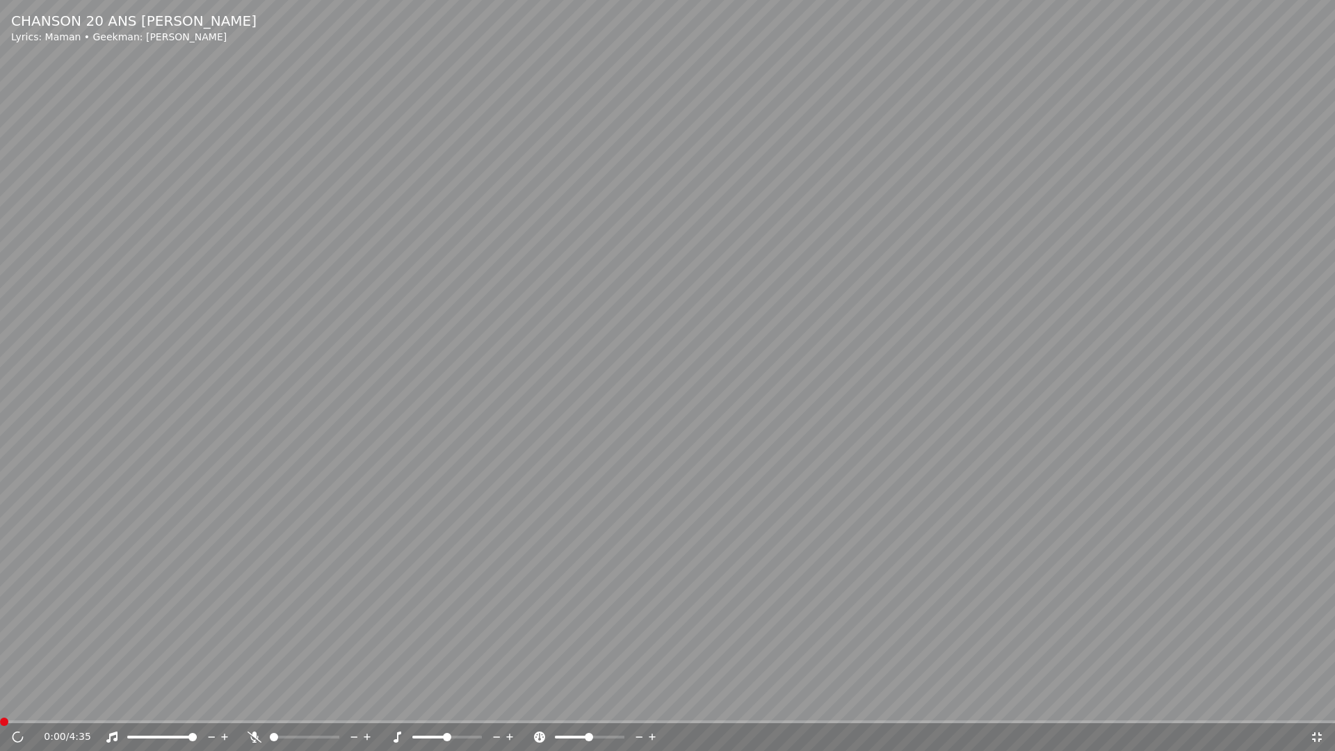
click at [192, 113] on video at bounding box center [667, 375] width 1335 height 751
click at [1315, 701] on icon at bounding box center [1317, 737] width 10 height 10
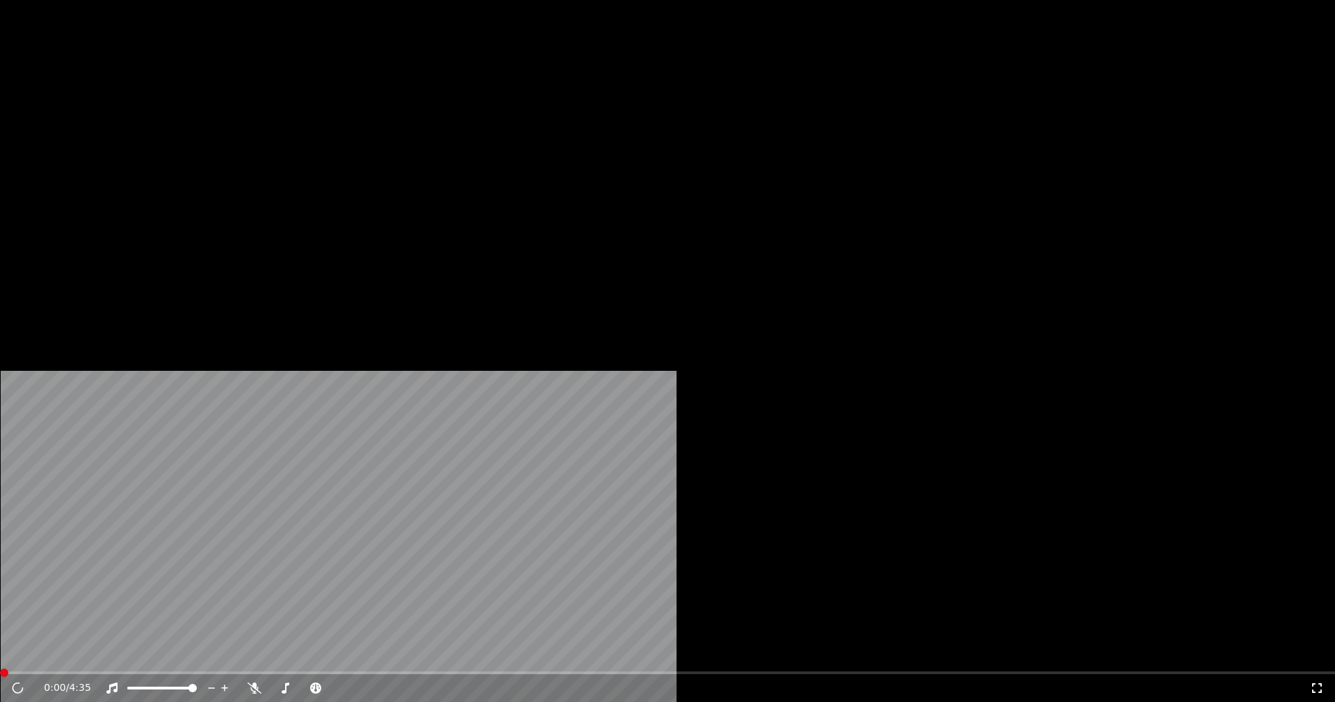
click at [241, 399] on video at bounding box center [667, 375] width 1335 height 751
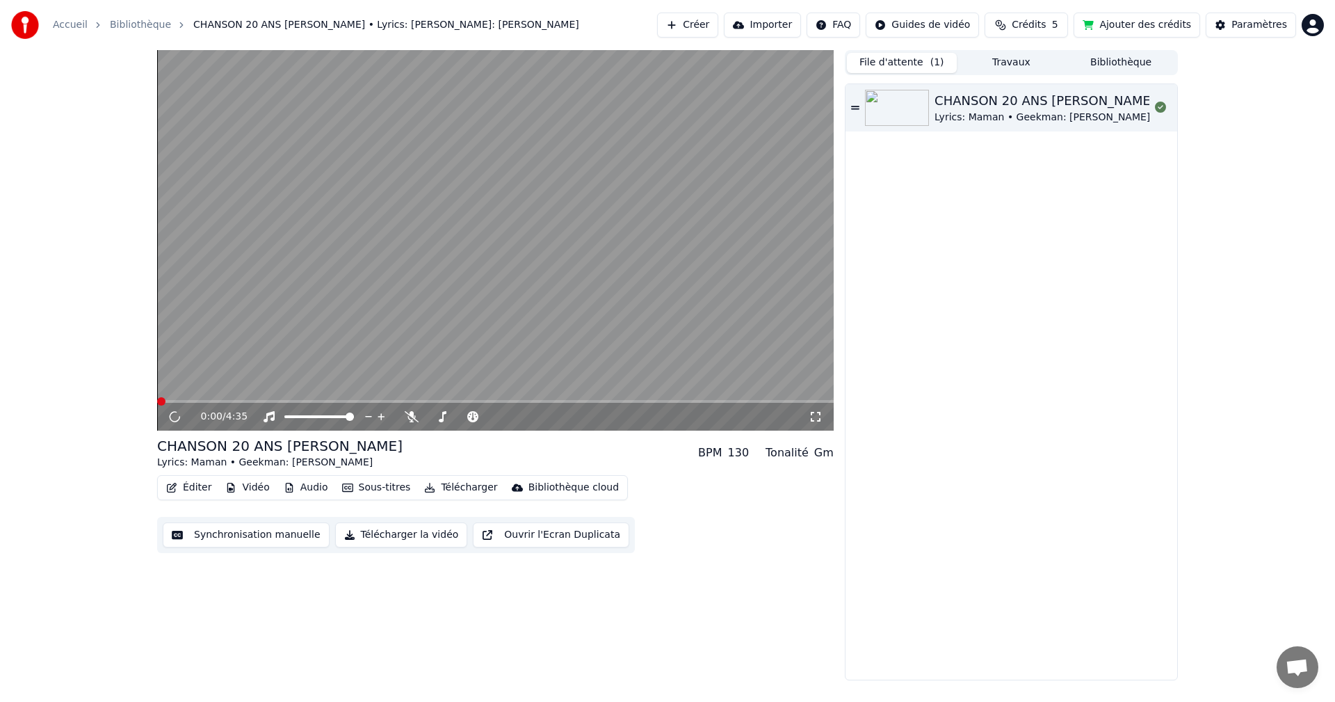
click at [244, 404] on div "0:00 / 4:35" at bounding box center [495, 417] width 677 height 28
click at [252, 401] on span at bounding box center [495, 401] width 677 height 3
click at [293, 401] on span at bounding box center [495, 401] width 677 height 3
click at [370, 401] on span at bounding box center [495, 401] width 677 height 3
click at [451, 399] on video at bounding box center [495, 240] width 677 height 380
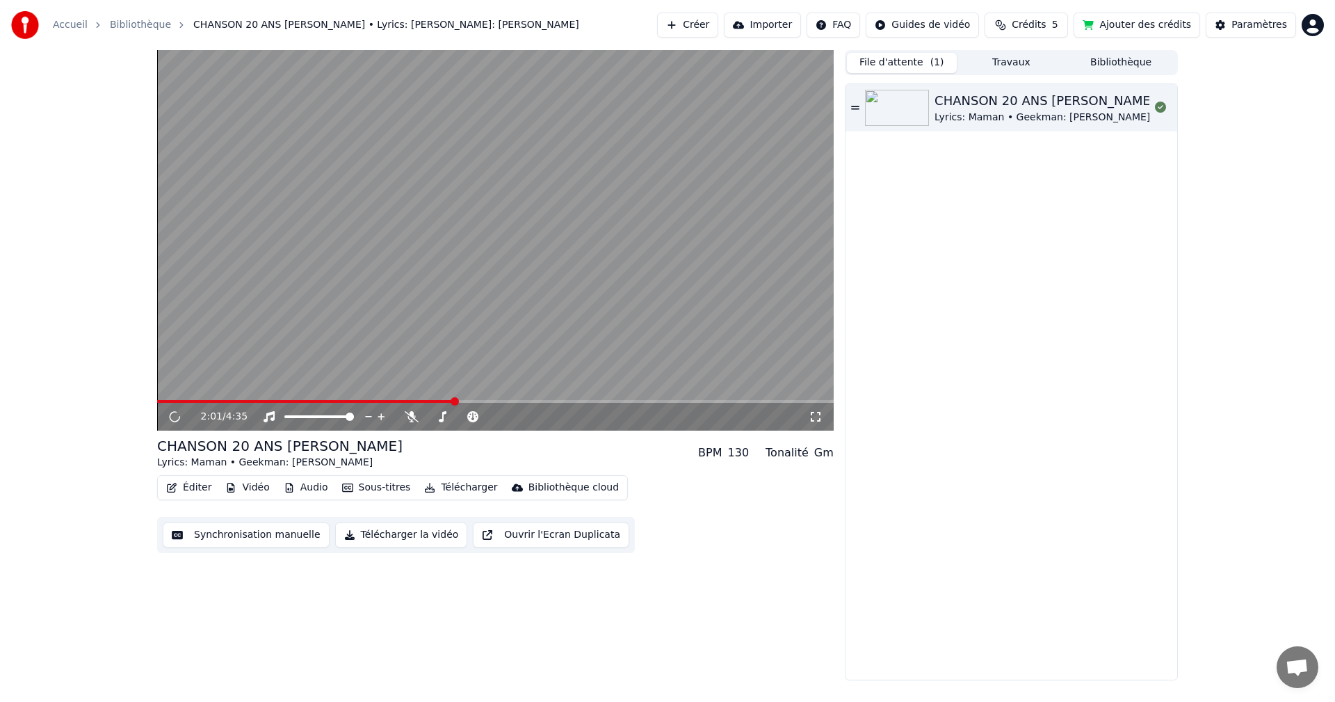
click at [454, 402] on span at bounding box center [495, 401] width 677 height 3
click at [809, 626] on div "2:01 / 4:35 CHANSON 20 ANS LOUIS Lyrics: Maman • Geekman: Juju BPM 130 Tonalité…" at bounding box center [495, 365] width 677 height 630
click at [157, 398] on span at bounding box center [161, 401] width 8 height 8
click at [752, 592] on div "0:00 / 4:35 CHANSON 20 ANS LOUIS Lyrics: Maman • Geekman: Juju BPM 130 Tonalité…" at bounding box center [495, 365] width 677 height 630
click at [665, 621] on div "0:00 / 4:35 CHANSON 20 ANS LOUIS Lyrics: Maman • Geekman: Juju BPM 130 Tonalité…" at bounding box center [495, 365] width 677 height 630
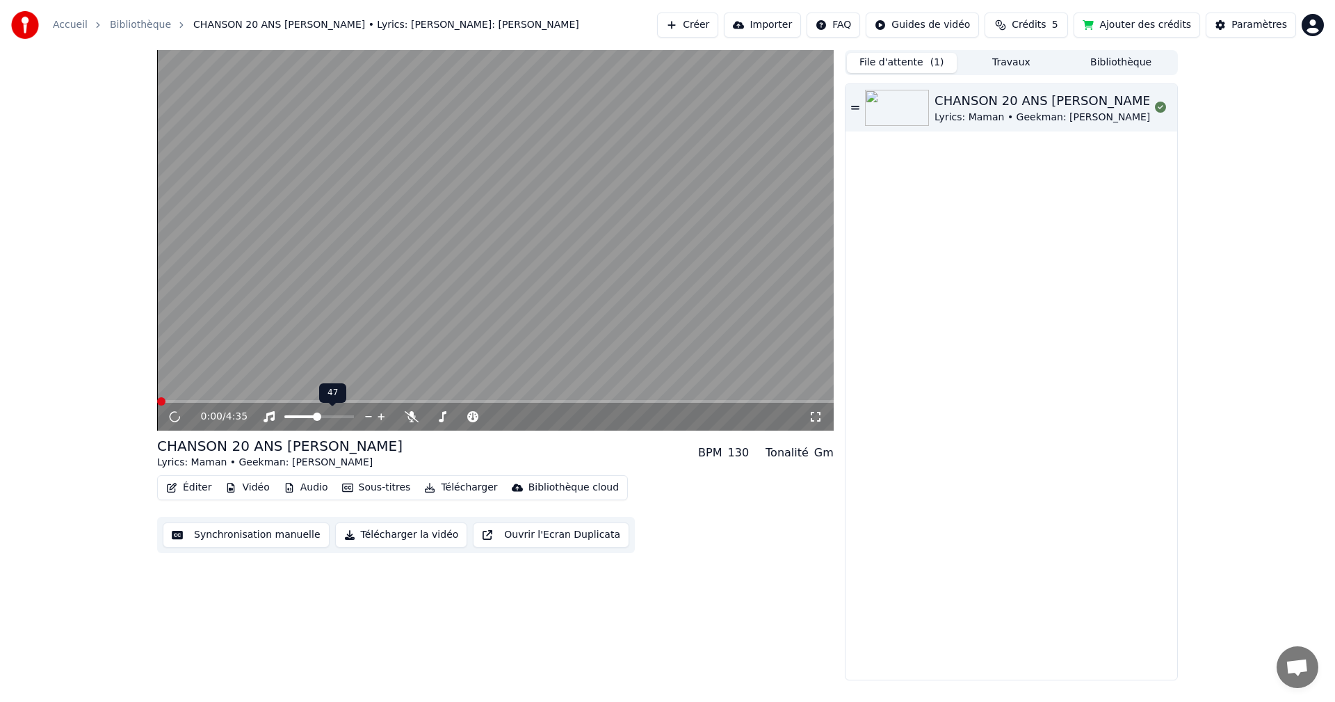
click at [317, 414] on span at bounding box center [317, 416] width 8 height 8
click at [354, 417] on span at bounding box center [350, 416] width 8 height 8
click at [583, 417] on icon at bounding box center [584, 416] width 7 height 7
click at [753, 531] on div "Éditer Vidéo Audio Sous-titres Télécharger Bibliothèque cloud Synchronisation m…" at bounding box center [495, 514] width 677 height 78
click at [138, 25] on link "Bibliothèque" at bounding box center [140, 25] width 61 height 14
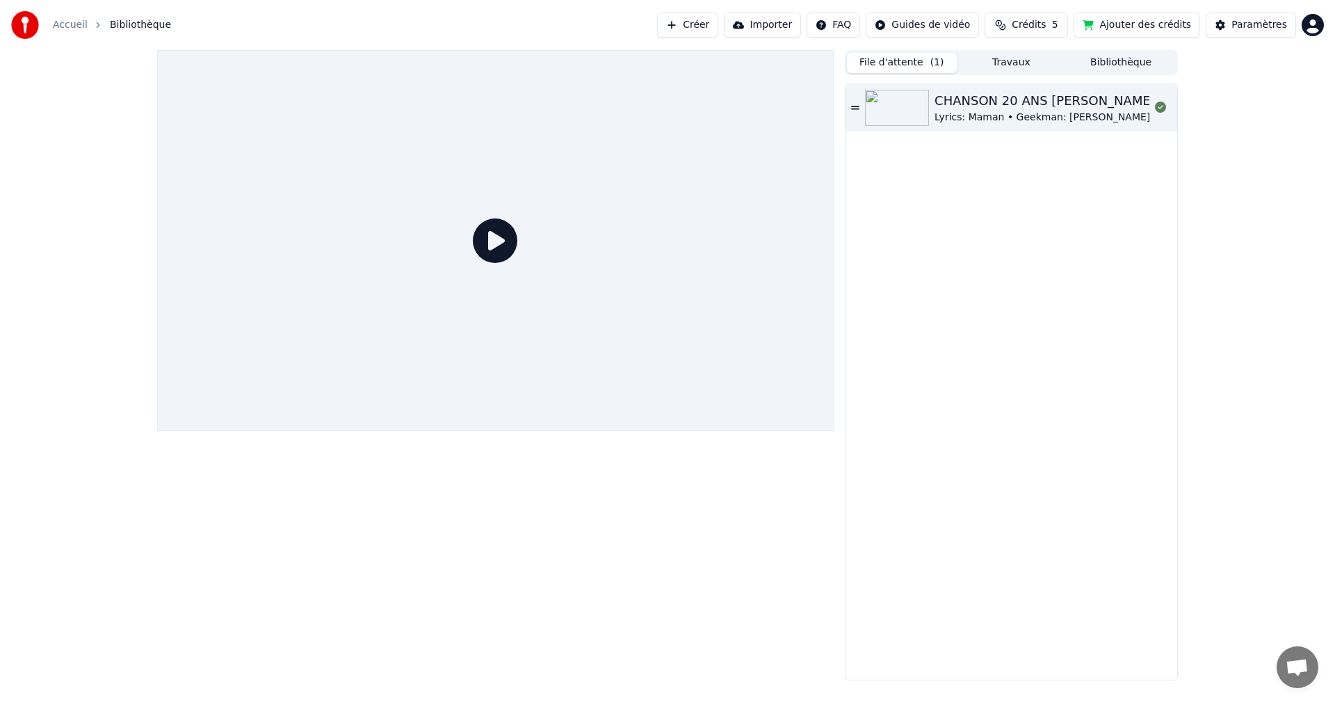
click at [616, 276] on div at bounding box center [495, 240] width 677 height 380
click at [930, 111] on div at bounding box center [900, 108] width 70 height 36
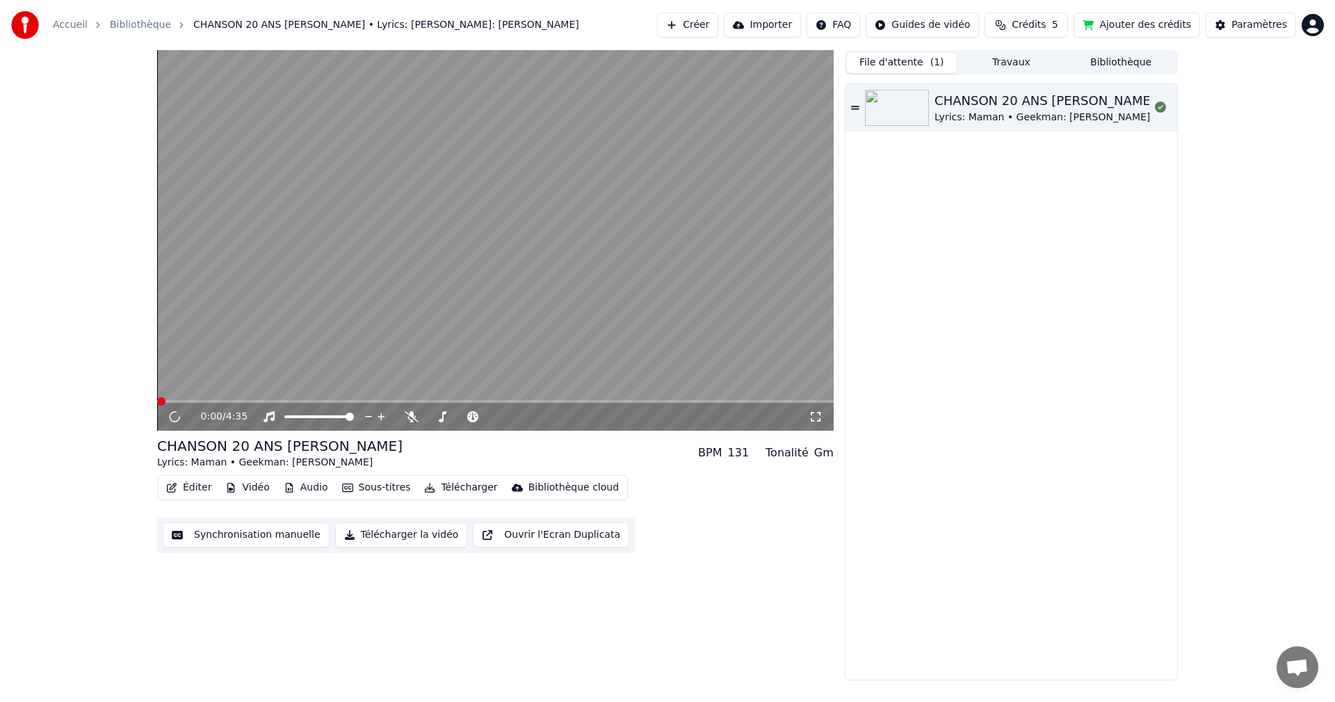
click at [999, 248] on div "CHANSON 20 ANS [PERSON_NAME] Lyrics: [PERSON_NAME]: [PERSON_NAME]" at bounding box center [1012, 381] width 332 height 595
click at [1270, 26] on div "Paramètres" at bounding box center [1260, 25] width 56 height 14
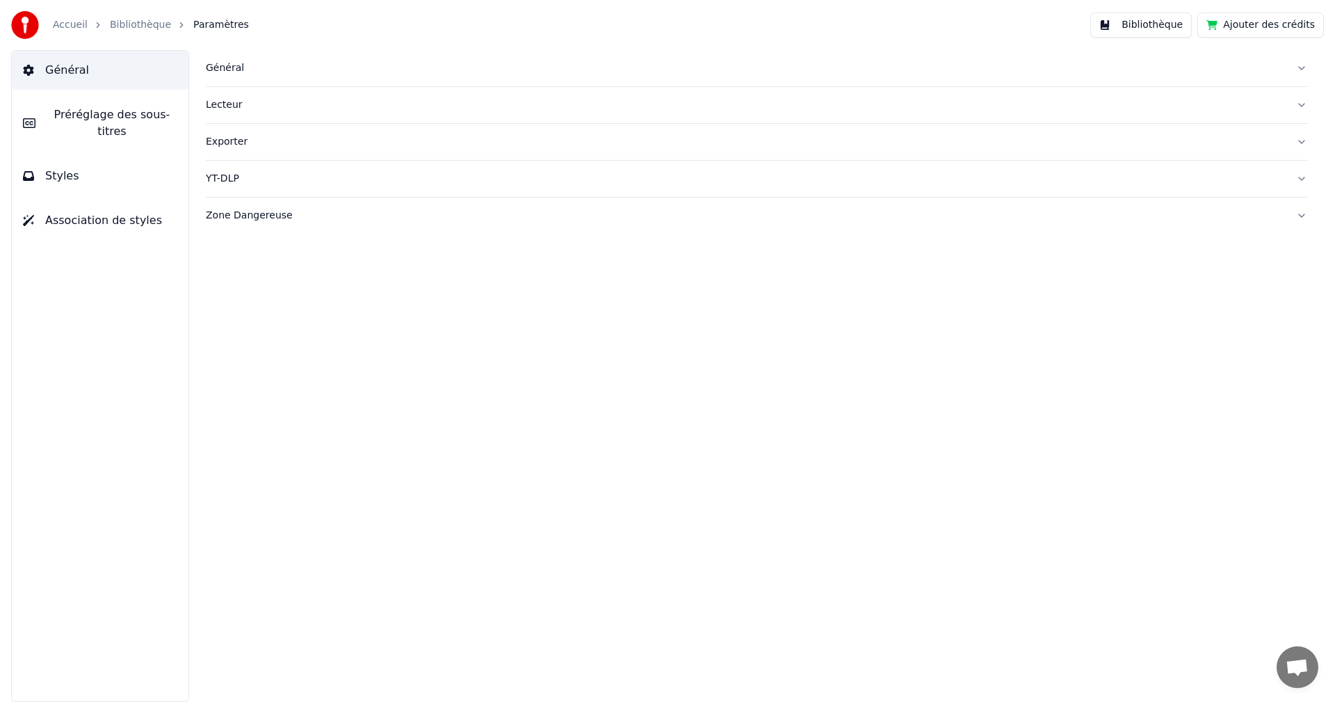
click at [234, 71] on div "Général" at bounding box center [745, 68] width 1079 height 14
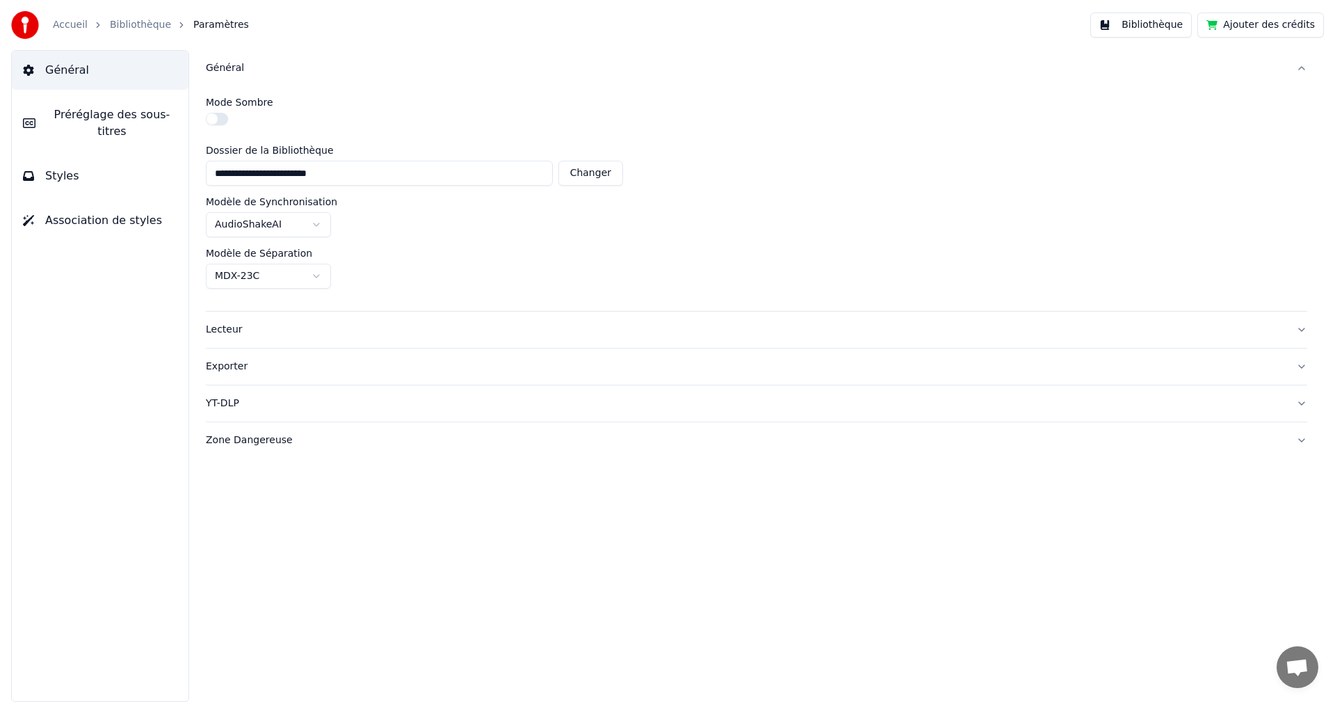
click at [234, 71] on div "Général" at bounding box center [745, 68] width 1079 height 14
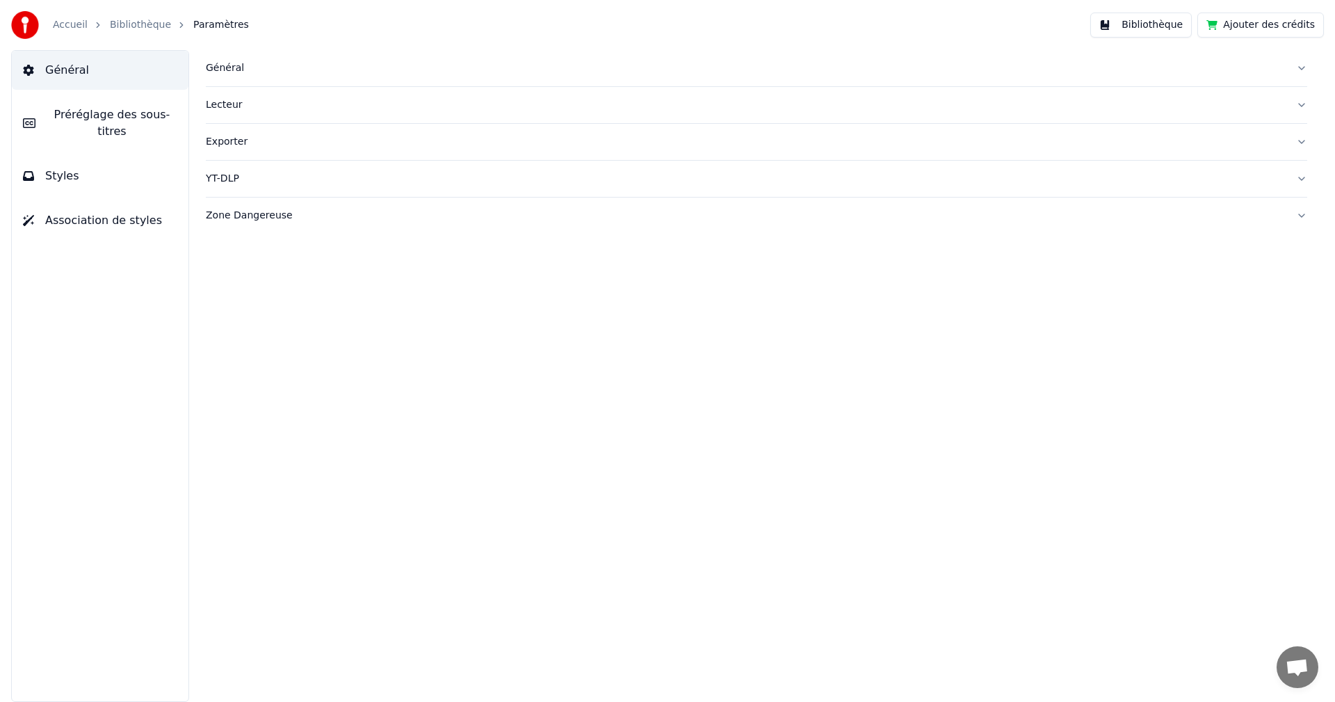
click at [221, 104] on div "Lecteur" at bounding box center [745, 105] width 1079 height 14
click at [214, 140] on div "Exporter" at bounding box center [745, 142] width 1079 height 14
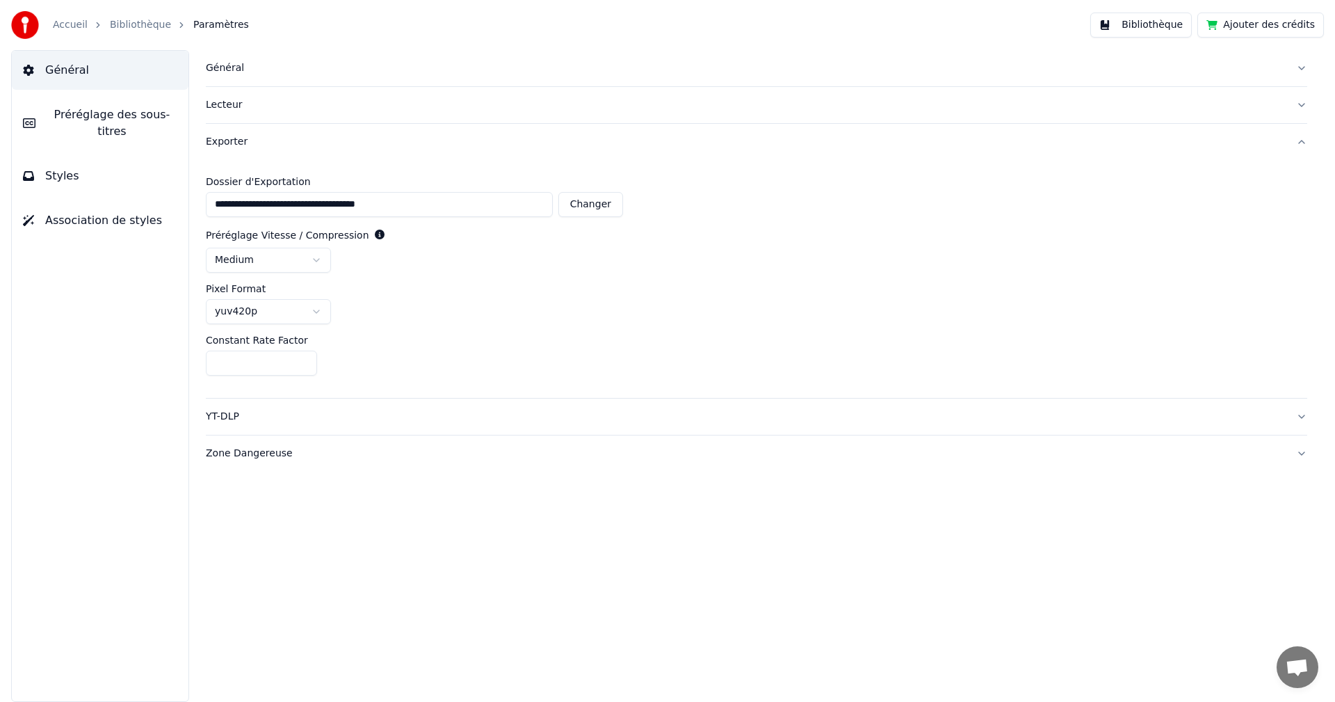
click at [215, 139] on div "Exporter" at bounding box center [745, 142] width 1079 height 14
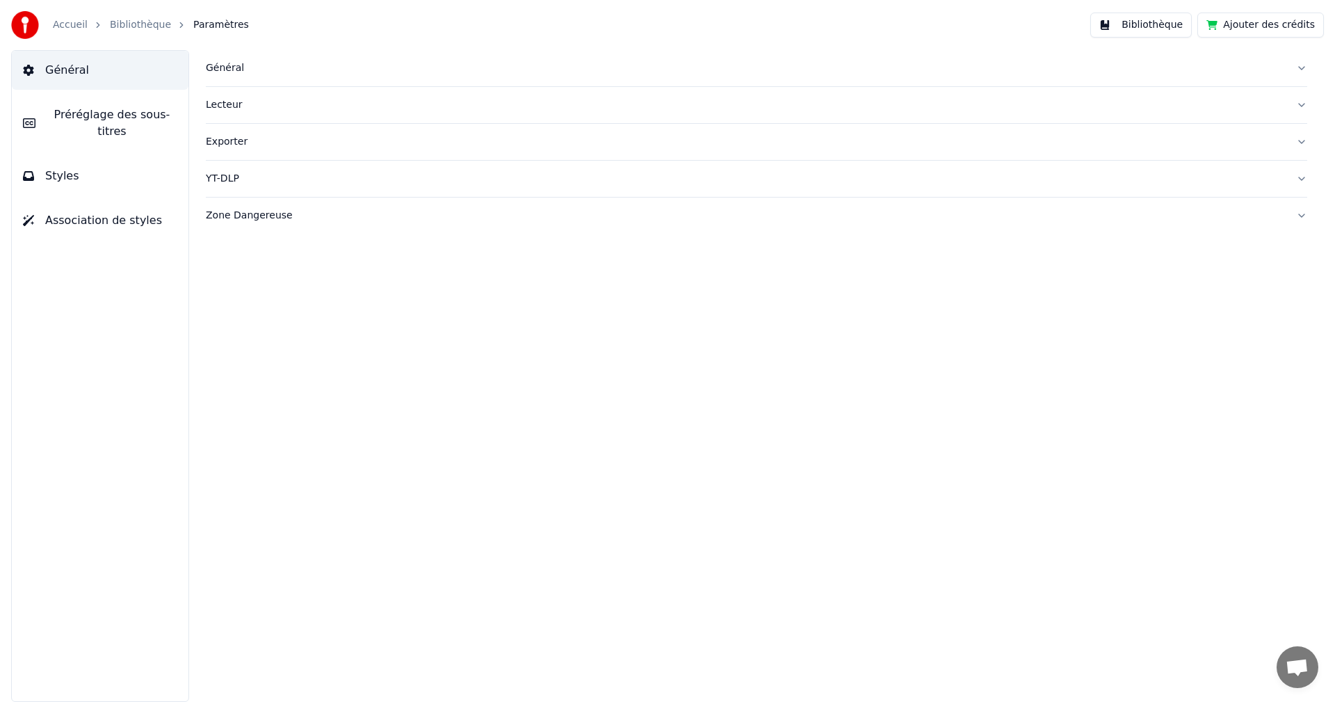
click at [215, 177] on div "YT-DLP" at bounding box center [745, 179] width 1079 height 14
click at [233, 333] on div "Zone Dangereuse" at bounding box center [745, 336] width 1079 height 14
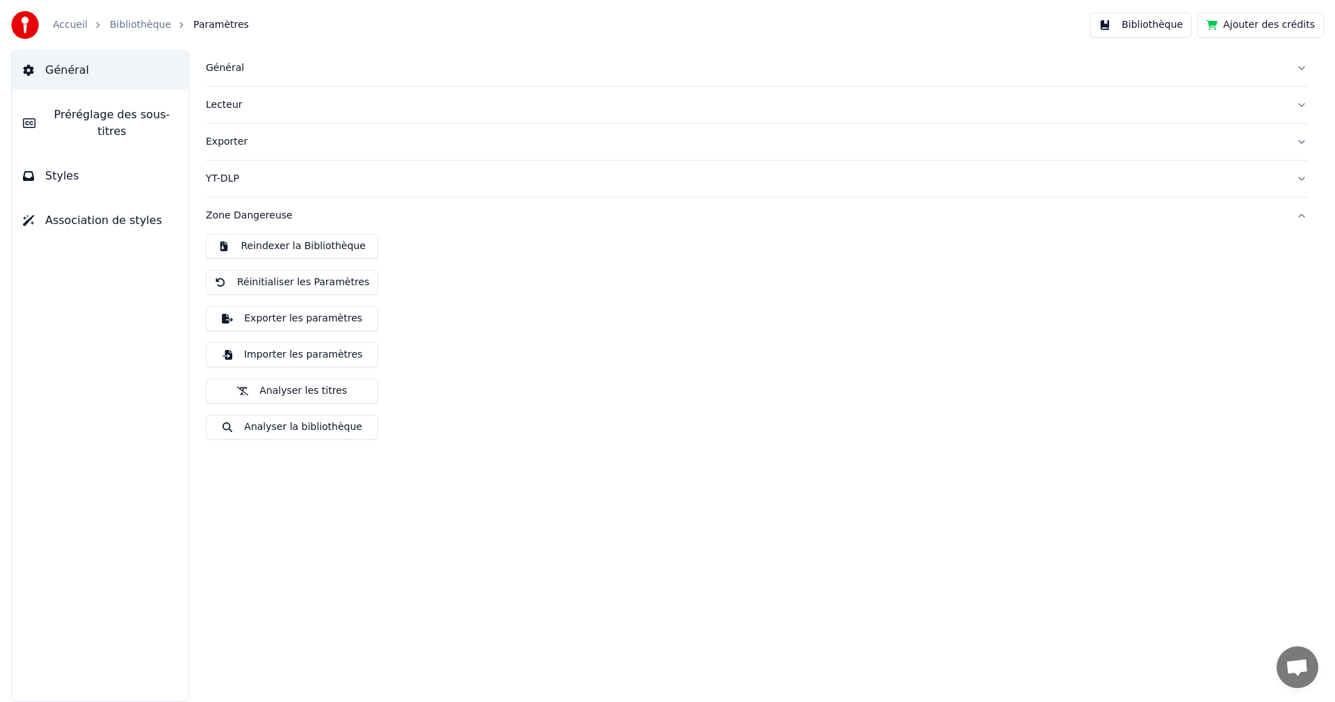
click at [142, 25] on link "Bibliothèque" at bounding box center [140, 25] width 61 height 14
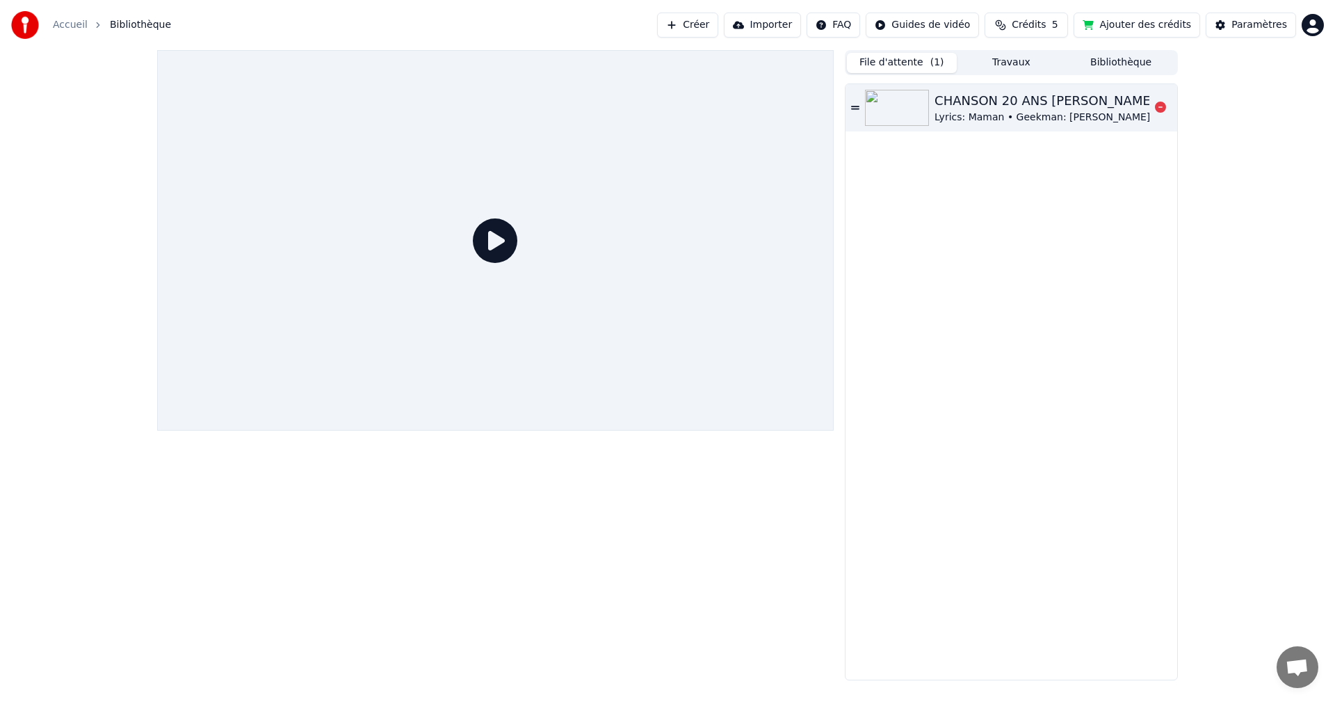
click at [971, 117] on div "Lyrics: Maman • Geekman: [PERSON_NAME]" at bounding box center [1045, 118] width 221 height 14
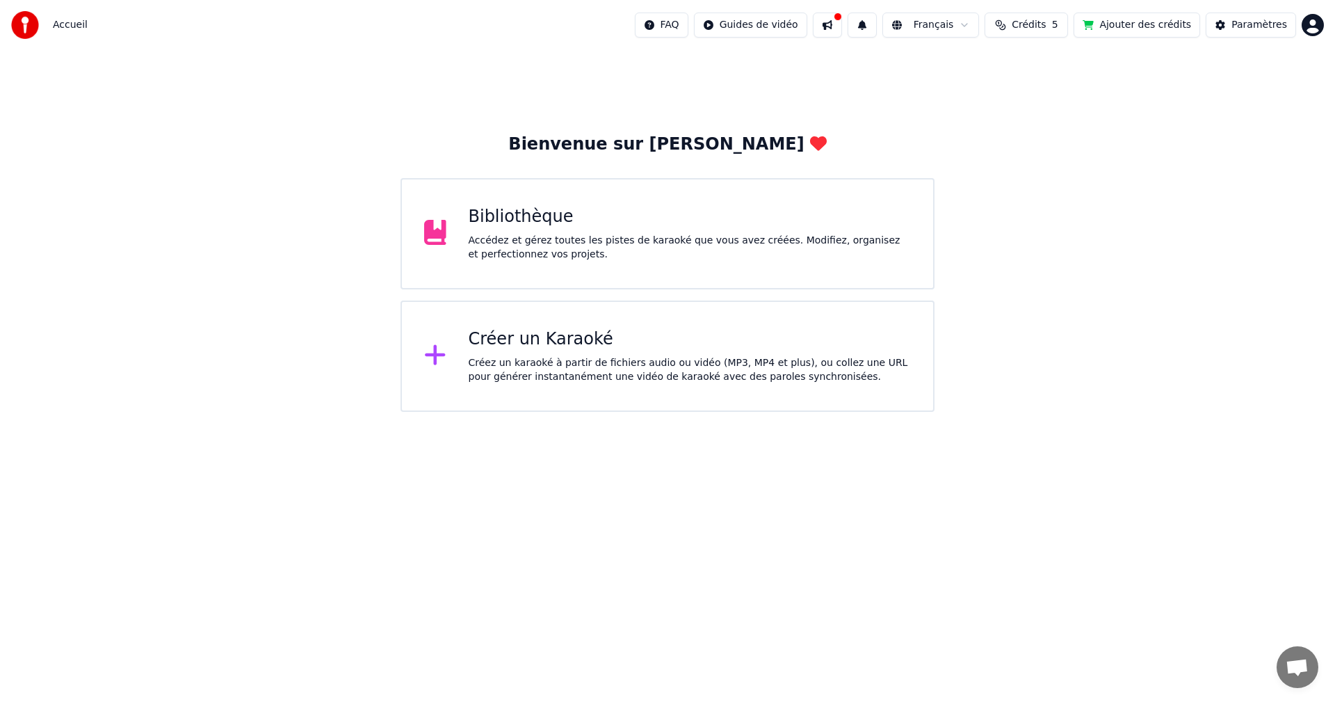
click at [632, 243] on div "Accédez et gérez toutes les pistes de karaoké que vous avez créées. Modifiez, o…" at bounding box center [690, 248] width 443 height 28
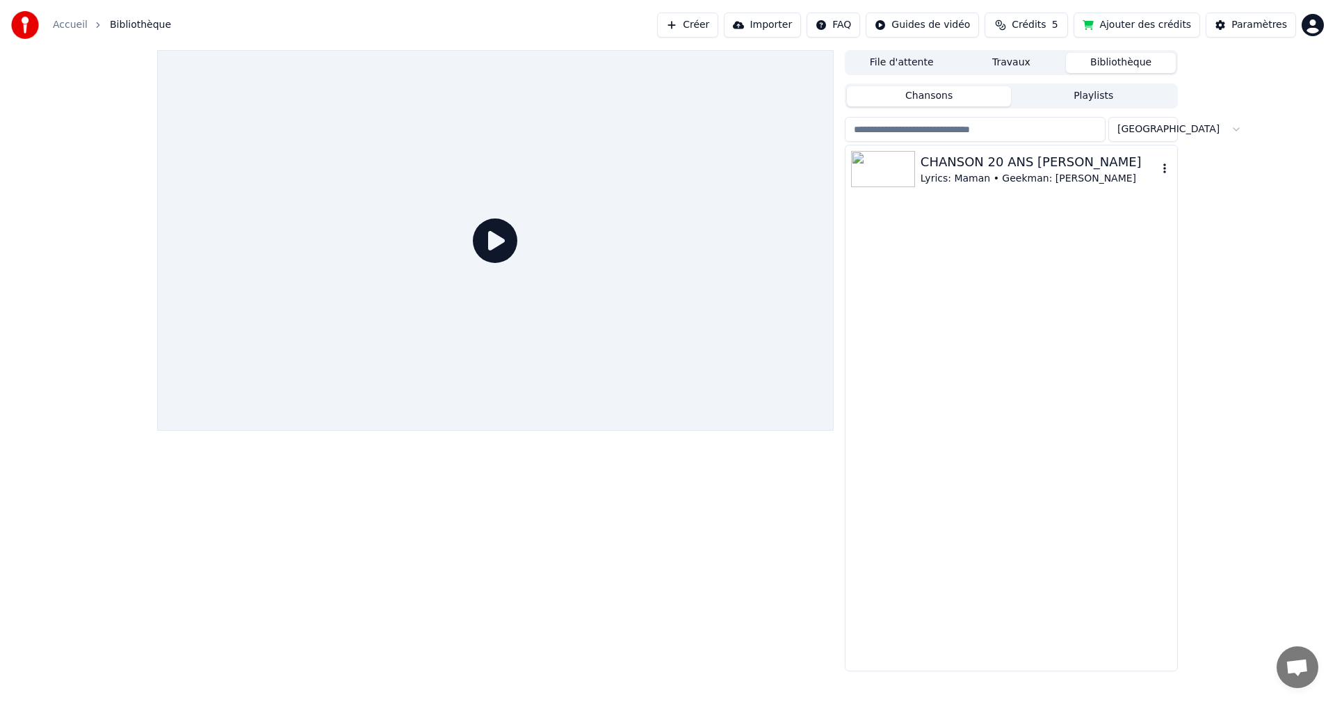
click at [903, 175] on img at bounding box center [883, 169] width 64 height 36
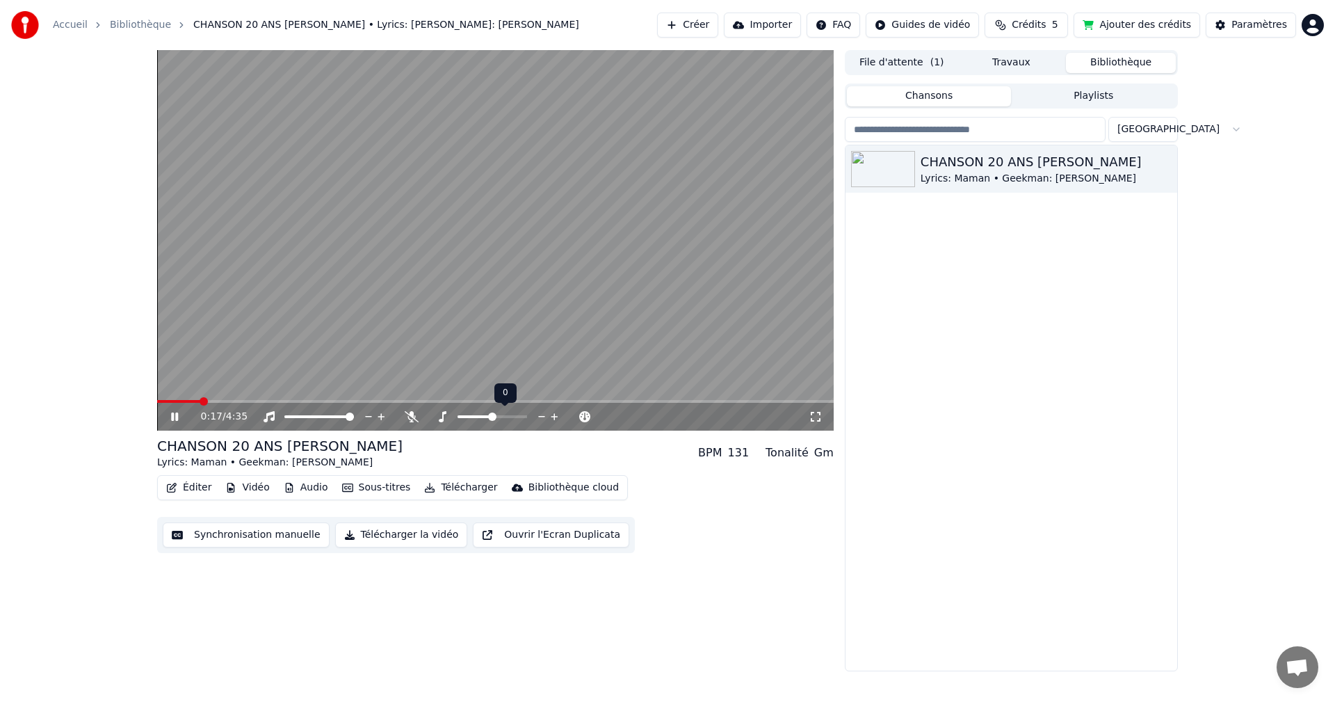
click at [540, 418] on icon at bounding box center [541, 417] width 13 height 14
click at [551, 413] on icon at bounding box center [554, 417] width 13 height 14
click at [471, 414] on icon at bounding box center [472, 416] width 11 height 11
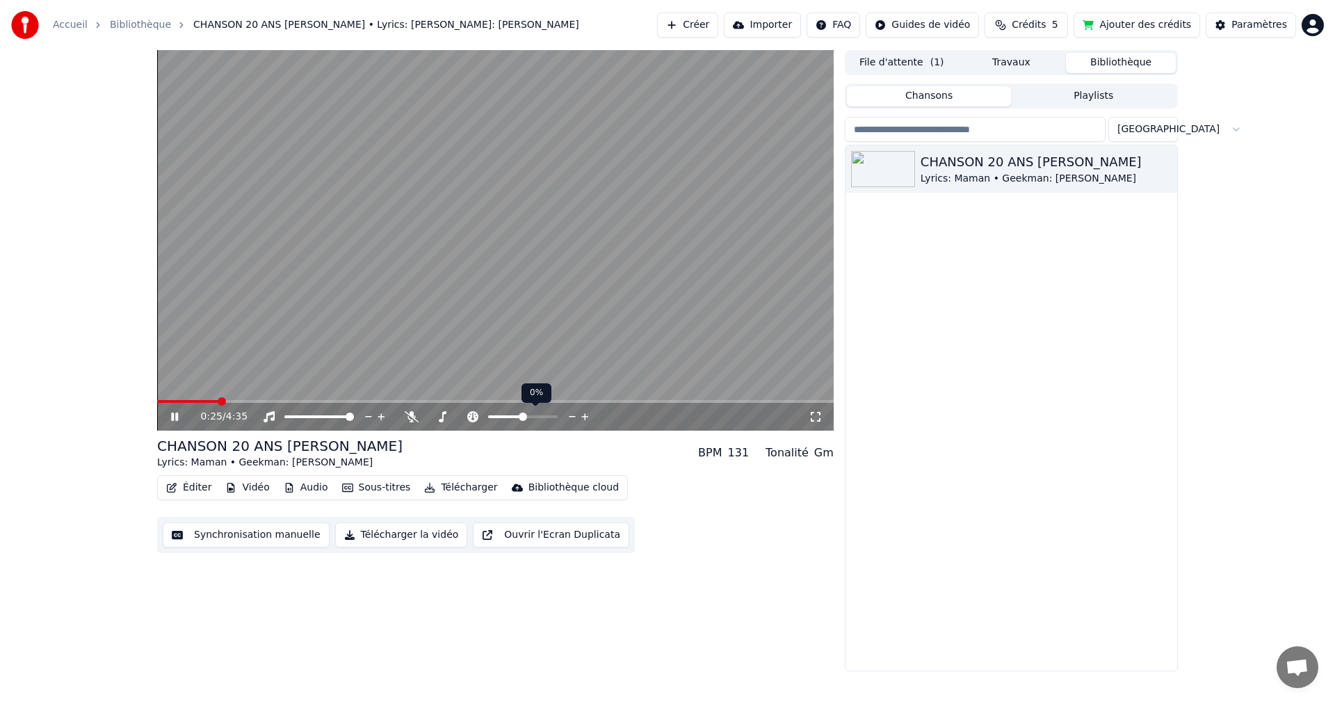
click at [572, 415] on icon at bounding box center [572, 417] width 13 height 14
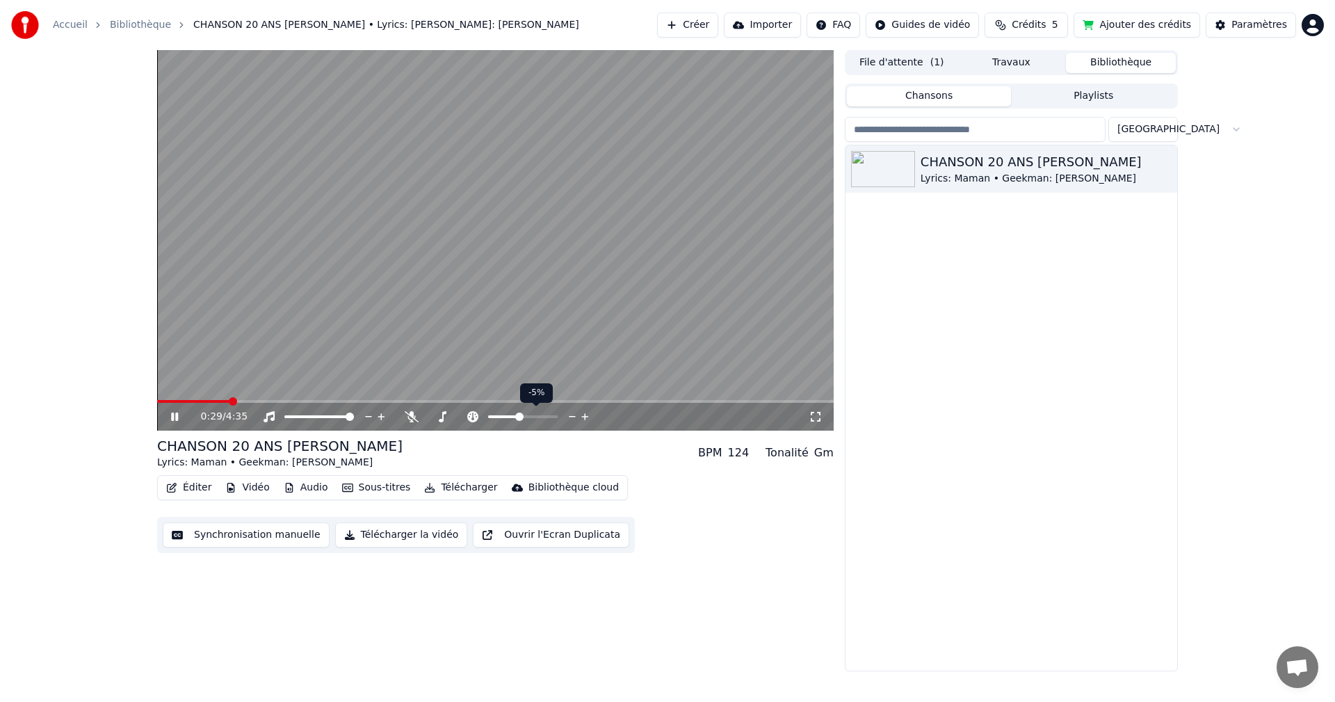
click at [572, 415] on icon at bounding box center [572, 417] width 13 height 14
click at [586, 416] on icon at bounding box center [584, 416] width 7 height 7
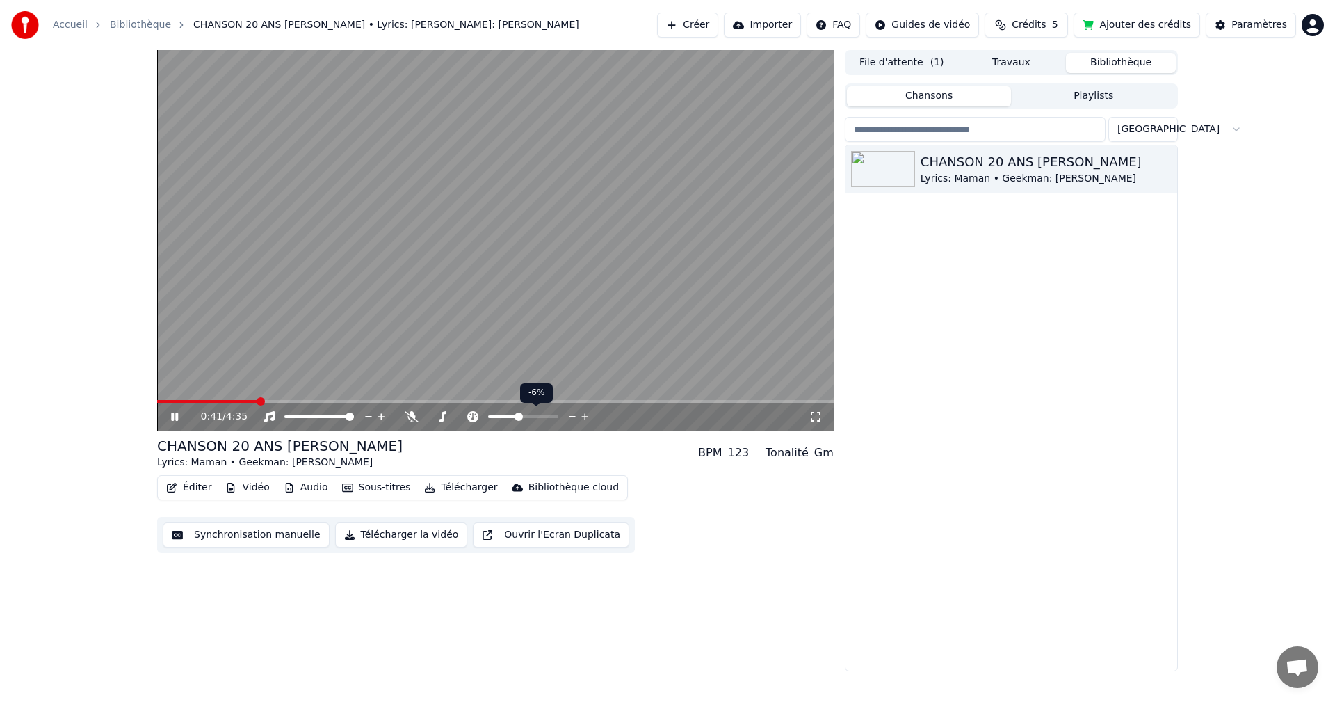
click at [586, 416] on icon at bounding box center [584, 416] width 7 height 7
click at [196, 487] on button "Éditer" at bounding box center [189, 487] width 56 height 19
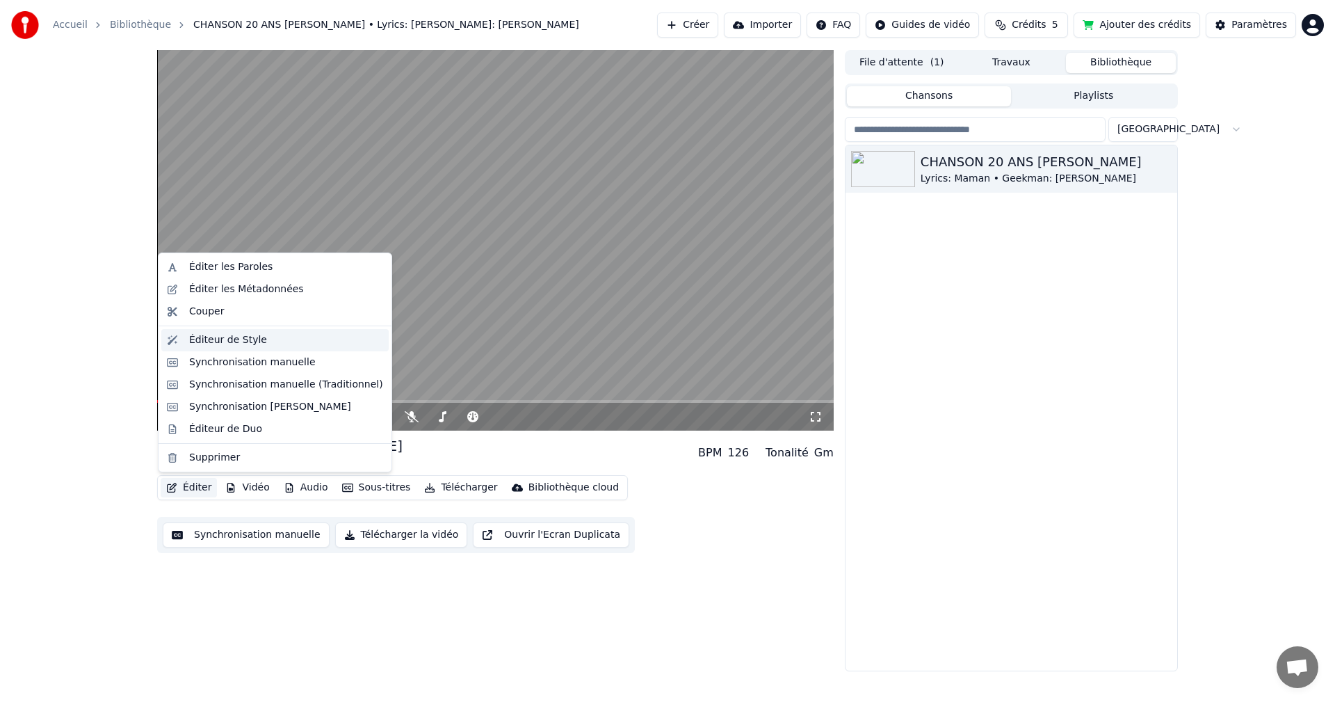
click at [248, 339] on div "Éditeur de Style" at bounding box center [228, 340] width 78 height 14
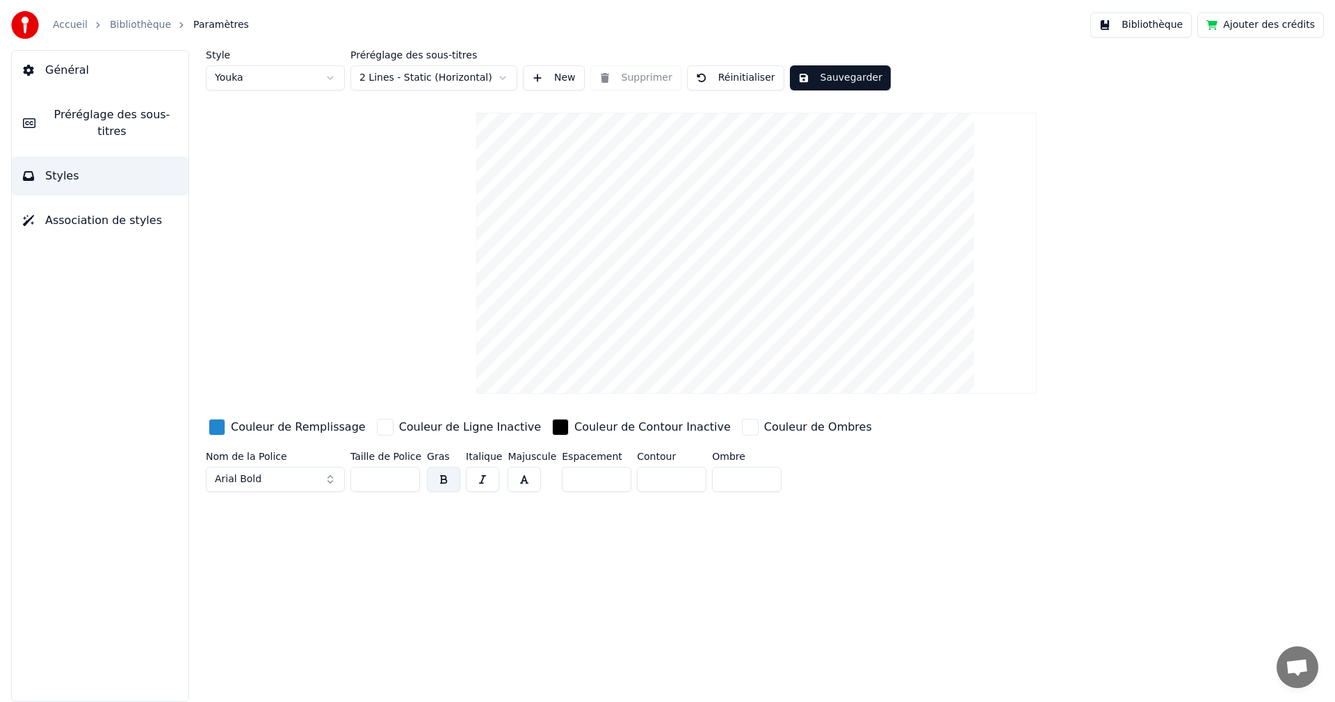
click at [71, 118] on span "Préréglage des sous-titres" at bounding box center [112, 122] width 131 height 33
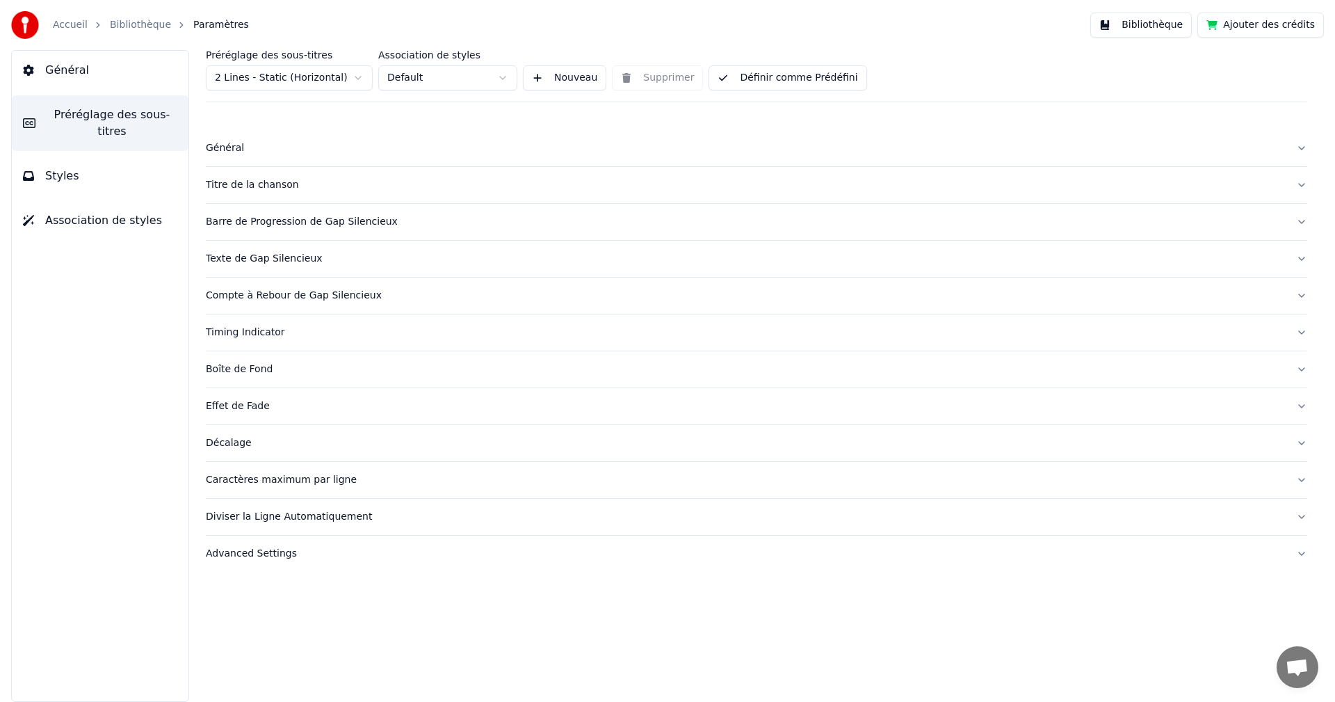
click at [314, 80] on html "Accueil Bibliothèque Paramètres Bibliothèque Ajouter des crédits Général Prérég…" at bounding box center [667, 351] width 1335 height 702
click at [289, 485] on div "Caractères maximum par ligne" at bounding box center [745, 480] width 1079 height 14
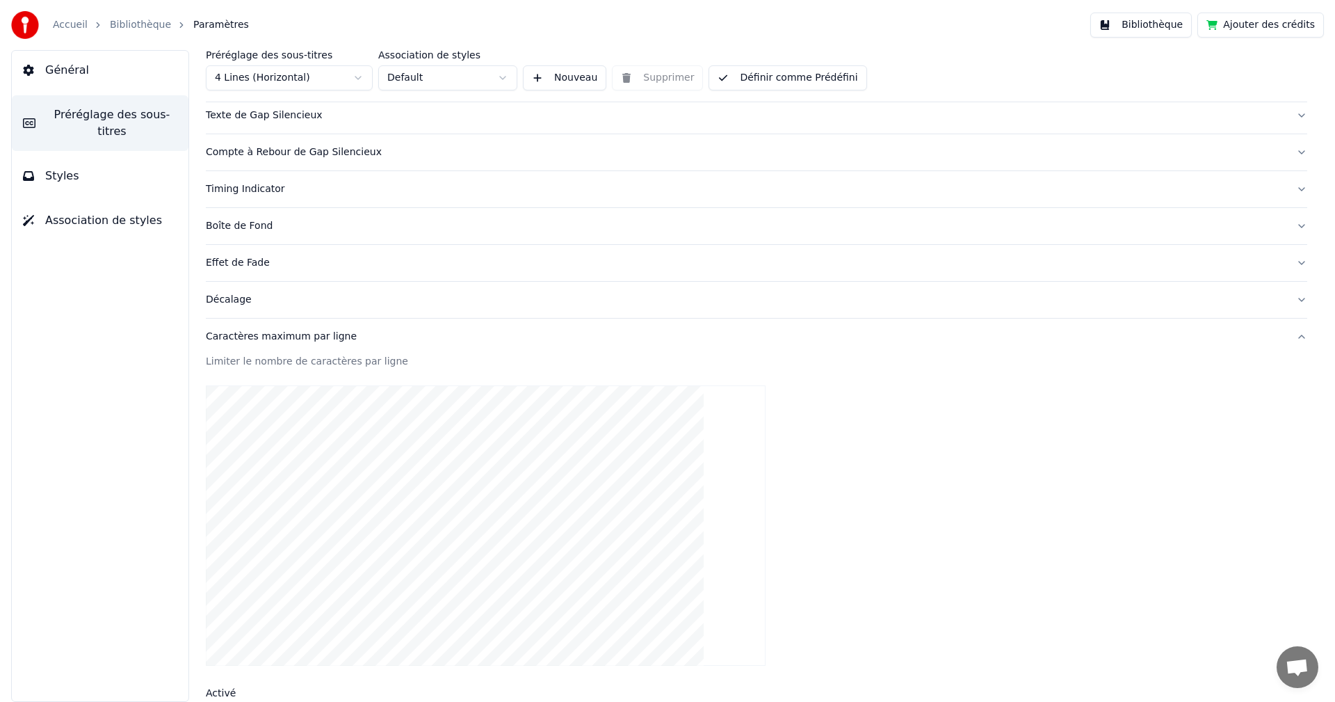
scroll to position [348, 0]
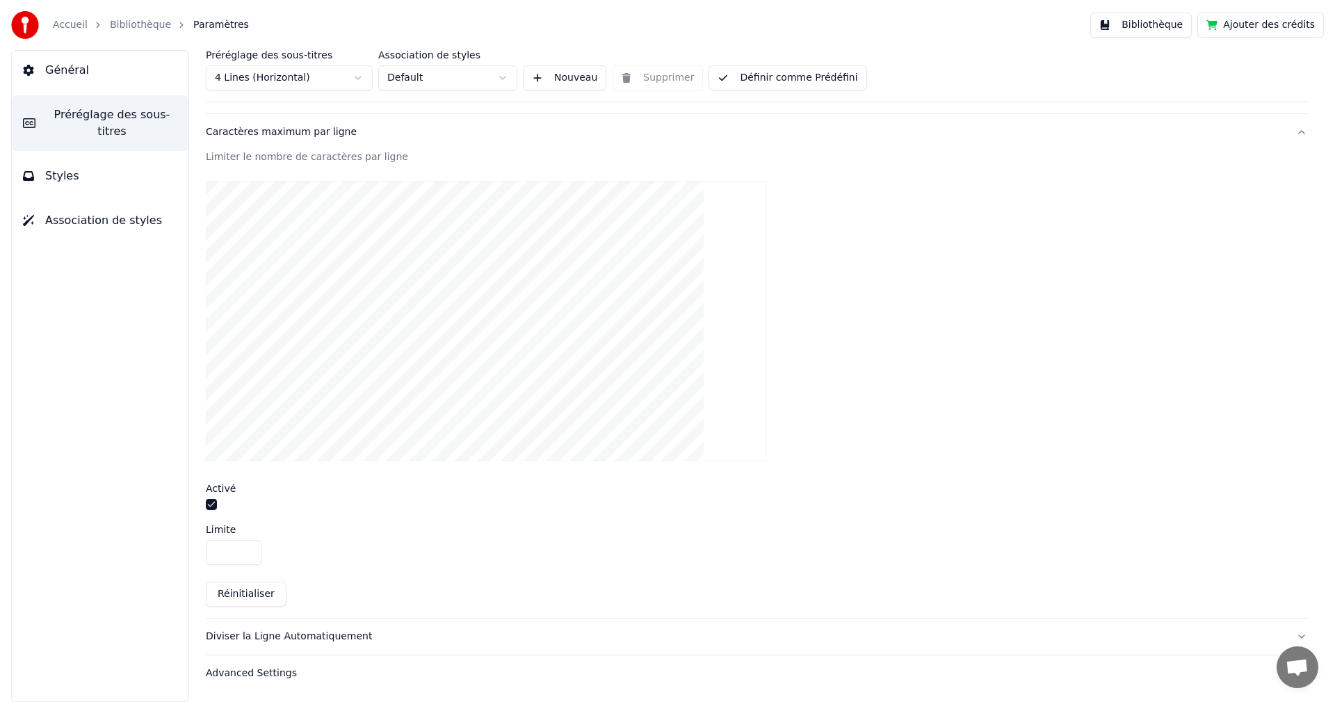
drag, startPoint x: 242, startPoint y: 550, endPoint x: 232, endPoint y: 544, distance: 12.2
click at [206, 549] on input "**" at bounding box center [234, 552] width 56 height 25
drag, startPoint x: 236, startPoint y: 550, endPoint x: 166, endPoint y: 538, distance: 71.2
click at [166, 538] on div "Général Préréglage des sous-titres Styles Association de styles Préréglage des …" at bounding box center [667, 376] width 1335 height 652
type input "**"
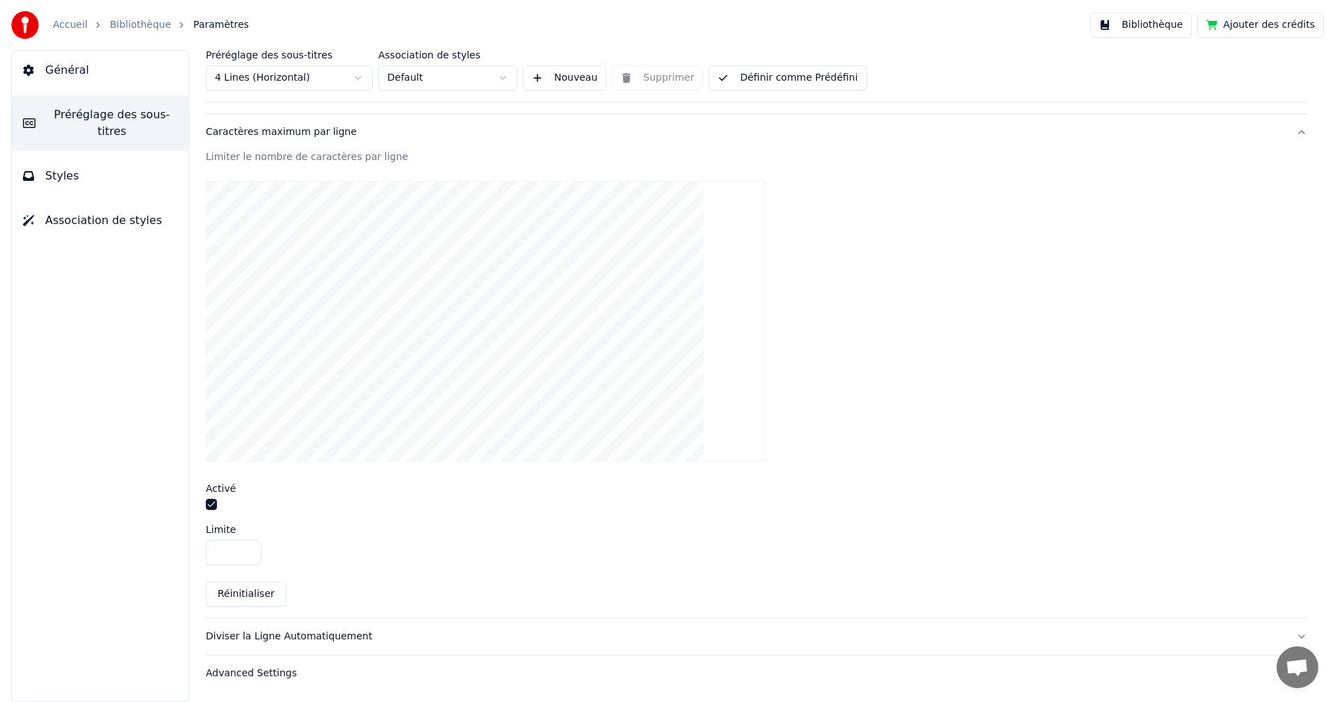
click at [309, 629] on div "Diviser la Ligne Automatiquement" at bounding box center [745, 636] width 1079 height 14
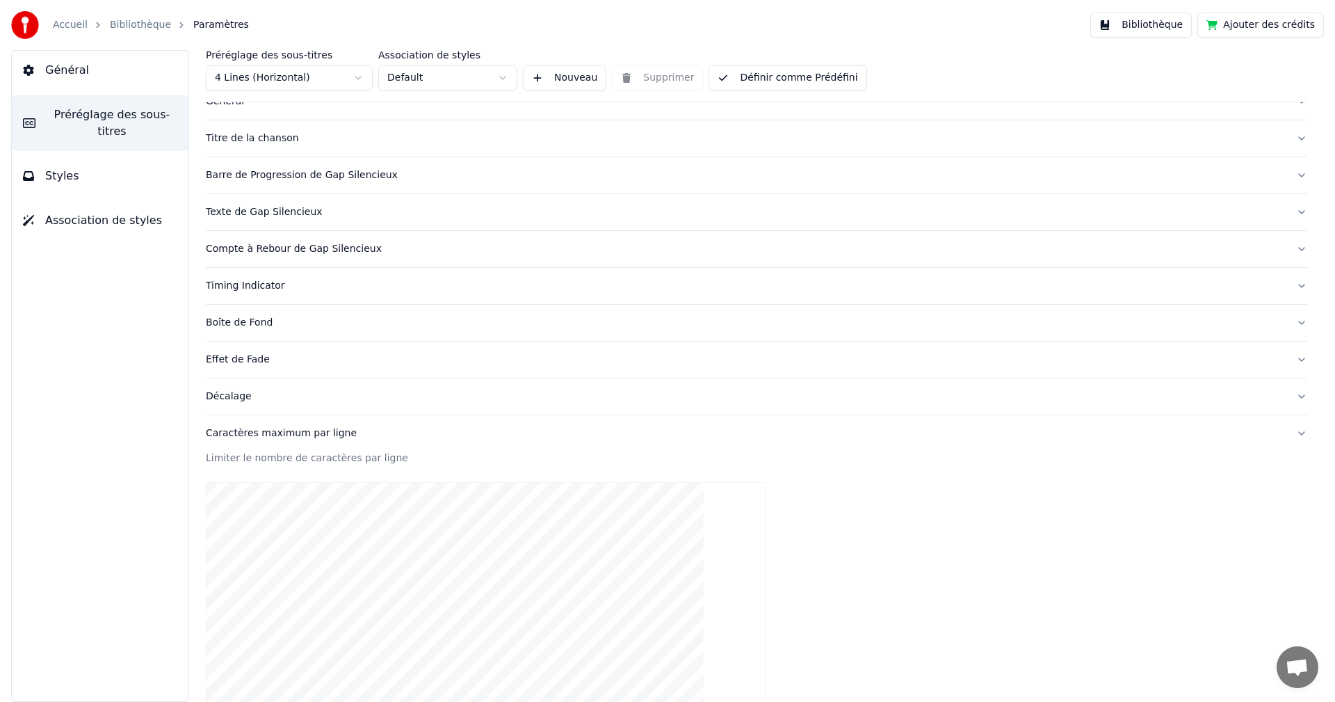
scroll to position [45, 0]
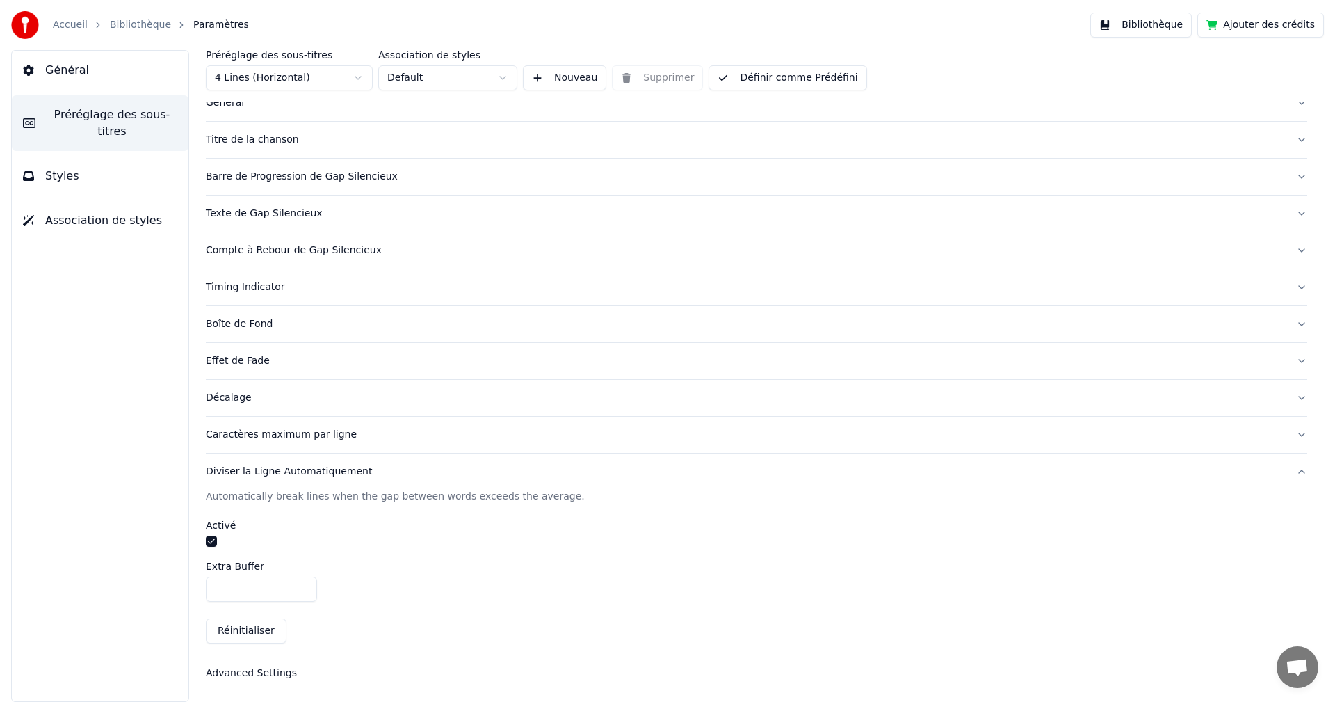
click at [204, 537] on div "Préréglage des sous-titres 4 Lines (Horizontal) Association de styles Default N…" at bounding box center [756, 376] width 1157 height 652
click at [211, 540] on button "button" at bounding box center [211, 540] width 11 height 11
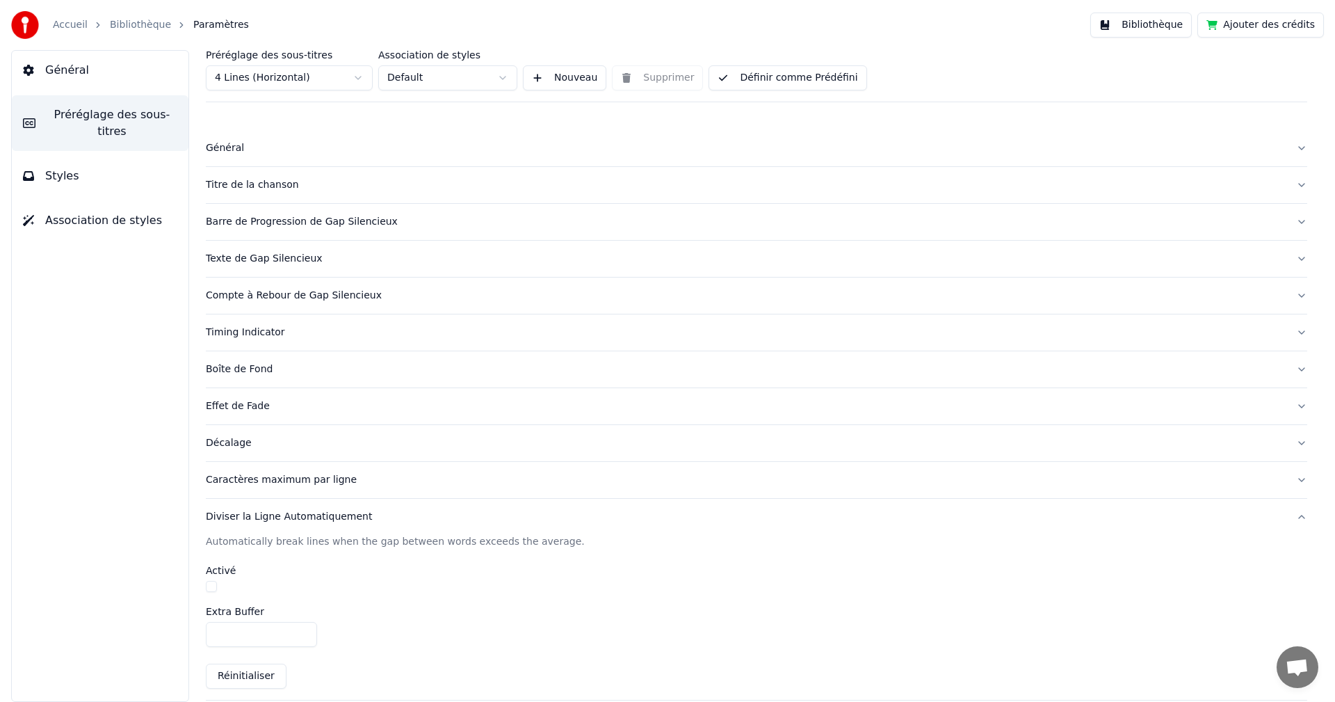
click at [266, 225] on div "Barre de Progression de Gap Silencieux" at bounding box center [745, 222] width 1079 height 14
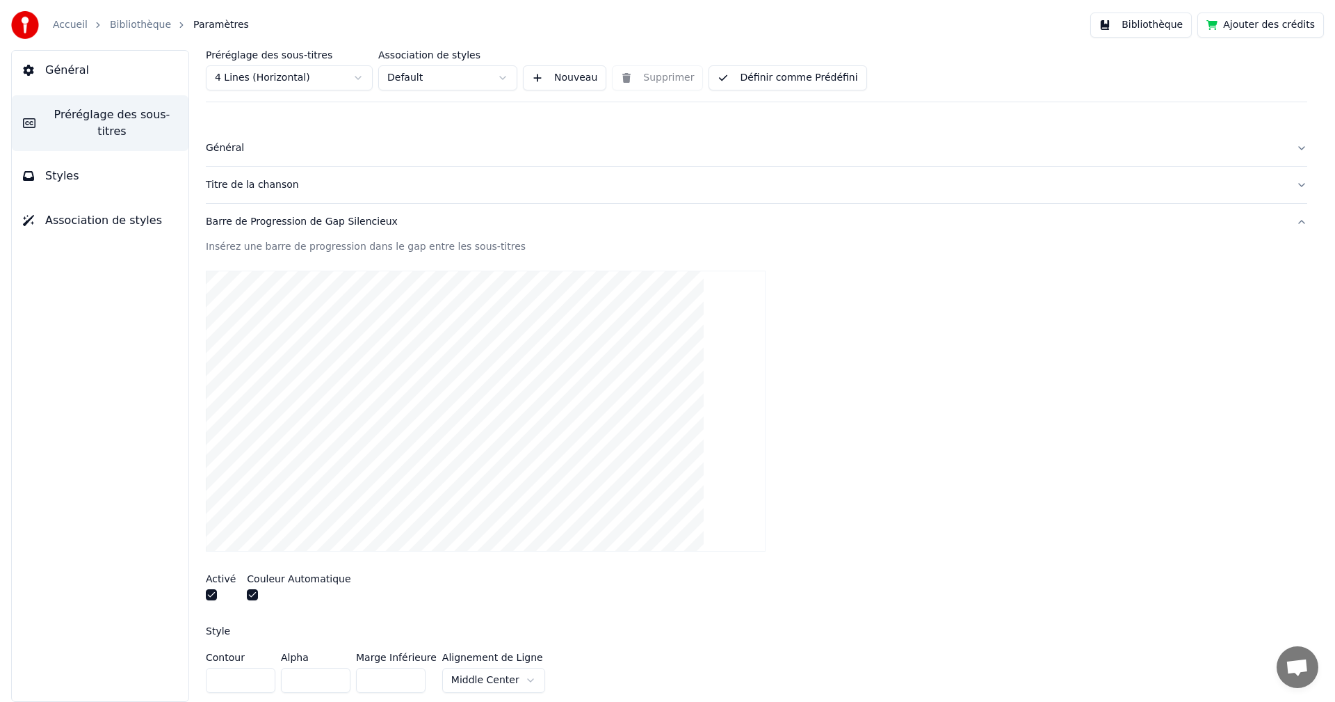
click at [266, 225] on div "Barre de Progression de Gap Silencieux" at bounding box center [745, 222] width 1079 height 14
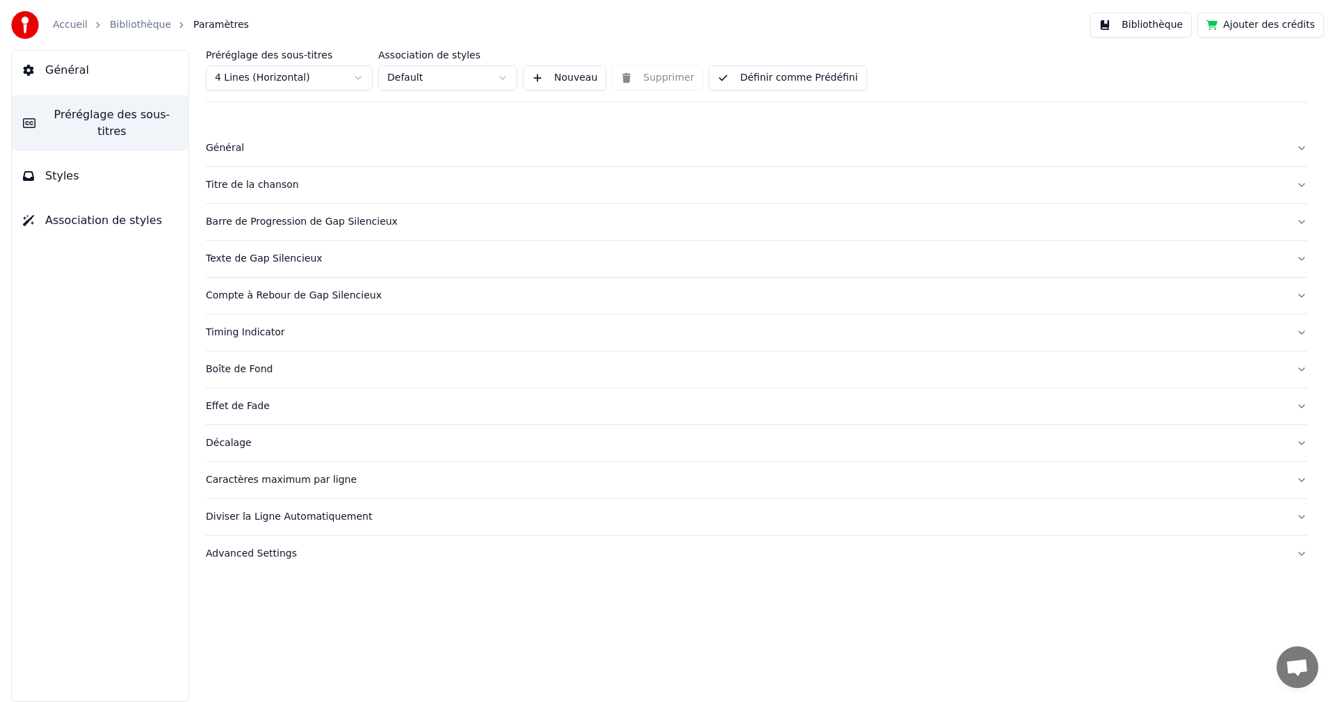
click at [263, 260] on div "Texte de Gap Silencieux" at bounding box center [745, 259] width 1079 height 14
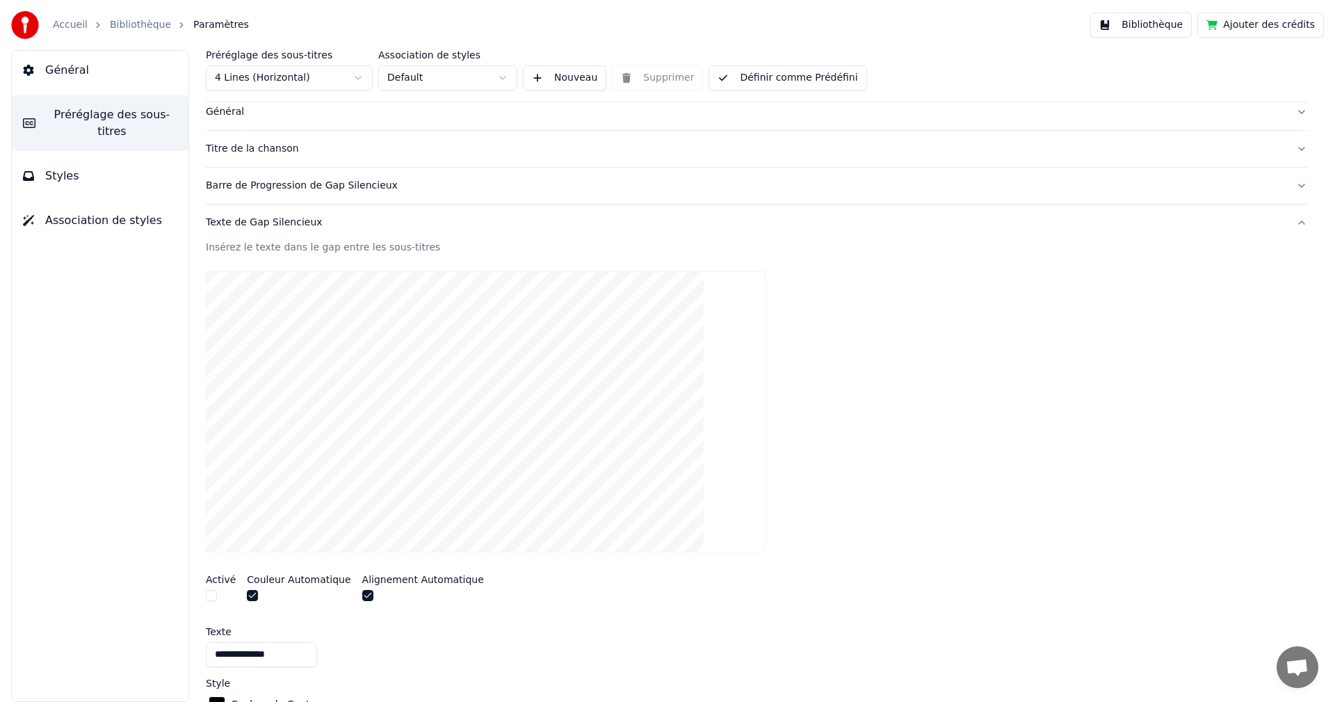
scroll to position [139, 0]
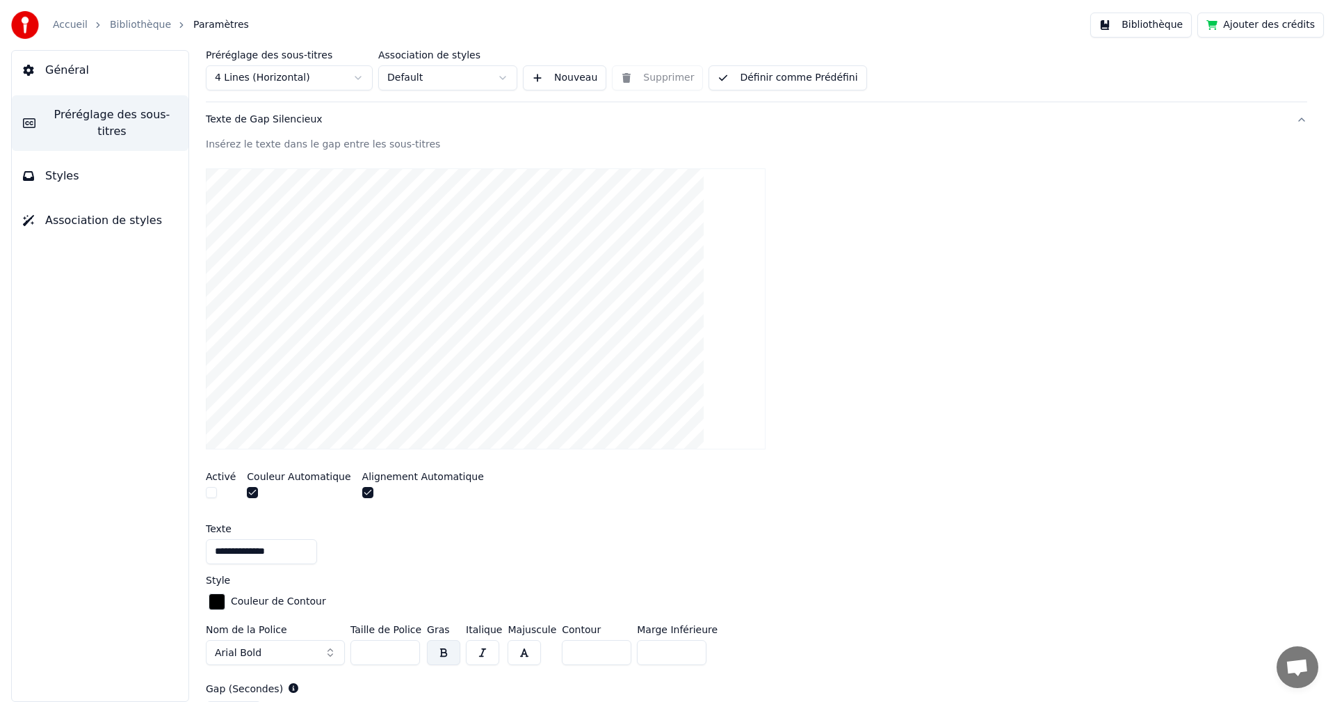
click at [138, 20] on link "Bibliothèque" at bounding box center [140, 25] width 61 height 14
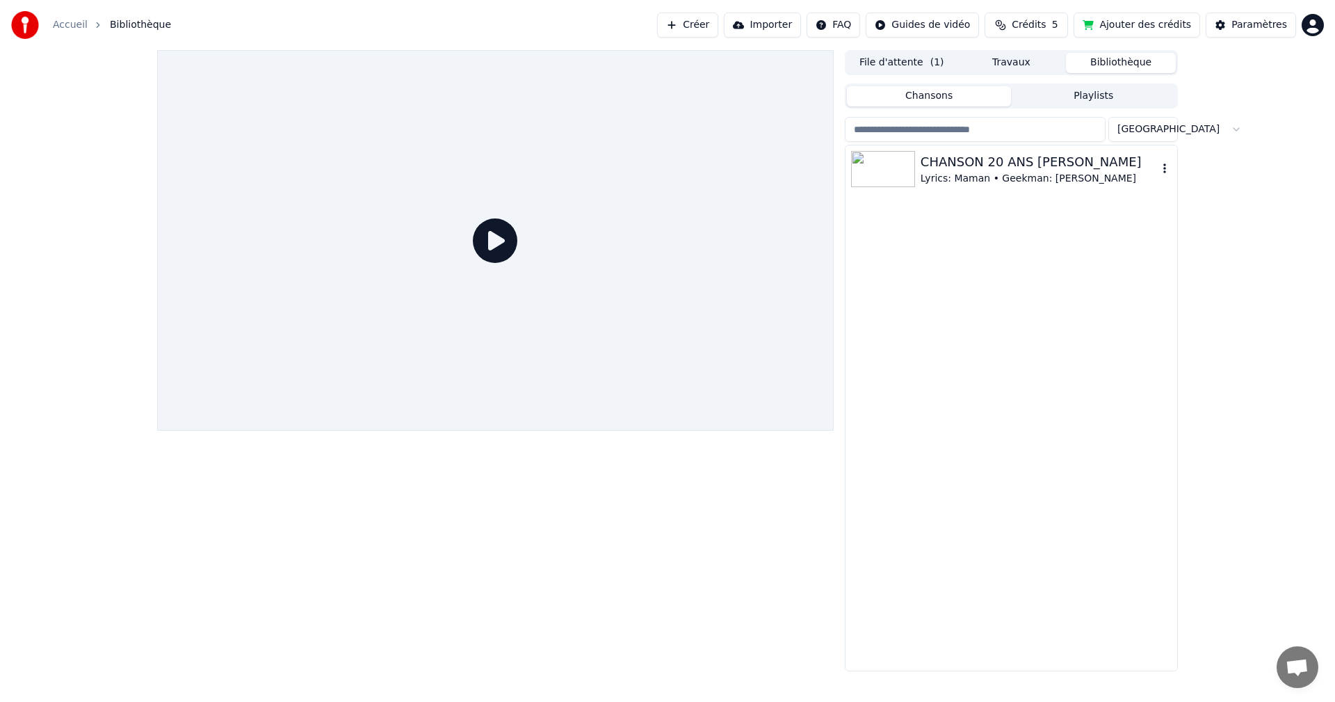
click at [944, 170] on div "CHANSON 20 ANS [PERSON_NAME]" at bounding box center [1039, 161] width 237 height 19
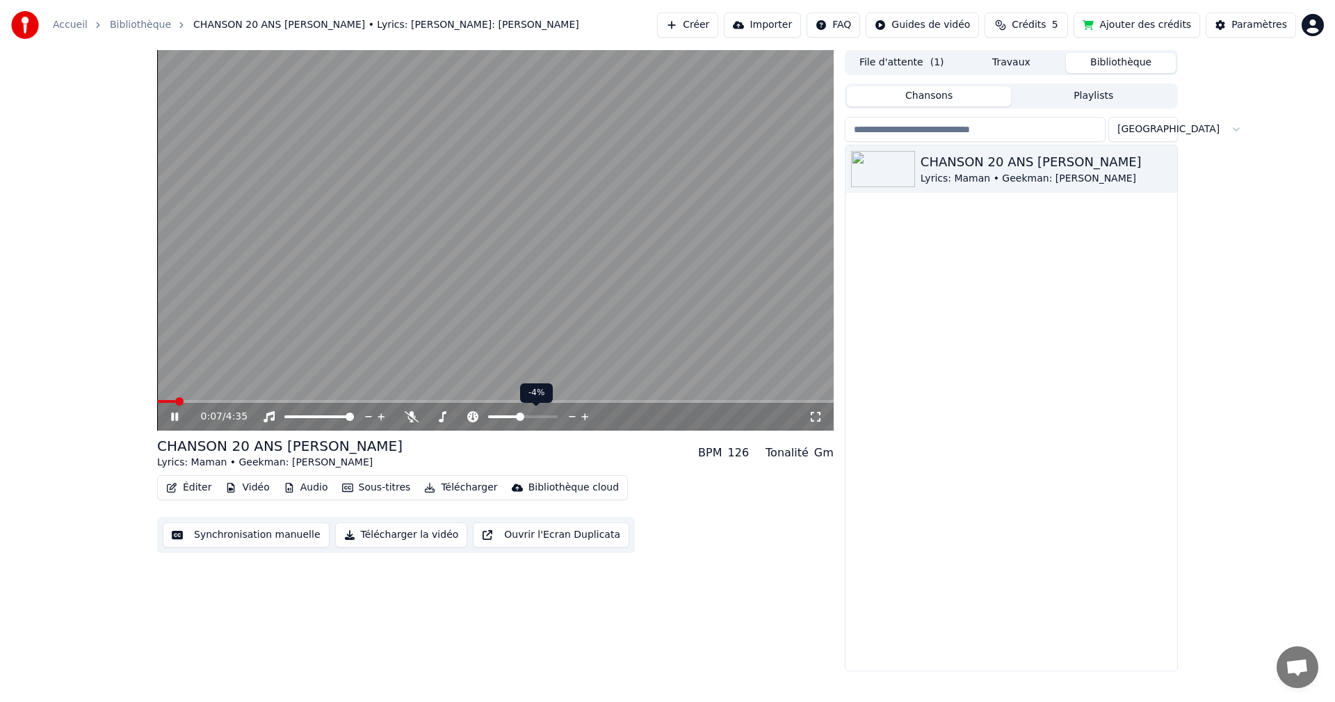
click at [583, 419] on icon at bounding box center [585, 417] width 13 height 14
click at [191, 488] on button "Éditer" at bounding box center [189, 487] width 56 height 19
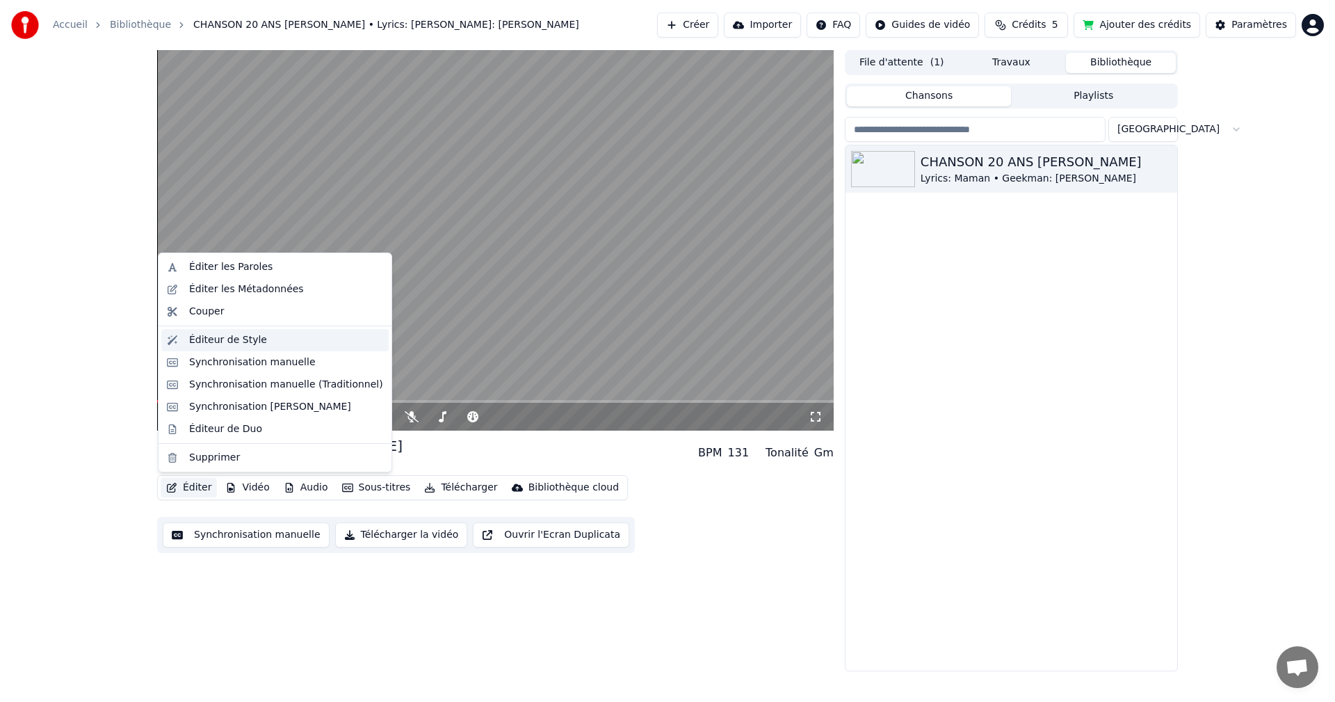
click at [255, 344] on div "Éditeur de Style" at bounding box center [228, 340] width 78 height 14
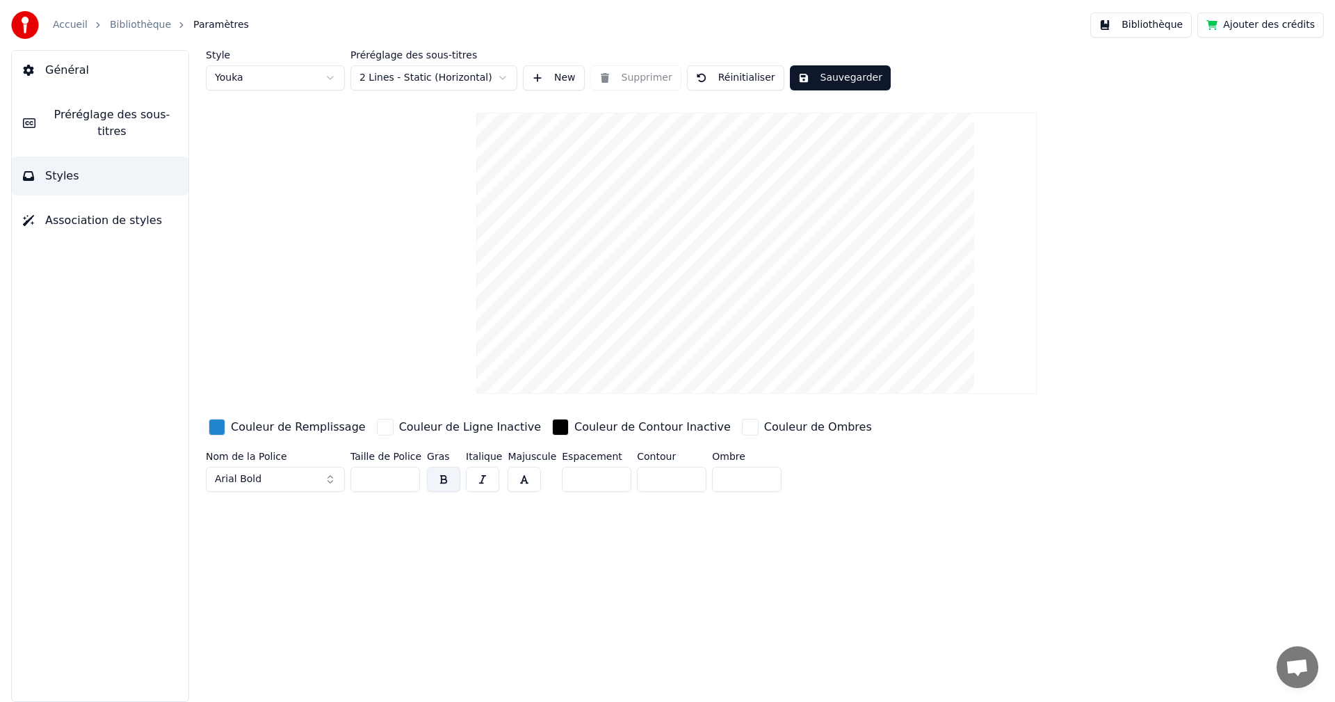
click at [109, 115] on span "Préréglage des sous-titres" at bounding box center [112, 122] width 131 height 33
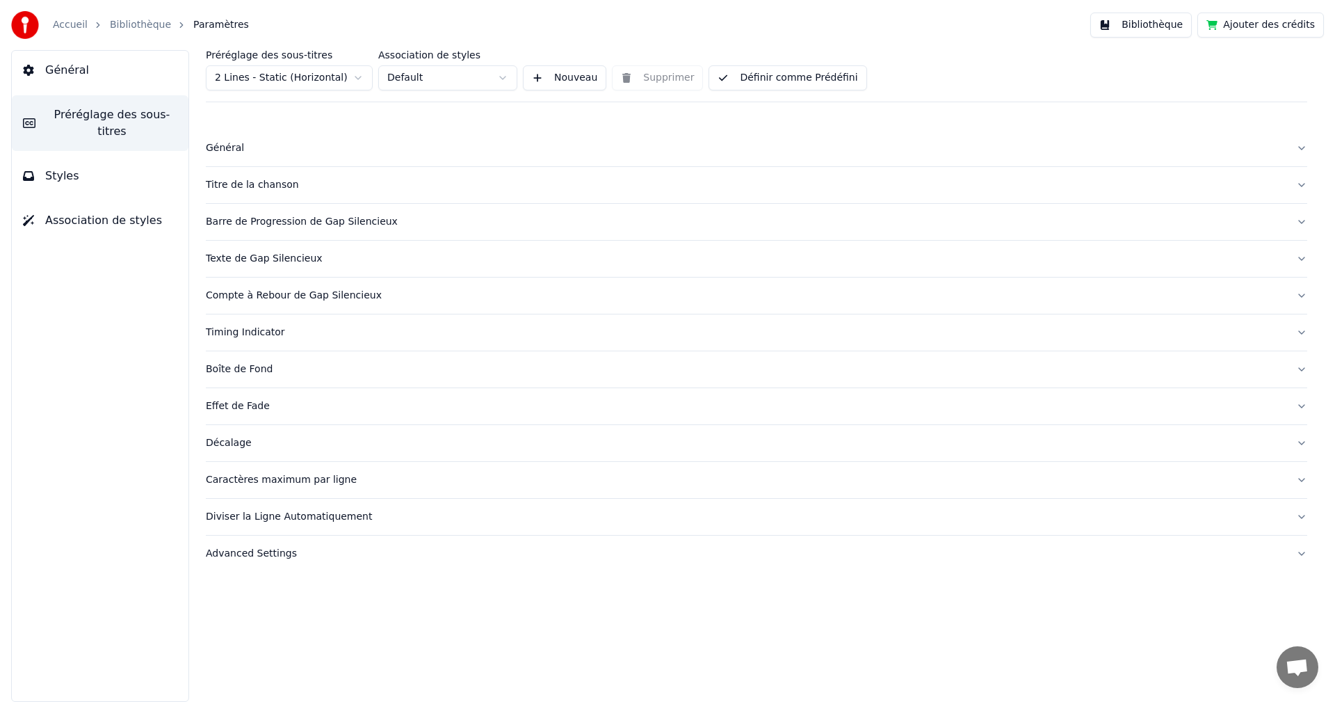
click at [281, 484] on div "Caractères maximum par ligne" at bounding box center [745, 480] width 1079 height 14
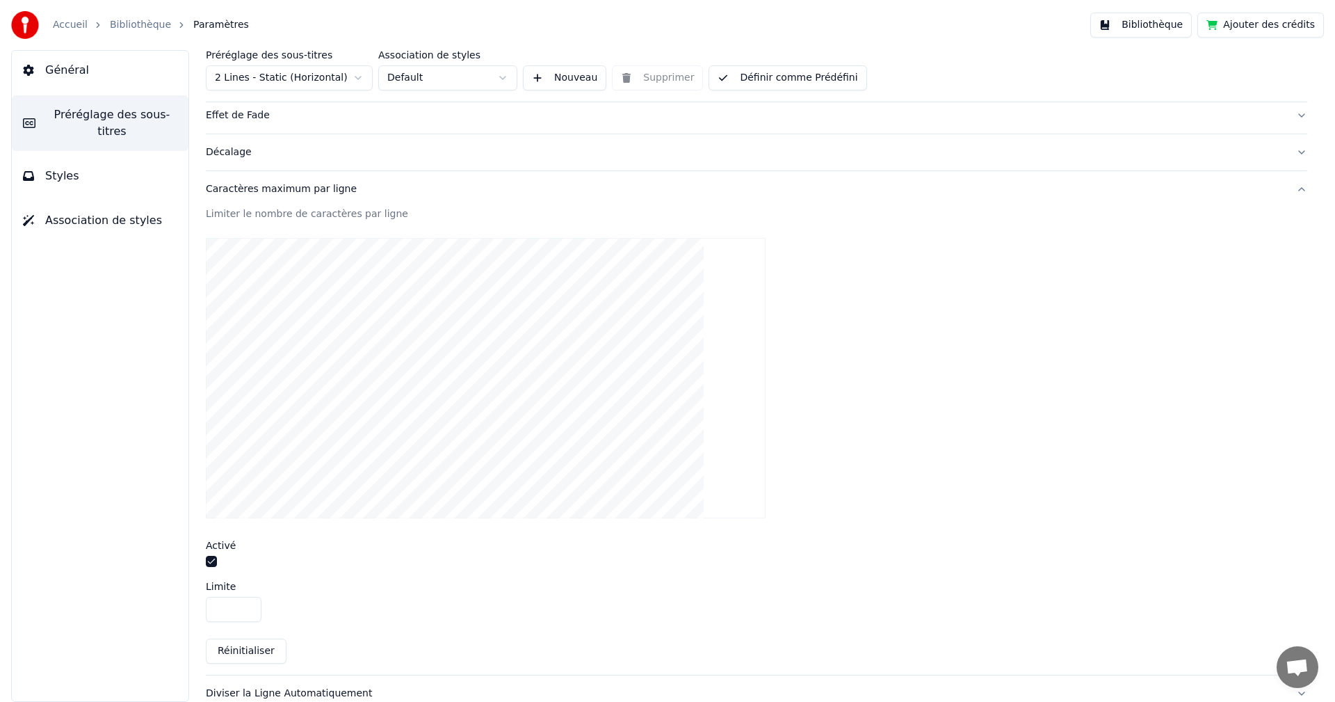
scroll to position [348, 0]
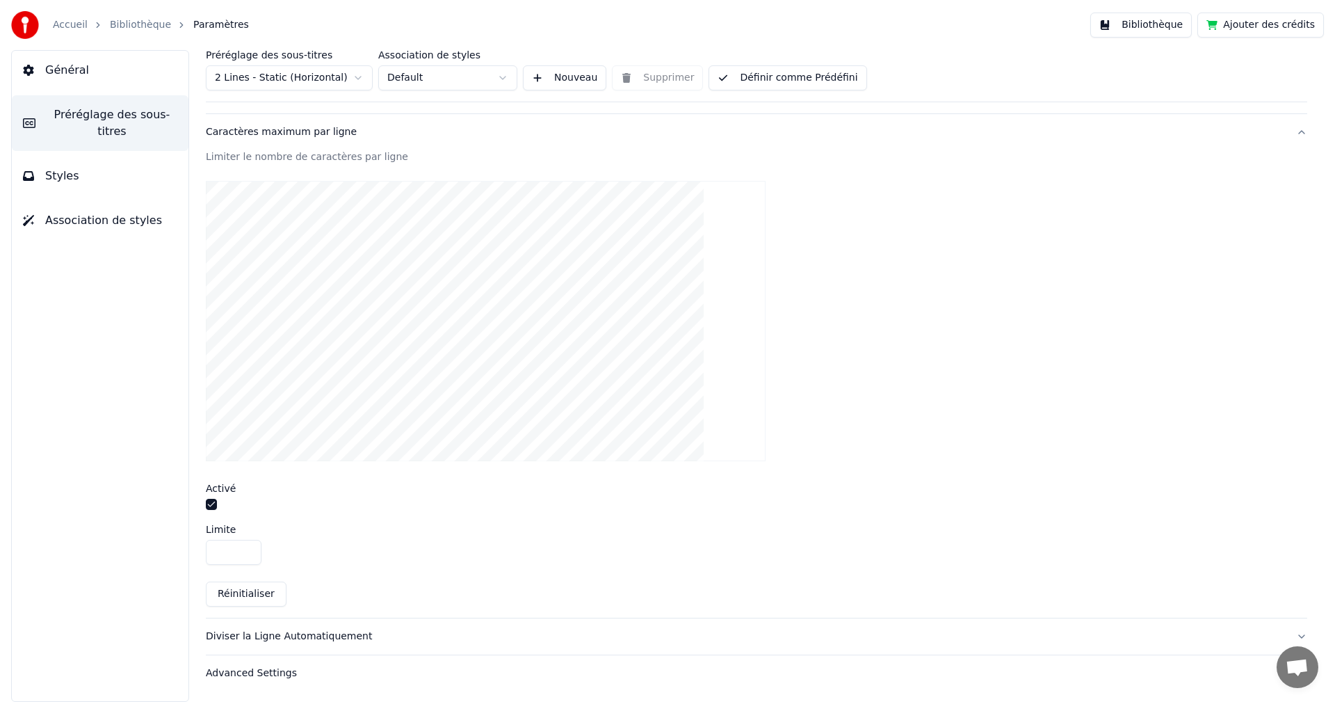
click at [250, 549] on input "**" at bounding box center [234, 552] width 56 height 25
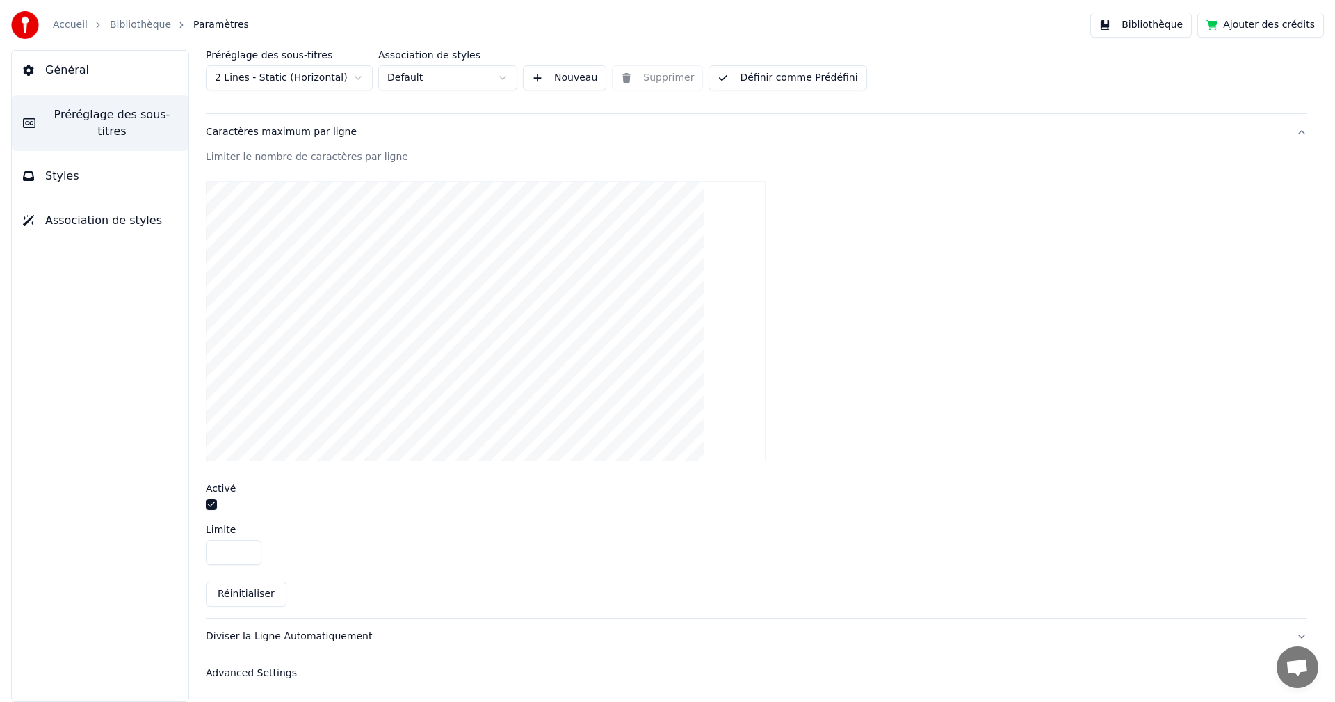
click at [250, 549] on input "**" at bounding box center [234, 552] width 56 height 25
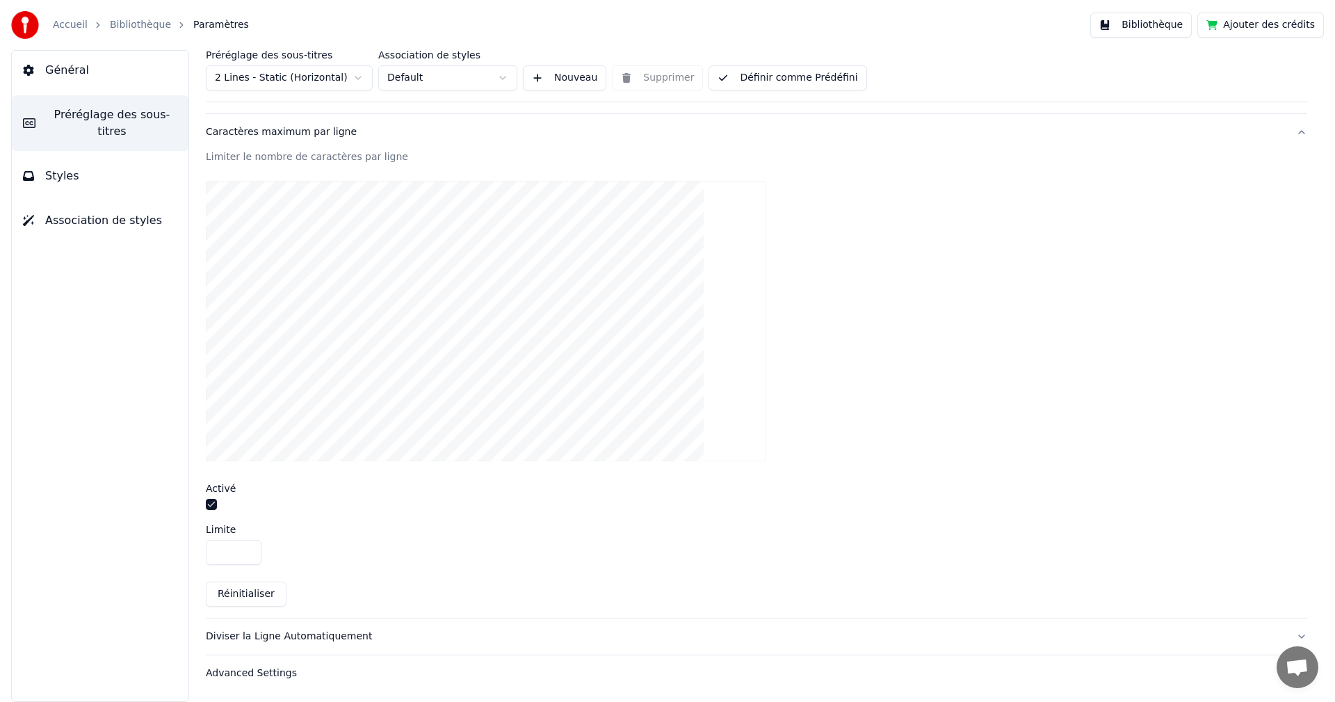
click at [250, 549] on input "**" at bounding box center [234, 552] width 56 height 25
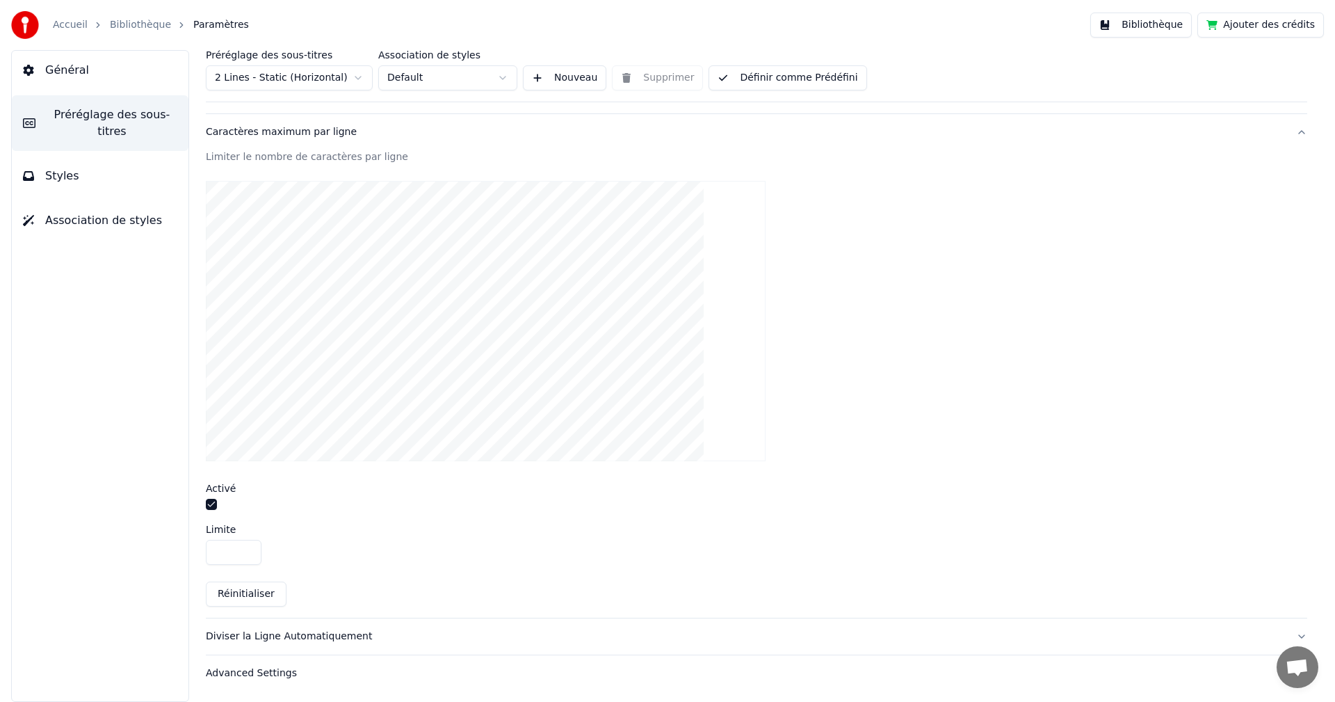
click at [250, 549] on input "**" at bounding box center [234, 552] width 56 height 25
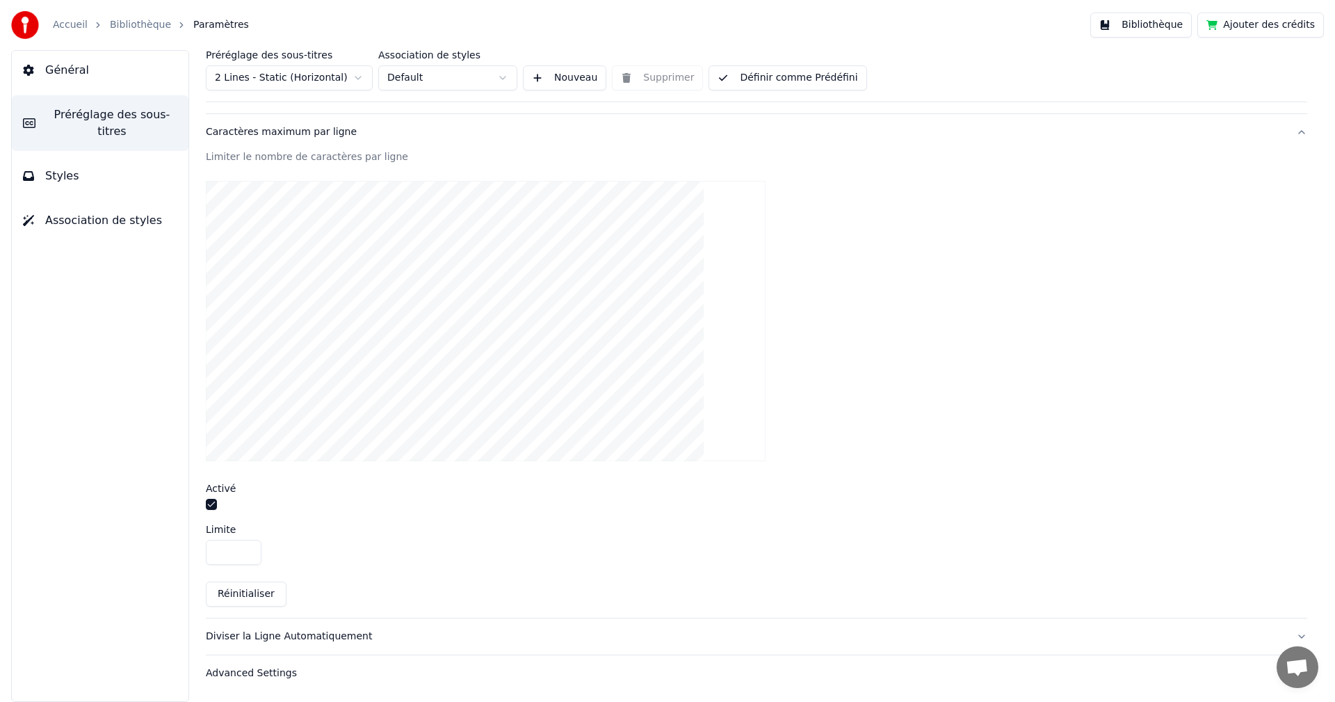
click at [250, 549] on input "**" at bounding box center [234, 552] width 56 height 25
click at [437, 564] on div "**" at bounding box center [756, 552] width 1101 height 25
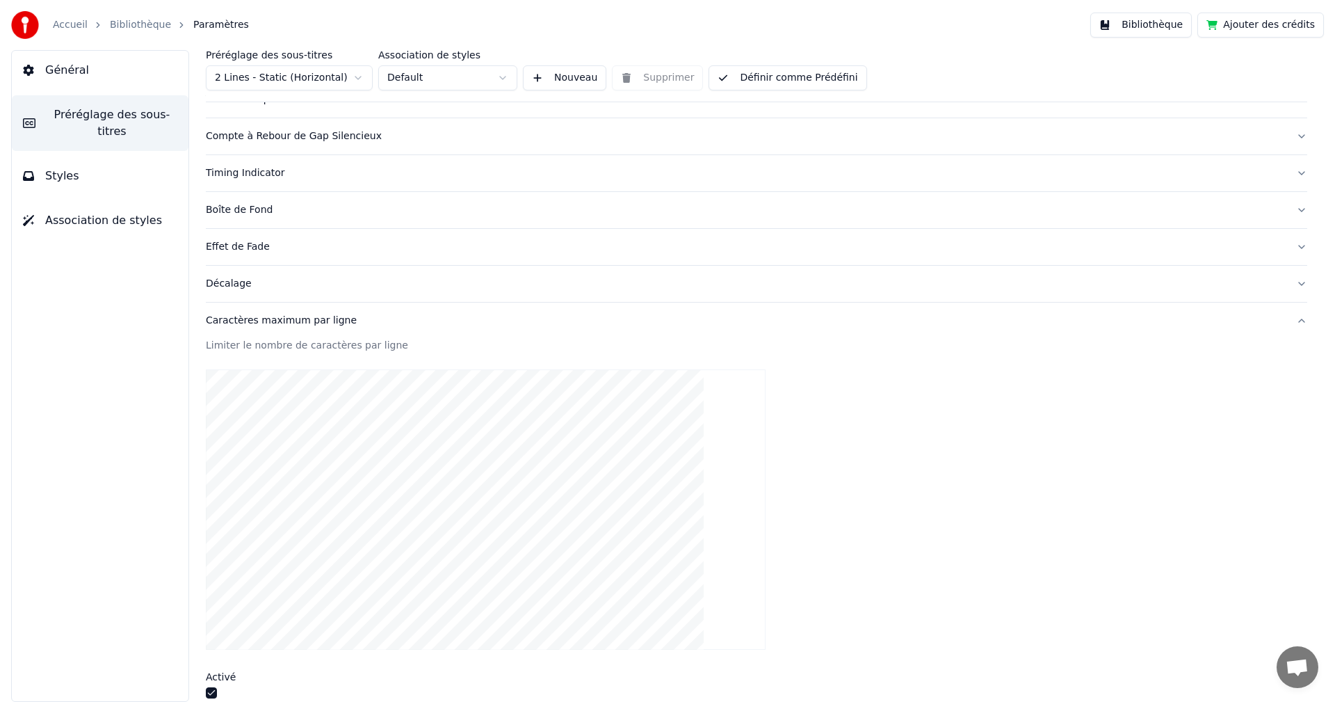
scroll to position [139, 0]
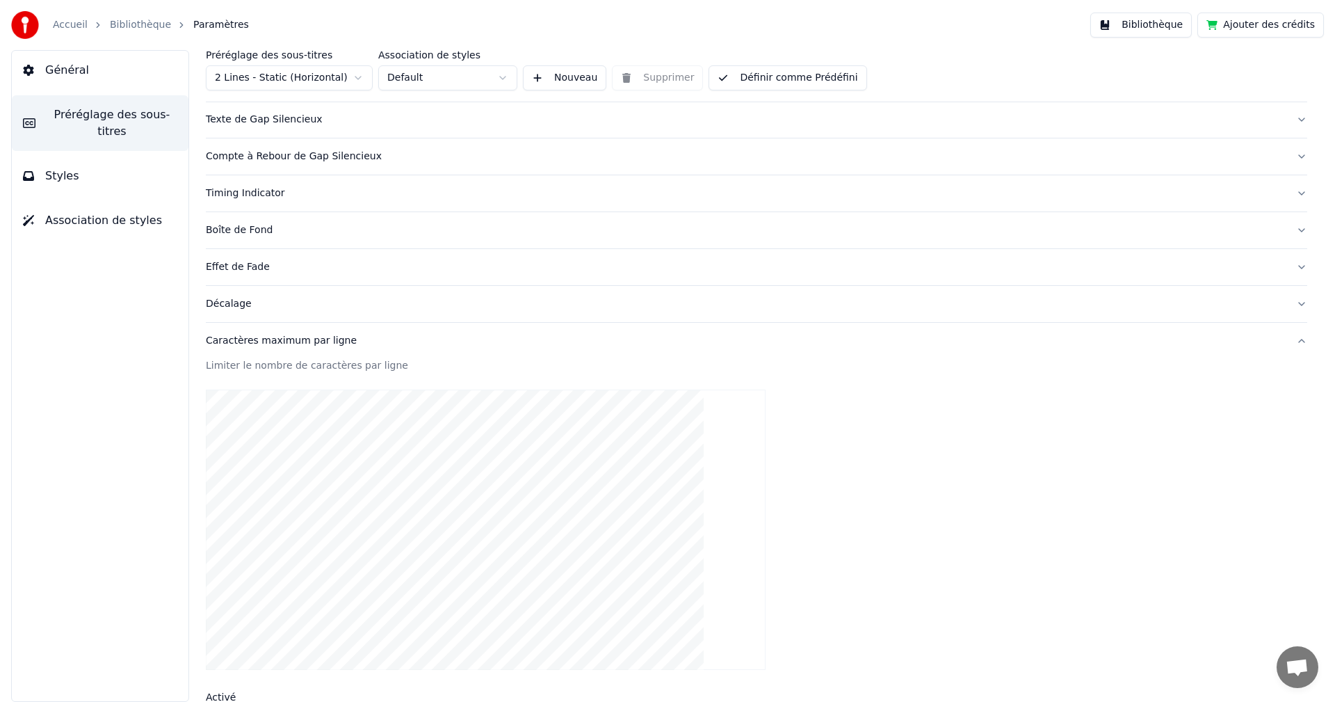
click at [355, 79] on html "Accueil Bibliothèque Paramètres Bibliothèque Ajouter des crédits Général Prérég…" at bounding box center [667, 351] width 1335 height 702
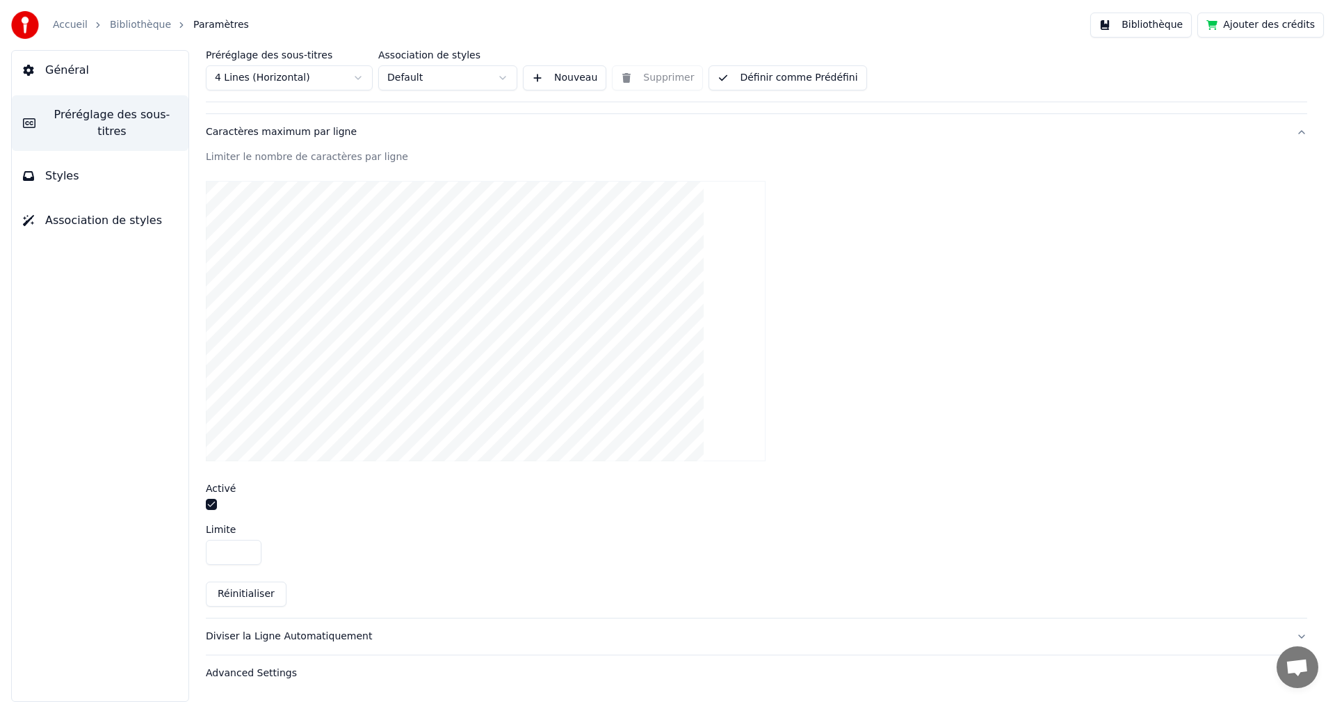
click at [241, 557] on input "**" at bounding box center [234, 552] width 56 height 25
click at [245, 547] on input "**" at bounding box center [234, 552] width 56 height 25
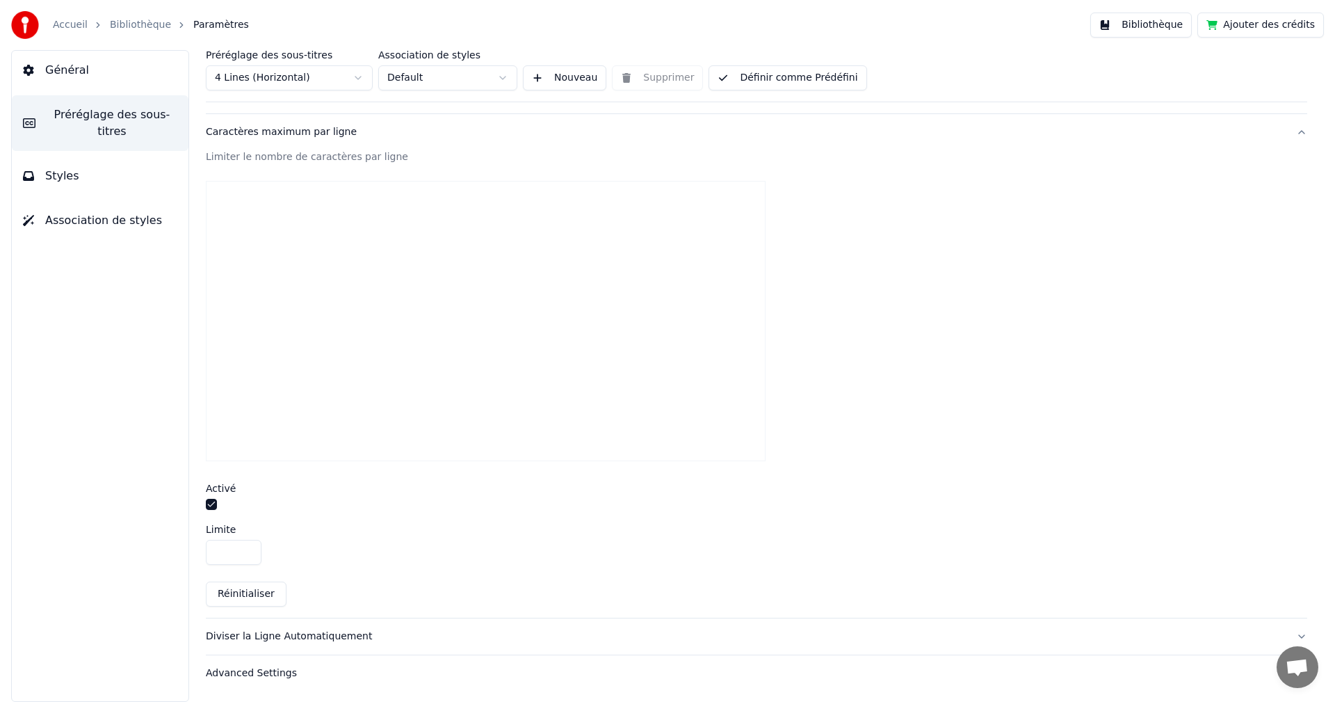
click at [245, 547] on input "**" at bounding box center [234, 552] width 56 height 25
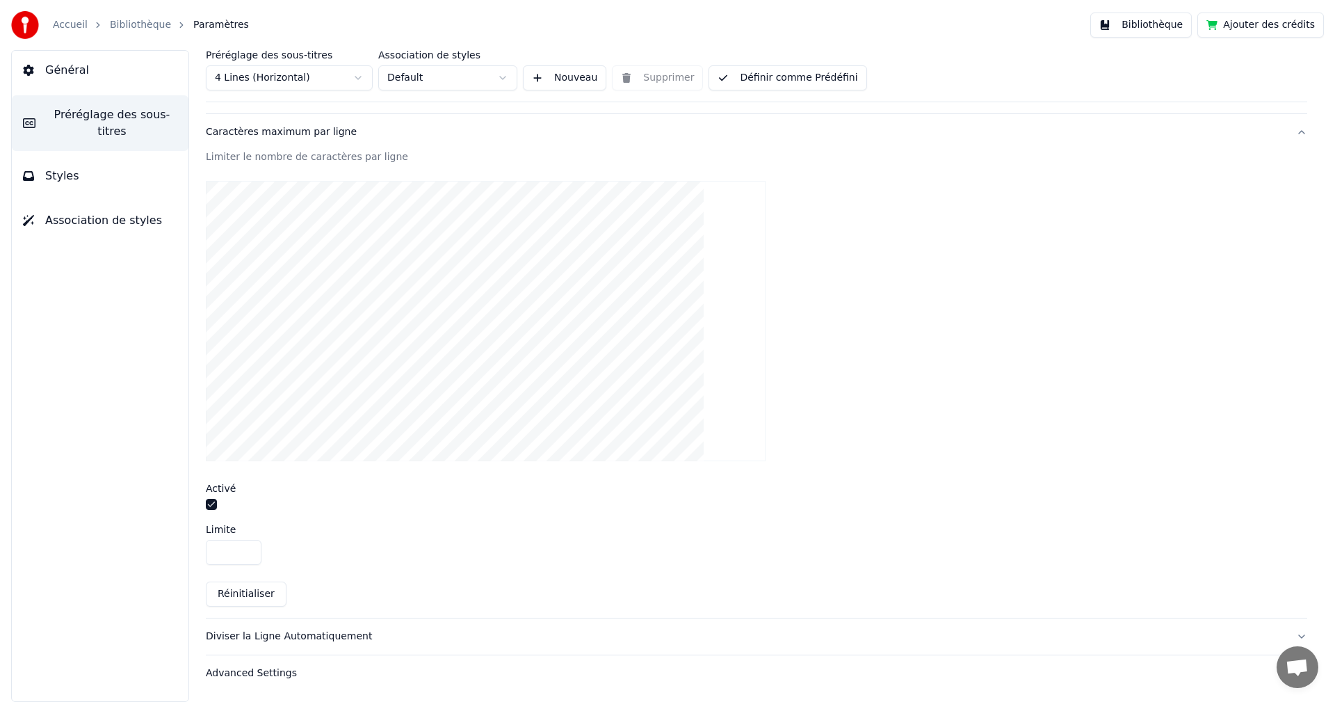
click at [245, 547] on input "**" at bounding box center [234, 552] width 56 height 25
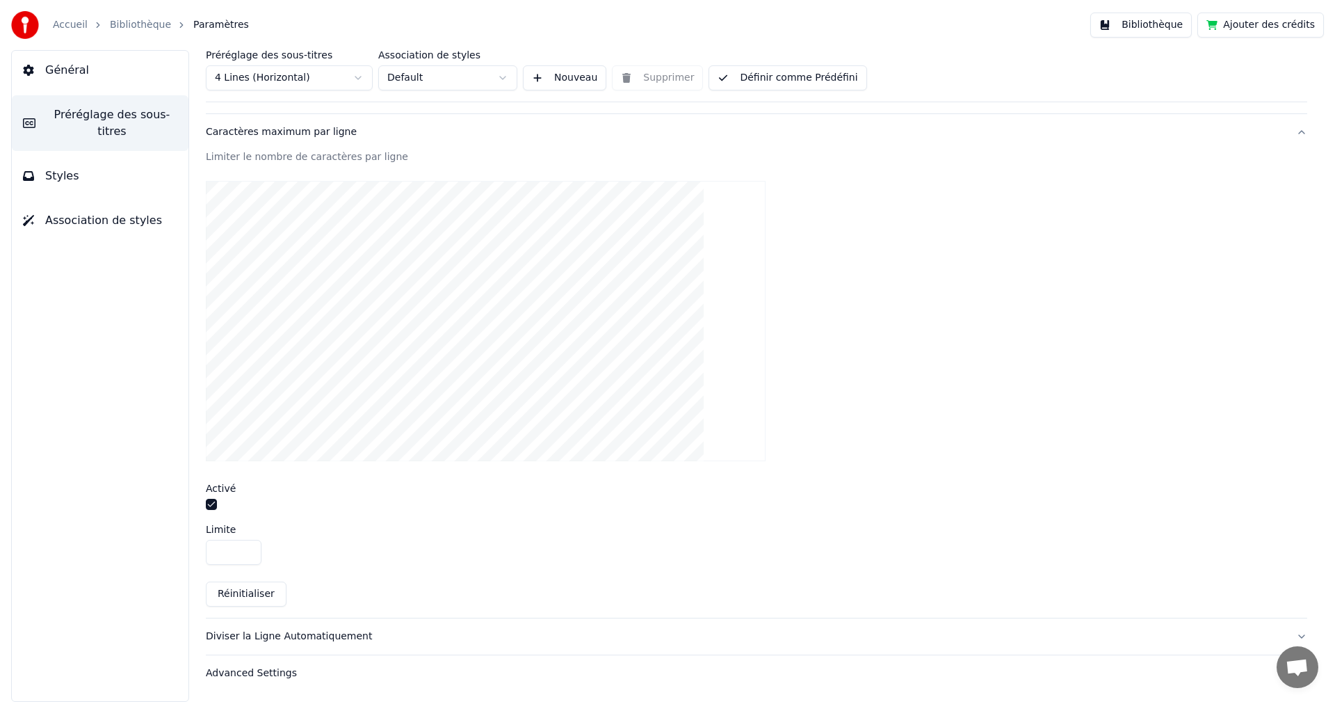
click at [245, 547] on input "**" at bounding box center [234, 552] width 56 height 25
type input "***"
click at [245, 547] on input "***" at bounding box center [234, 552] width 56 height 25
click at [390, 558] on div "***" at bounding box center [756, 552] width 1101 height 25
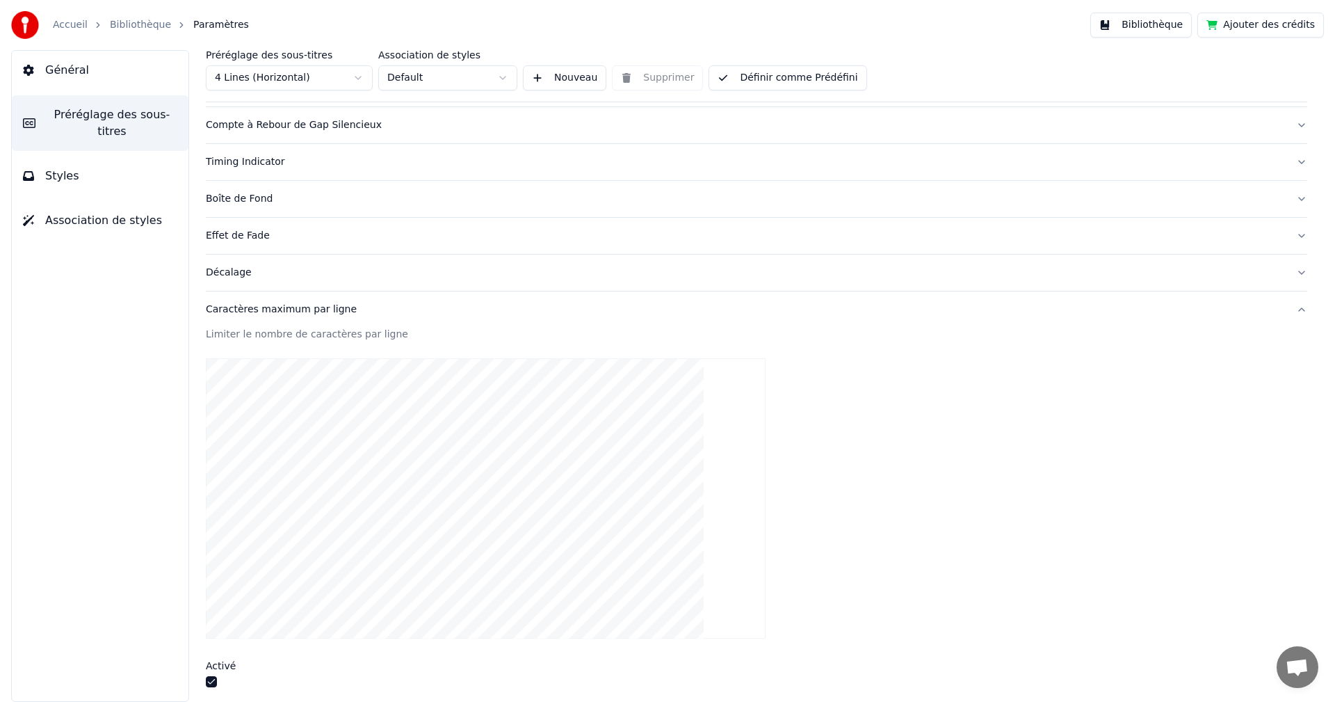
scroll to position [139, 0]
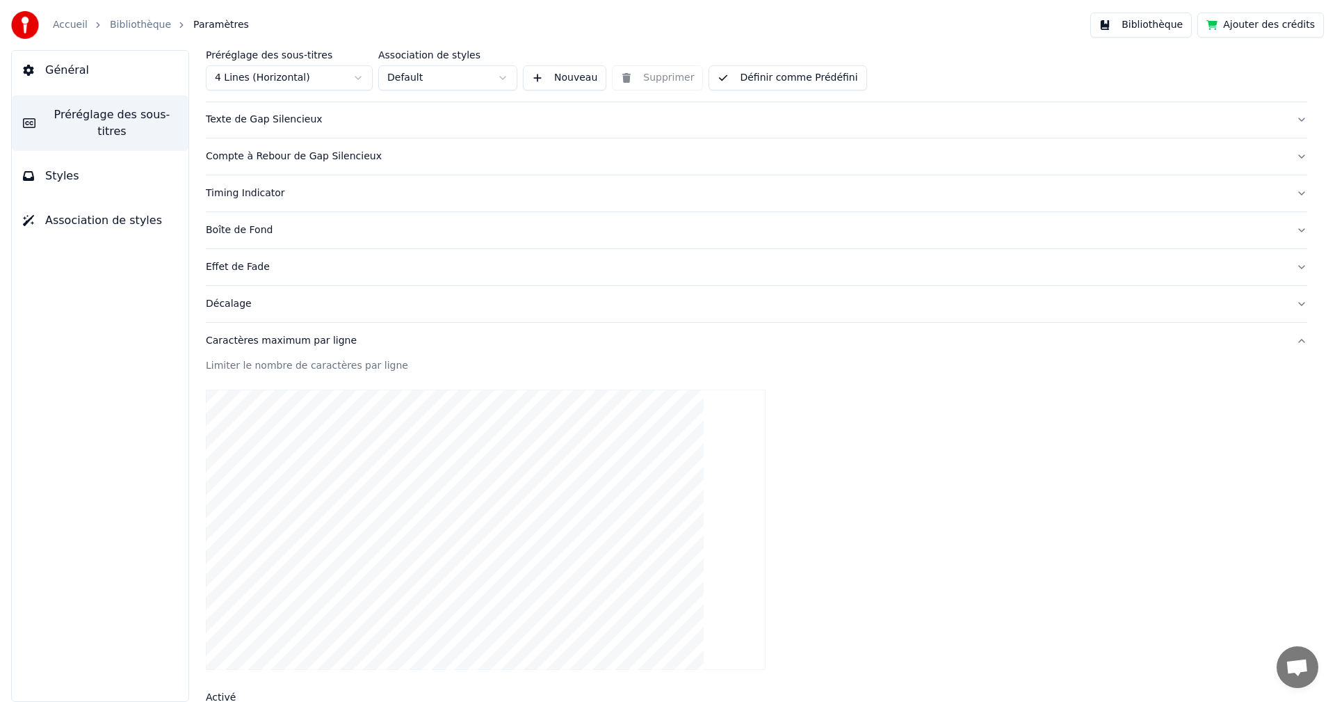
click at [501, 74] on html "Accueil Bibliothèque Paramètres Bibliothèque Ajouter des crédits Général Prérég…" at bounding box center [667, 351] width 1335 height 702
click at [141, 24] on link "Bibliothèque" at bounding box center [140, 25] width 61 height 14
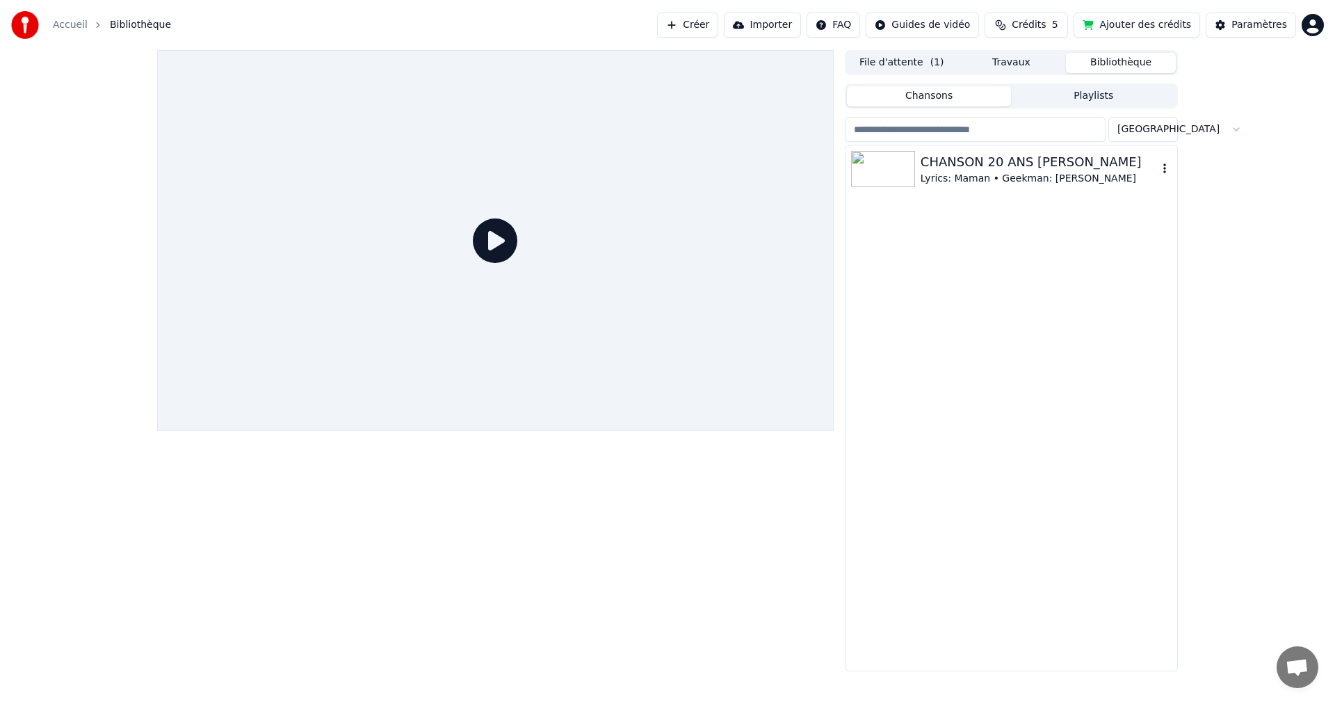
click at [894, 163] on img at bounding box center [883, 169] width 64 height 36
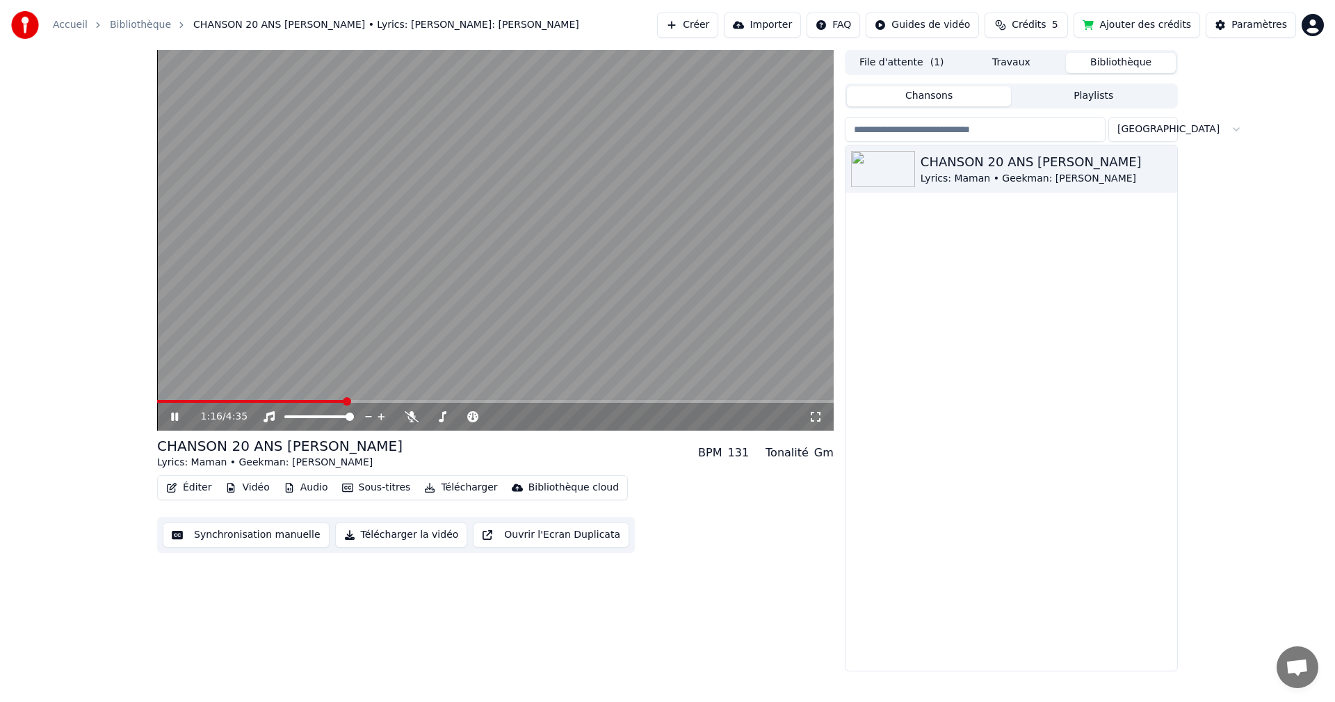
click at [305, 489] on button "Audio" at bounding box center [306, 487] width 56 height 19
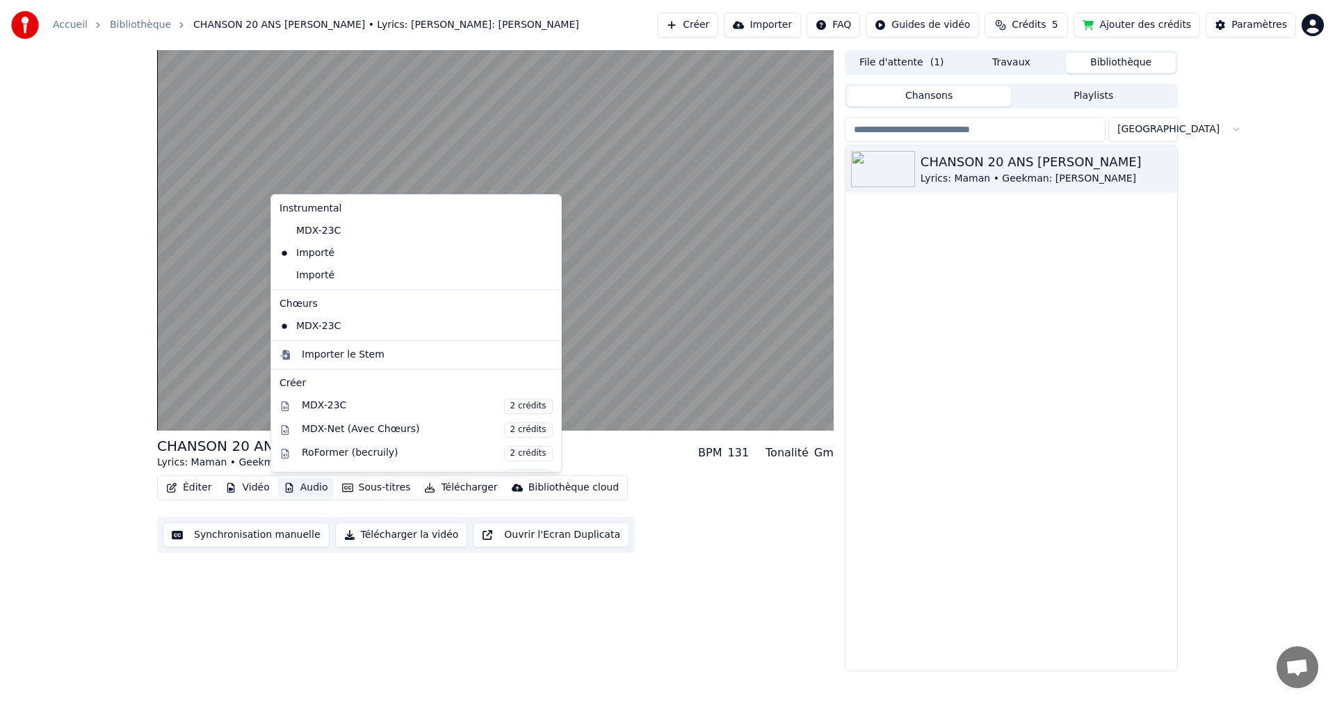
click at [305, 489] on button "Audio" at bounding box center [306, 487] width 56 height 19
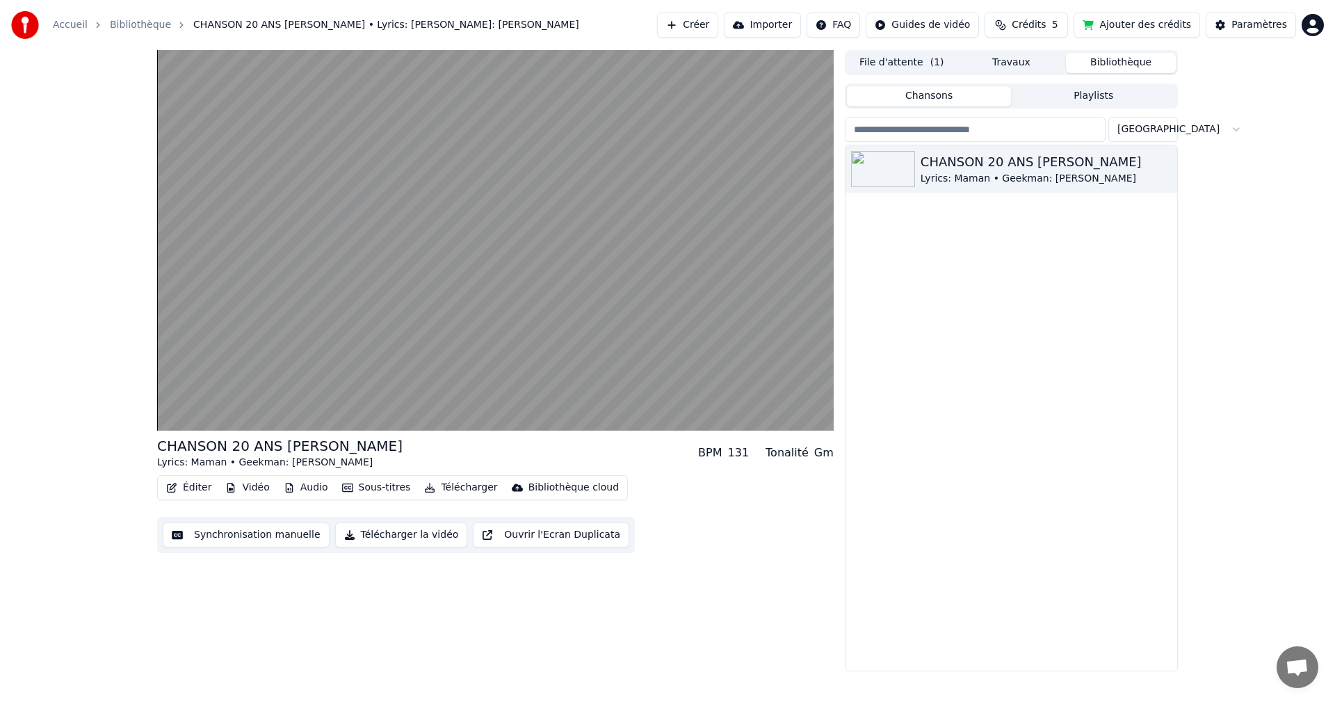
click at [352, 487] on button "Sous-titres" at bounding box center [377, 487] width 80 height 19
drag, startPoint x: 764, startPoint y: 620, endPoint x: 752, endPoint y: 621, distance: 11.9
click at [764, 621] on div "CHANSON 20 ANS LOUIS Lyrics: Maman • Geekman: Juju BPM 131 Tonalité Gm Éditer V…" at bounding box center [495, 360] width 677 height 621
click at [389, 536] on button "Télécharger la vidéo" at bounding box center [401, 534] width 133 height 25
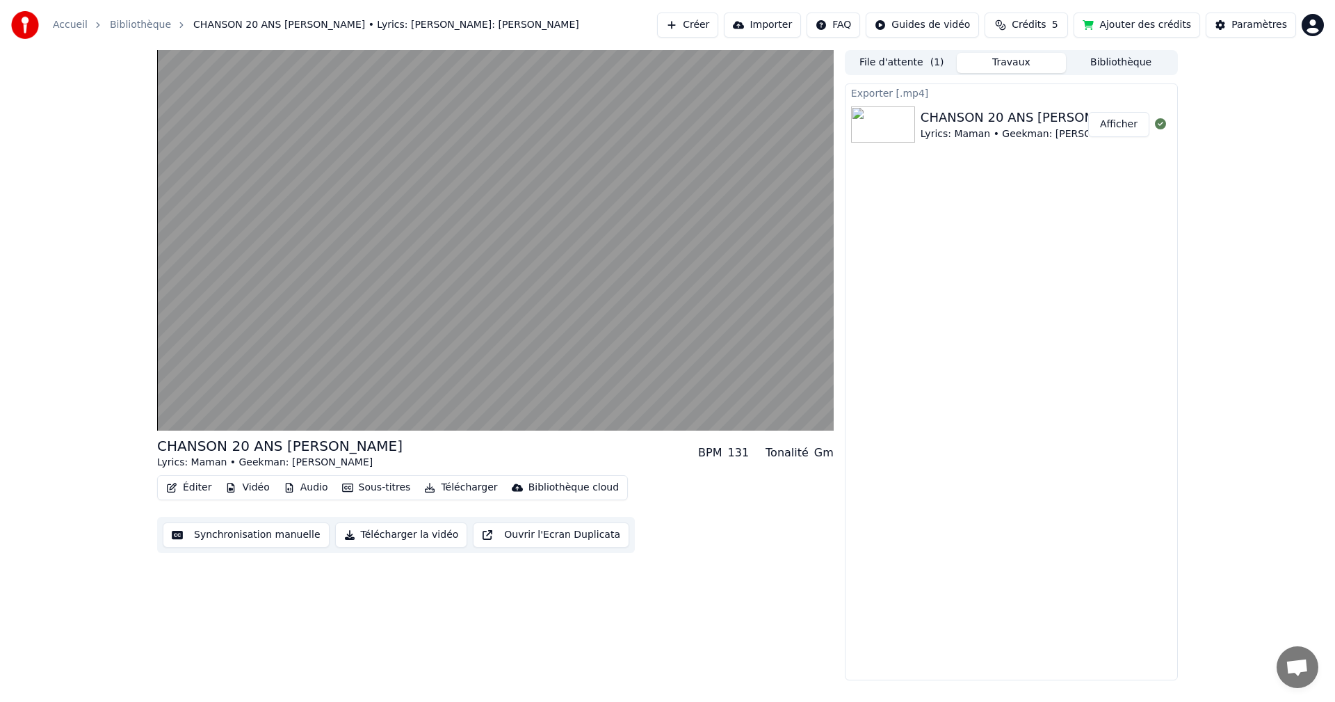
click at [1117, 123] on button "Afficher" at bounding box center [1118, 124] width 61 height 25
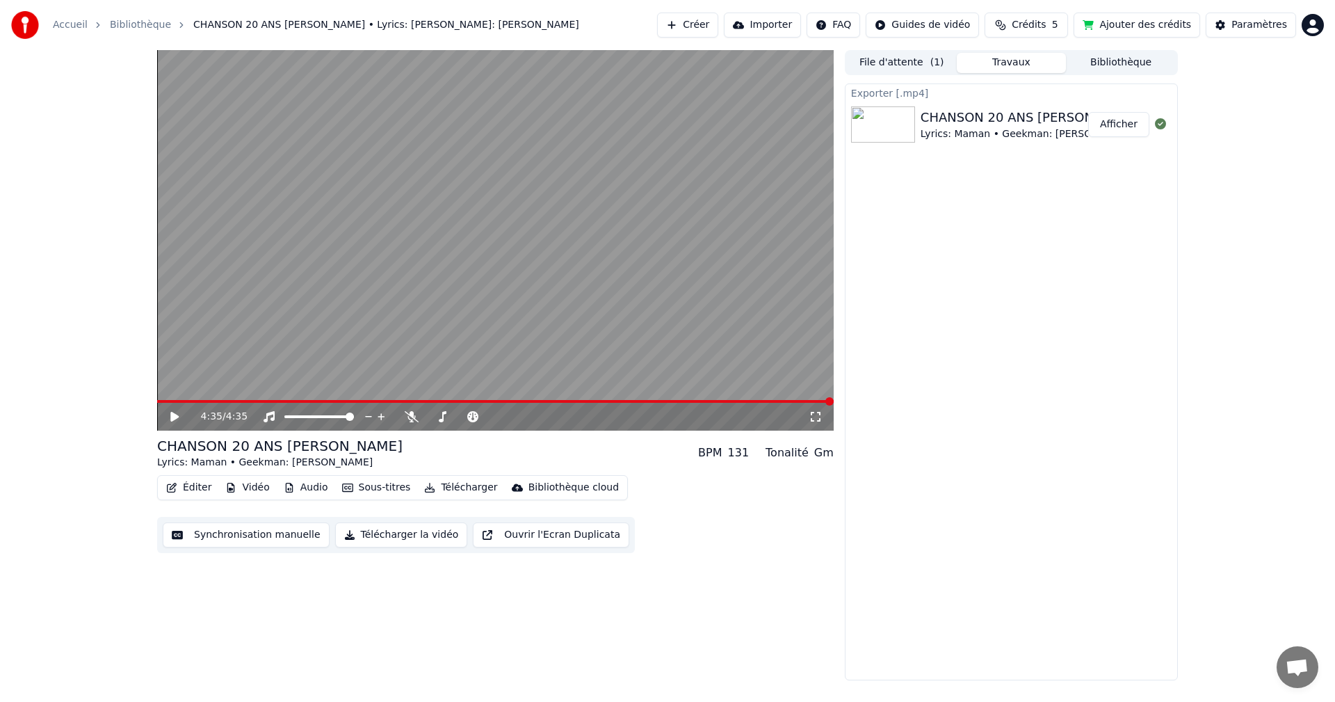
drag, startPoint x: 72, startPoint y: 236, endPoint x: 594, endPoint y: 354, distance: 534.8
click at [73, 234] on div "4:35 / 4:35 CHANSON 20 ANS LOUIS Lyrics: Maman • Geekman: Juju BPM 131 Tonalité…" at bounding box center [667, 365] width 1335 height 630
click at [694, 553] on div "Éditer Vidéo Audio Sous-titres Télécharger Bibliothèque cloud Synchronisation m…" at bounding box center [495, 514] width 677 height 78
